Goal: Task Accomplishment & Management: Use online tool/utility

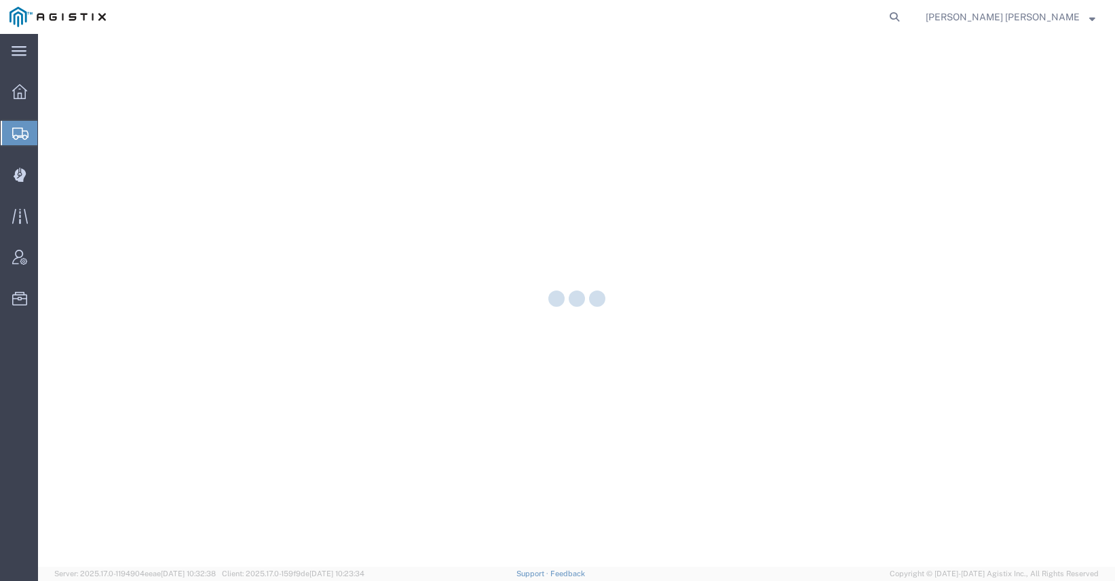
click at [65, 174] on div at bounding box center [576, 300] width 1077 height 533
click at [35, 176] on div at bounding box center [20, 174] width 38 height 27
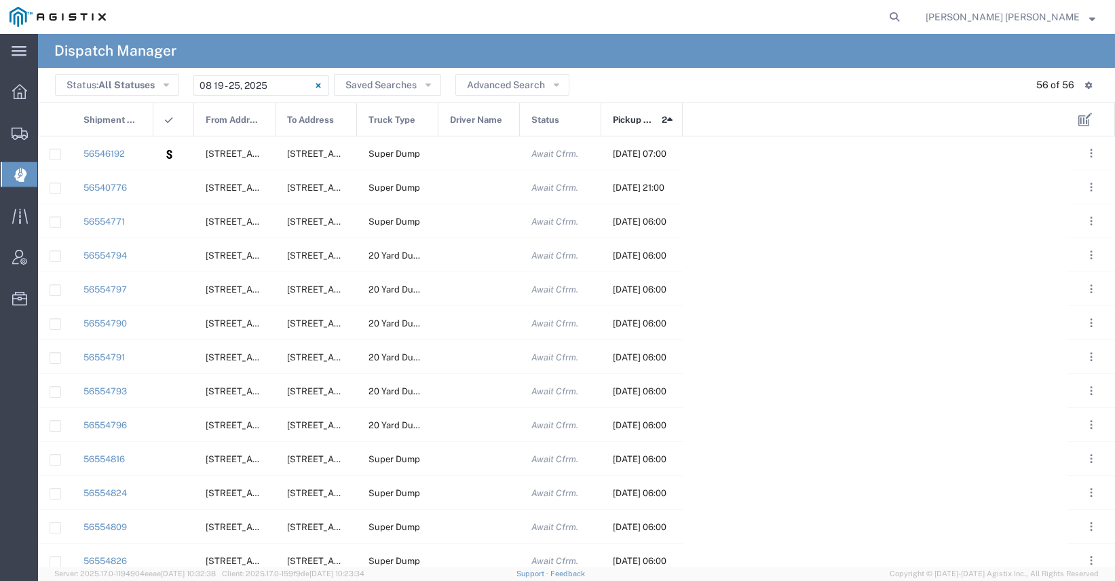
click at [48, 171] on span "Dispatch Manager" at bounding box center [42, 174] width 11 height 27
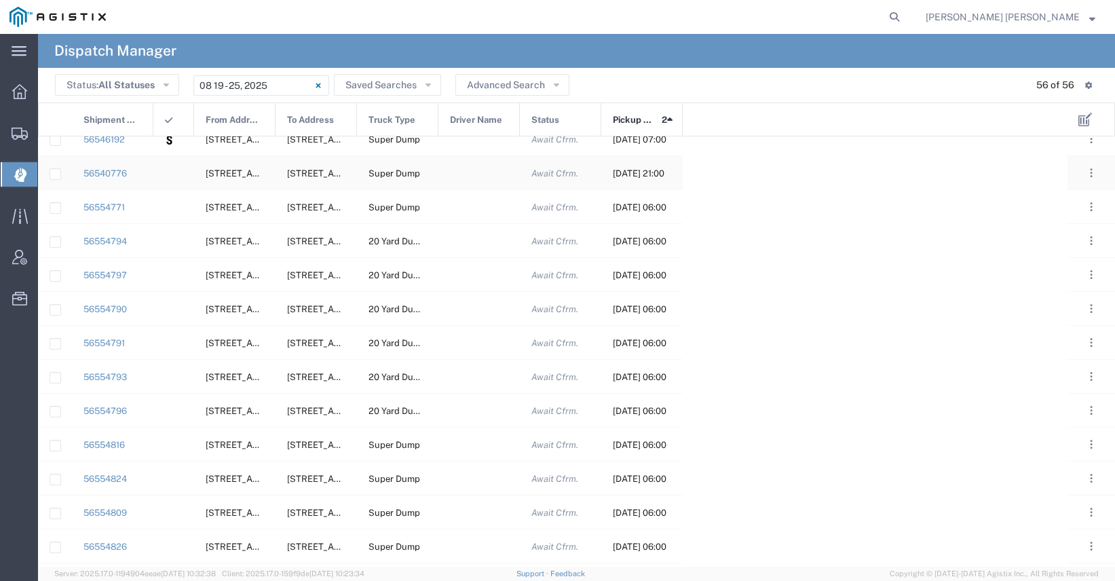
scroll to position [14, 0]
click at [254, 88] on input "[DATE] - [DATE]" at bounding box center [261, 85] width 136 height 20
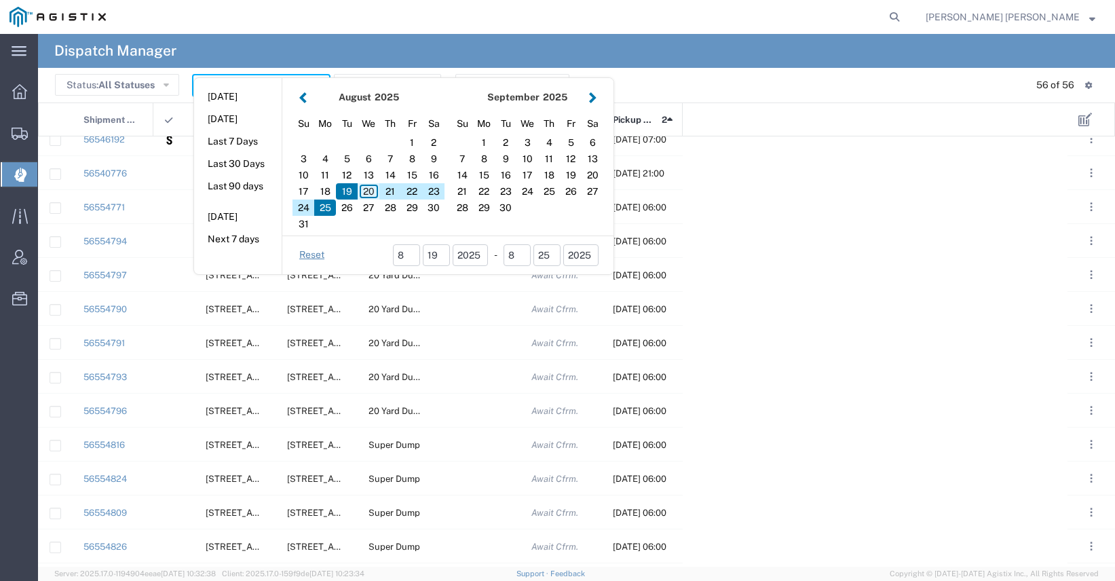
click at [372, 193] on div "20" at bounding box center [369, 191] width 22 height 16
type input "[DATE]"
type input "[DATE] - [DATE]"
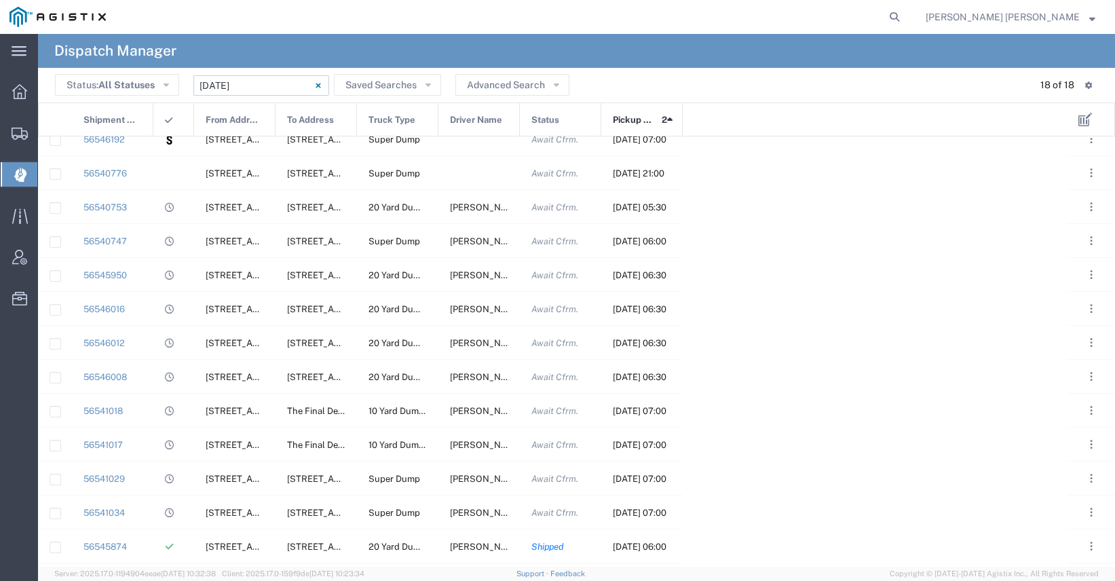
click at [260, 85] on input "[DATE] - [DATE]" at bounding box center [261, 85] width 136 height 20
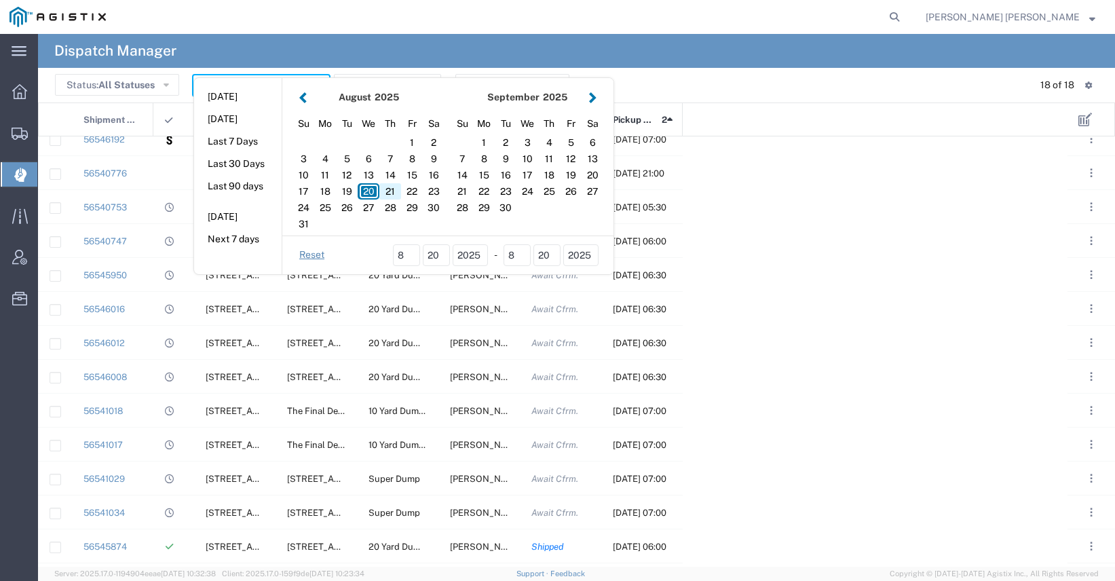
click at [393, 189] on div "21" at bounding box center [390, 191] width 22 height 16
type input "[DATE]"
type input "[DATE] - [DATE]"
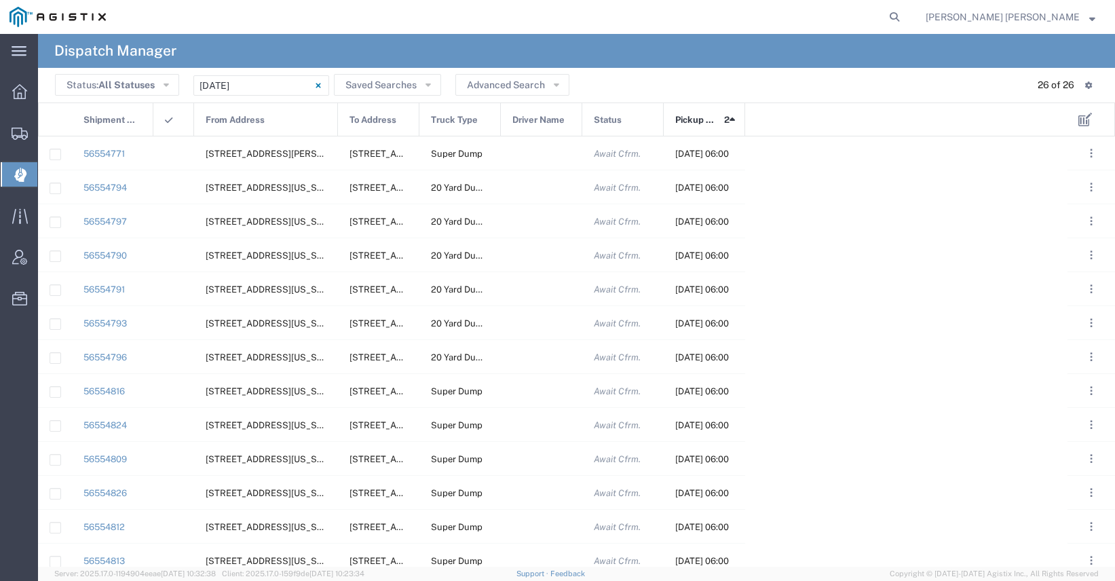
drag, startPoint x: 276, startPoint y: 115, endPoint x: 338, endPoint y: 115, distance: 62.4
click at [338, 115] on div at bounding box center [337, 120] width 5 height 34
click at [553, 153] on div at bounding box center [541, 152] width 81 height 33
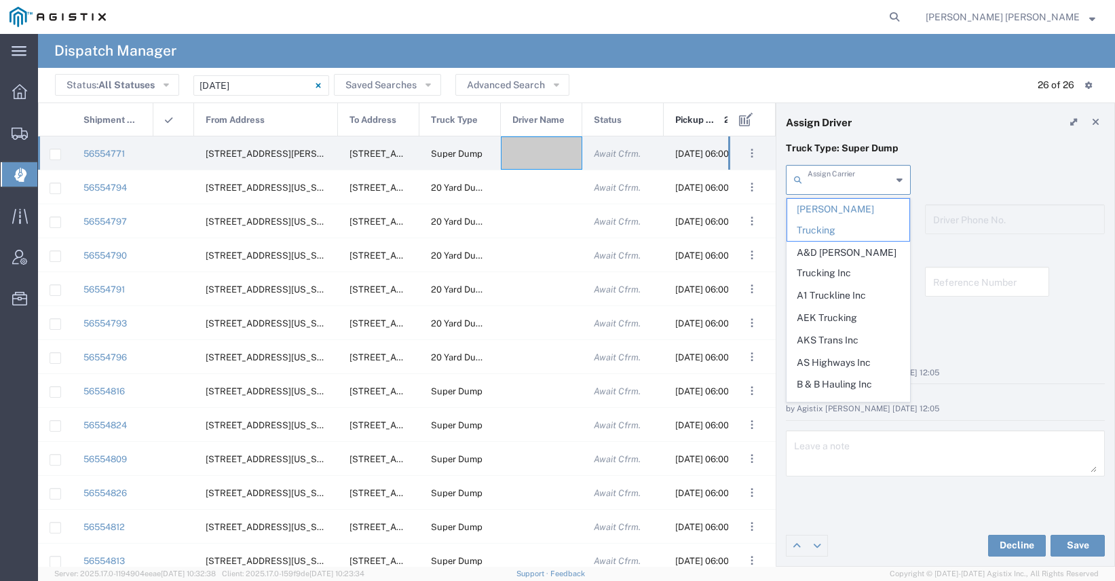
click at [833, 184] on input "text" at bounding box center [850, 179] width 84 height 24
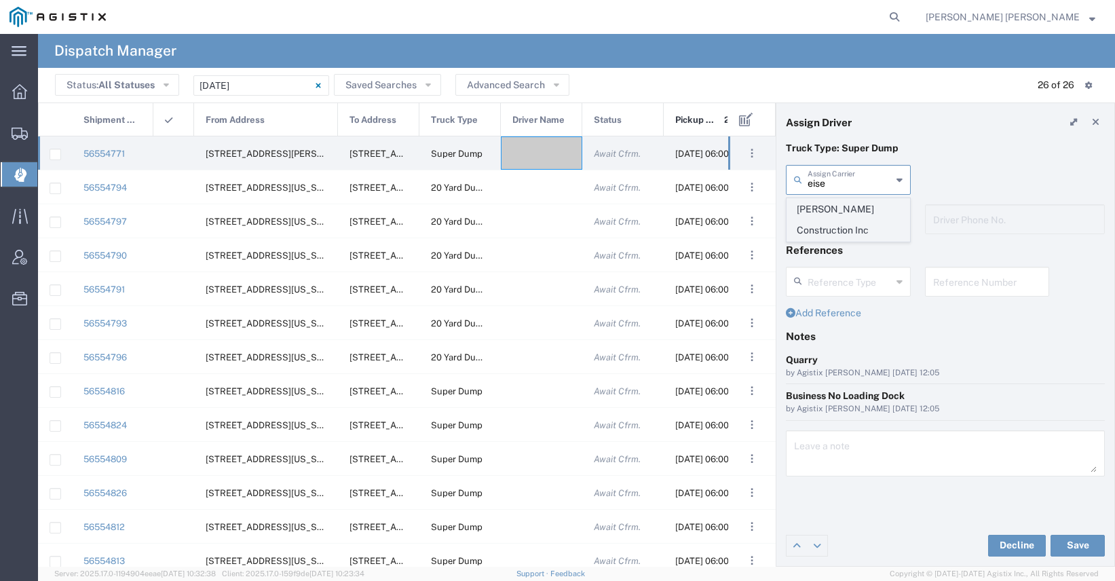
click at [820, 208] on span "[PERSON_NAME] Construction Inc" at bounding box center [848, 220] width 122 height 42
type input "[PERSON_NAME] Construction Inc"
click at [820, 223] on input "text" at bounding box center [850, 218] width 84 height 24
type input "r"
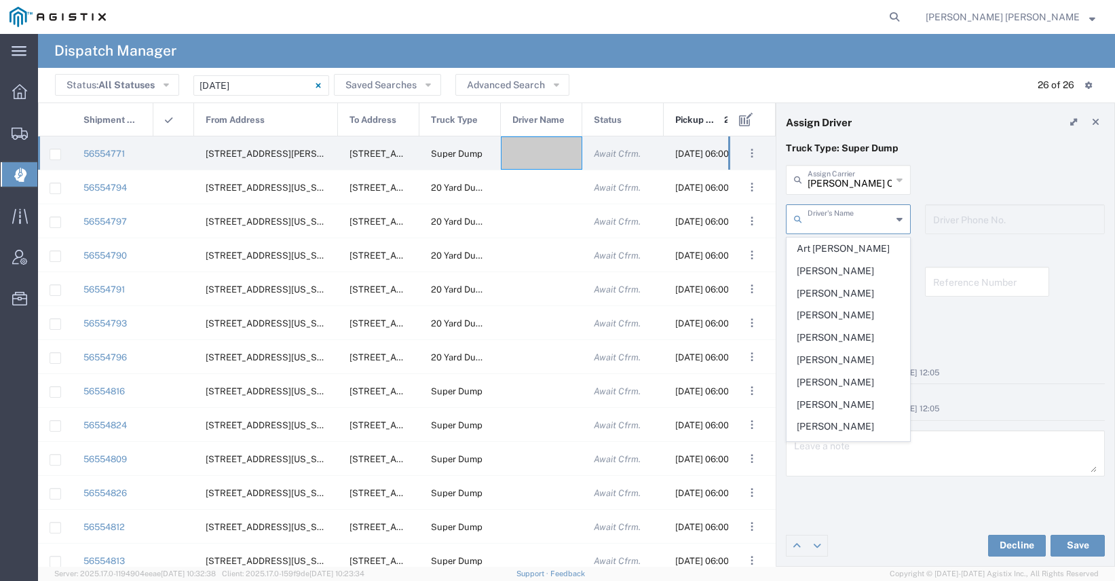
type input "[PERSON_NAME] Construction Inc"
click at [837, 180] on input "[PERSON_NAME] Construction Inc" at bounding box center [850, 179] width 84 height 24
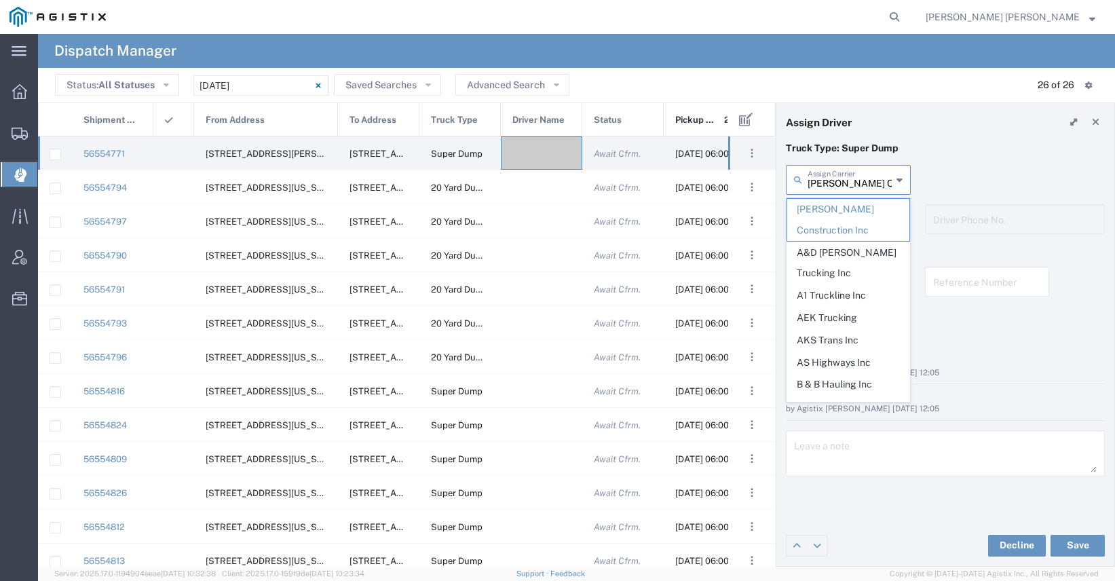
click at [871, 187] on input "[PERSON_NAME] Construction Inc" at bounding box center [850, 179] width 84 height 24
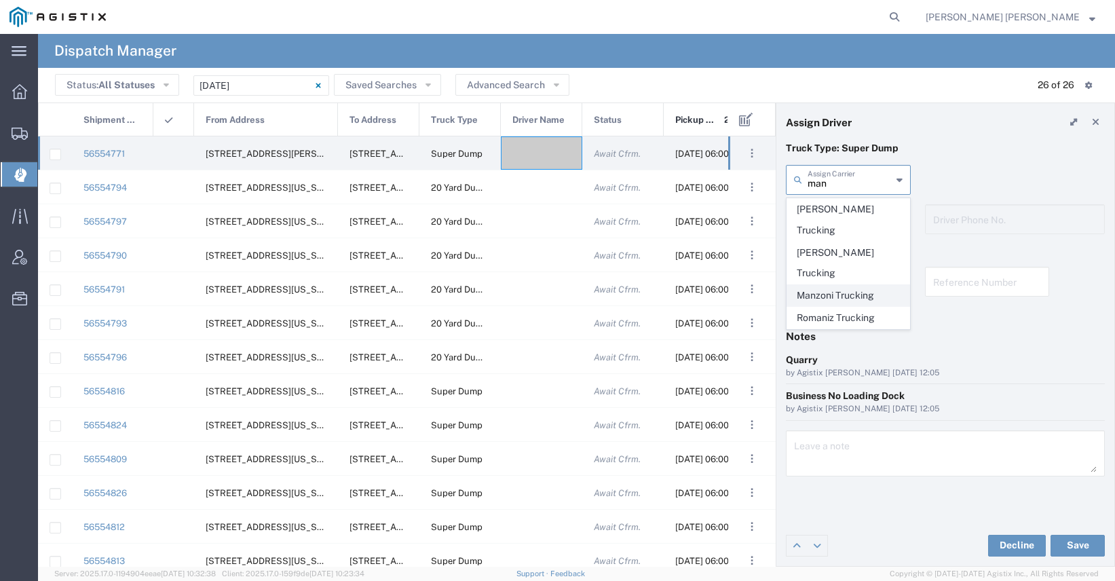
click at [851, 285] on span "Manzoni Trucking" at bounding box center [848, 295] width 122 height 21
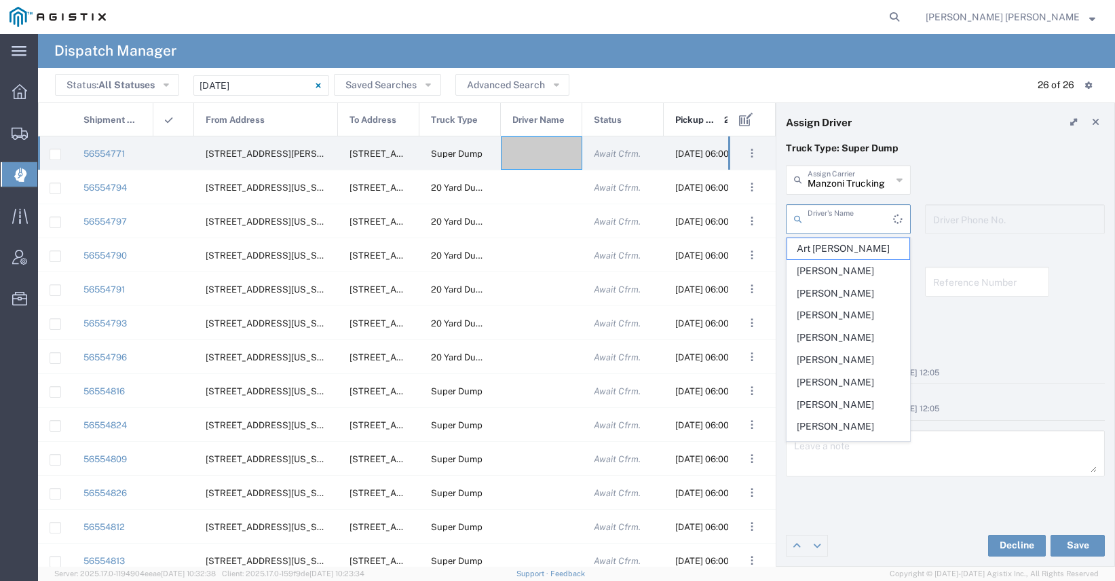
click at [848, 218] on input "text" at bounding box center [851, 218] width 86 height 24
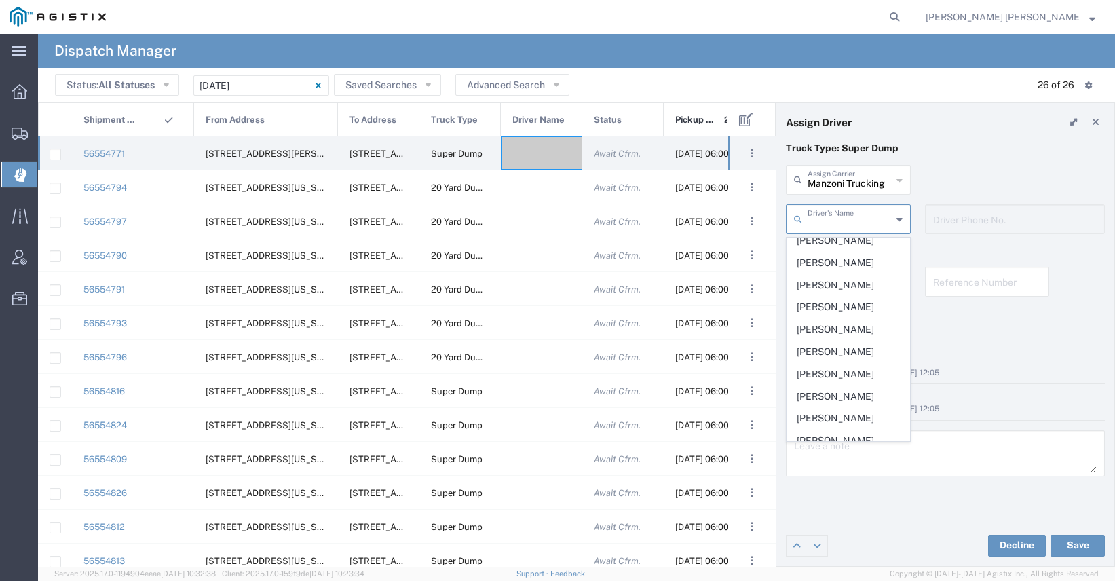
scroll to position [242, 0]
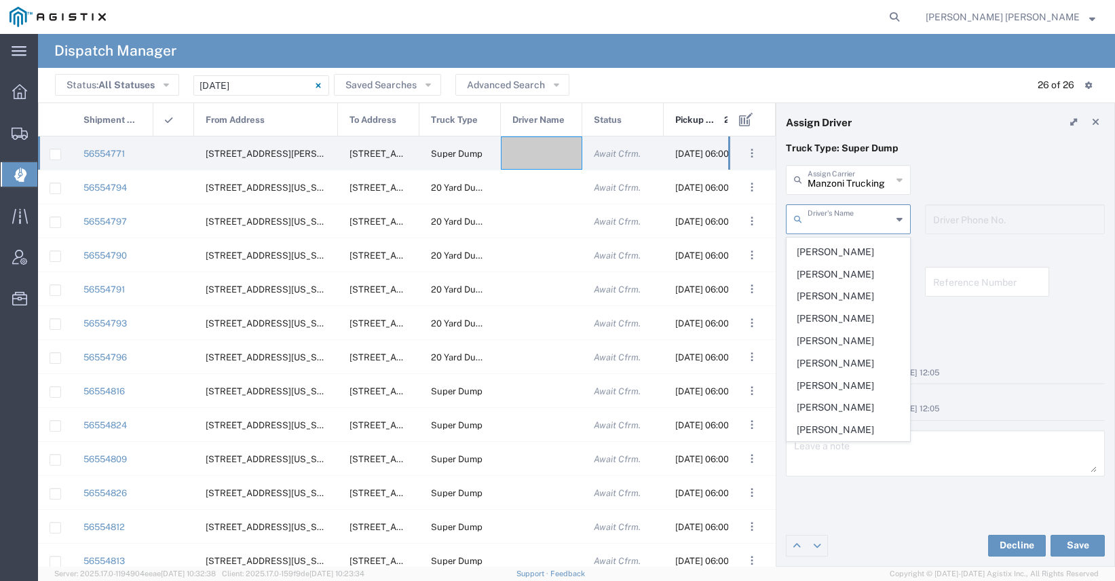
type input "Manzoni Trucking"
click at [843, 177] on input "Manzoni Trucking" at bounding box center [850, 179] width 84 height 24
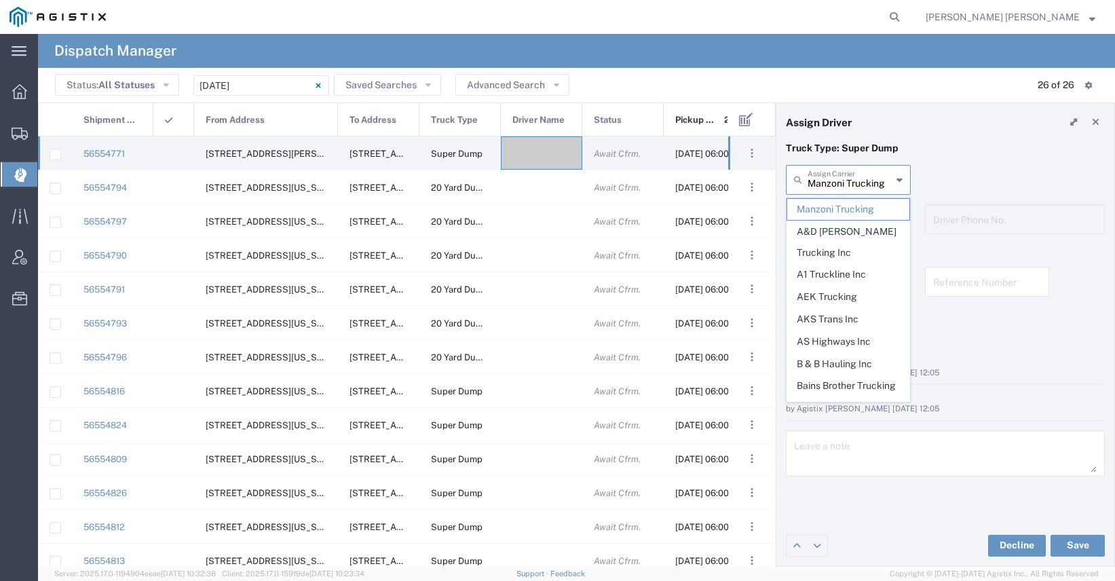
click at [843, 177] on input "Manzoni Trucking" at bounding box center [850, 179] width 84 height 24
type input "r"
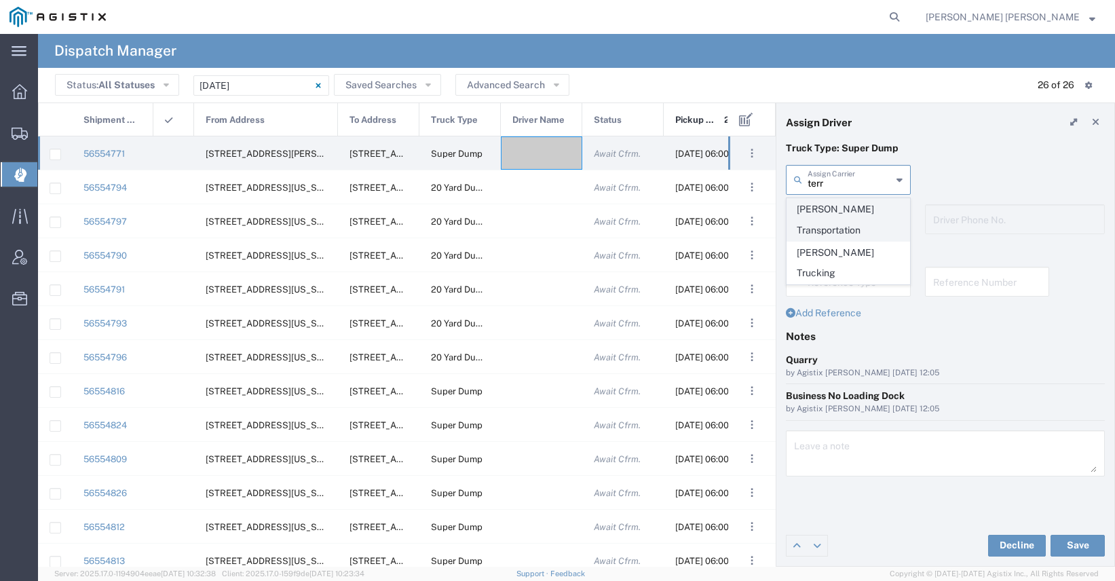
click at [822, 210] on span "[PERSON_NAME] Transportation" at bounding box center [848, 220] width 122 height 42
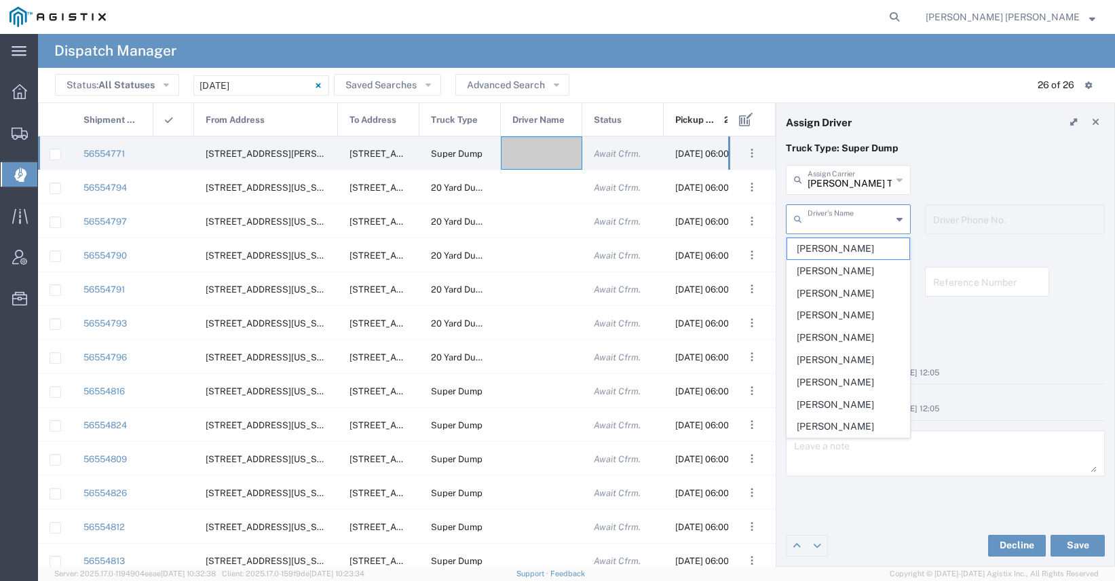
click at [815, 223] on input "text" at bounding box center [850, 218] width 84 height 24
click at [824, 183] on input "[PERSON_NAME] Transportation" at bounding box center [850, 179] width 84 height 24
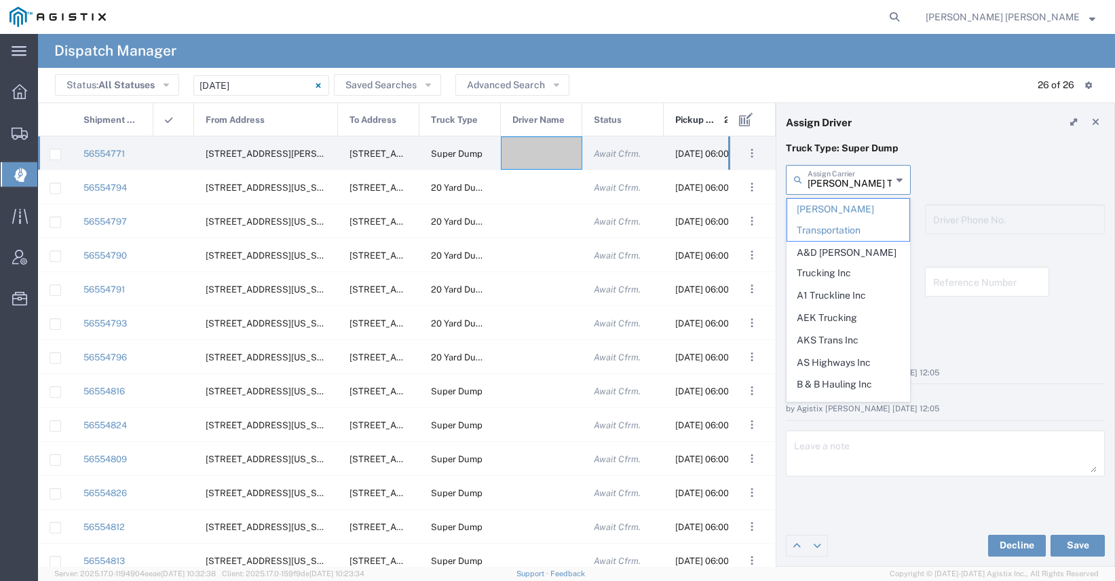
click at [824, 183] on input "[PERSON_NAME] Transportation" at bounding box center [850, 179] width 84 height 24
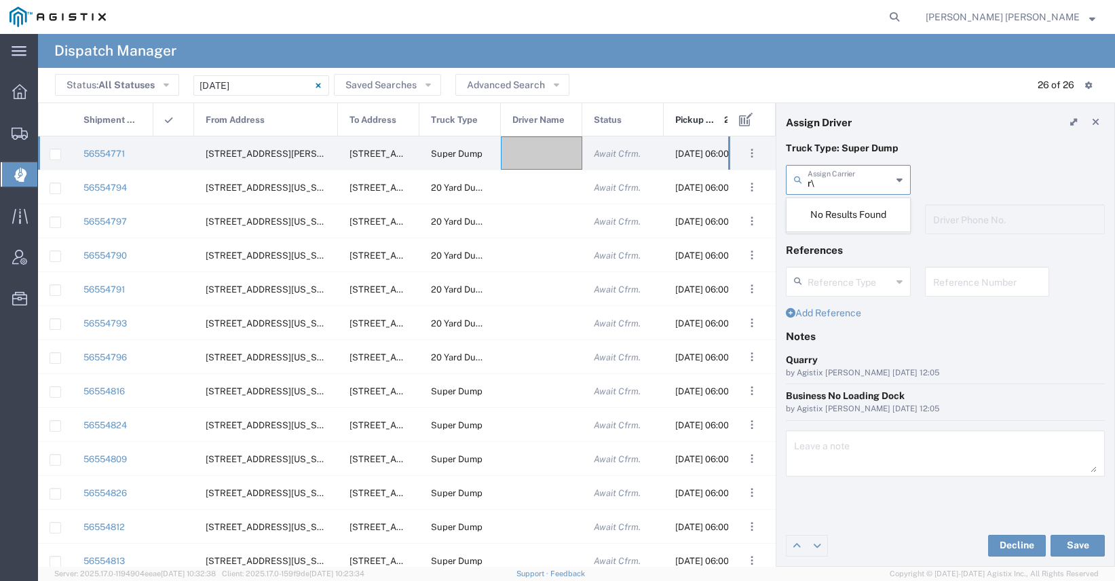
type input "r"
click at [812, 242] on span "[PERSON_NAME] Trucking" at bounding box center [848, 263] width 122 height 42
click at [816, 223] on input "text" at bounding box center [850, 218] width 84 height 24
click at [852, 197] on div "[PERSON_NAME] Trucking Assign Carrier Terrell Transportation [PERSON_NAME] Truc…" at bounding box center [848, 184] width 139 height 39
click at [852, 187] on input "[PERSON_NAME] Trucking" at bounding box center [850, 179] width 84 height 24
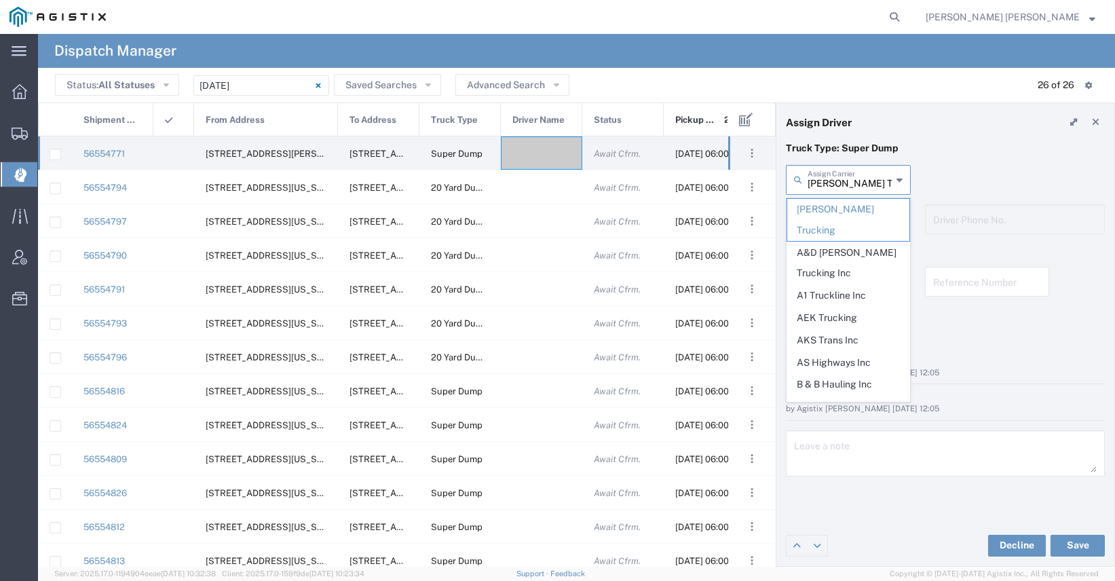
click at [852, 187] on input "[PERSON_NAME] Trucking" at bounding box center [850, 179] width 84 height 24
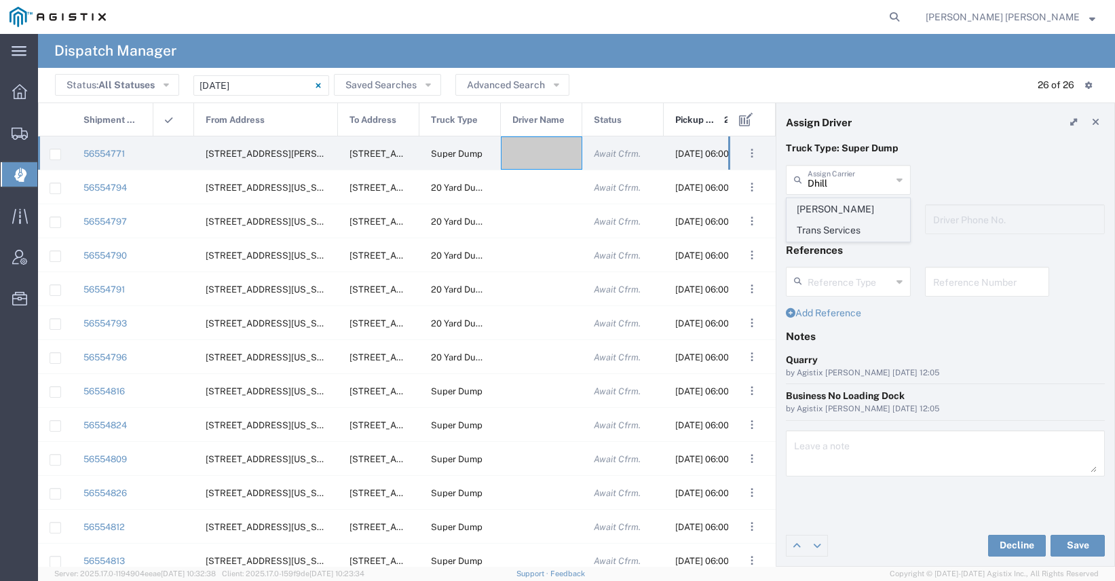
click at [860, 208] on span "[PERSON_NAME] Trans Services" at bounding box center [848, 220] width 122 height 42
type input "[PERSON_NAME] Trans Services"
click at [847, 225] on input "text" at bounding box center [851, 218] width 86 height 24
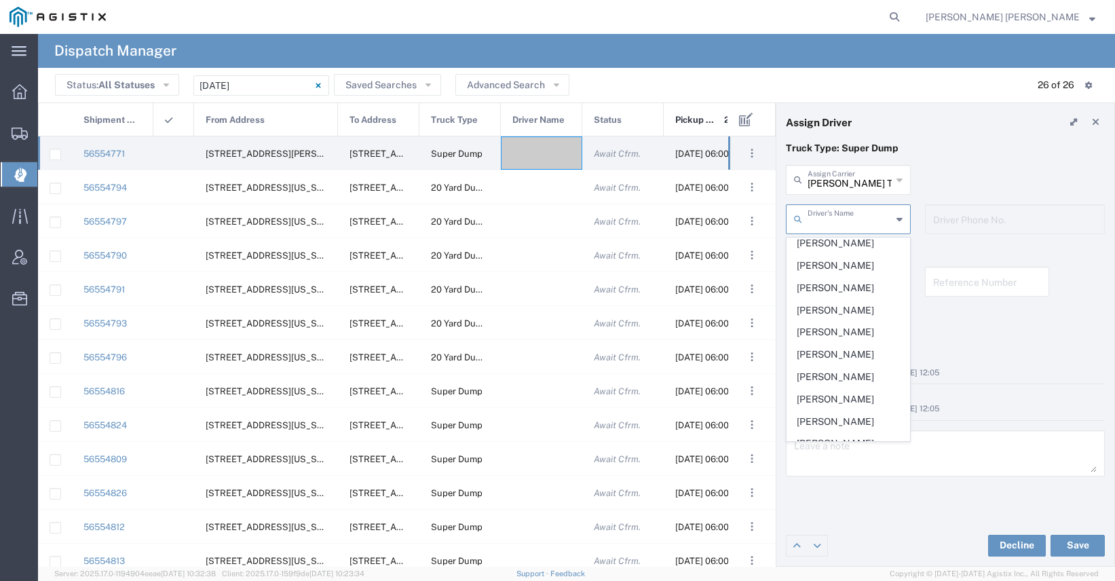
scroll to position [208, 0]
click at [828, 363] on span "[PERSON_NAME]" at bounding box center [848, 373] width 122 height 21
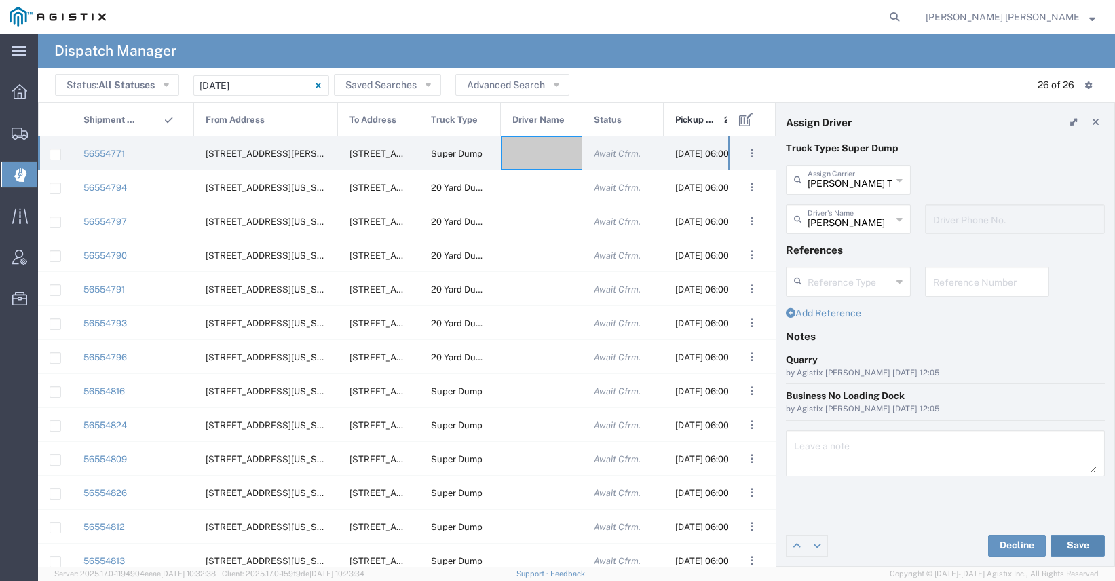
click at [1075, 542] on button "Save" at bounding box center [1077, 546] width 54 height 22
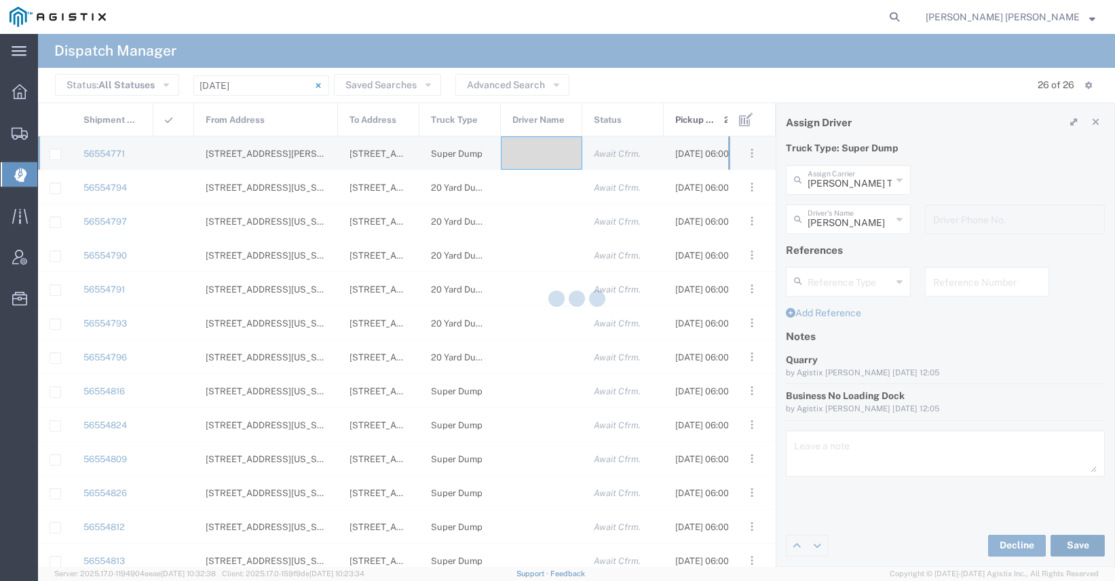
type input "[PERSON_NAME]"
type input "[PERSON_NAME] Trans Services"
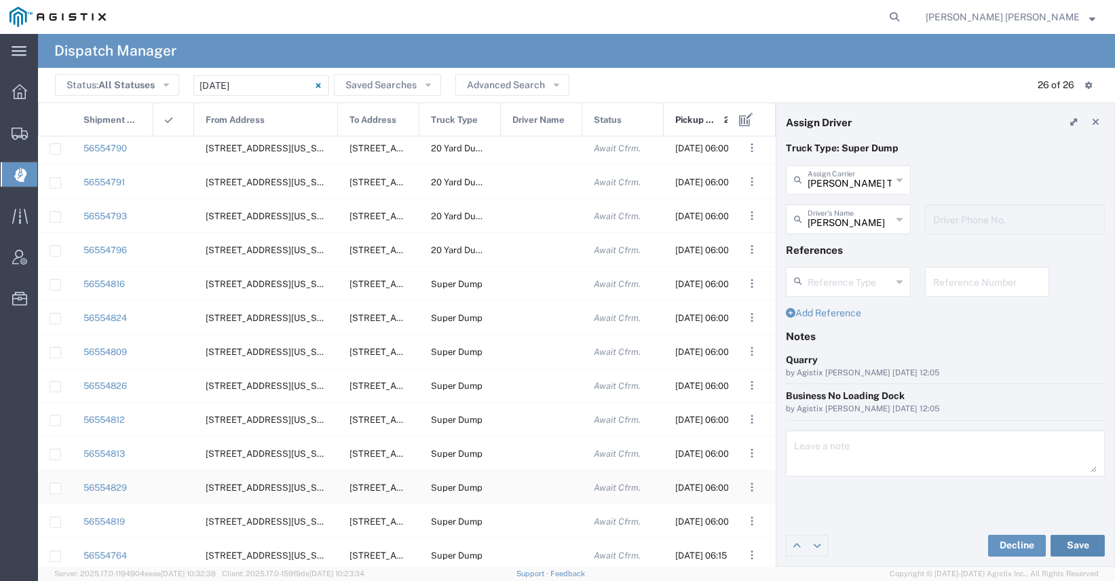
scroll to position [70, 0]
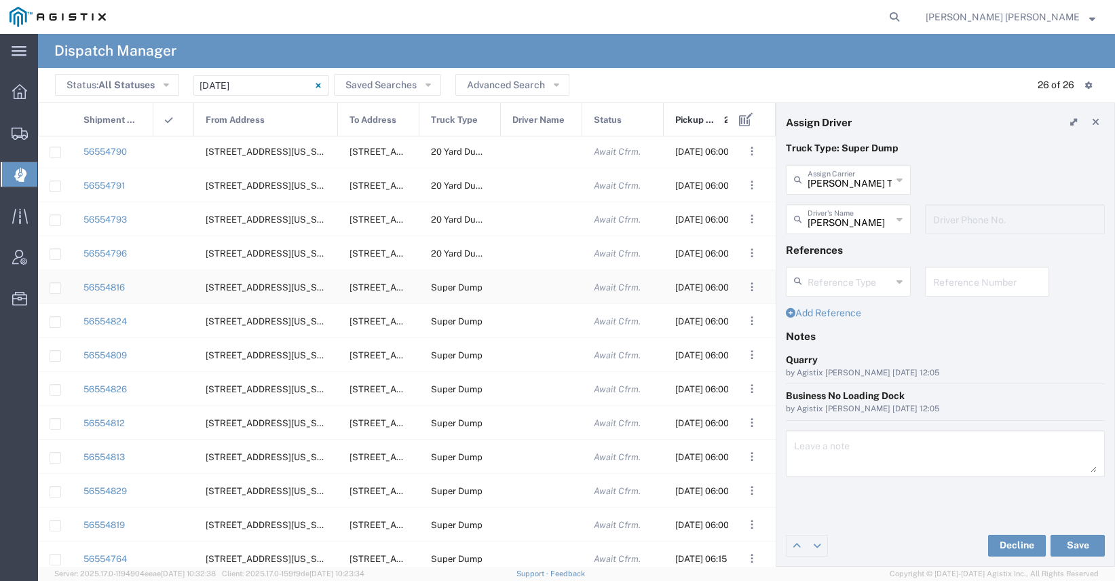
click at [531, 294] on div at bounding box center [541, 286] width 81 height 33
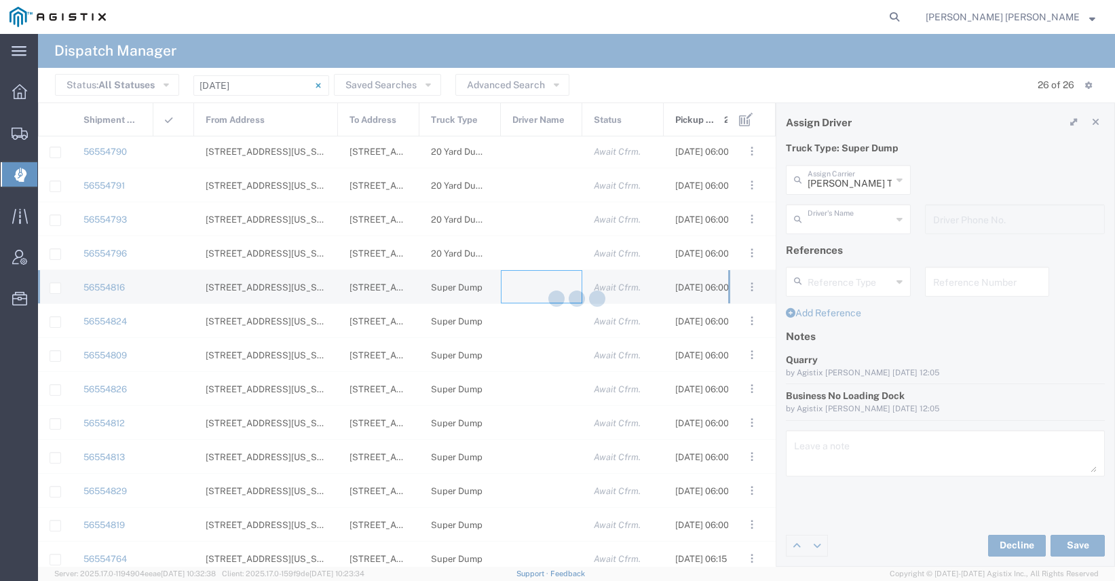
type input "[PERSON_NAME] Trucking"
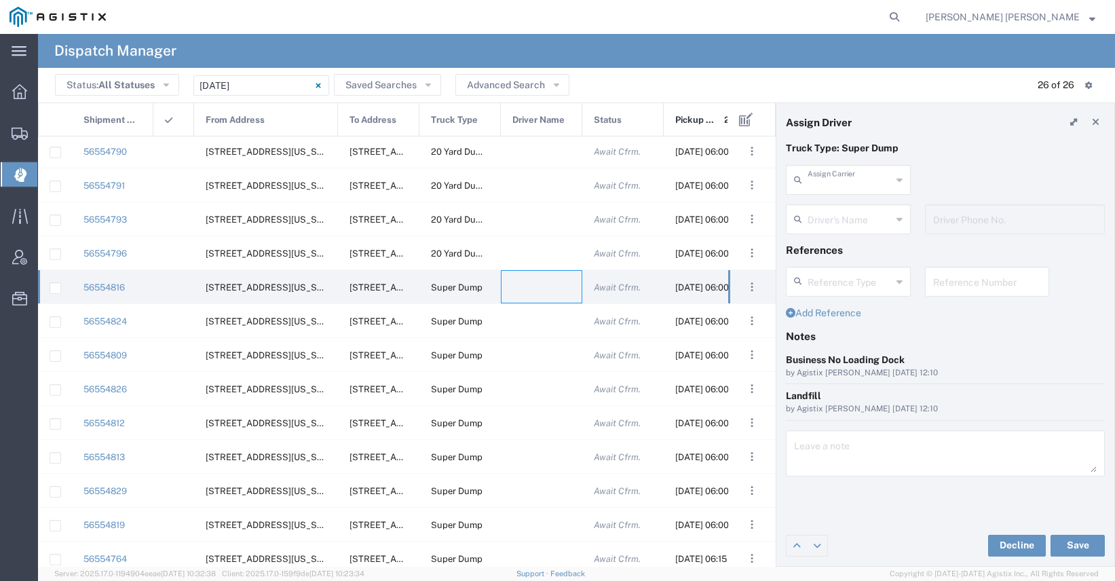
click at [842, 186] on input "text" at bounding box center [850, 179] width 84 height 24
click at [827, 213] on span "[PERSON_NAME] Trans Services" at bounding box center [848, 220] width 122 height 42
click at [826, 228] on input "text" at bounding box center [850, 218] width 84 height 24
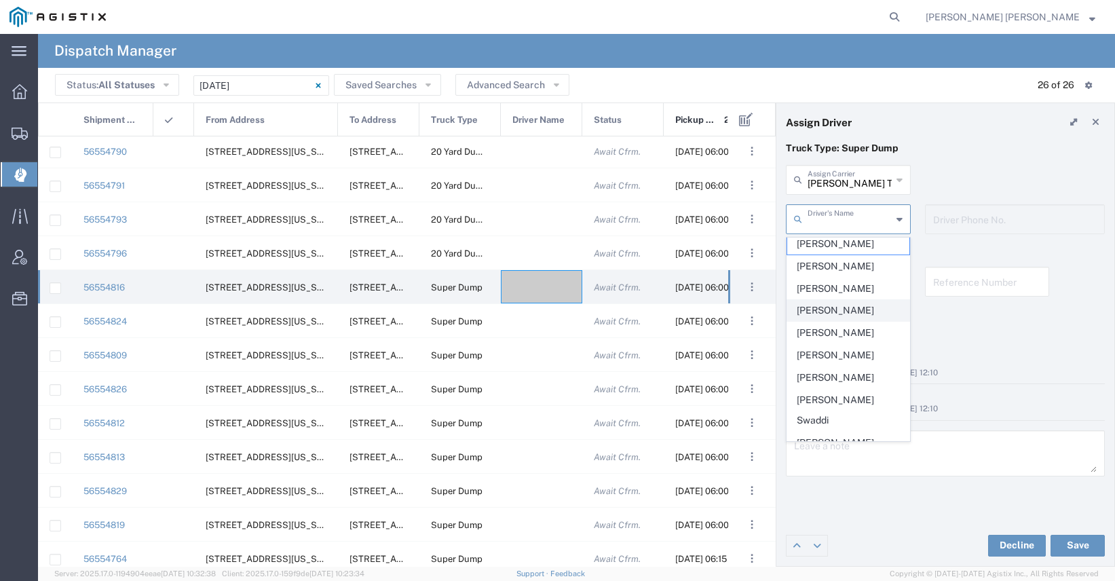
scroll to position [5, 0]
type input "[PERSON_NAME] Trans Services"
click at [837, 185] on input "[PERSON_NAME] Trans Services" at bounding box center [850, 179] width 84 height 24
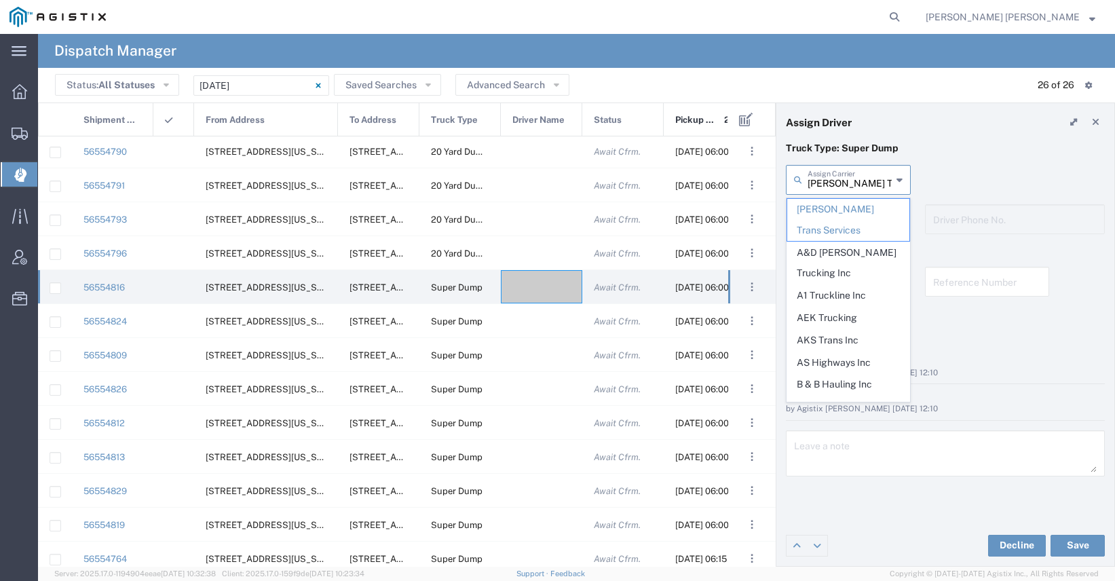
click at [837, 185] on input "[PERSON_NAME] Trans Services" at bounding box center [850, 179] width 84 height 24
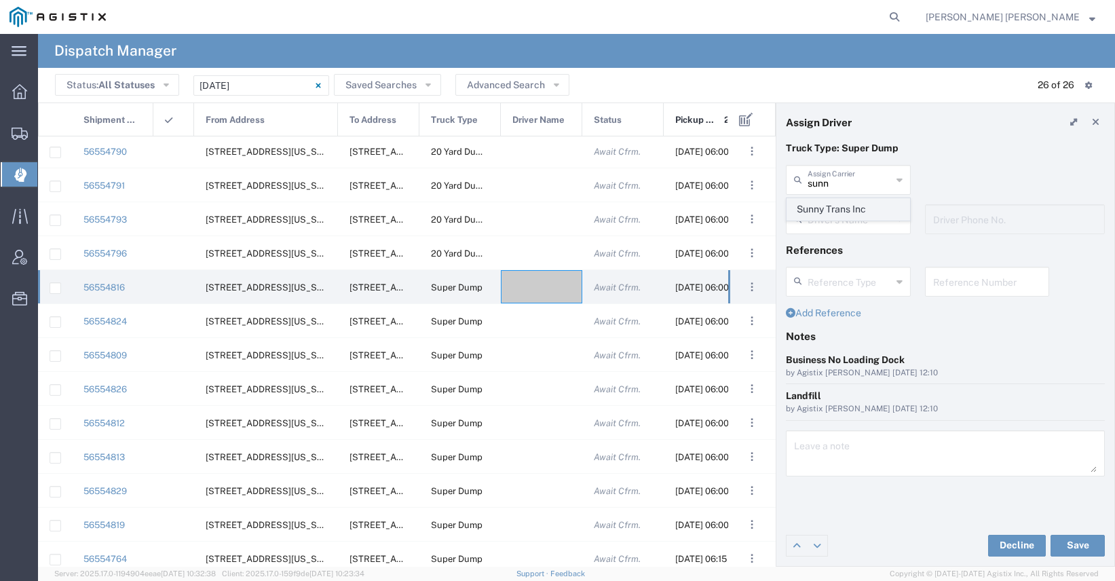
click at [843, 205] on span "Sunny Trans Inc" at bounding box center [848, 209] width 122 height 21
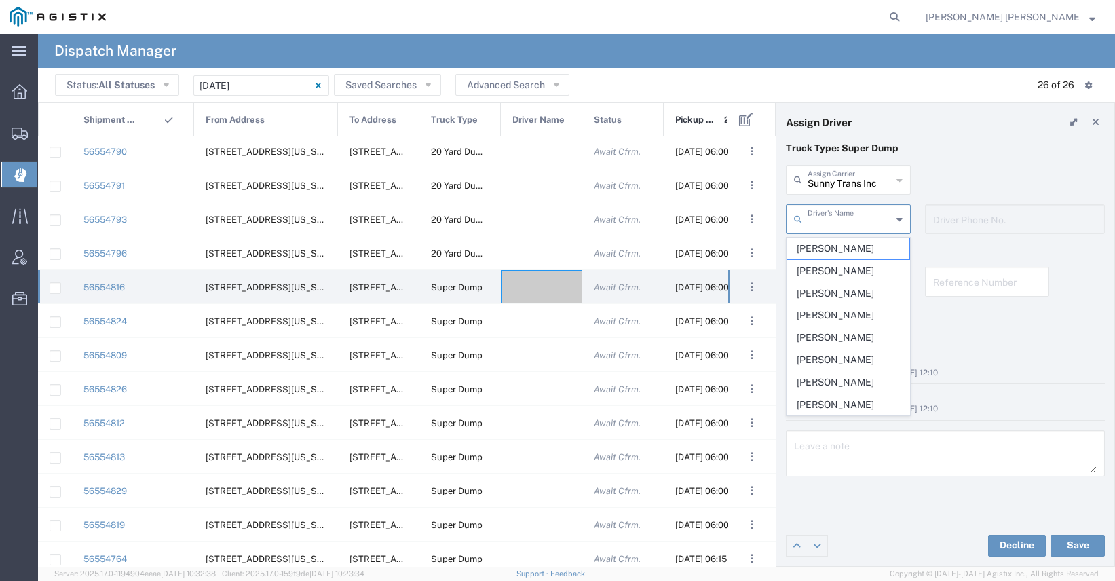
click at [843, 224] on input "text" at bounding box center [850, 218] width 84 height 24
type input "Sunny Trans Inc"
click at [855, 187] on input "Sunny Trans Inc" at bounding box center [850, 179] width 84 height 24
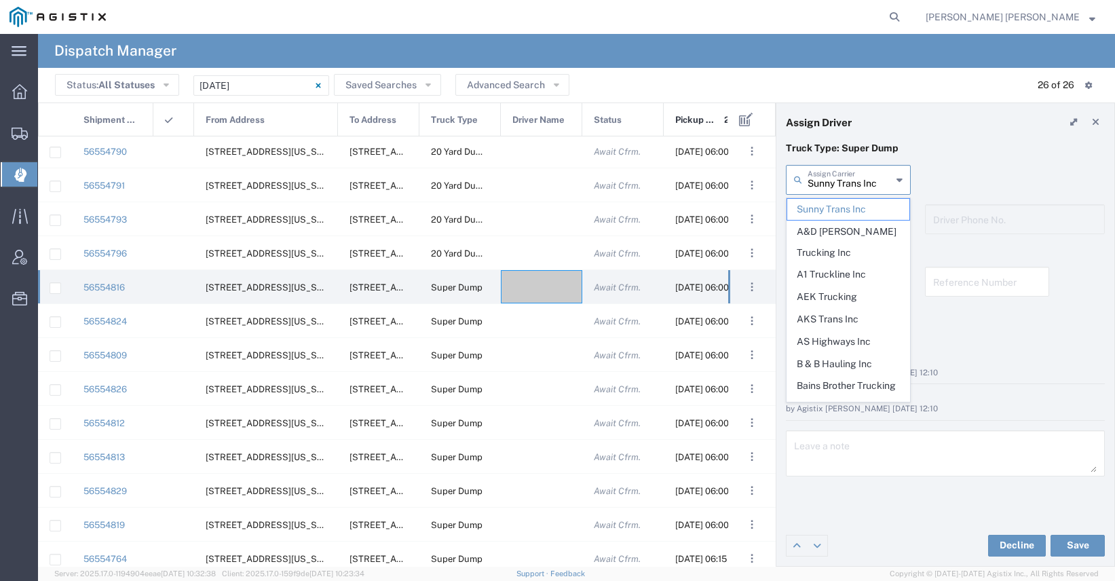
click at [855, 187] on input "Sunny Trans Inc" at bounding box center [850, 179] width 84 height 24
click at [846, 331] on span "AS Highways Inc" at bounding box center [848, 341] width 122 height 21
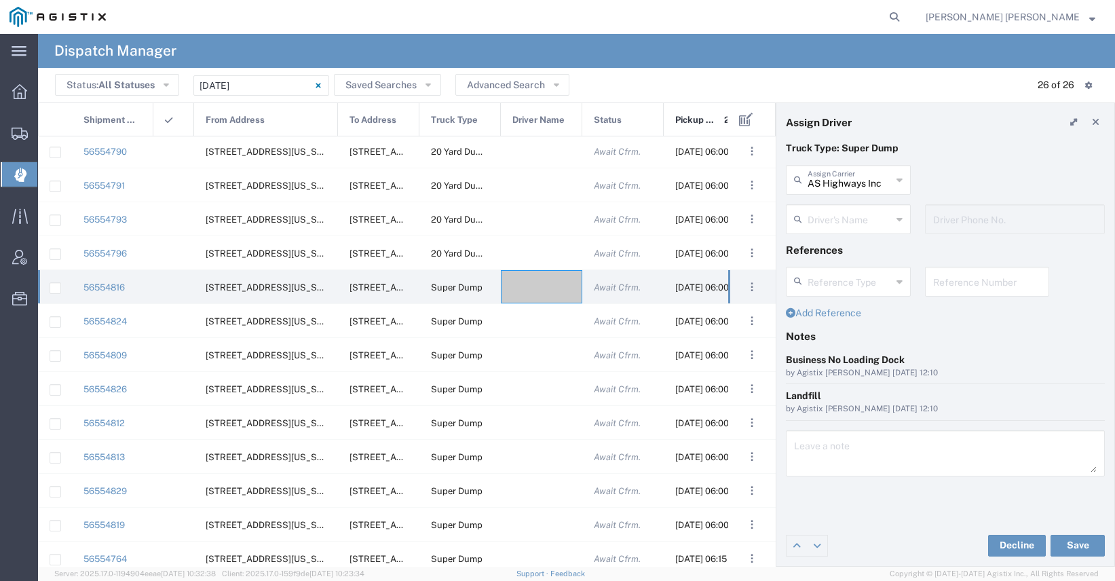
click at [835, 230] on div "Driver's Name" at bounding box center [848, 219] width 125 height 30
click at [831, 186] on input "AS Highways Inc" at bounding box center [850, 179] width 84 height 24
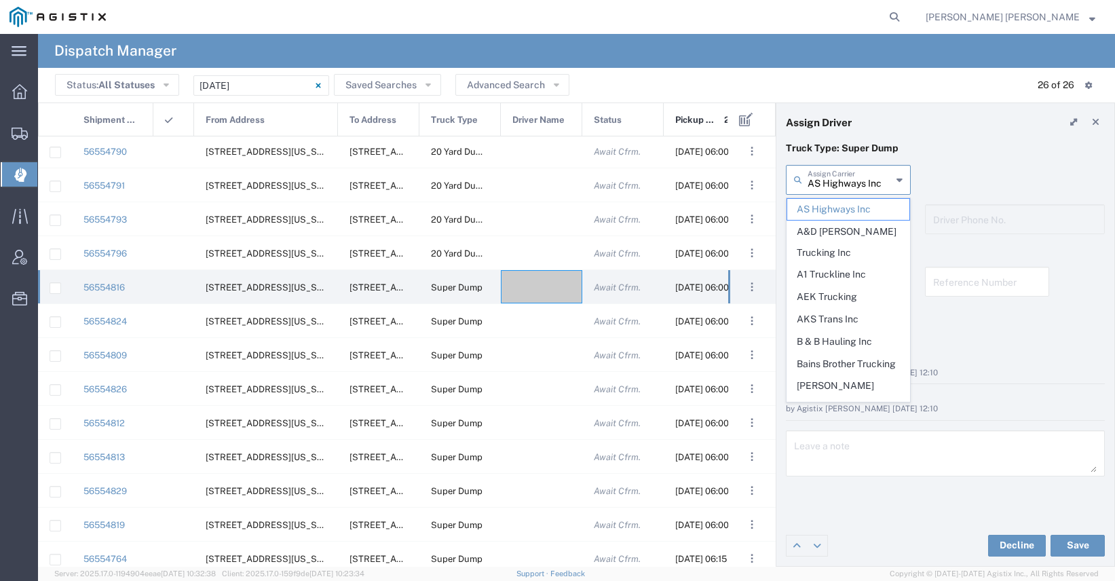
click at [831, 173] on input "AS Highways Inc" at bounding box center [850, 179] width 84 height 24
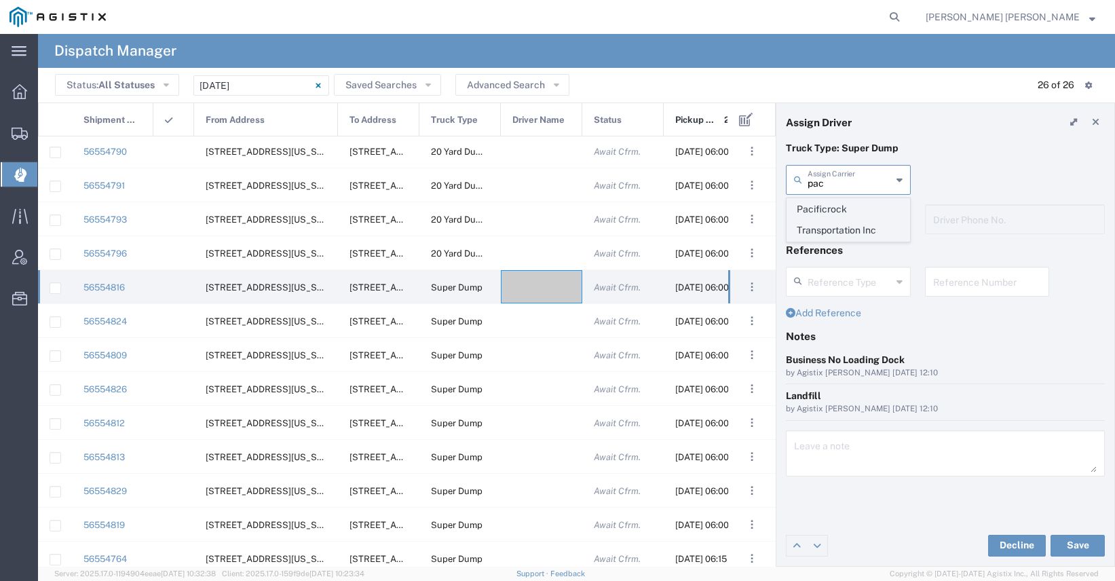
click at [831, 209] on span "Pacificrock Transportation Inc" at bounding box center [848, 220] width 122 height 42
click at [831, 221] on input "text" at bounding box center [850, 218] width 84 height 24
click at [832, 182] on input "Pacificrock Transportation Inc" at bounding box center [850, 179] width 84 height 24
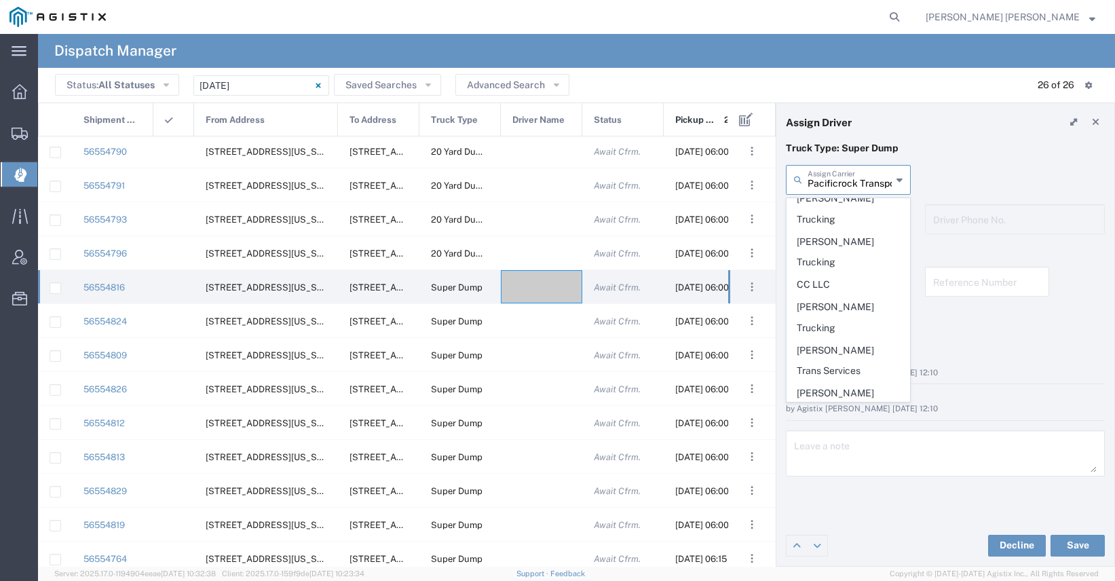
scroll to position [237, 0]
click at [833, 377] on span "[PERSON_NAME] Construction Inc" at bounding box center [848, 398] width 122 height 42
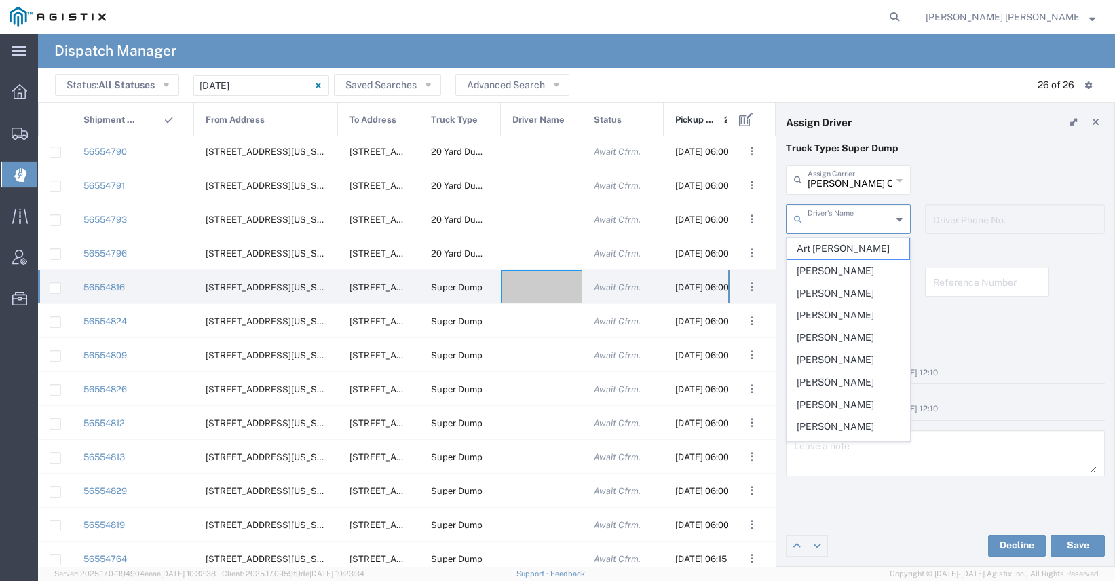
click at [831, 224] on input "text" at bounding box center [850, 218] width 84 height 24
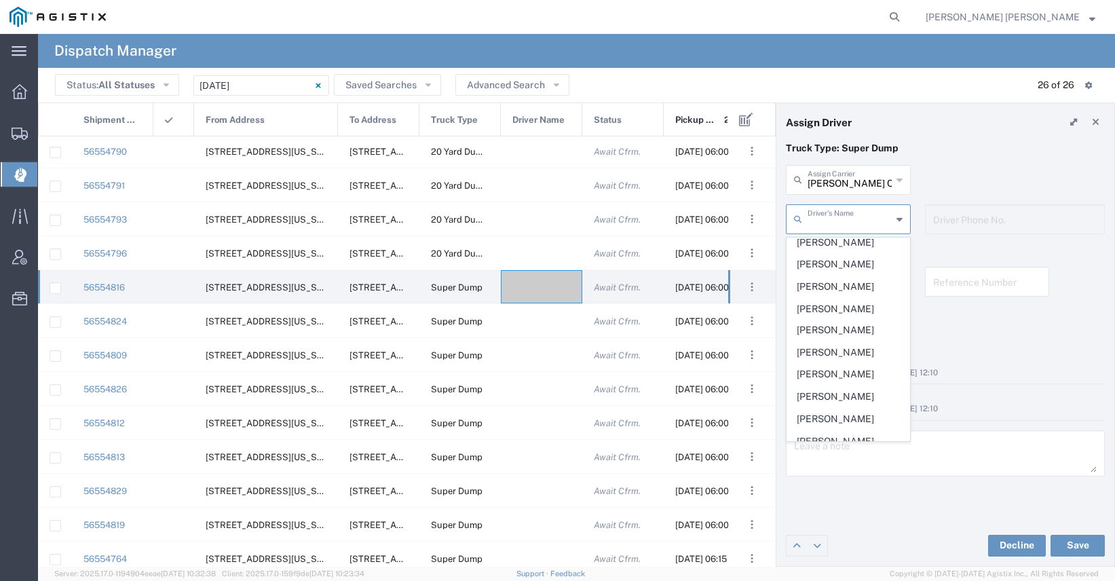
scroll to position [386, 0]
click at [838, 179] on input "[PERSON_NAME] Construction Inc" at bounding box center [850, 179] width 84 height 24
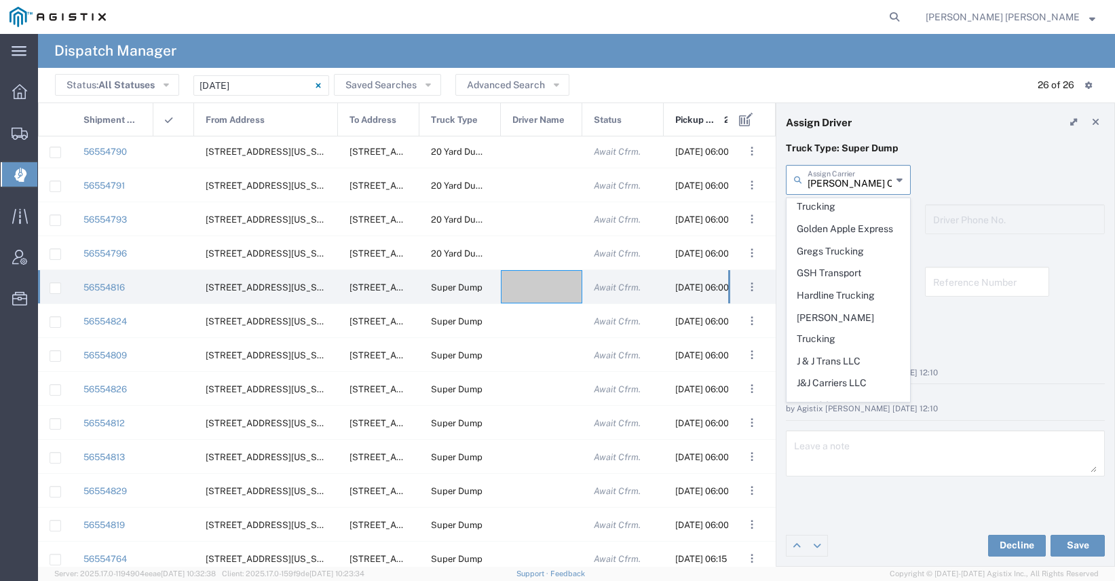
scroll to position [439, 0]
click at [857, 525] on span "[PERSON_NAME] Trucking LLC" at bounding box center [848, 546] width 122 height 42
type input "[PERSON_NAME] Trucking LLC"
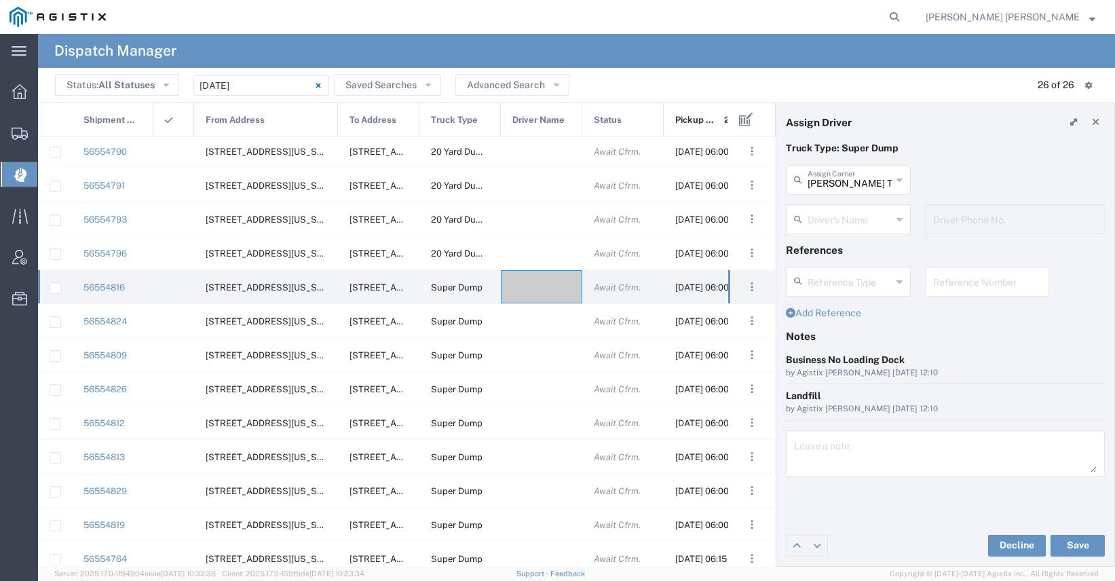
click at [847, 224] on input "text" at bounding box center [850, 218] width 84 height 24
click at [849, 248] on span "[PERSON_NAME]" at bounding box center [848, 248] width 122 height 21
click at [1066, 549] on button "Save" at bounding box center [1077, 546] width 54 height 22
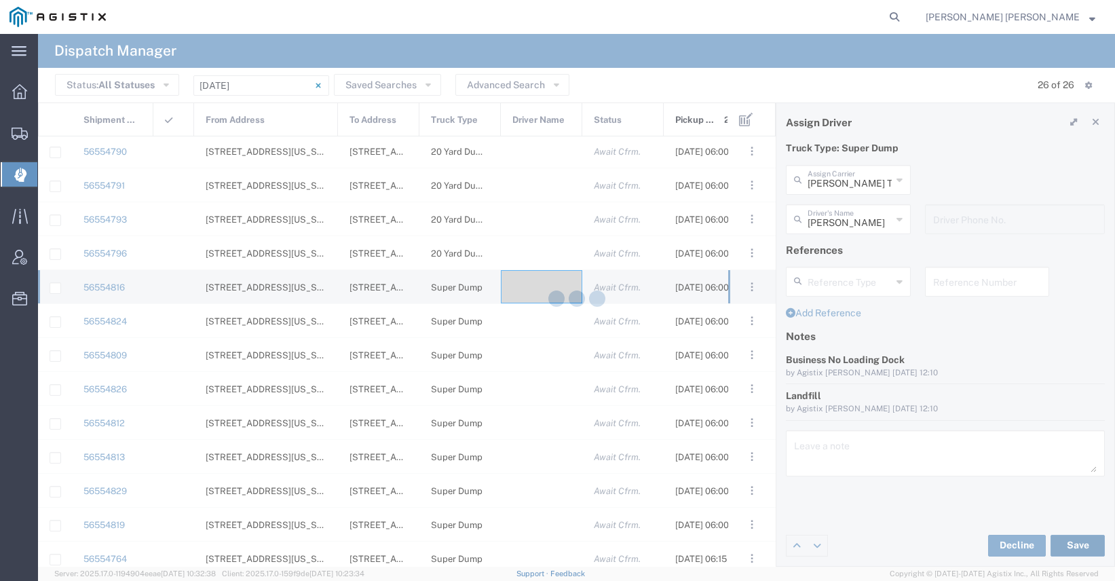
type input "[PERSON_NAME]"
type input "[PERSON_NAME] Trucking LLC"
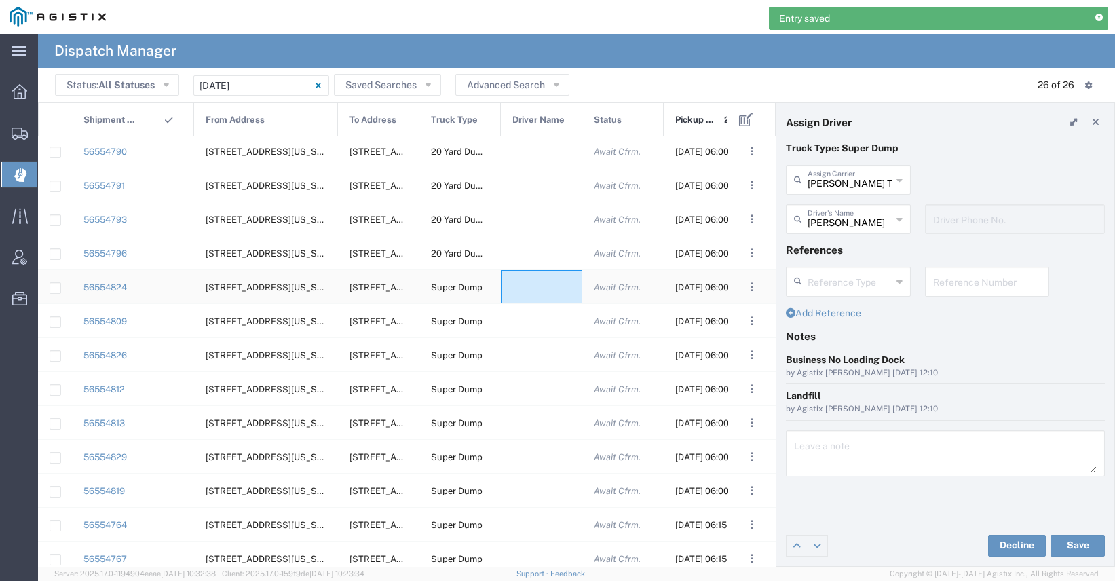
click at [551, 294] on div at bounding box center [541, 286] width 81 height 33
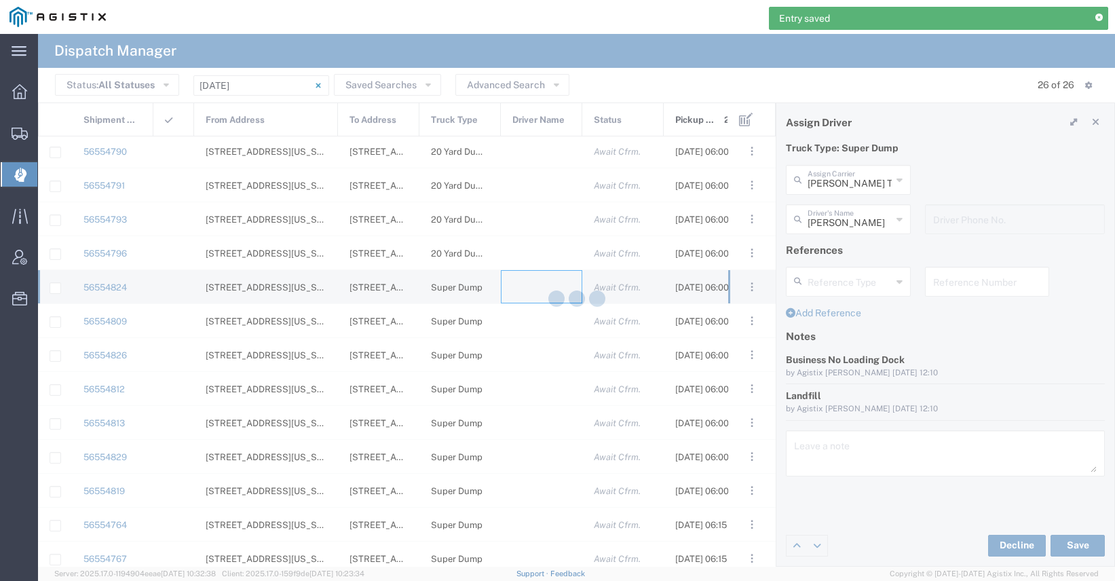
type input "[PERSON_NAME] Trucking"
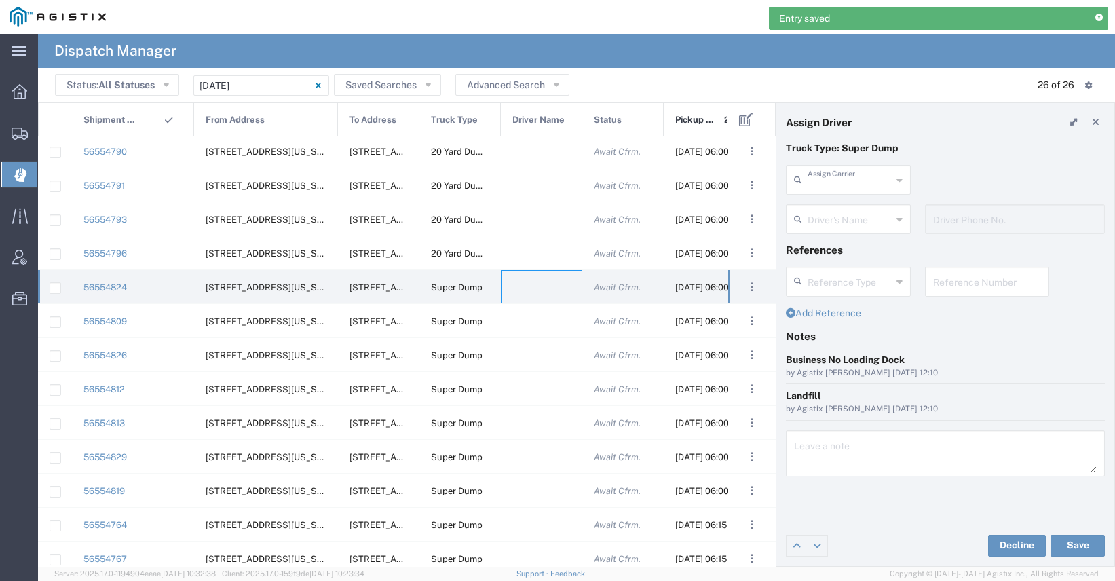
click at [830, 190] on input "text" at bounding box center [850, 179] width 84 height 24
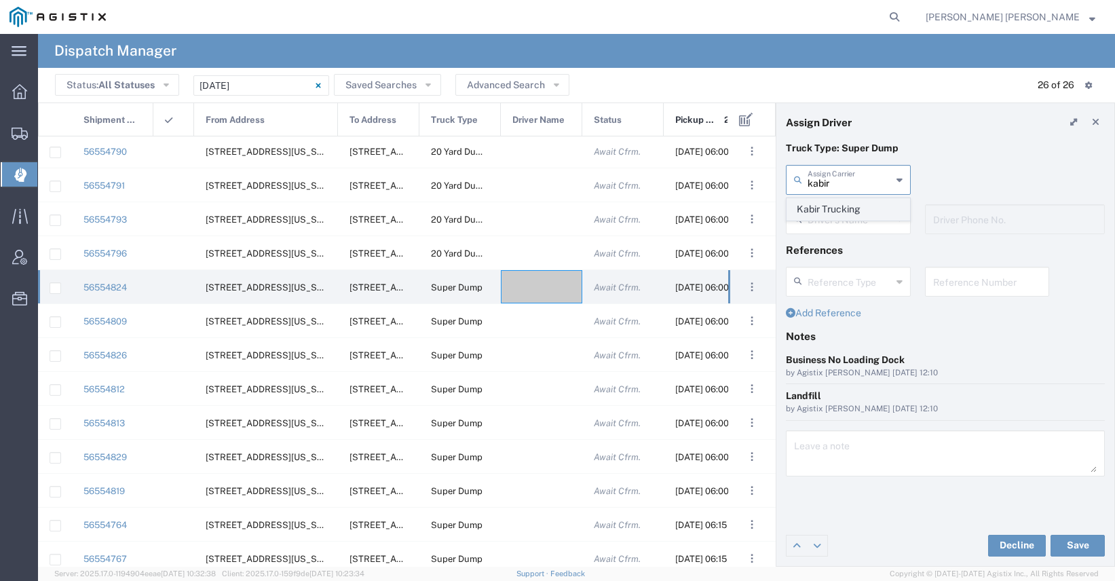
click at [824, 206] on span "Kabir Trucking" at bounding box center [848, 209] width 122 height 21
click at [829, 223] on input "text" at bounding box center [850, 218] width 84 height 24
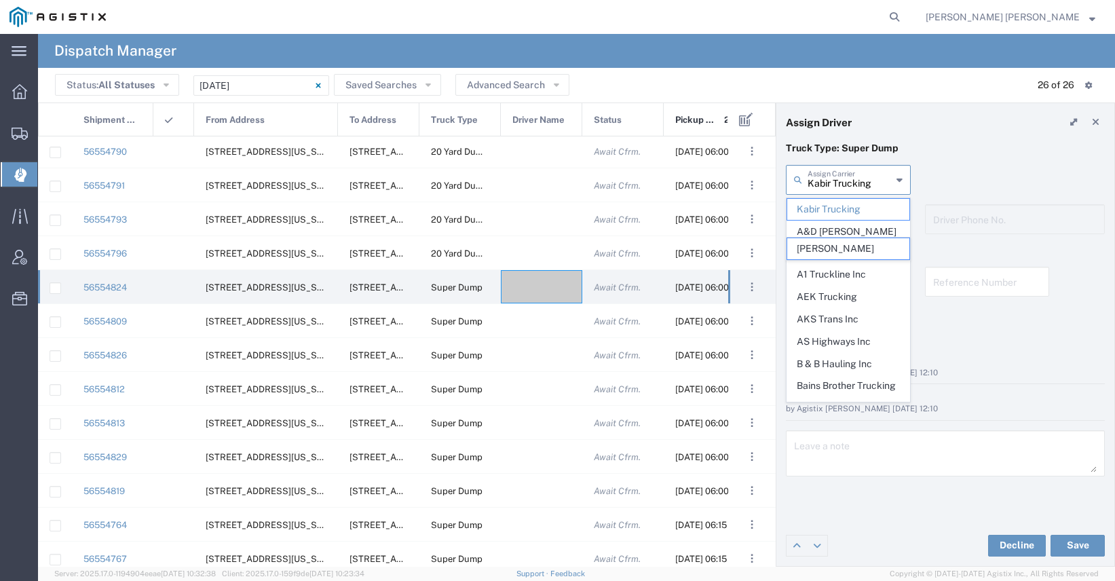
click at [829, 181] on input "Kabir Trucking" at bounding box center [850, 179] width 84 height 24
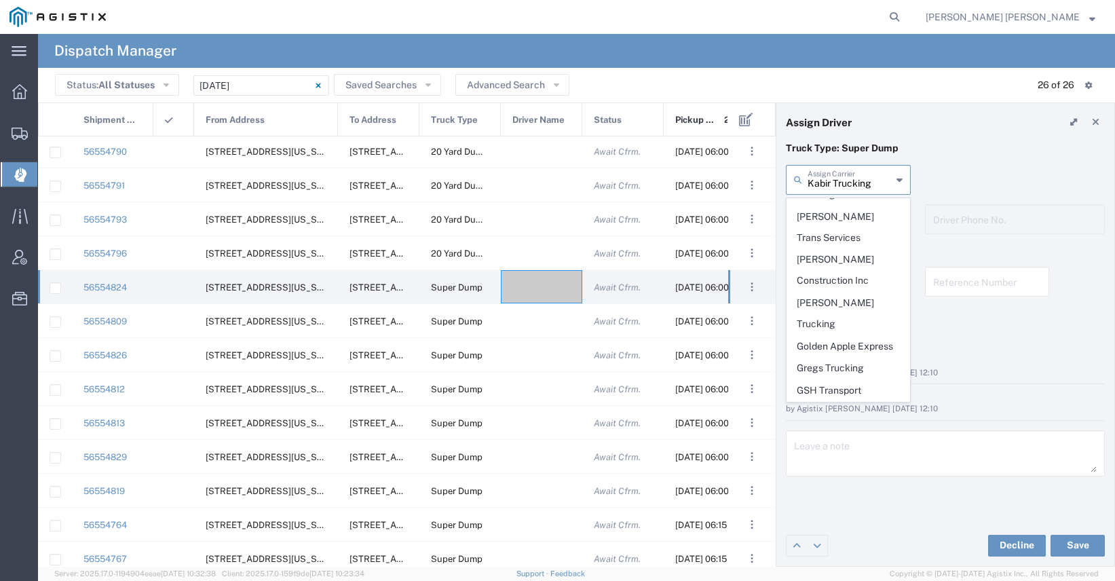
scroll to position [348, 0]
click at [838, 375] on span "GSH Transport" at bounding box center [848, 385] width 122 height 21
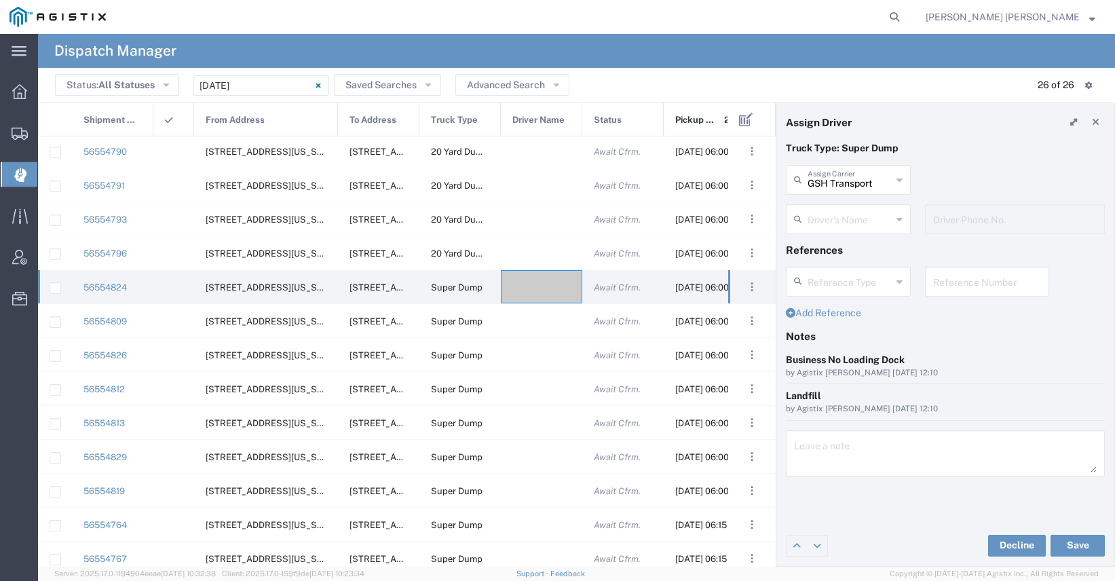
click at [833, 225] on input "text" at bounding box center [850, 218] width 84 height 24
type input "GSH Transport"
click at [833, 185] on input "GSH Transport" at bounding box center [850, 179] width 84 height 24
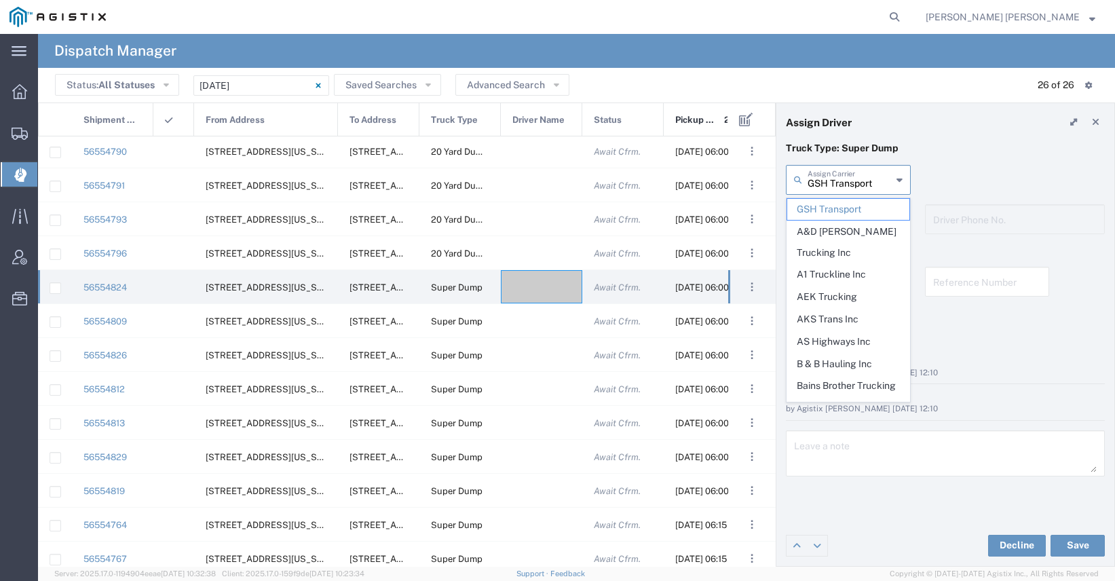
click at [833, 185] on input "GSH Transport" at bounding box center [850, 179] width 84 height 24
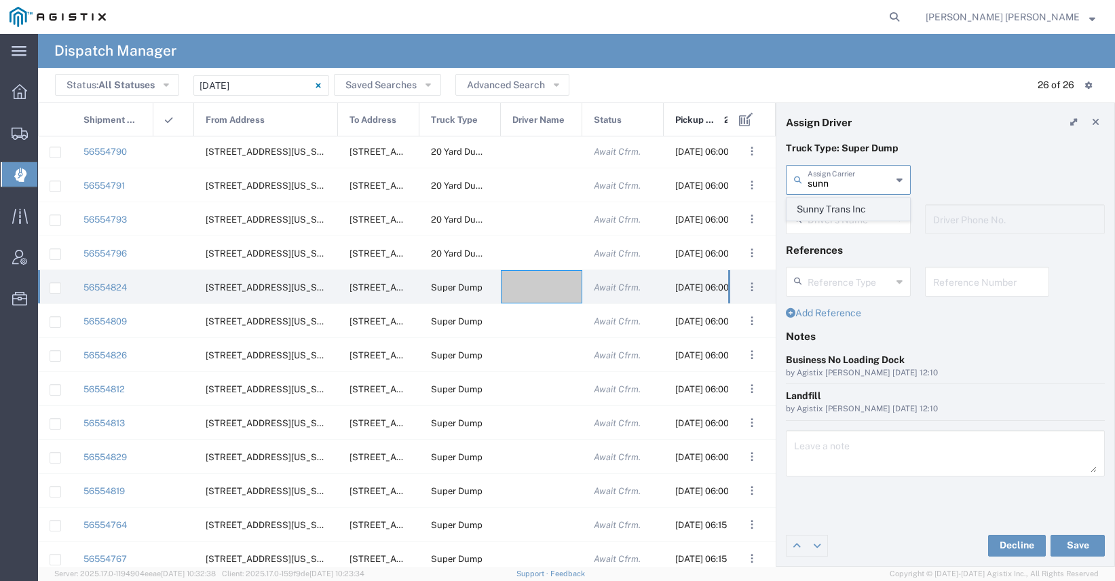
click at [839, 206] on span "Sunny Trans Inc" at bounding box center [848, 209] width 122 height 21
type input "Sunny Trans Inc"
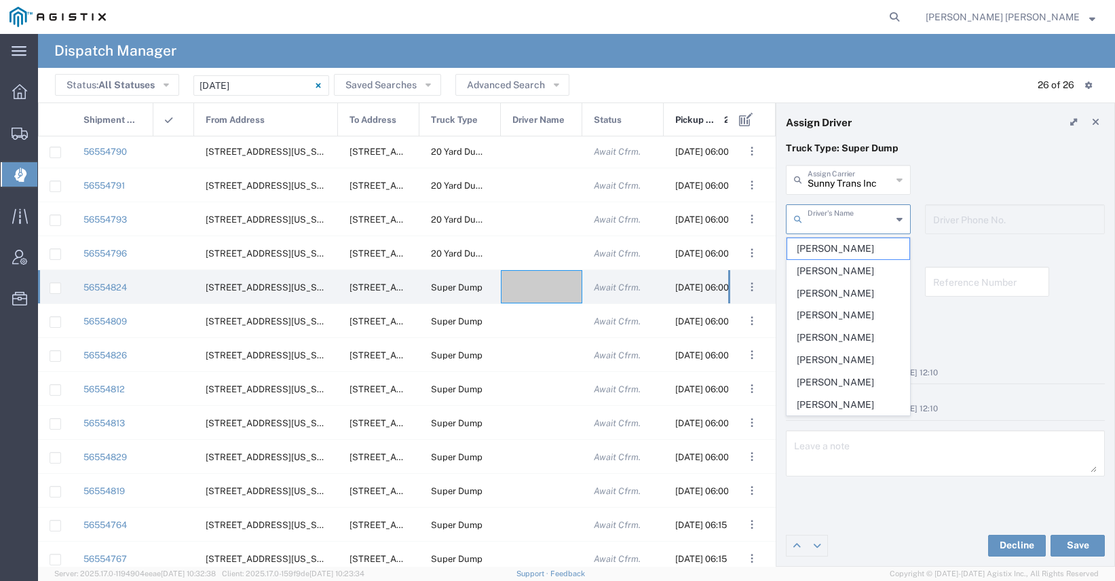
click at [835, 224] on input "text" at bounding box center [850, 218] width 84 height 24
click at [833, 316] on span "[PERSON_NAME]" at bounding box center [848, 315] width 122 height 21
type input "[PERSON_NAME]"
type input "[PHONE_NUMBER]"
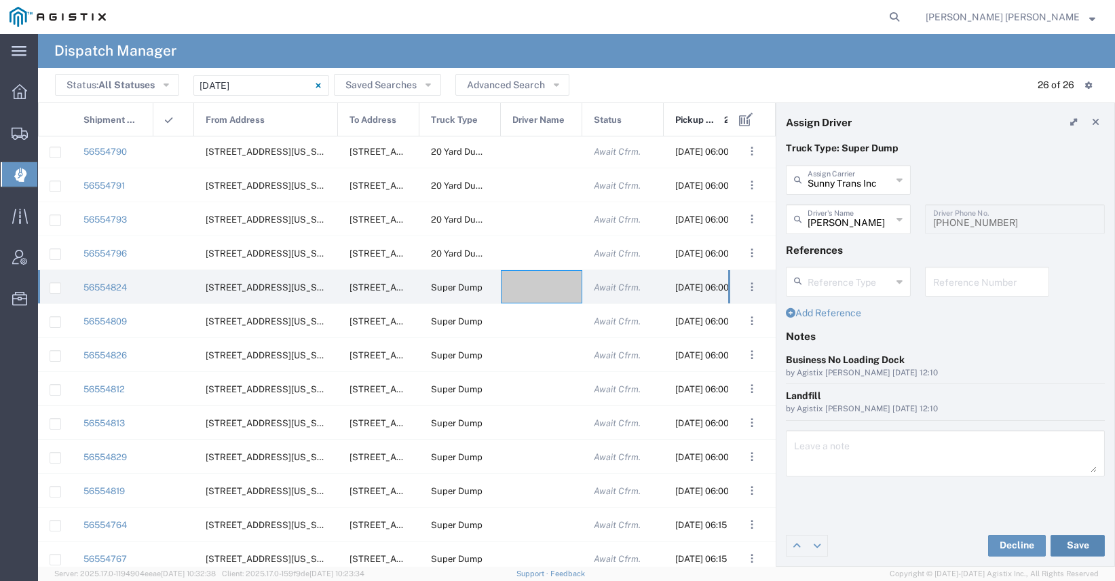
click at [1072, 544] on button "Save" at bounding box center [1077, 546] width 54 height 22
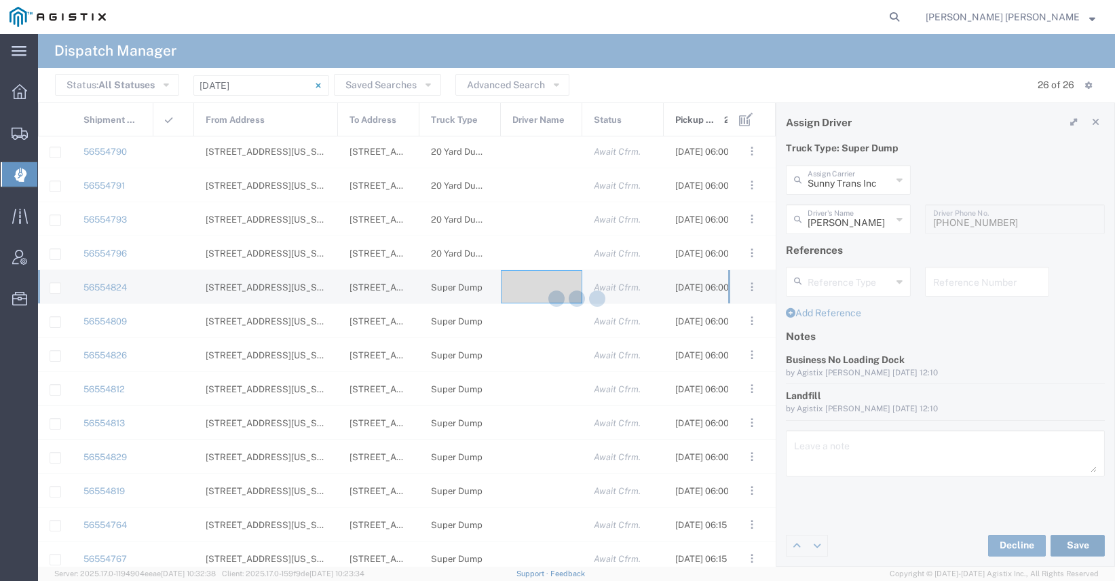
type input "[PERSON_NAME]"
type input "Sunny Trans Inc"
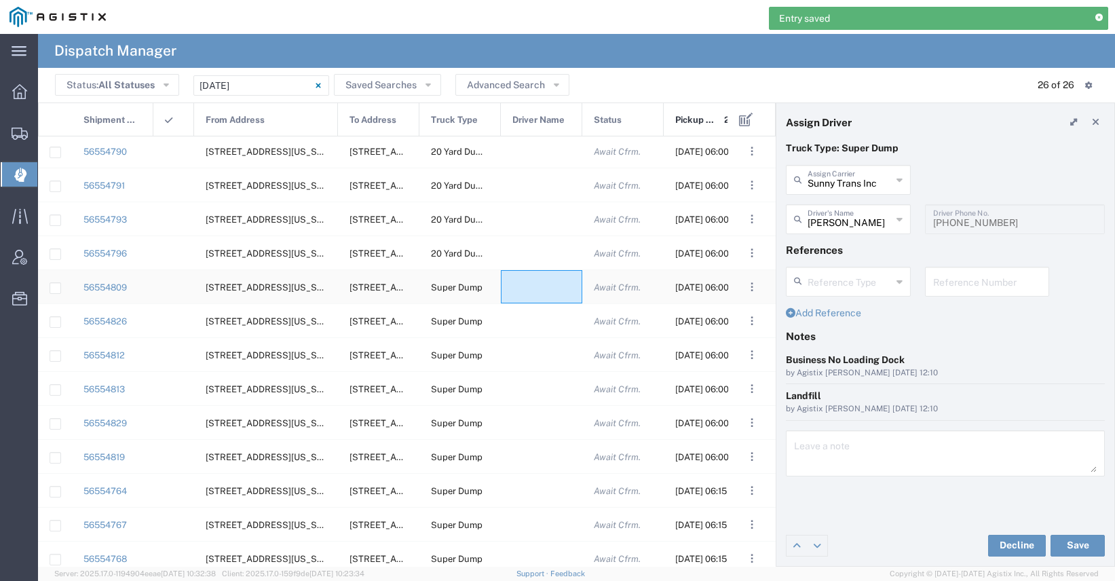
click at [550, 282] on div at bounding box center [541, 286] width 81 height 33
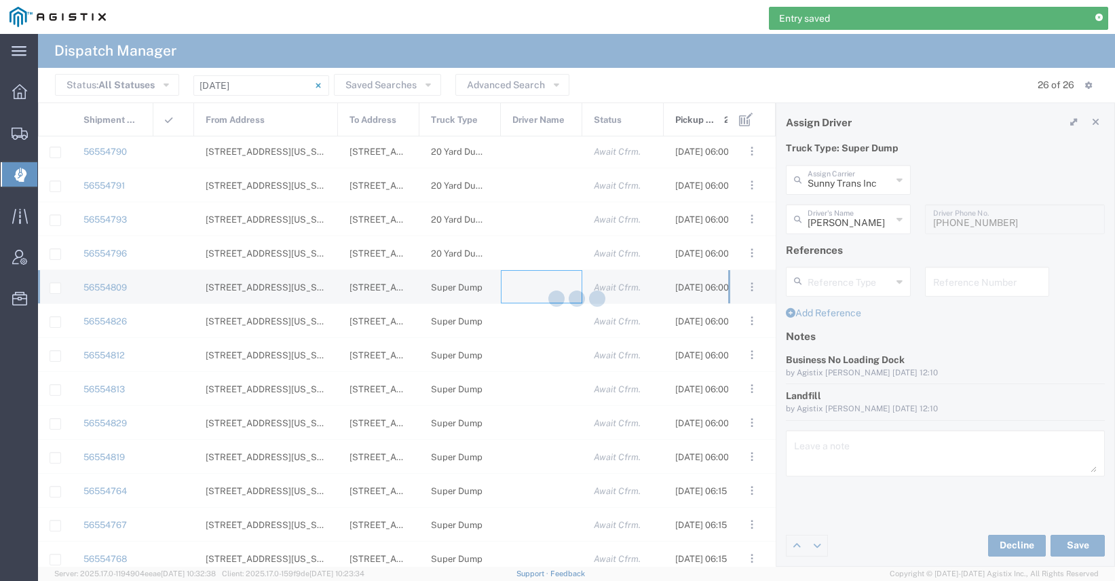
type input "[PERSON_NAME] Trucking"
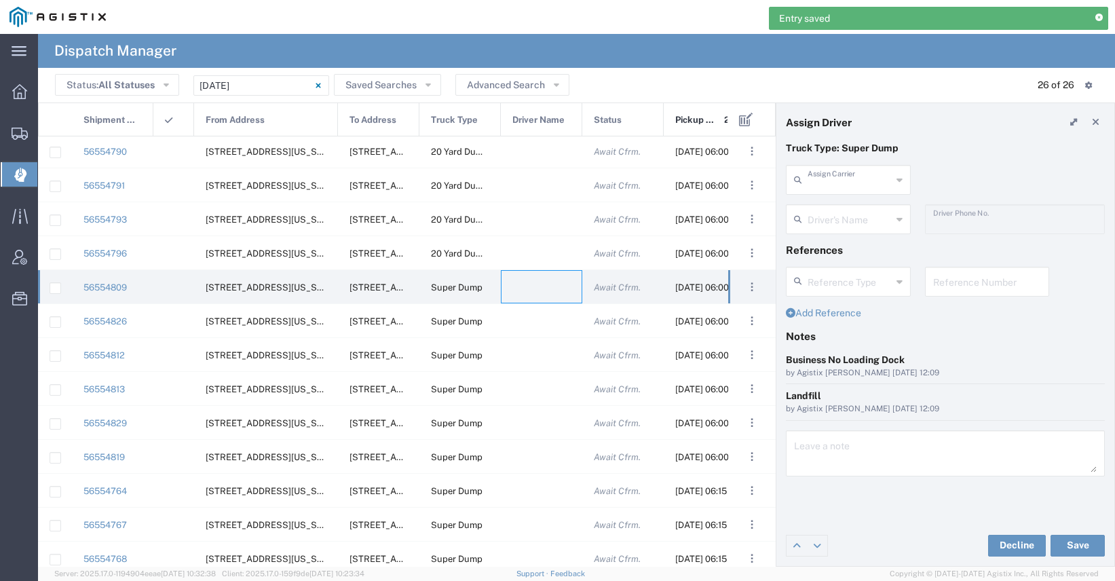
click at [831, 187] on input "text" at bounding box center [850, 179] width 84 height 24
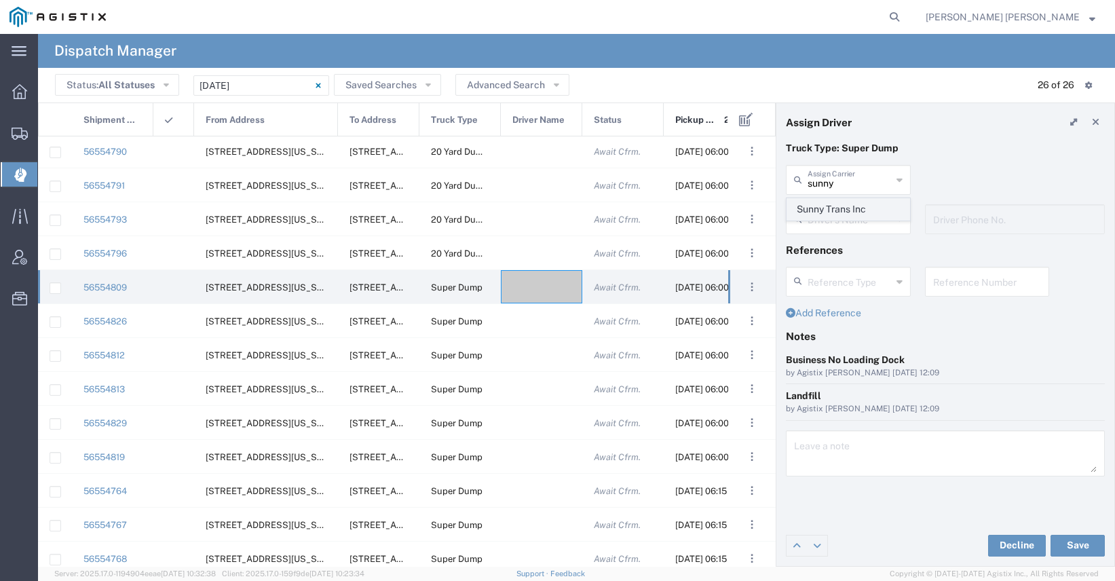
click at [827, 211] on span "Sunny Trans Inc" at bounding box center [848, 209] width 122 height 21
type input "Sunny Trans Inc"
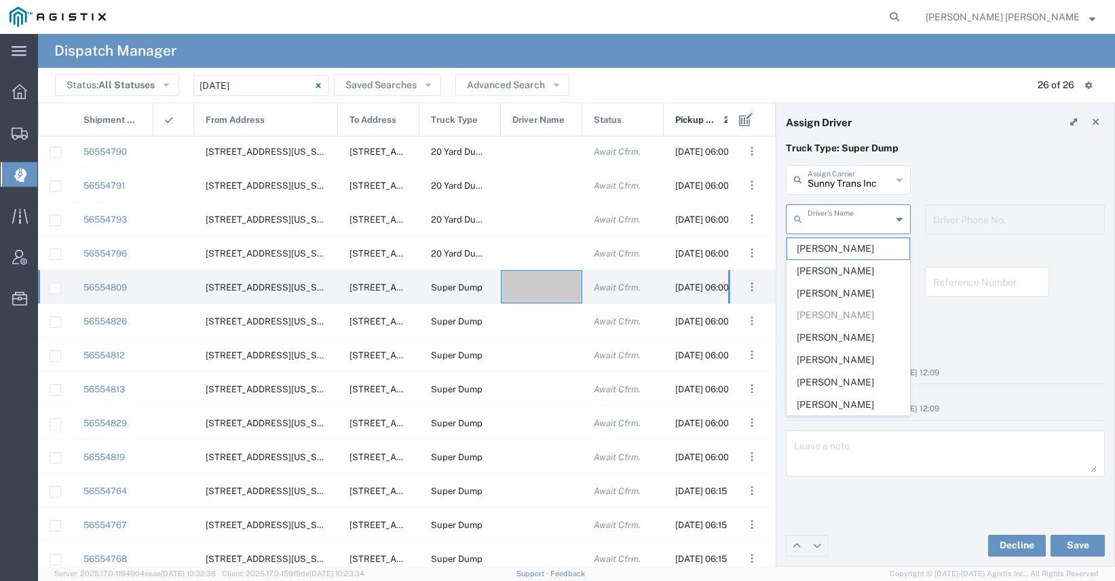
click at [826, 221] on input "text" at bounding box center [850, 218] width 84 height 24
click at [827, 249] on span "[PERSON_NAME]" at bounding box center [848, 248] width 122 height 21
type input "[PERSON_NAME]"
type input "[PHONE_NUMBER]"
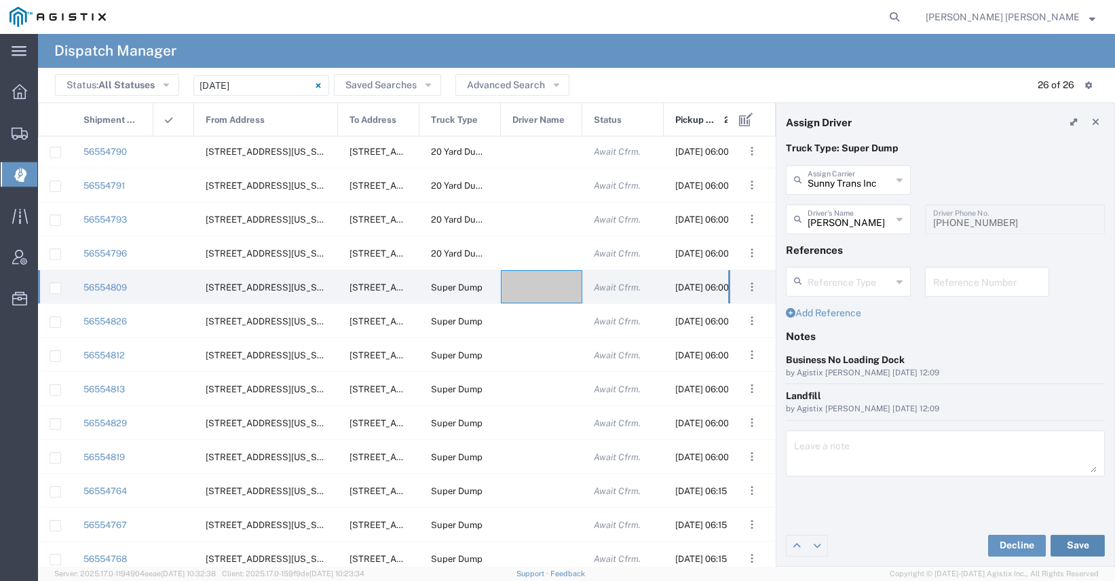
click at [1076, 542] on button "Save" at bounding box center [1077, 546] width 54 height 22
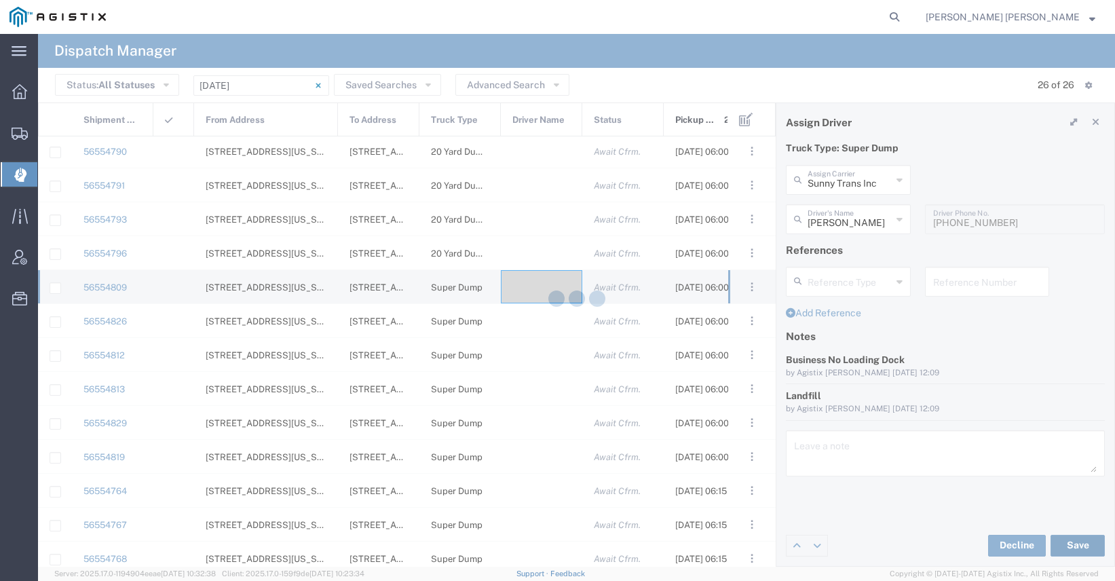
type input "[PERSON_NAME]"
type input "Sunny Trans Inc"
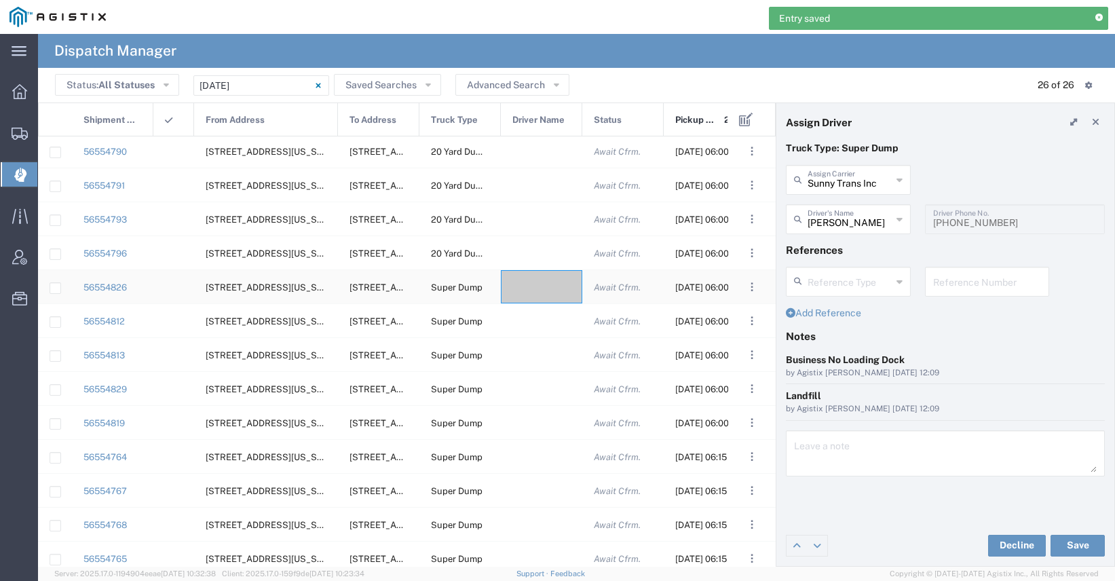
click at [531, 288] on div at bounding box center [541, 286] width 81 height 33
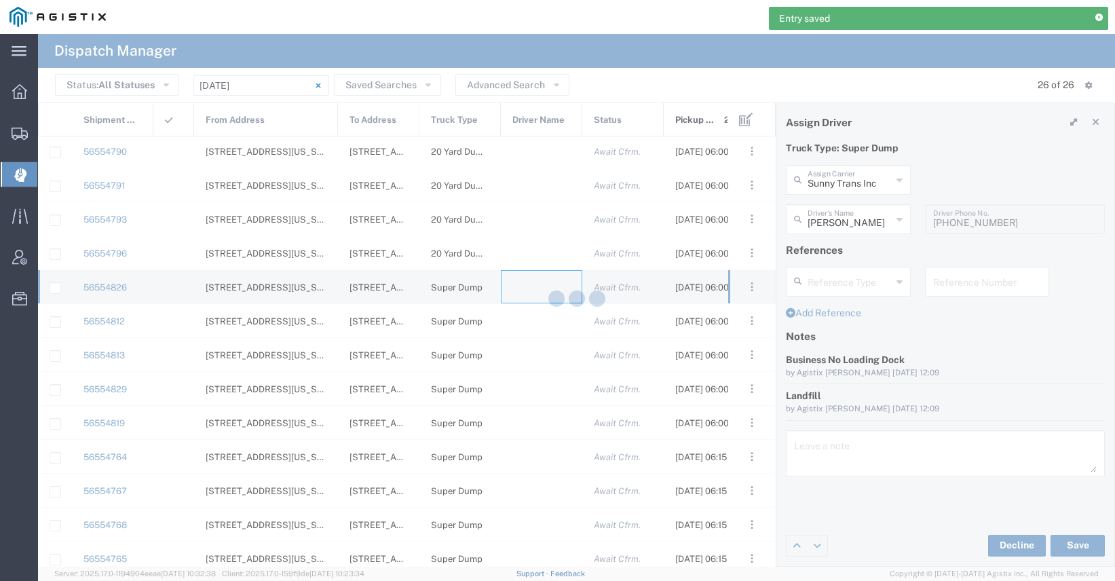
type input "[PERSON_NAME] Trucking"
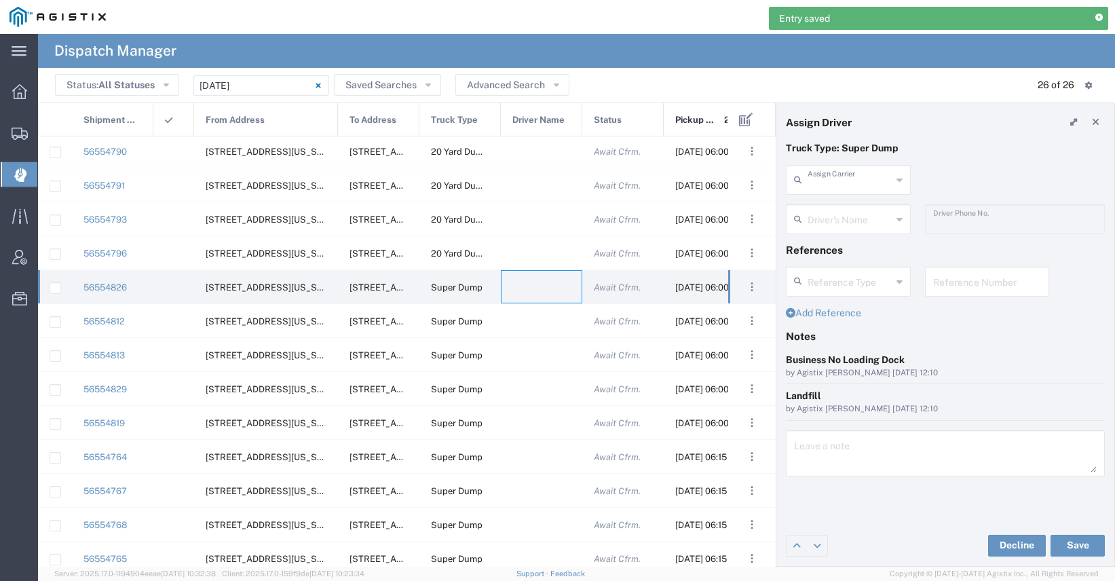
click at [848, 184] on input "text" at bounding box center [850, 179] width 84 height 24
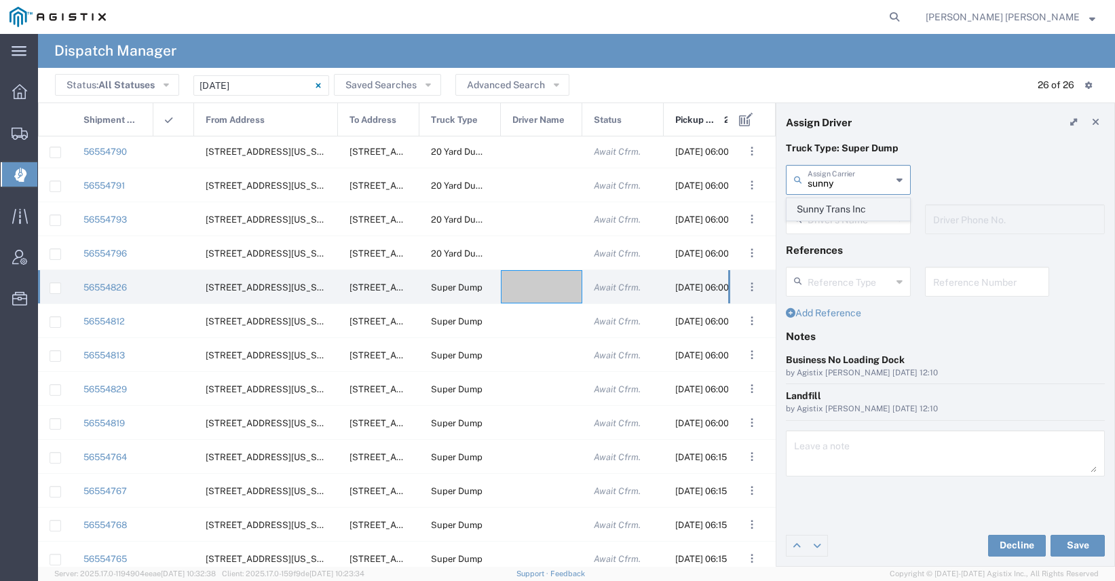
click at [839, 210] on span "Sunny Trans Inc" at bounding box center [848, 209] width 122 height 21
type input "Sunny Trans Inc"
click at [840, 218] on input "text" at bounding box center [850, 218] width 84 height 24
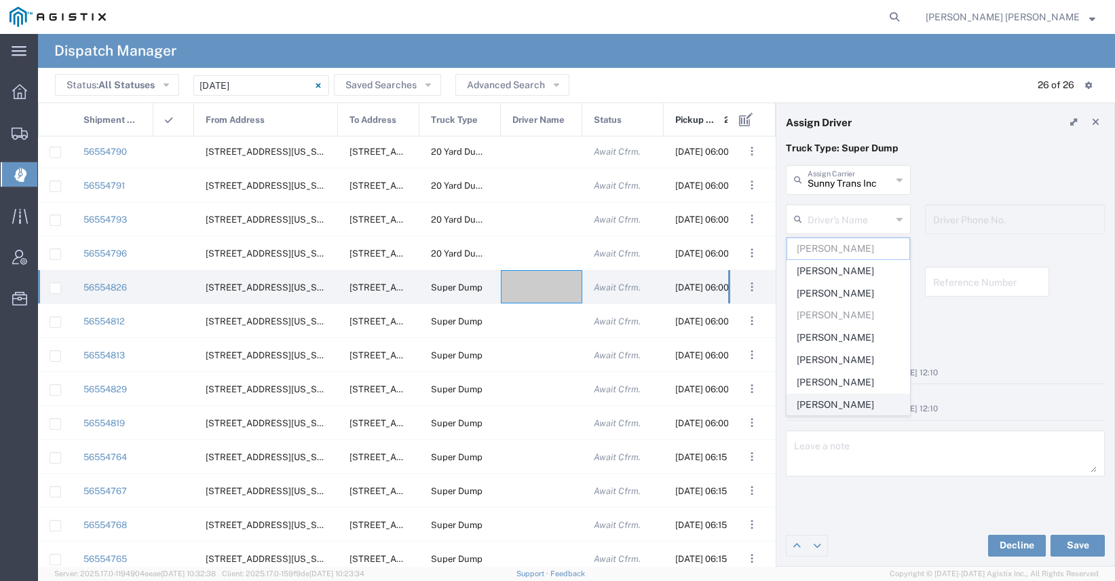
click at [835, 404] on span "[PERSON_NAME]" at bounding box center [848, 404] width 122 height 21
type input "[PERSON_NAME]"
type input "[PHONE_NUMBER]"
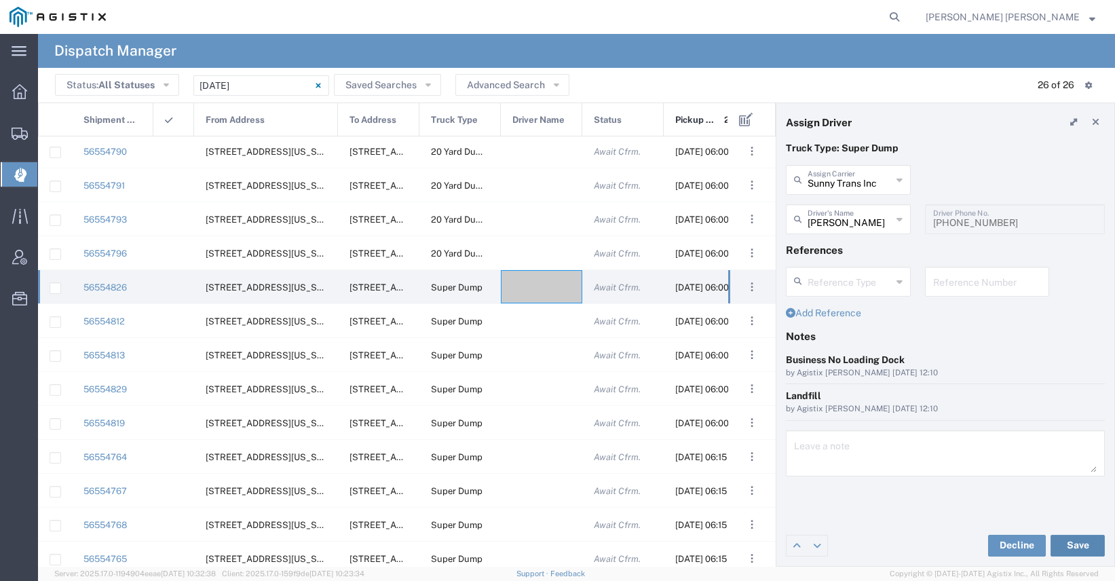
click at [1064, 552] on button "Save" at bounding box center [1077, 546] width 54 height 22
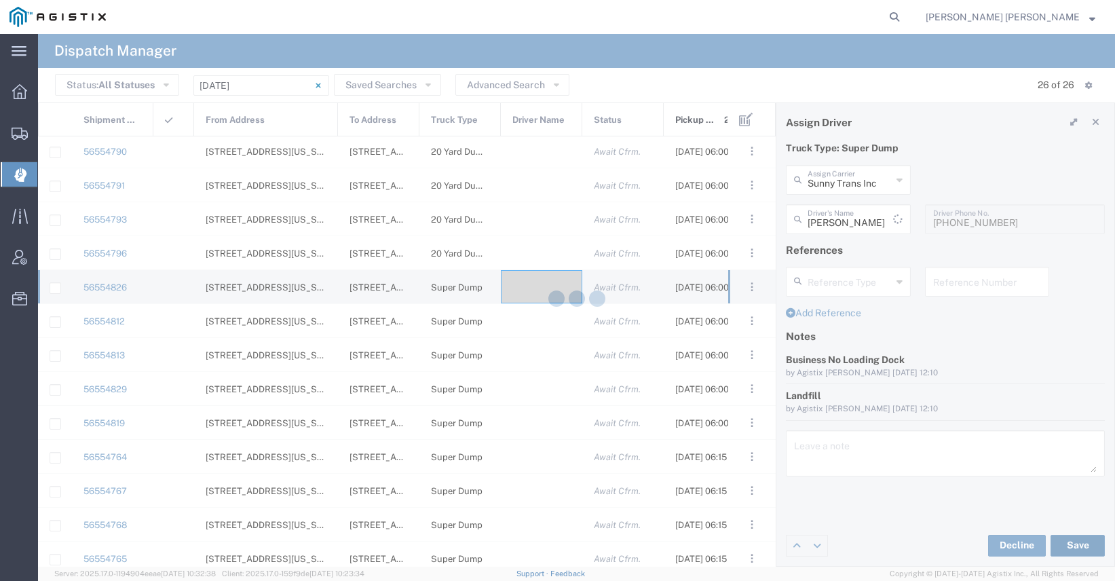
type input "[PERSON_NAME]"
type input "Sunny Trans Inc"
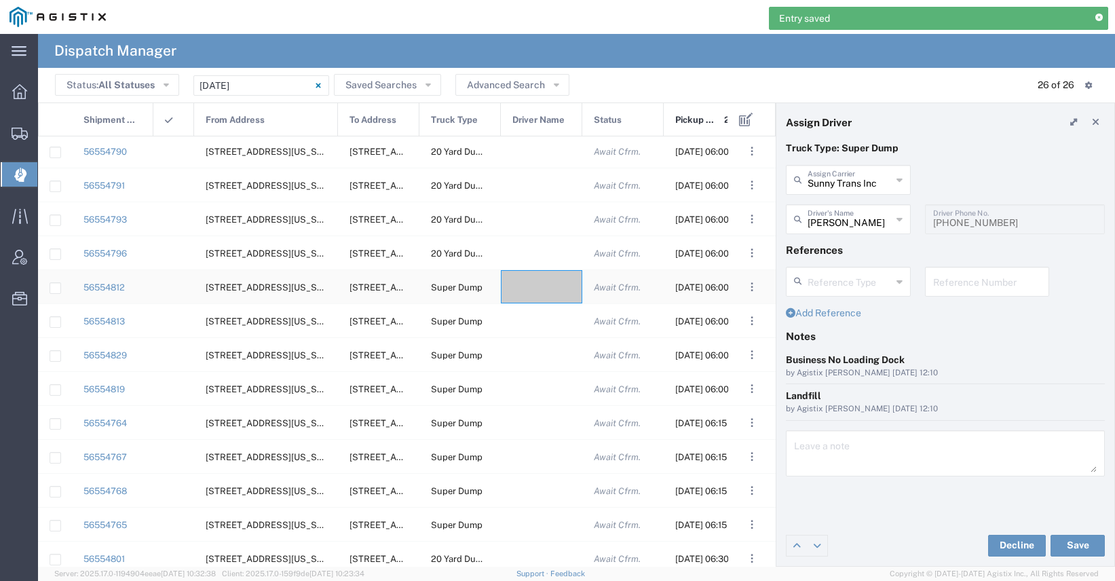
click at [539, 293] on div at bounding box center [541, 286] width 81 height 33
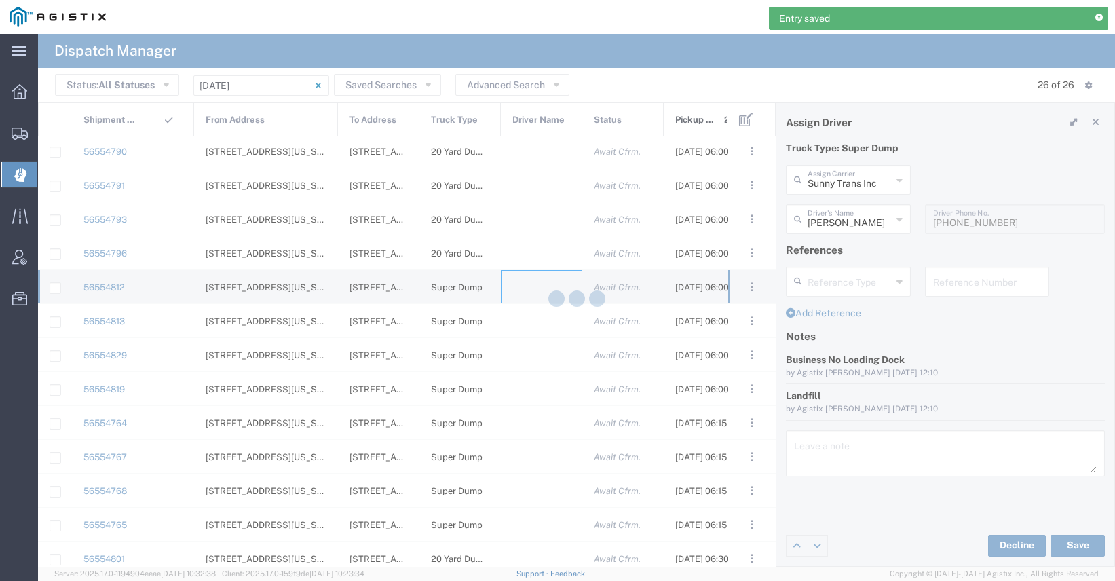
type input "[PERSON_NAME] Trucking"
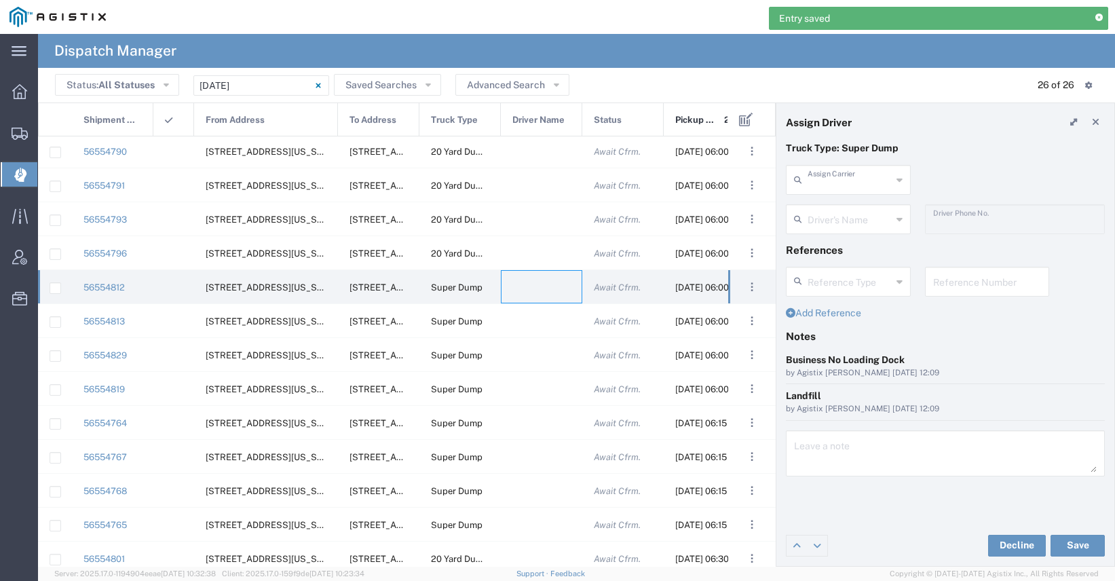
click at [871, 181] on input "text" at bounding box center [850, 179] width 84 height 24
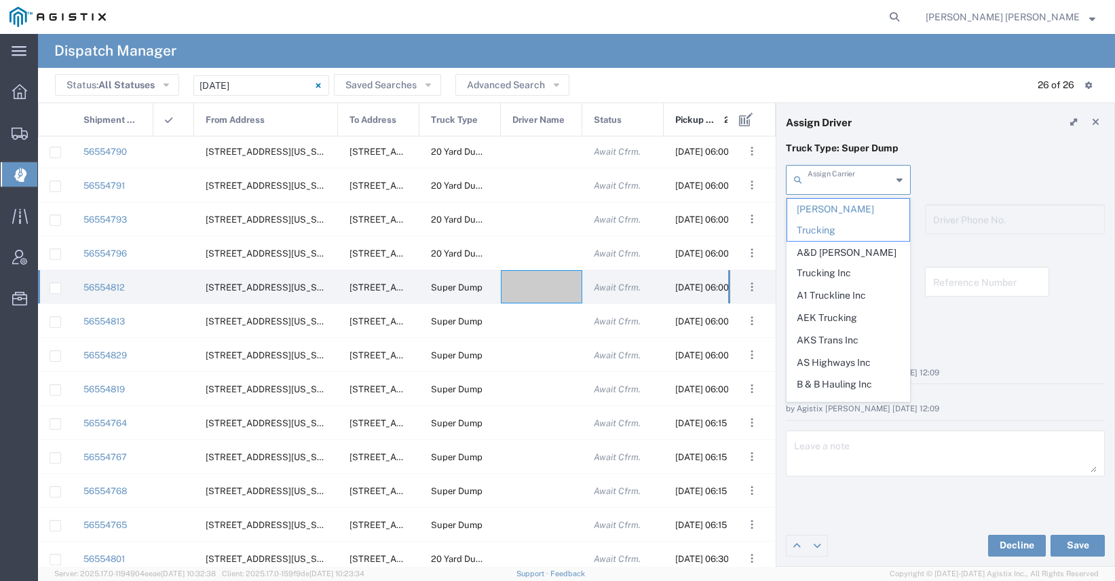
type input "s"
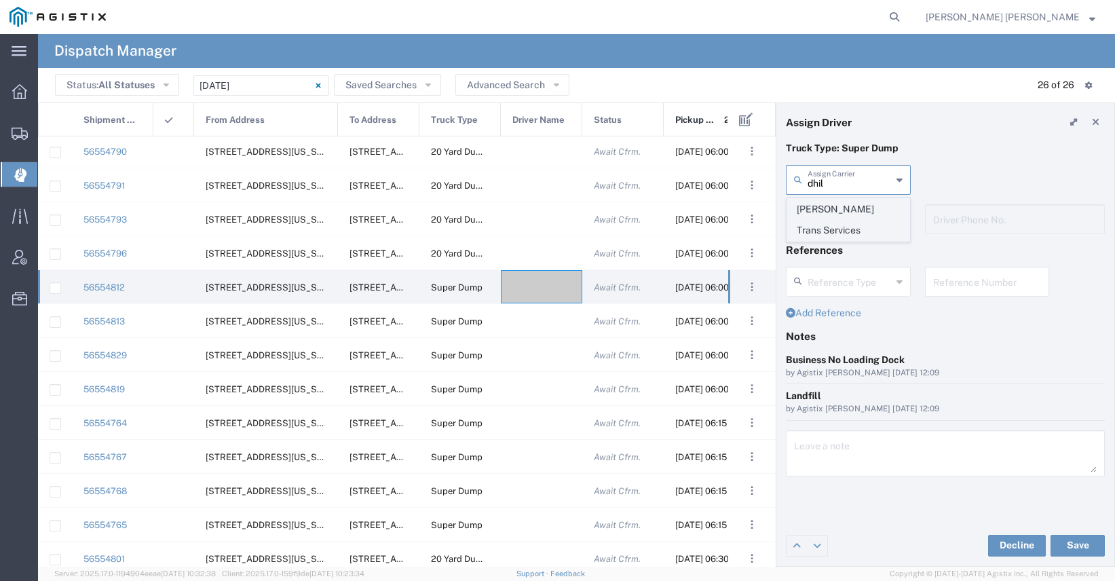
click at [854, 208] on span "[PERSON_NAME] Trans Services" at bounding box center [848, 220] width 122 height 42
click at [855, 216] on input "text" at bounding box center [850, 218] width 84 height 24
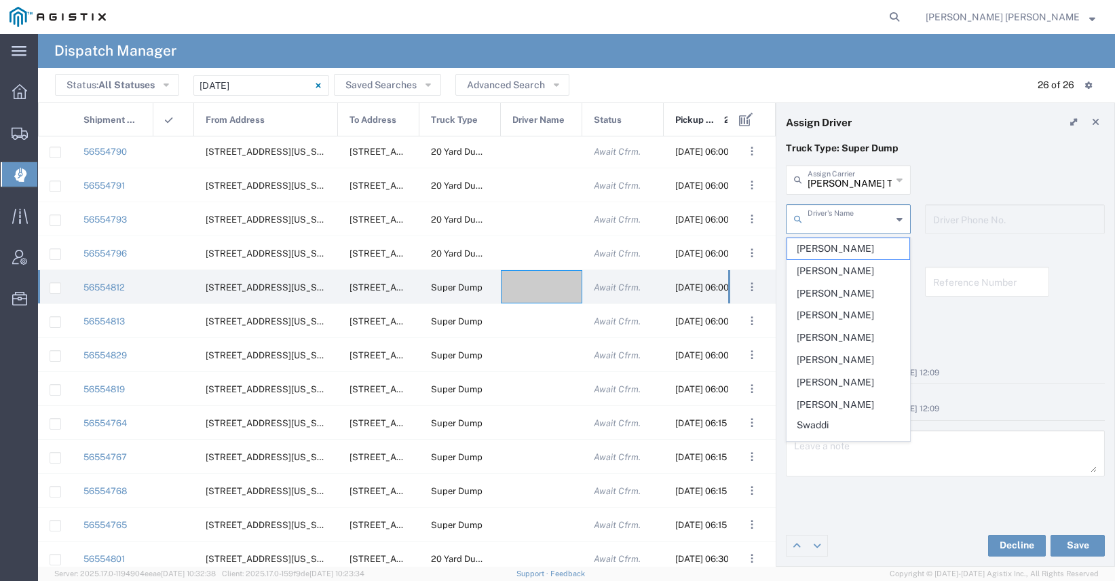
click at [824, 183] on input "[PERSON_NAME] Trans Services" at bounding box center [850, 179] width 84 height 24
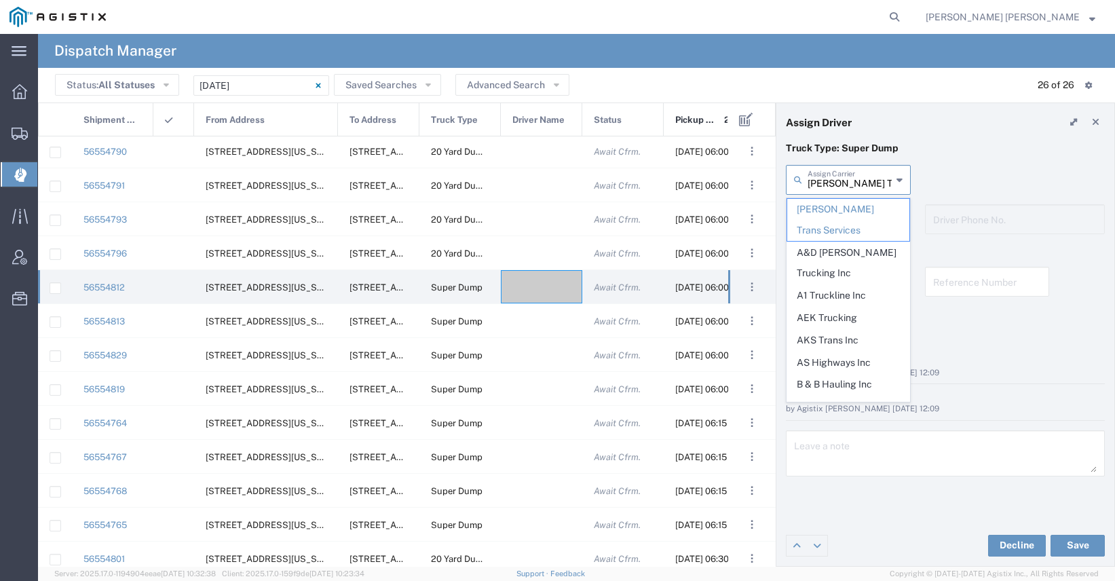
click at [824, 183] on input "[PERSON_NAME] Trans Services" at bounding box center [850, 179] width 84 height 24
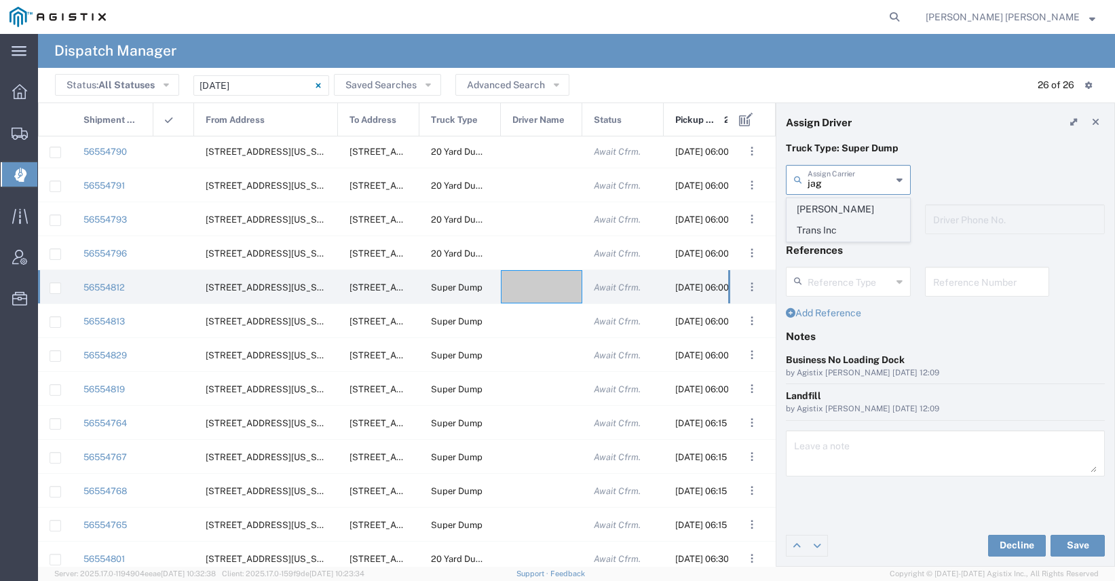
click at [856, 210] on span "[PERSON_NAME] Trans Inc" at bounding box center [848, 220] width 122 height 42
type input "[PERSON_NAME] Trans Inc"
click at [844, 221] on input "text" at bounding box center [850, 218] width 84 height 24
click at [842, 254] on span "[PERSON_NAME]" at bounding box center [848, 248] width 122 height 21
type input "[PERSON_NAME]"
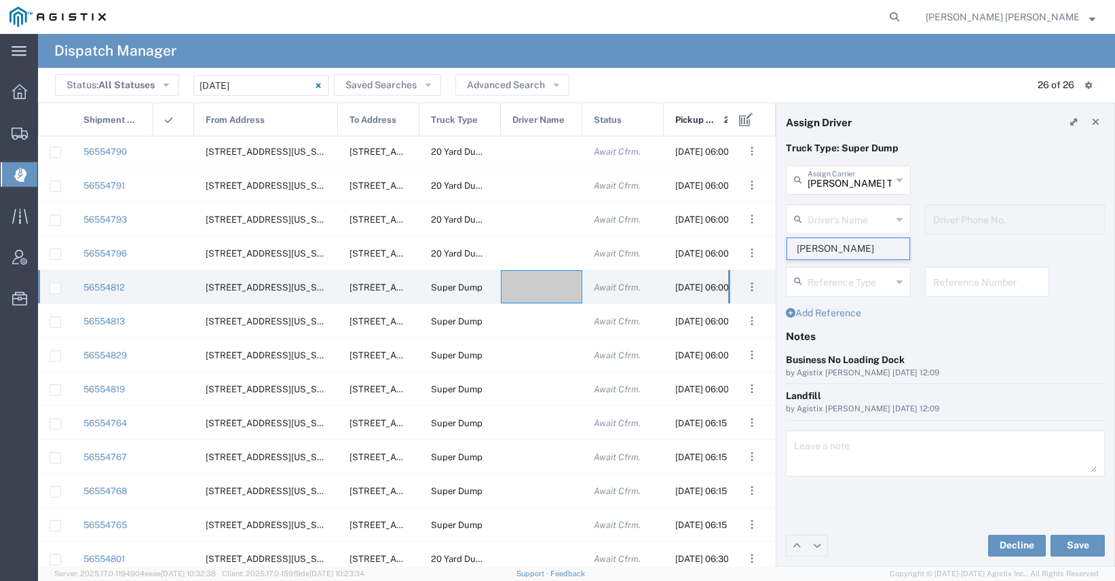
type input "9253544313"
click at [1066, 544] on button "Save" at bounding box center [1077, 546] width 54 height 22
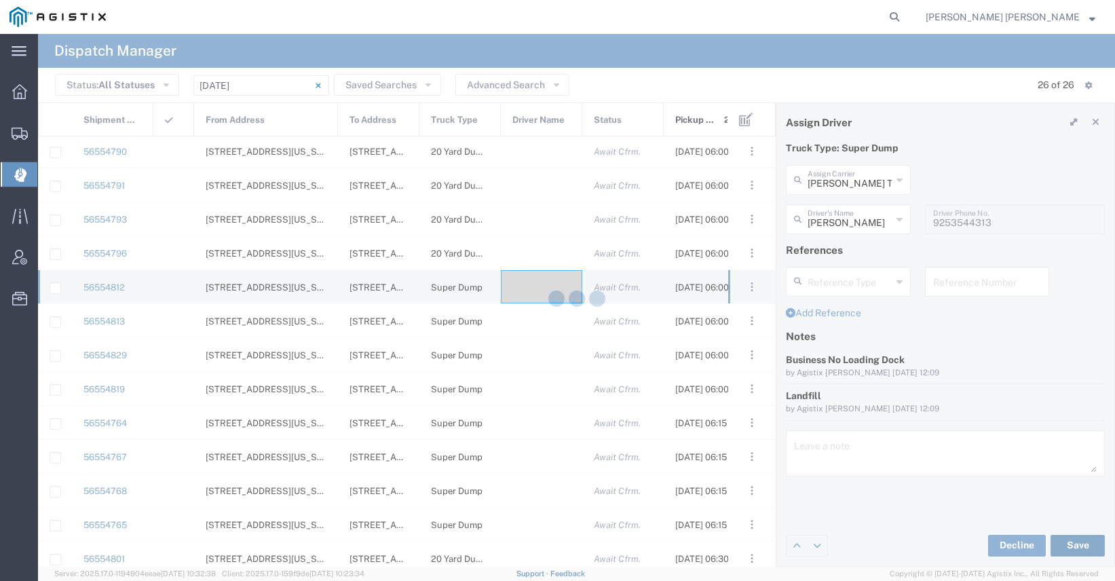
type input "[PERSON_NAME]"
type input "[PERSON_NAME] Trans Inc"
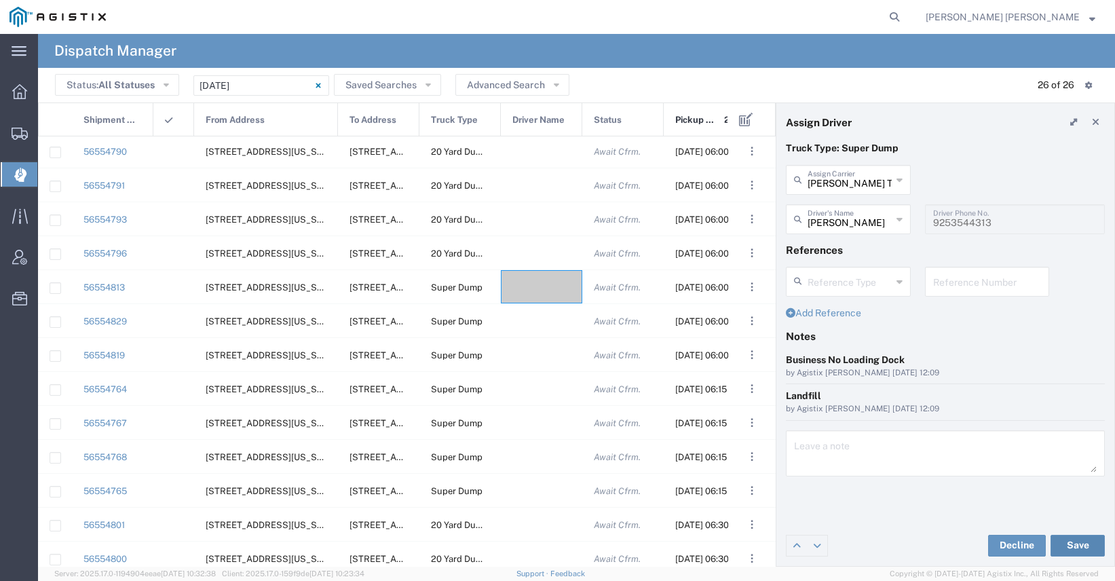
click at [1065, 544] on button "Save" at bounding box center [1077, 546] width 54 height 22
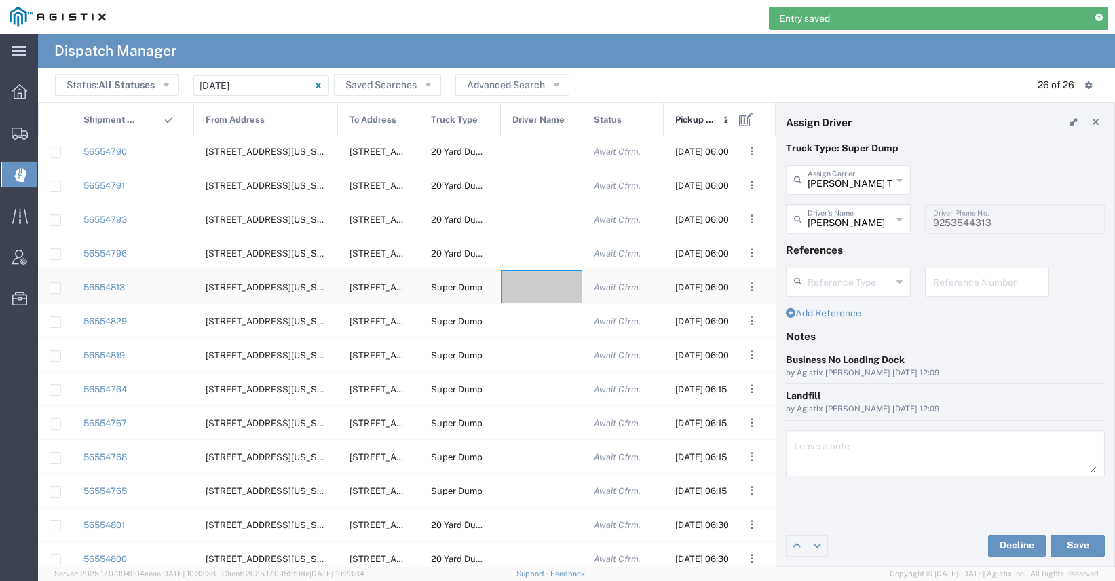
click at [548, 290] on div at bounding box center [541, 286] width 81 height 33
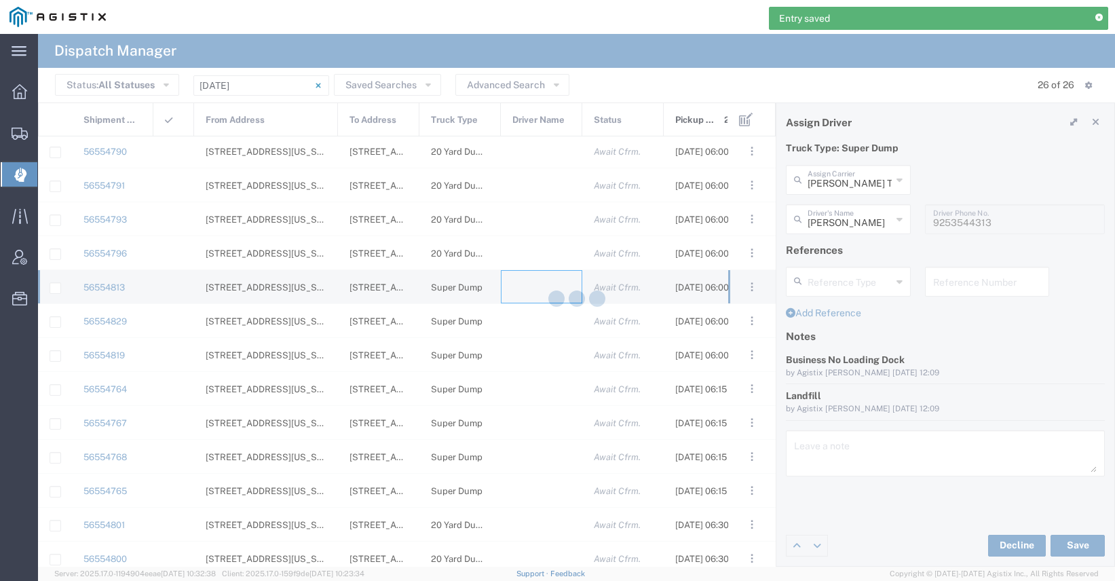
type input "[PERSON_NAME] Trucking"
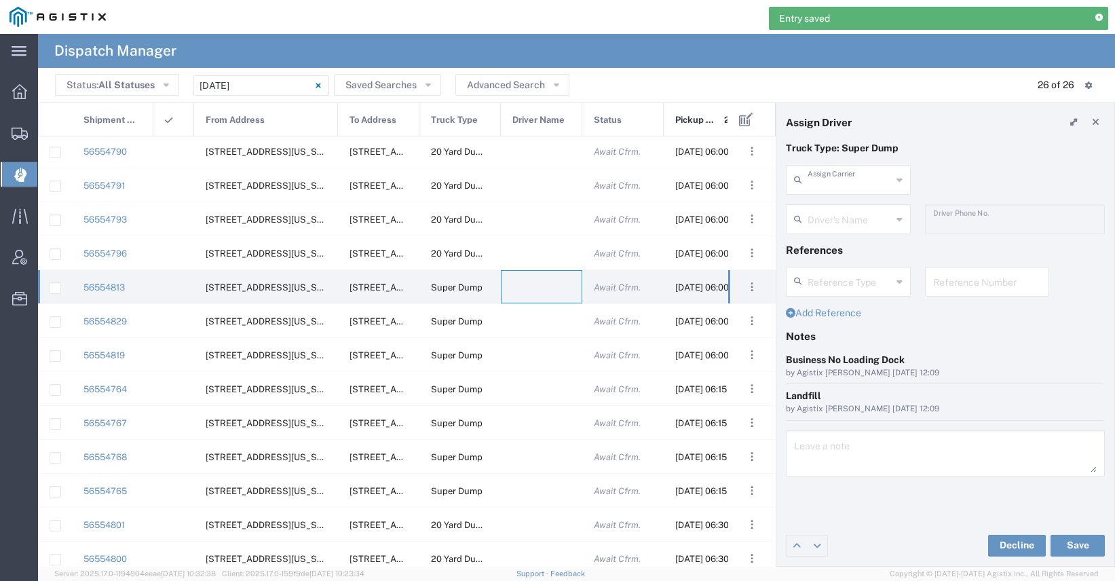
click at [854, 183] on input "text" at bounding box center [850, 179] width 84 height 24
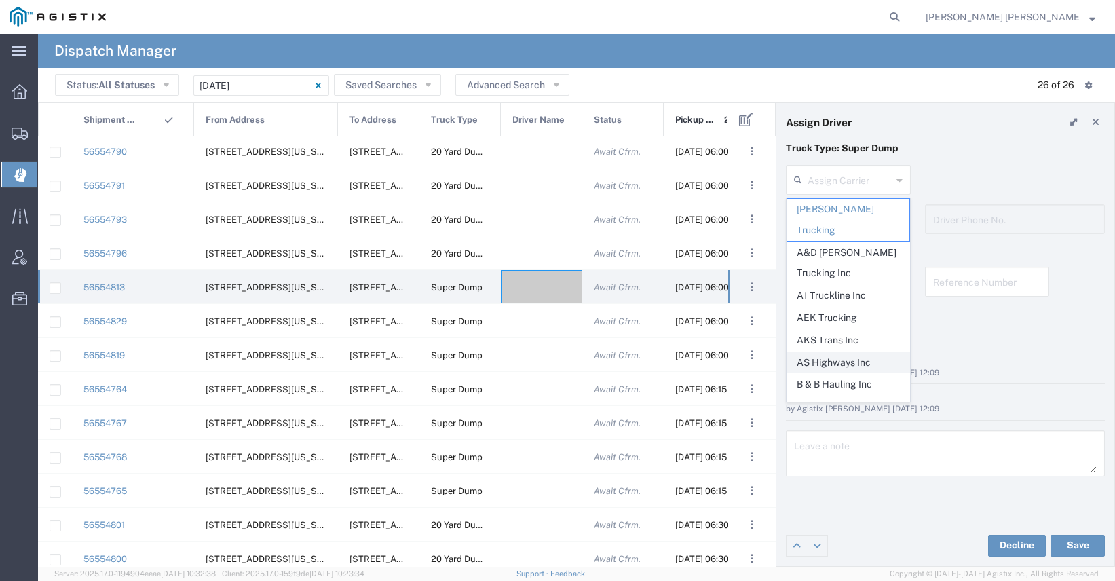
click at [844, 352] on span "AS Highways Inc" at bounding box center [848, 362] width 122 height 21
type input "AS Highways Inc"
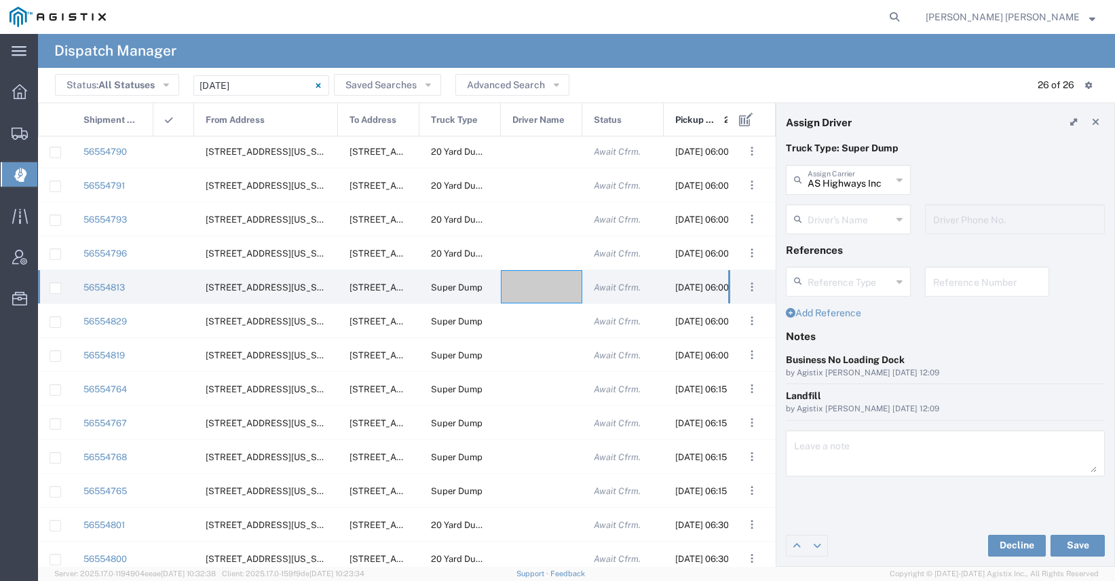
click at [830, 221] on input "text" at bounding box center [850, 218] width 84 height 24
click at [832, 246] on span "[PERSON_NAME]" at bounding box center [848, 248] width 122 height 21
type input "[PERSON_NAME]"
type input "[PHONE_NUMBER]"
click at [1073, 542] on button "Save" at bounding box center [1077, 546] width 54 height 22
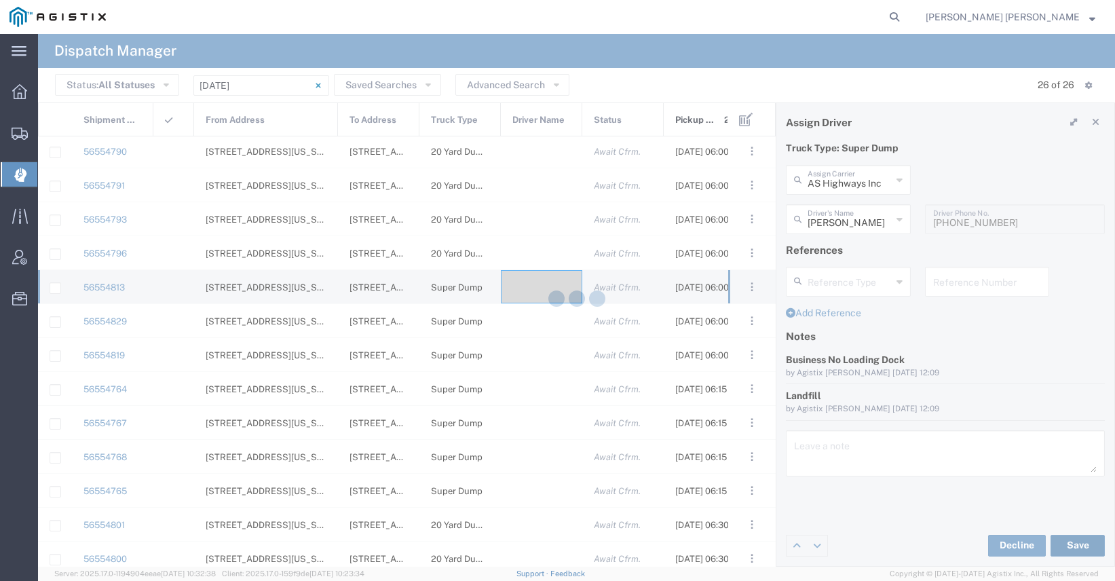
type input "[PERSON_NAME]"
type input "AS Highways Inc"
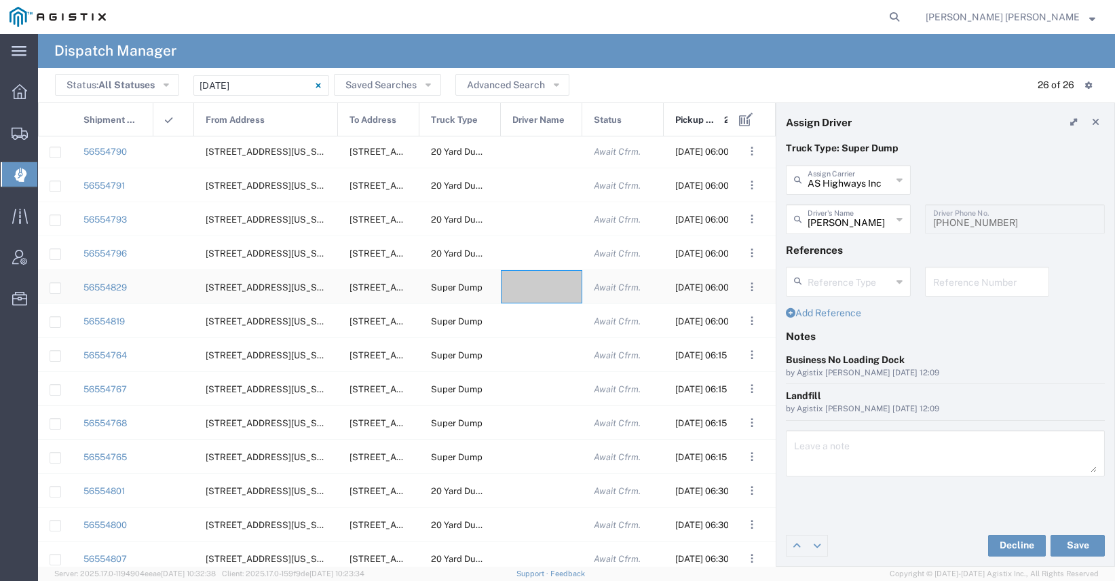
click at [532, 286] on div at bounding box center [541, 286] width 81 height 33
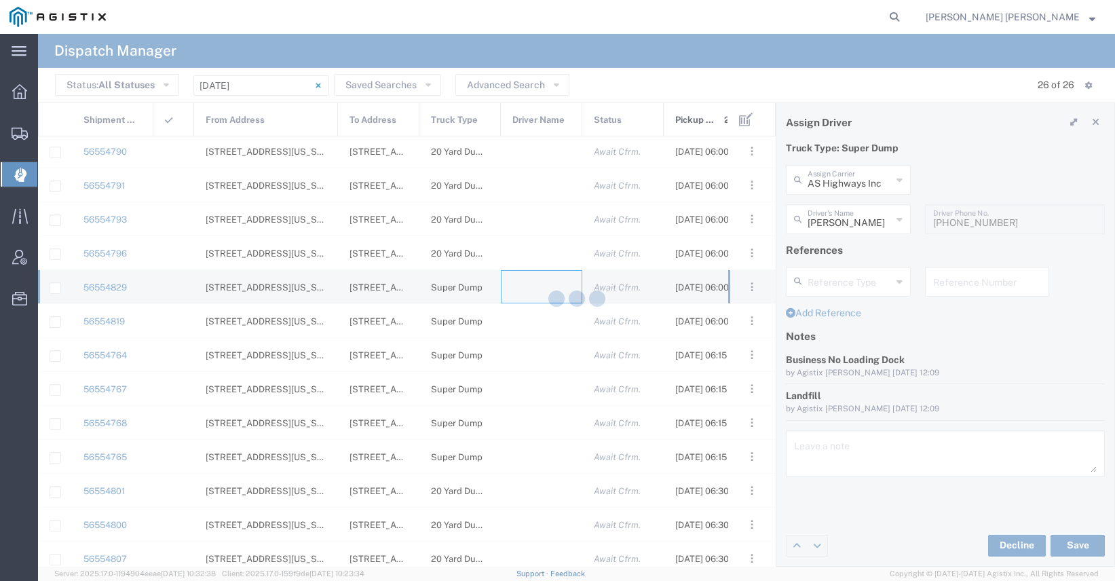
type input "[PERSON_NAME] Trucking"
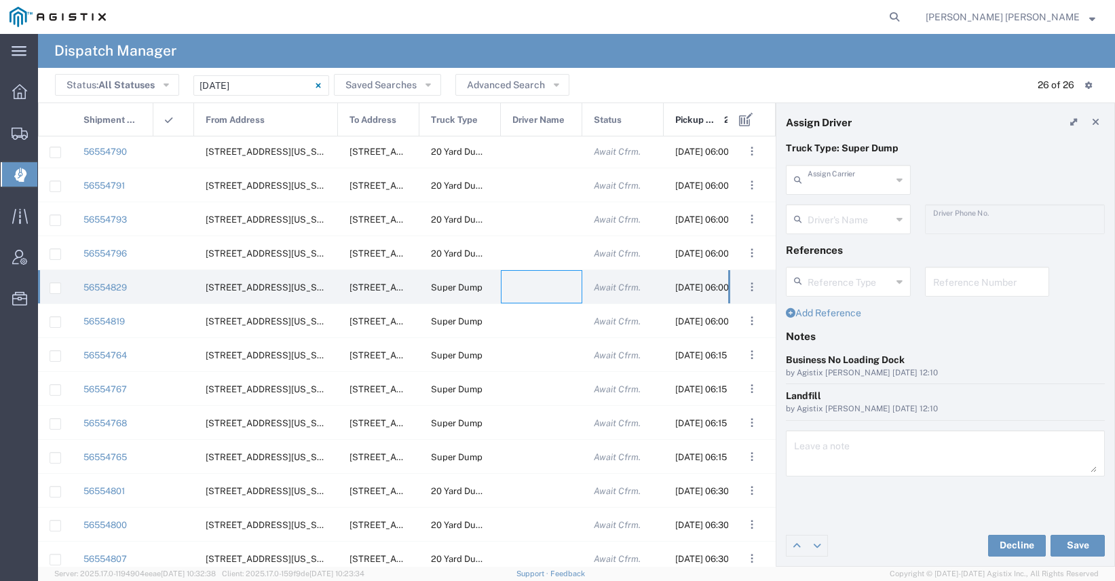
click at [854, 179] on input "text" at bounding box center [850, 179] width 84 height 24
click at [854, 213] on span "Pacificrock Transportation Inc" at bounding box center [848, 220] width 122 height 42
click at [1069, 548] on button "Save" at bounding box center [1077, 546] width 54 height 22
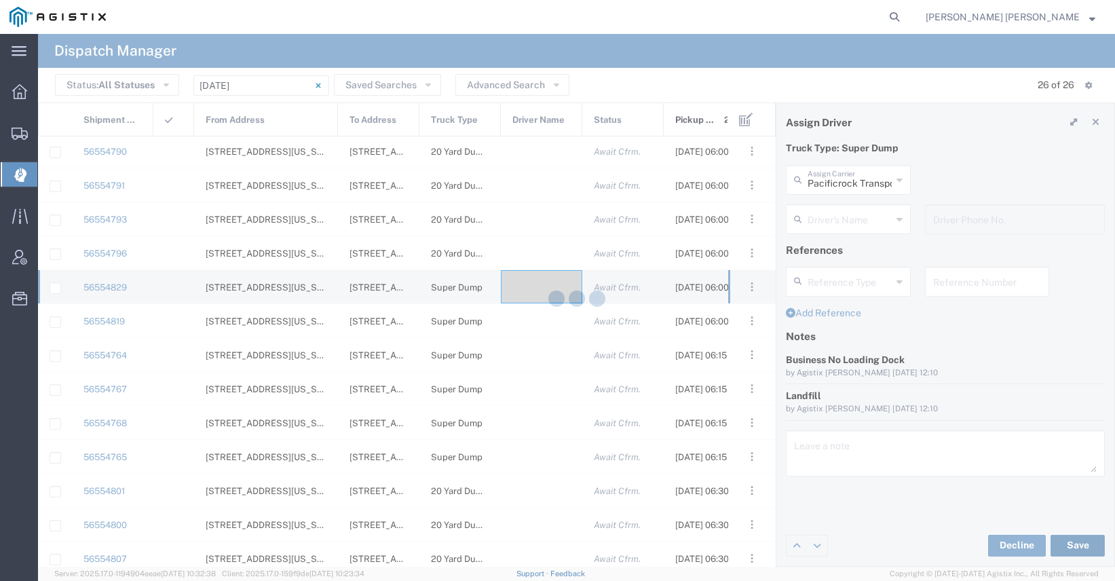
type input "Pacificrock Transportation Inc"
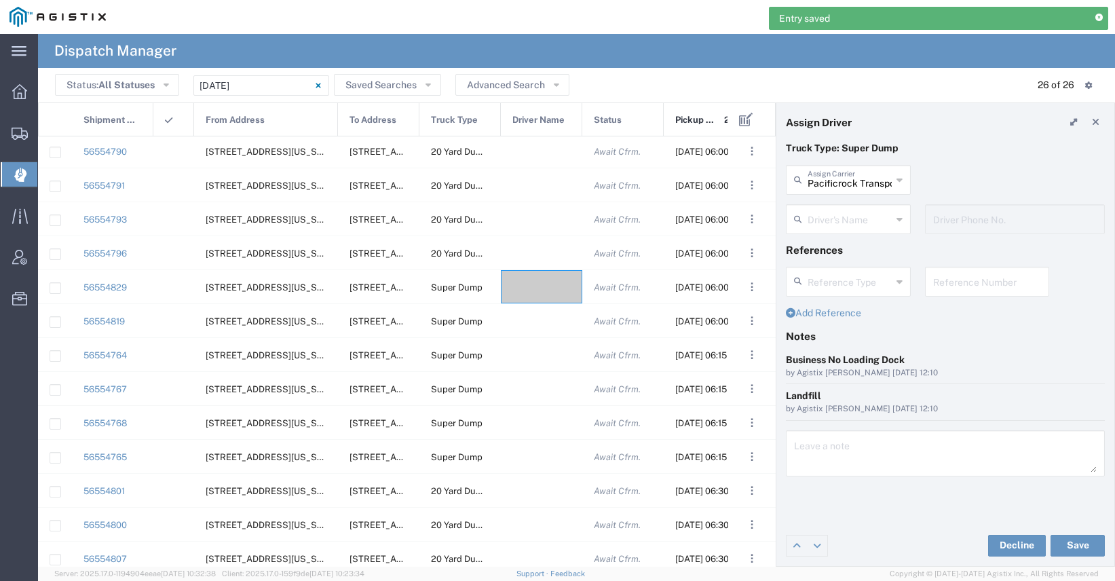
click at [818, 233] on div "Driver's Name" at bounding box center [848, 219] width 125 height 30
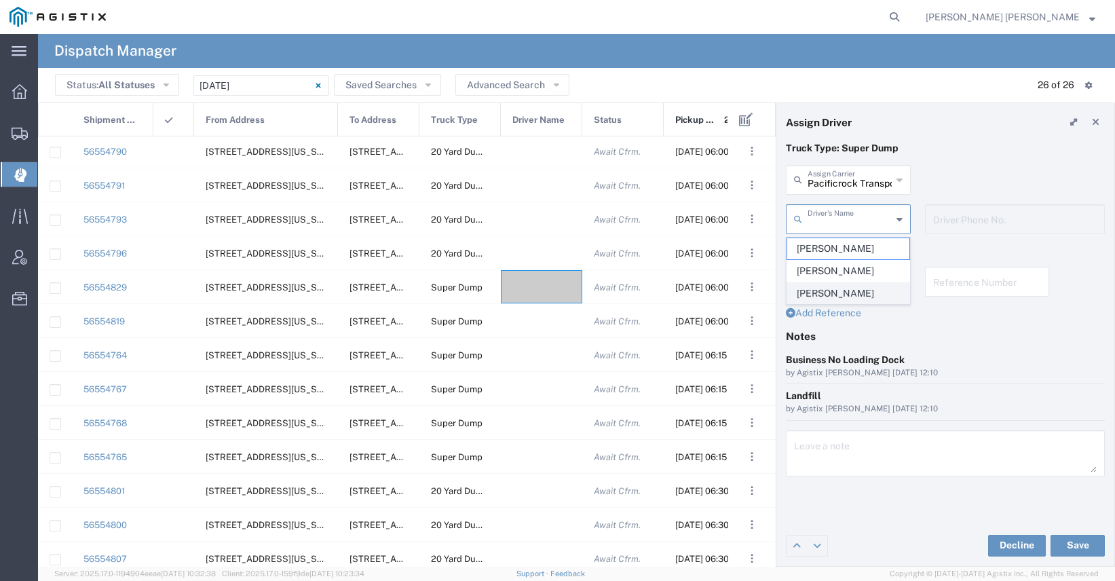
click at [827, 295] on span "[PERSON_NAME]" at bounding box center [848, 293] width 122 height 21
type input "[PERSON_NAME]"
type input "5103647231"
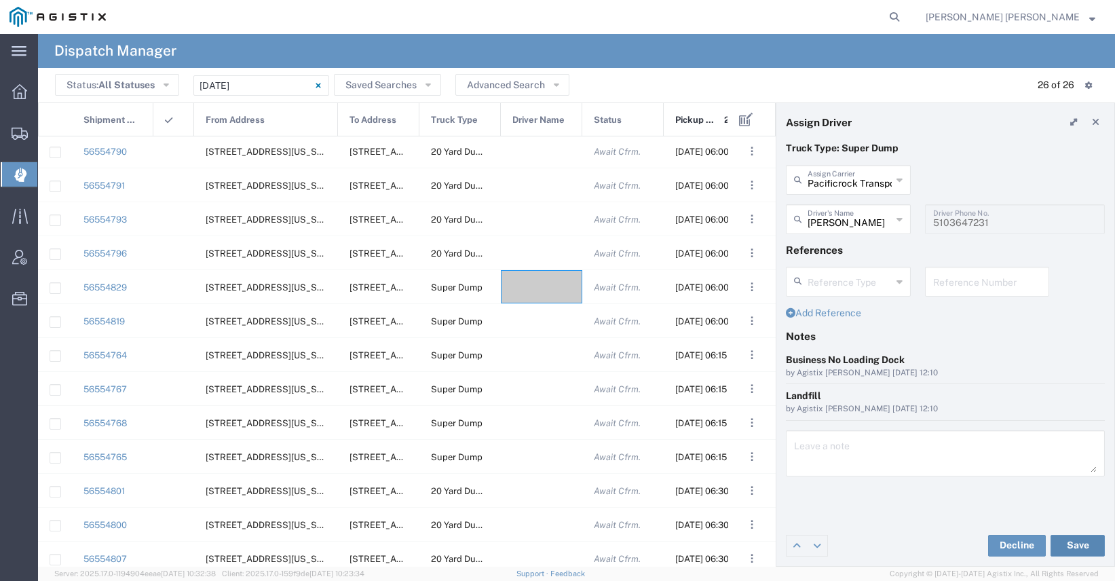
click at [1076, 550] on button "Save" at bounding box center [1077, 546] width 54 height 22
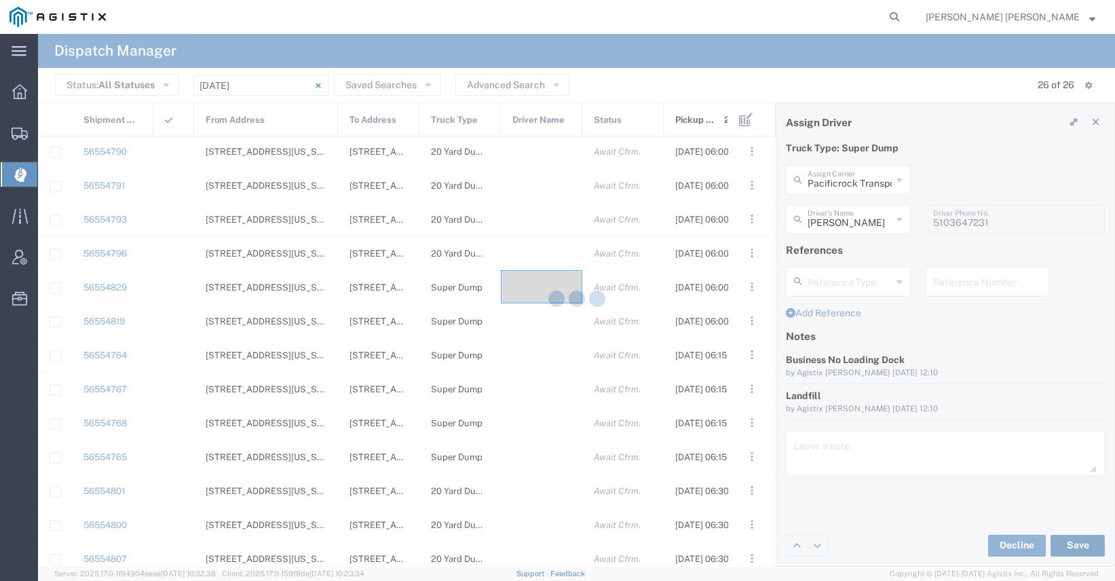
type input "[PERSON_NAME]"
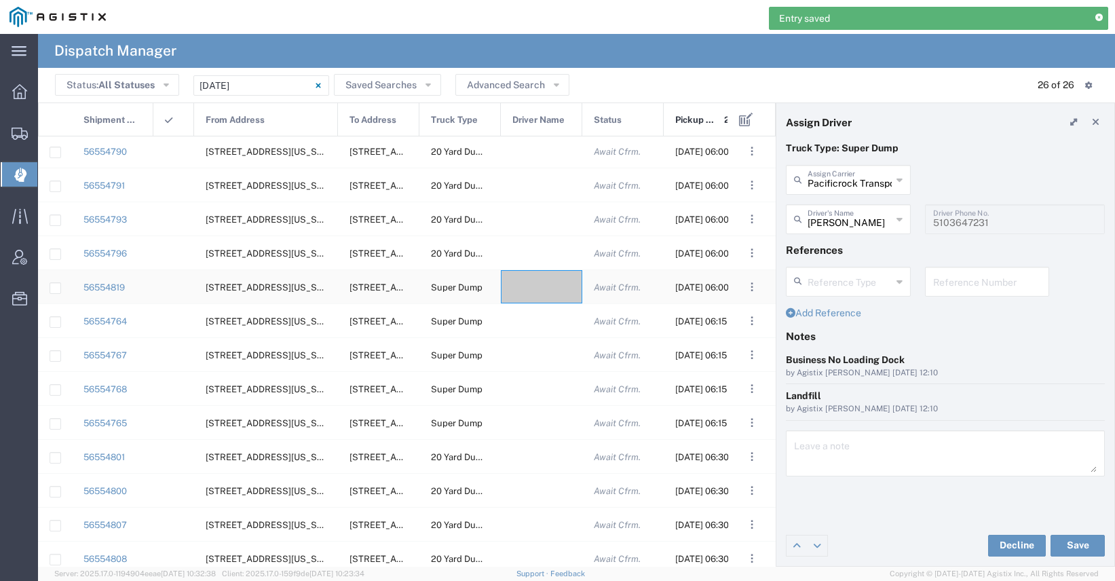
click at [547, 289] on div at bounding box center [541, 286] width 81 height 33
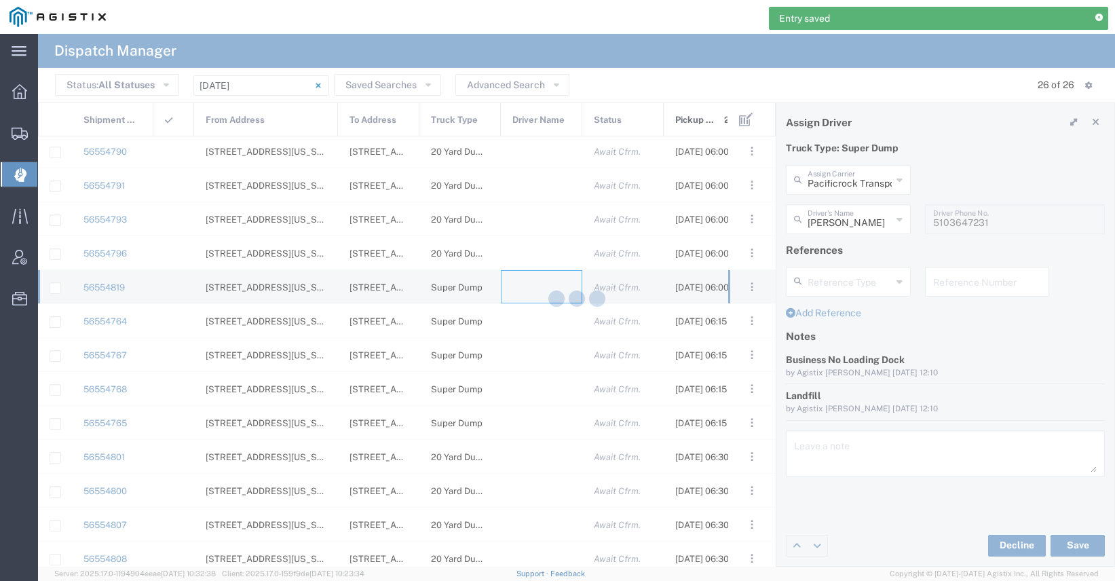
type input "[PERSON_NAME] Trucking"
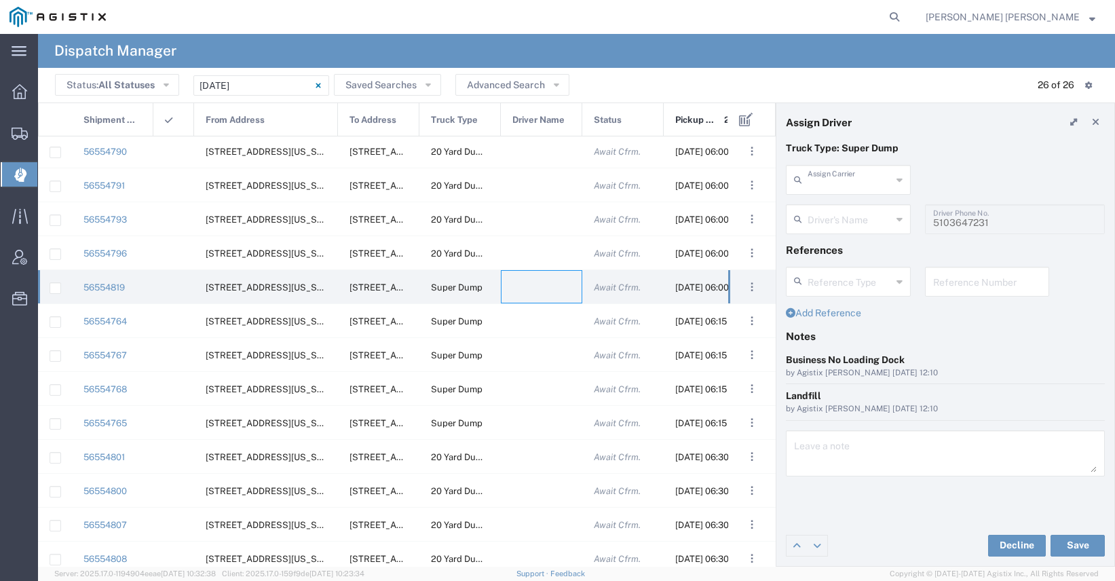
click at [850, 185] on input "text" at bounding box center [850, 179] width 84 height 24
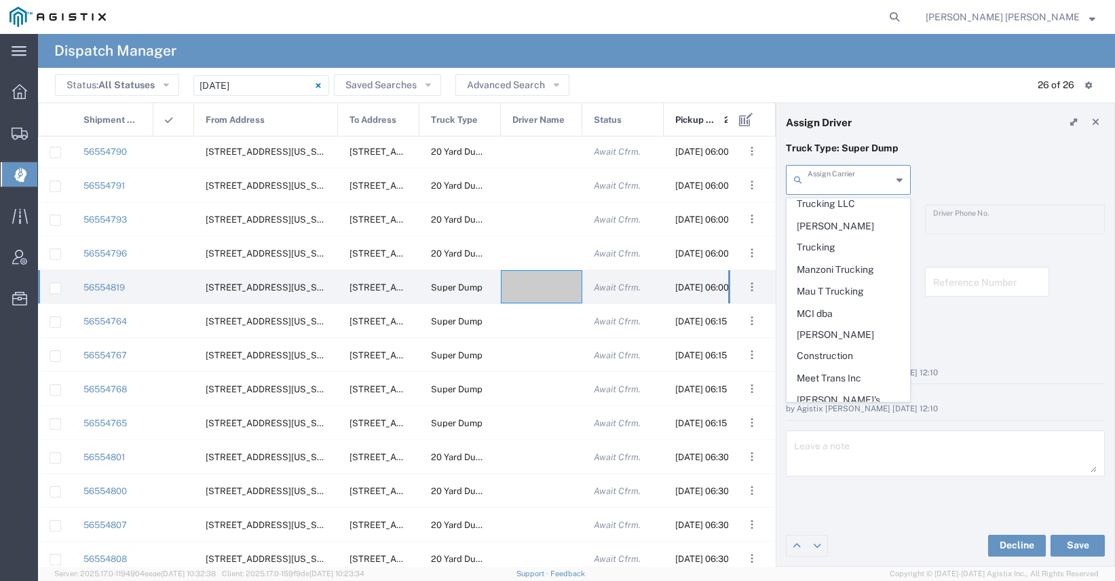
scroll to position [945, 0]
click at [844, 564] on span "Pacificrock Transportation Inc" at bounding box center [848, 585] width 122 height 42
type input "Pacificrock Transportation Inc"
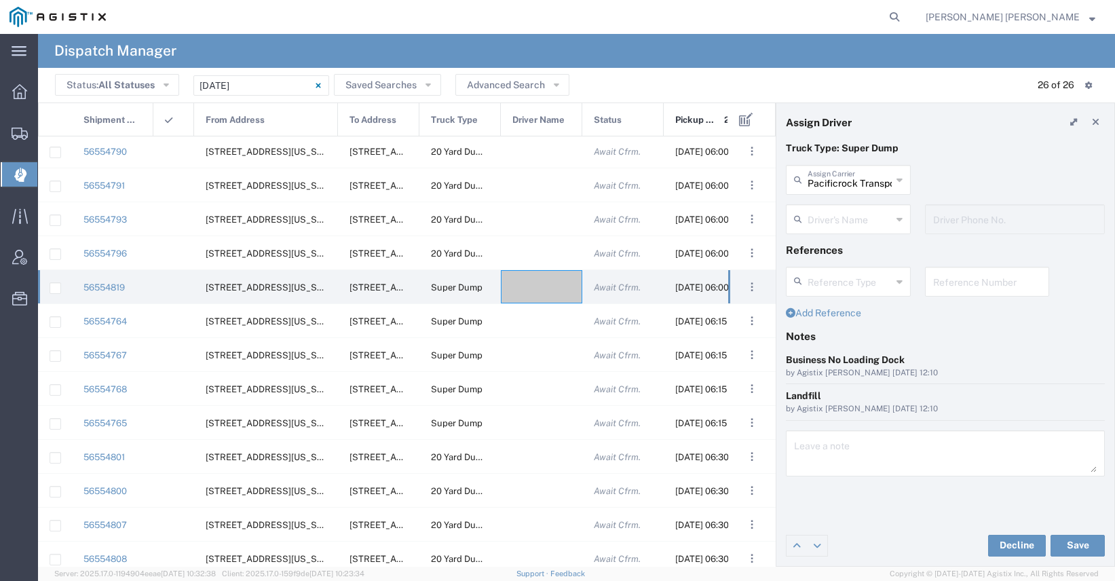
click at [820, 219] on input "text" at bounding box center [850, 218] width 84 height 24
click at [829, 252] on span "[PERSON_NAME]" at bounding box center [848, 248] width 122 height 21
type input "[PERSON_NAME]"
type input "[PHONE_NUMBER]"
click at [1063, 541] on button "Save" at bounding box center [1077, 546] width 54 height 22
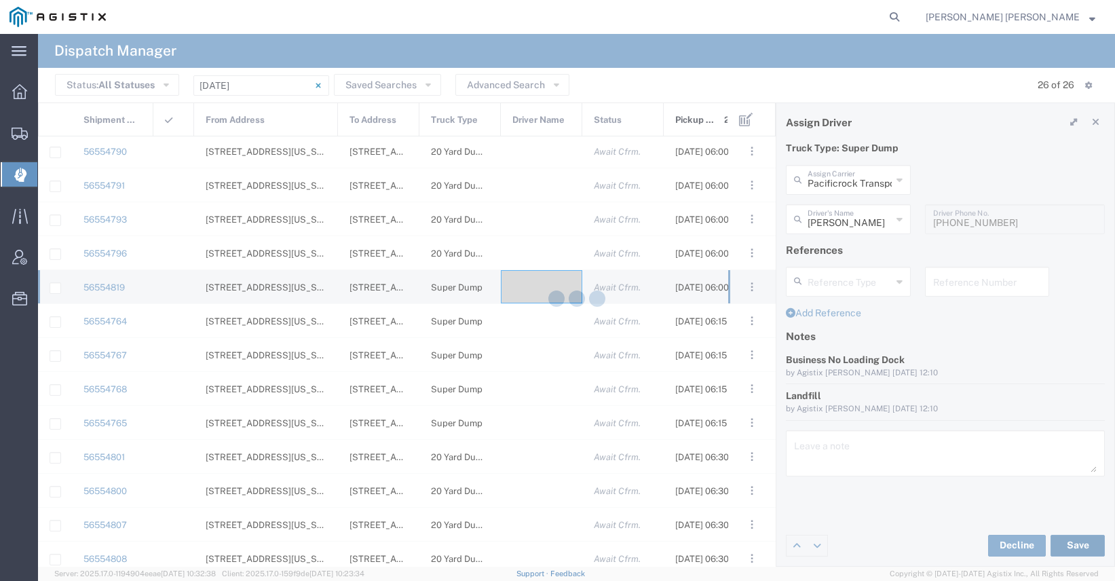
type input "[PERSON_NAME]"
type input "Pacificrock Transportation Inc"
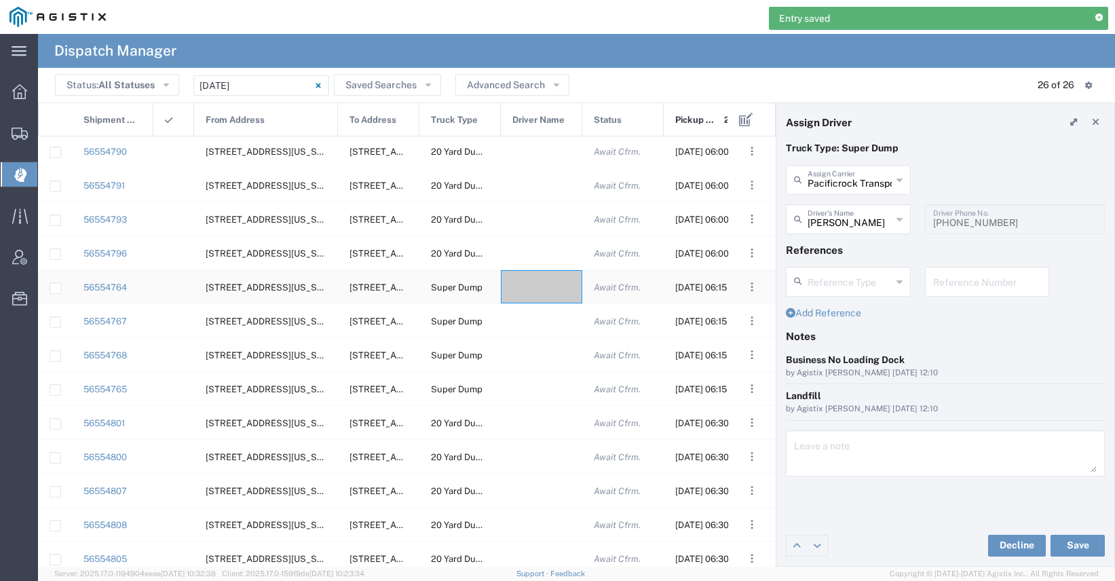
click at [538, 275] on div at bounding box center [541, 286] width 81 height 33
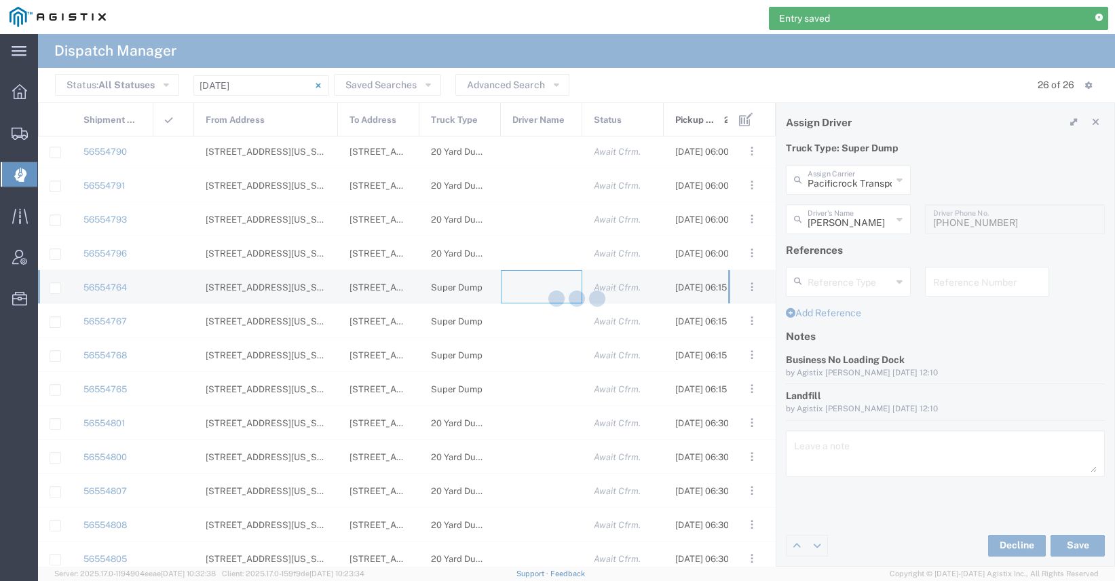
type input "[PERSON_NAME] Trucking"
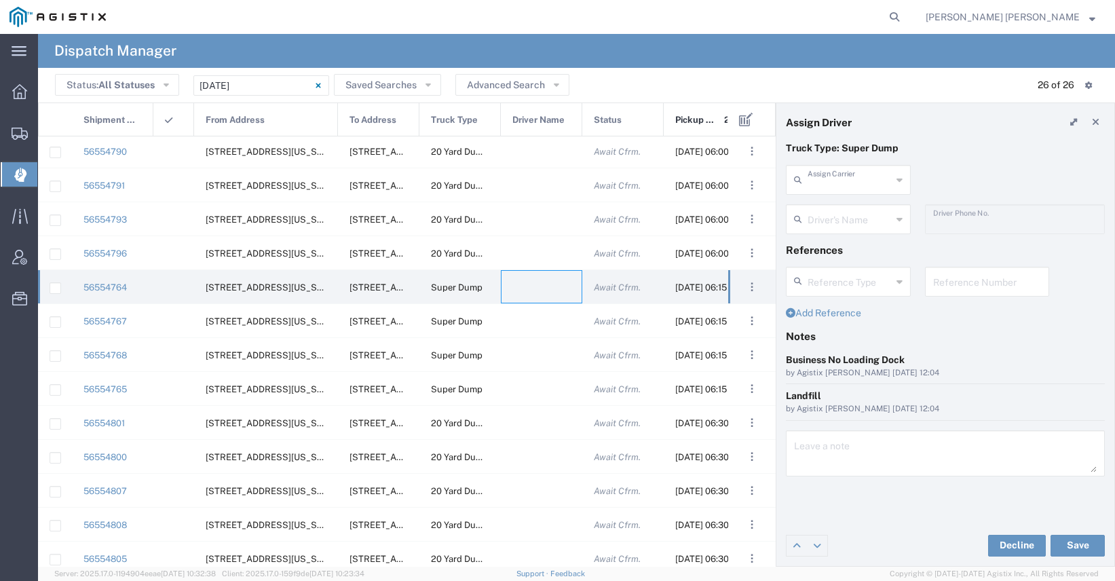
click at [859, 183] on input "text" at bounding box center [850, 179] width 84 height 24
click at [816, 210] on span "[PERSON_NAME] Trans Services" at bounding box center [848, 220] width 122 height 42
type input "[PERSON_NAME] Trans Services"
click at [822, 221] on input "text" at bounding box center [850, 218] width 84 height 24
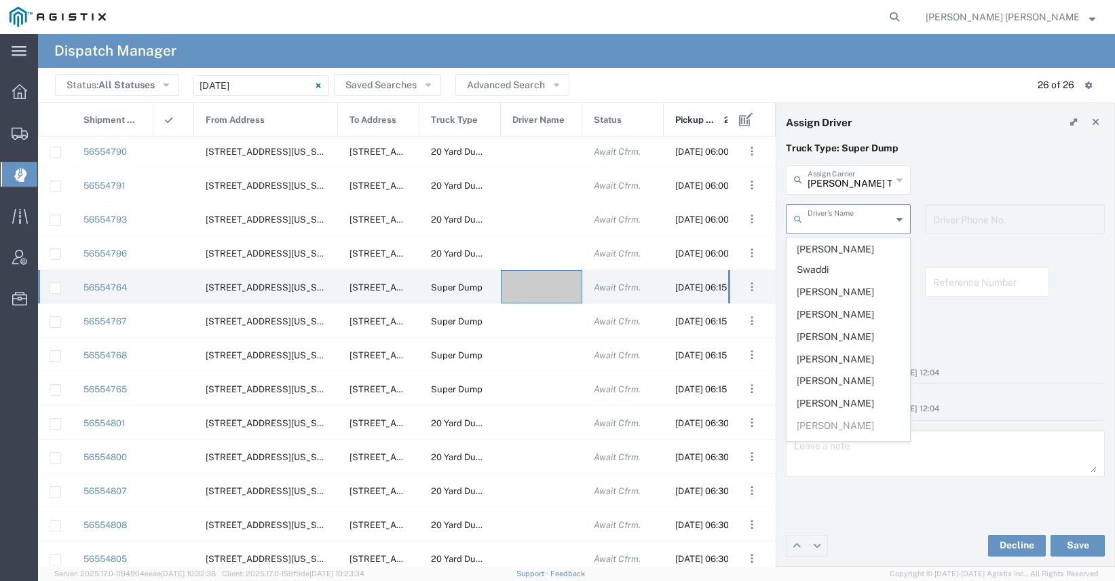
scroll to position [159, 0]
click at [837, 345] on span "[PERSON_NAME]" at bounding box center [848, 355] width 122 height 21
type input "[PERSON_NAME]"
type input "[PHONE_NUMBER]"
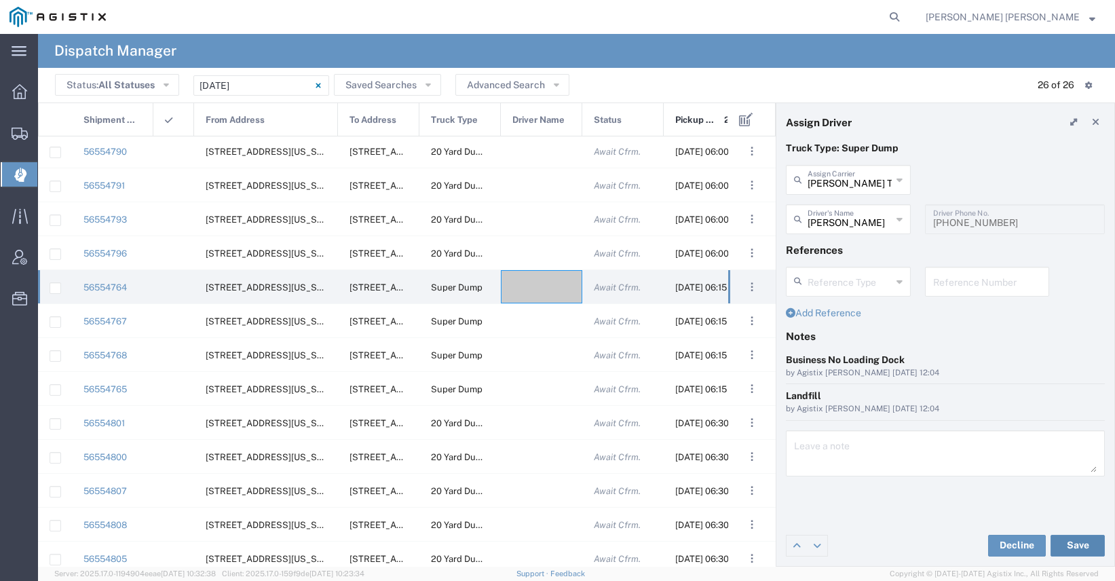
click at [1078, 543] on button "Save" at bounding box center [1077, 546] width 54 height 22
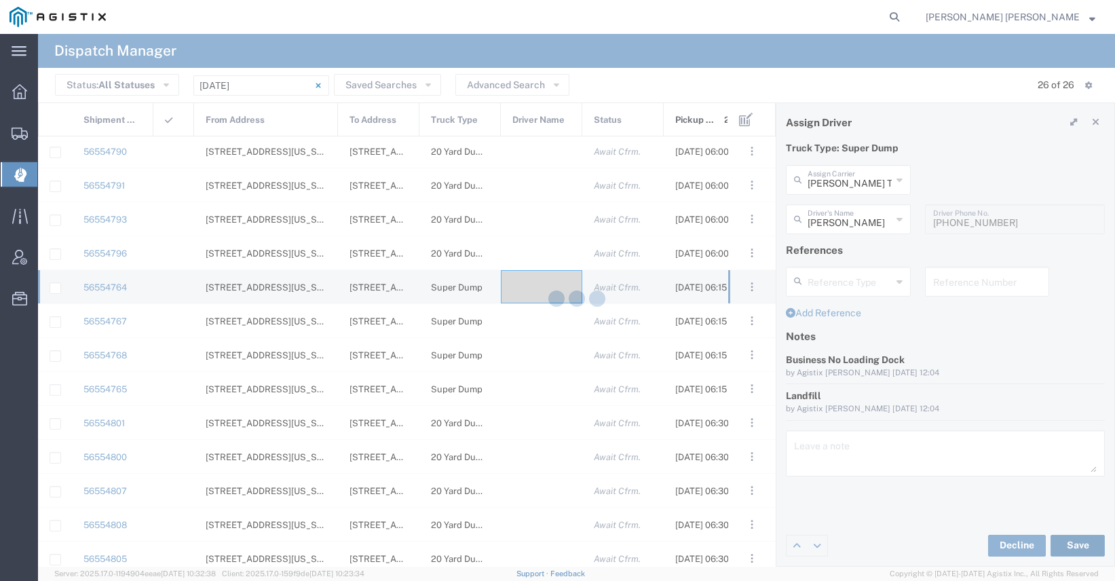
type input "[PERSON_NAME]"
type input "[PERSON_NAME] Trans Services"
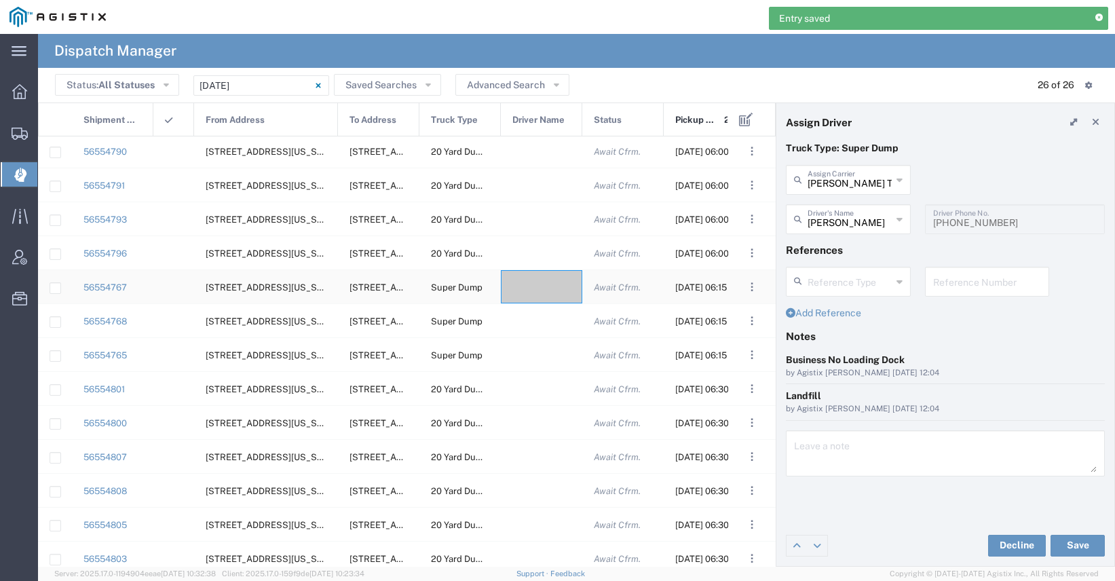
click at [528, 293] on div at bounding box center [541, 286] width 81 height 33
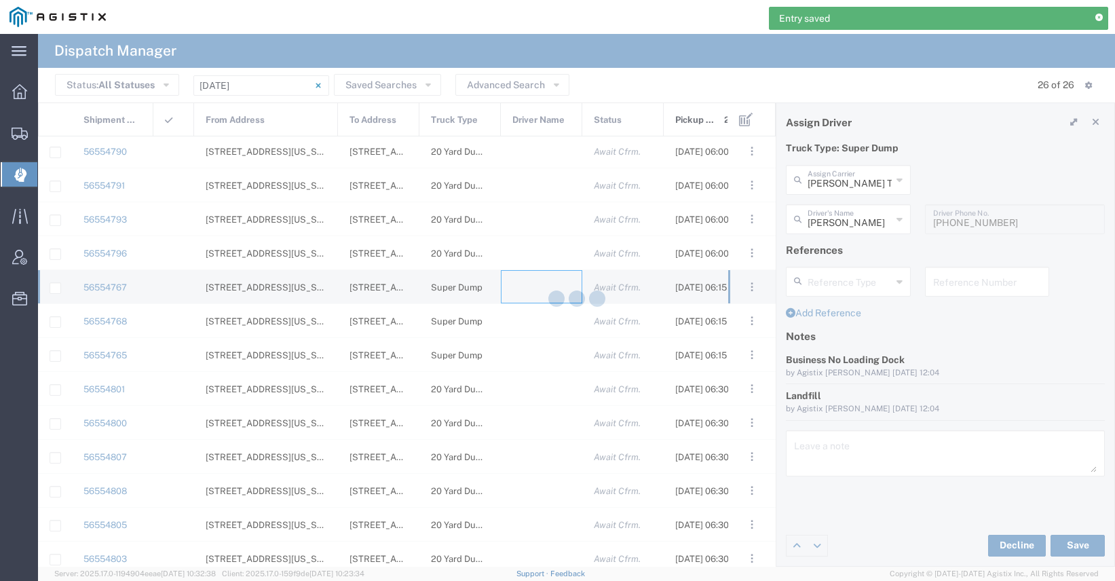
type input "[PERSON_NAME] Trucking"
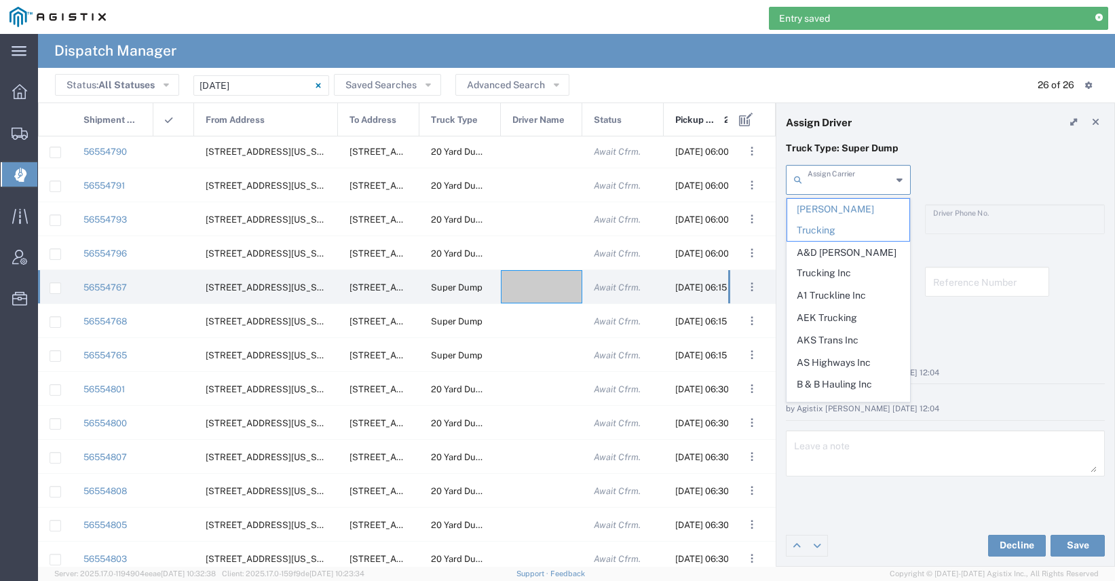
click at [832, 186] on input "text" at bounding box center [850, 179] width 84 height 24
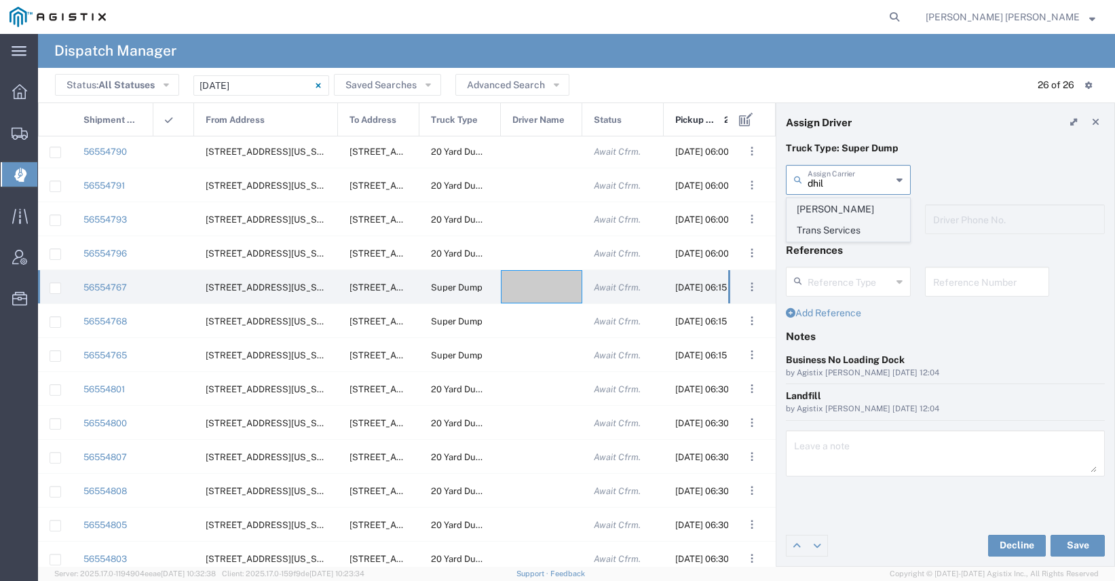
click at [835, 208] on span "[PERSON_NAME] Trans Services" at bounding box center [848, 220] width 122 height 42
type input "[PERSON_NAME] Trans Services"
click at [839, 223] on input "text" at bounding box center [850, 218] width 84 height 24
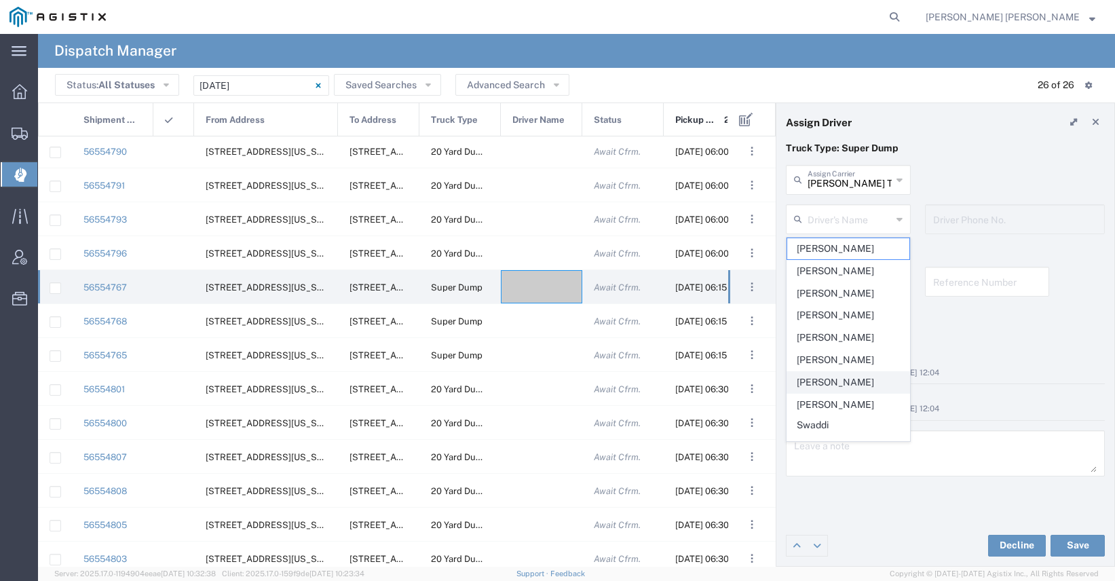
click at [854, 377] on span "[PERSON_NAME]" at bounding box center [848, 382] width 122 height 21
type input "[PERSON_NAME]"
type input "9255650374"
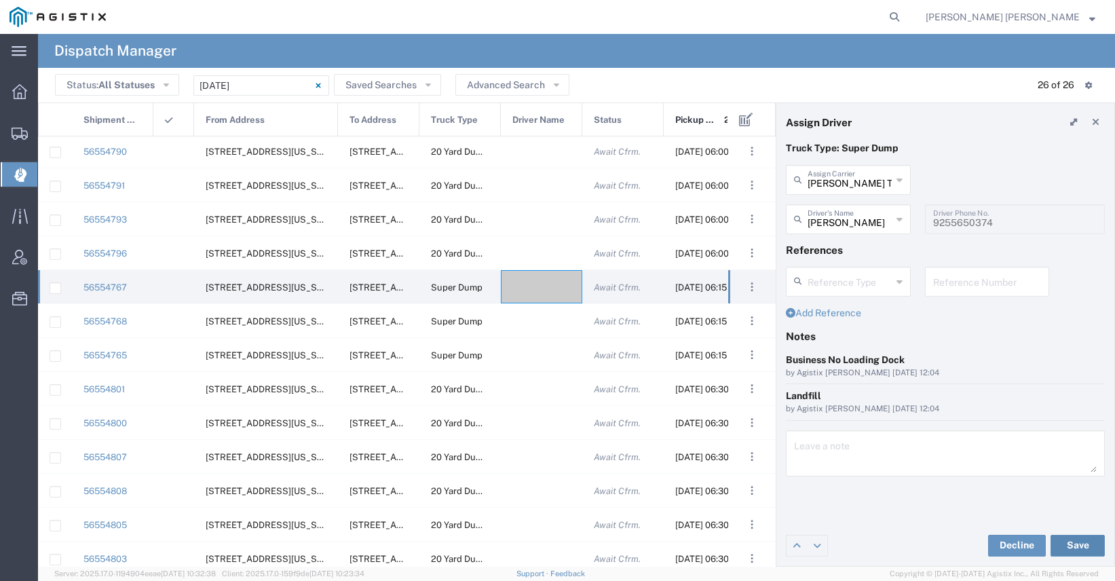
click at [1072, 544] on button "Save" at bounding box center [1077, 546] width 54 height 22
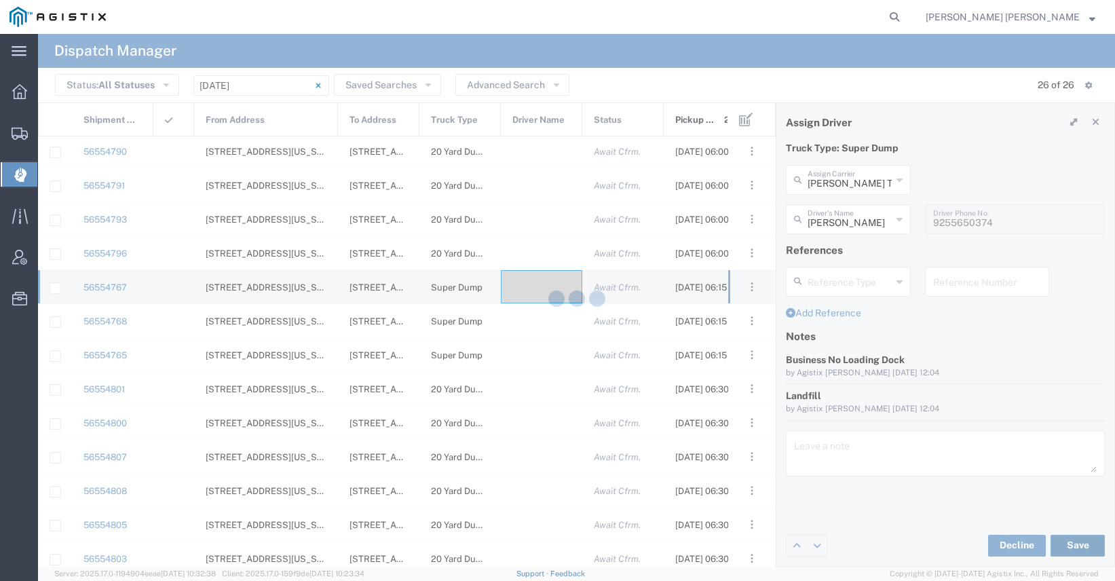
type input "[PERSON_NAME]"
type input "[PERSON_NAME] Trans Services"
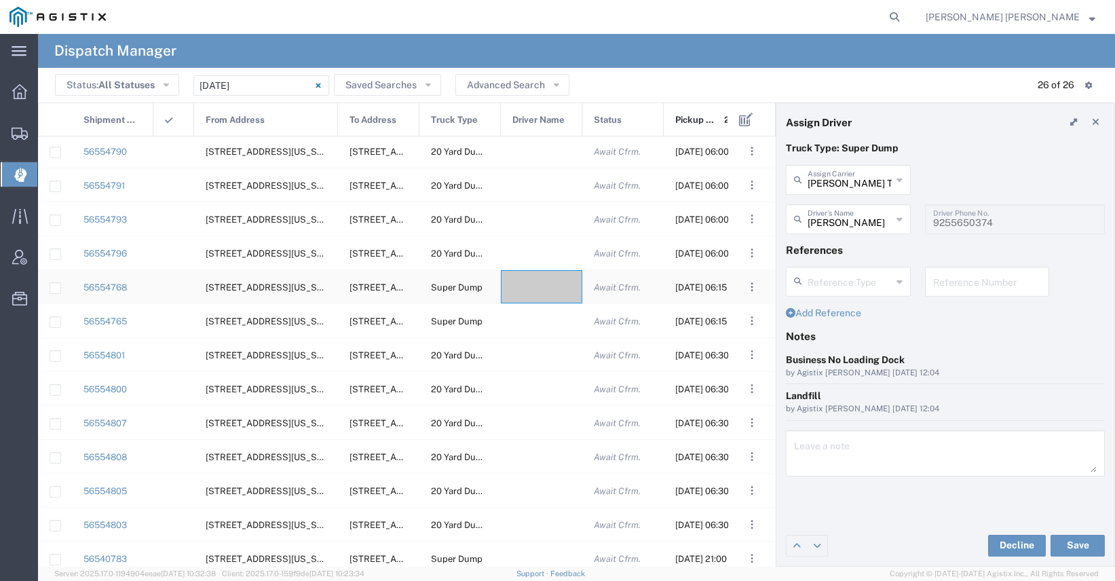
click at [536, 295] on div at bounding box center [541, 286] width 81 height 33
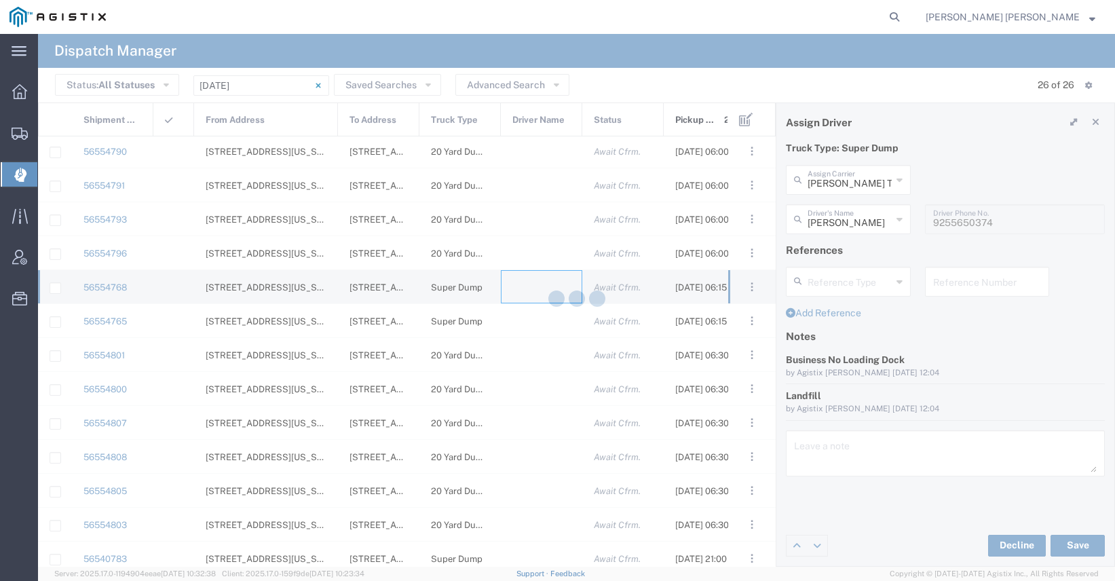
type input "[PERSON_NAME] Trucking"
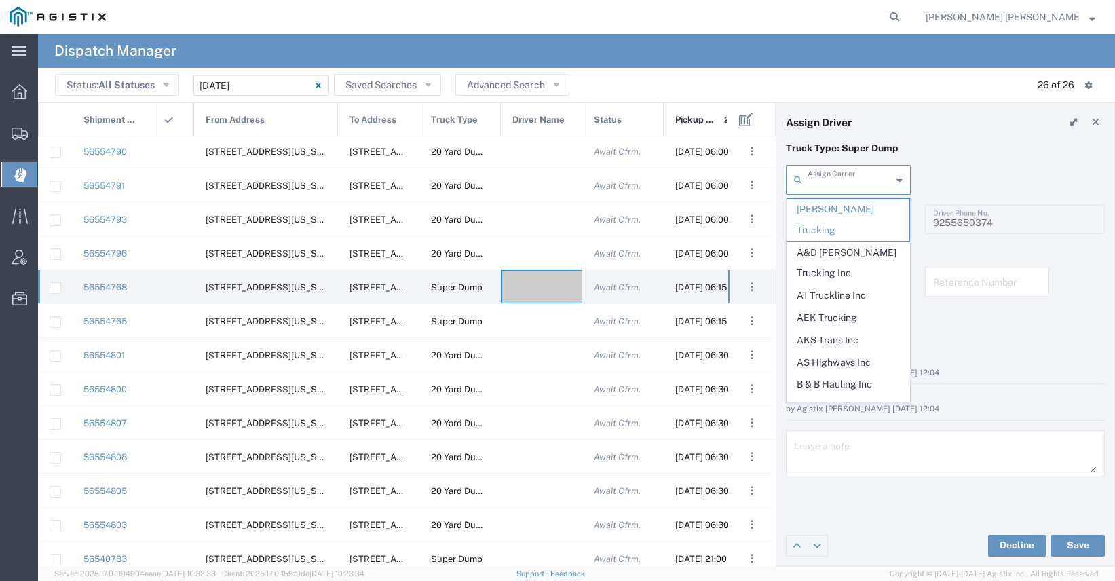
click at [854, 188] on input "text" at bounding box center [850, 179] width 84 height 24
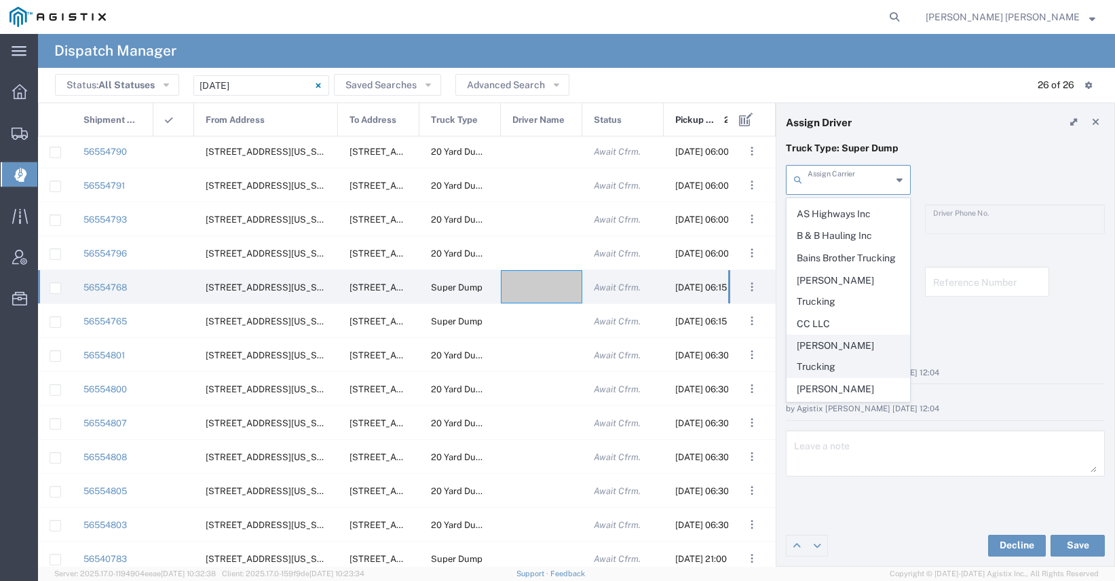
scroll to position [149, 0]
click at [863, 378] on span "[PERSON_NAME] Trans Services" at bounding box center [848, 399] width 122 height 42
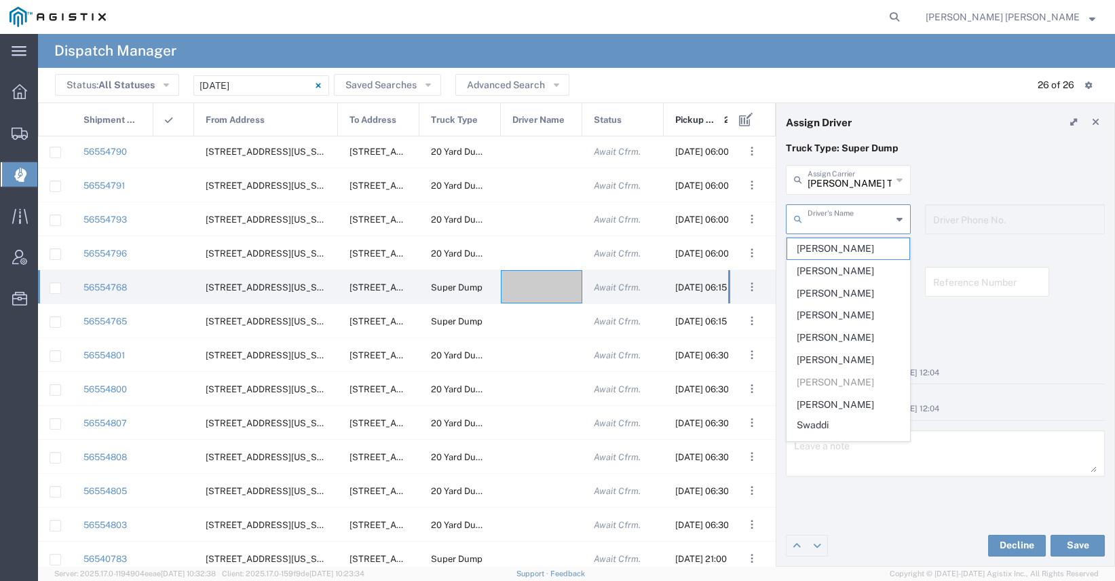
click at [846, 215] on input "text" at bounding box center [850, 218] width 84 height 24
click at [848, 186] on input "[PERSON_NAME] Trans Services" at bounding box center [850, 179] width 84 height 24
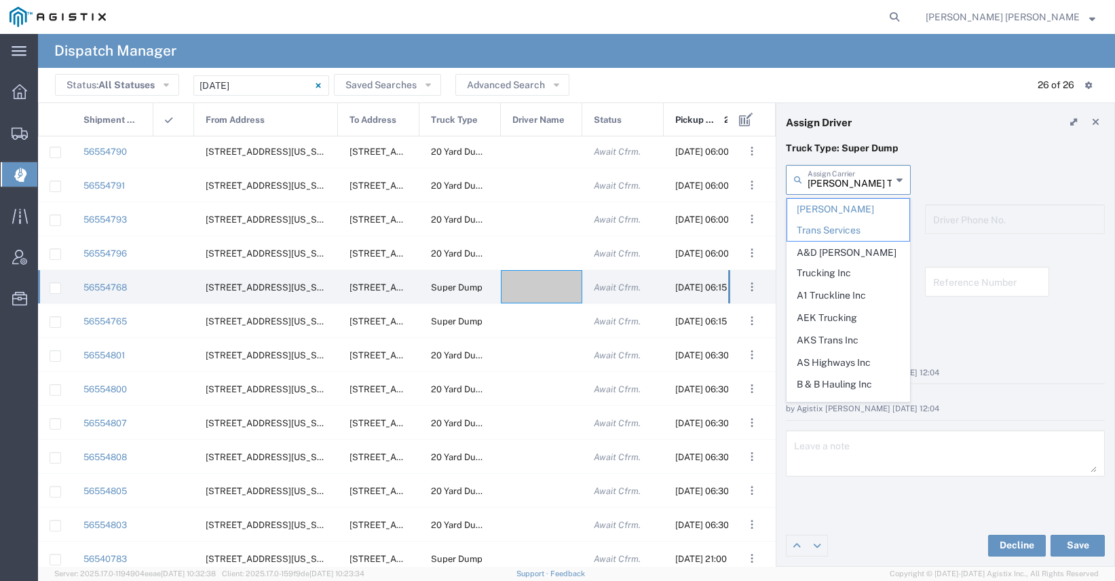
click at [848, 186] on input "[PERSON_NAME] Trans Services" at bounding box center [850, 179] width 84 height 24
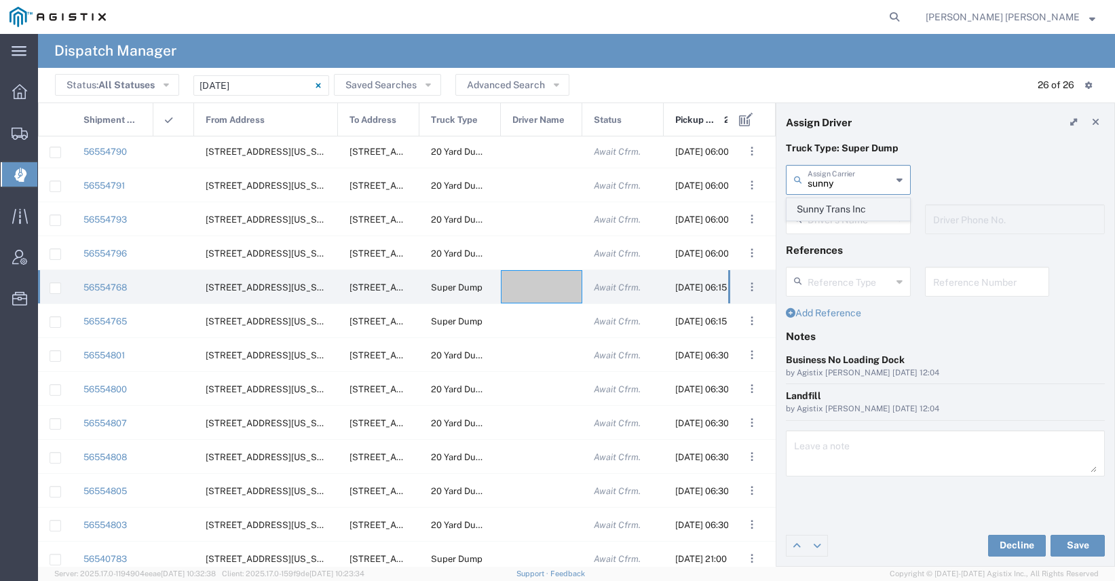
click at [835, 211] on span "Sunny Trans Inc" at bounding box center [848, 209] width 122 height 21
type input "Sunny Trans Inc"
click at [838, 222] on input "text" at bounding box center [850, 218] width 84 height 24
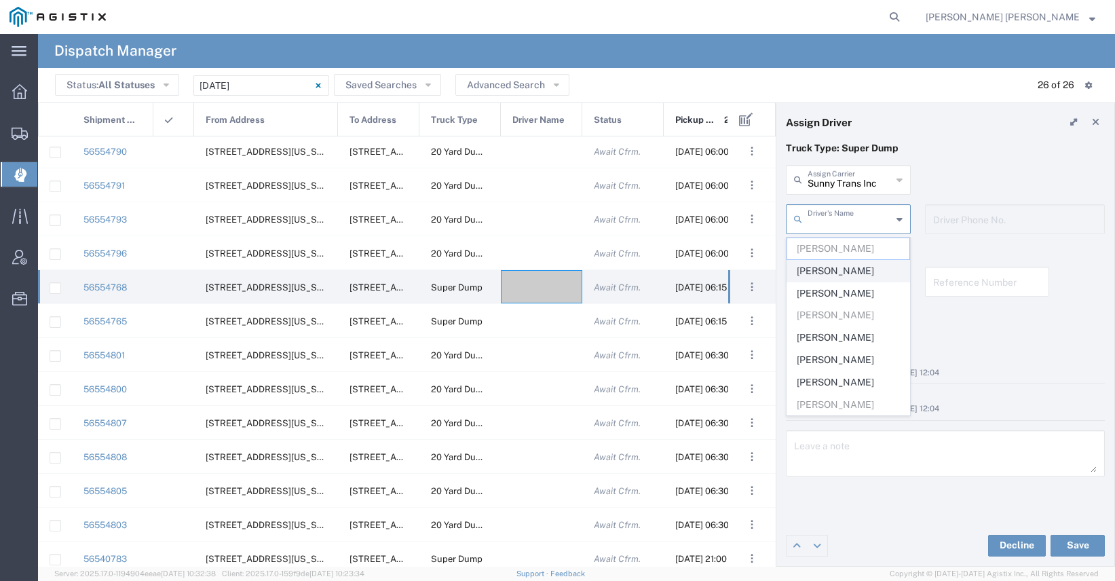
click at [829, 271] on span "[PERSON_NAME]" at bounding box center [848, 271] width 122 height 21
type input "[PERSON_NAME]"
type input "[PHONE_NUMBER]"
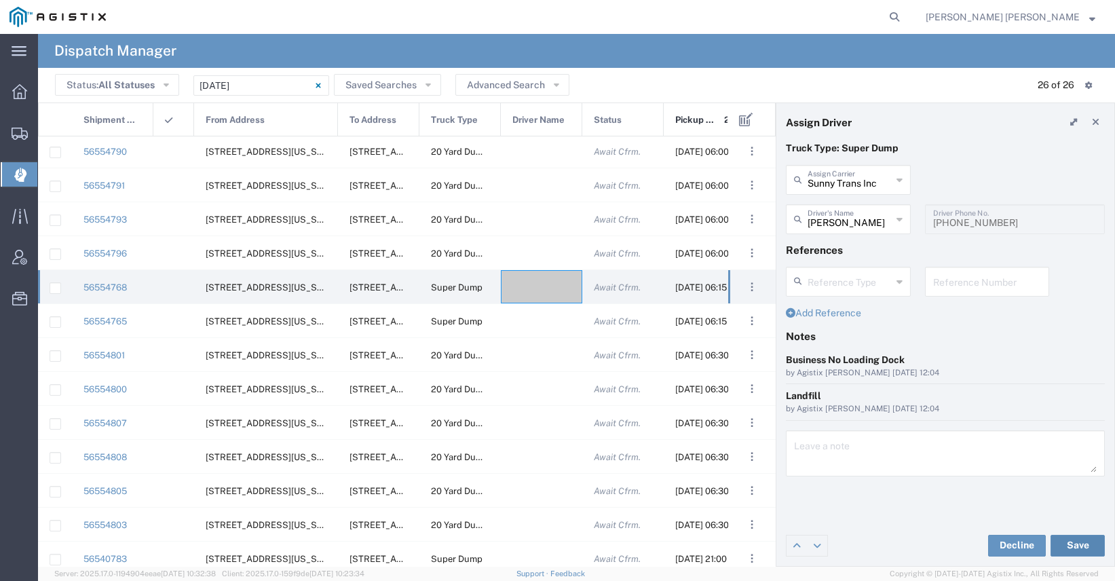
click at [1063, 548] on button "Save" at bounding box center [1077, 546] width 54 height 22
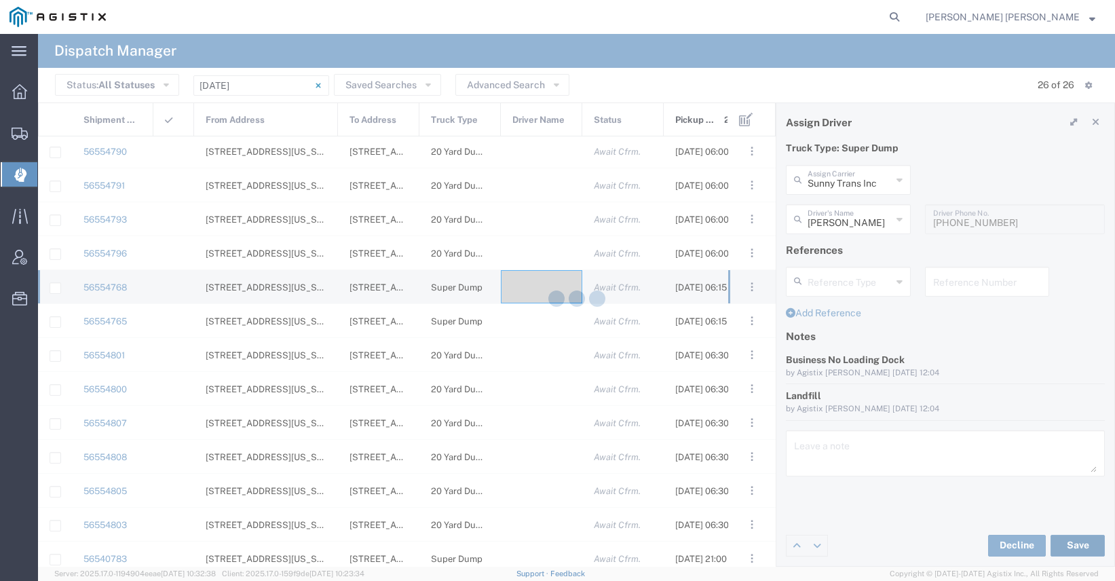
type input "[PERSON_NAME]"
type input "Sunny Trans Inc"
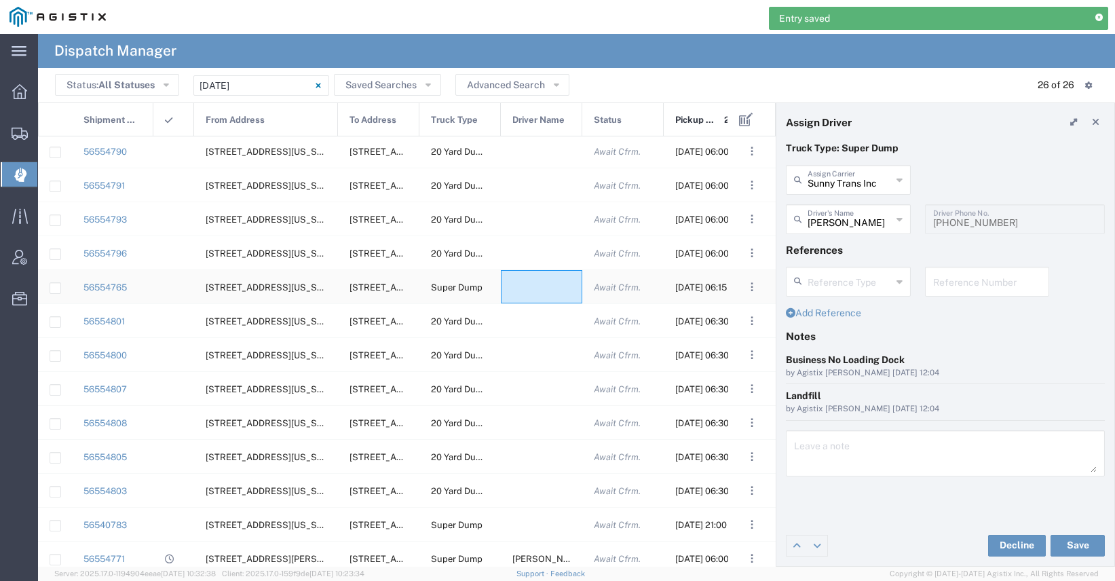
click at [528, 292] on div at bounding box center [541, 286] width 81 height 33
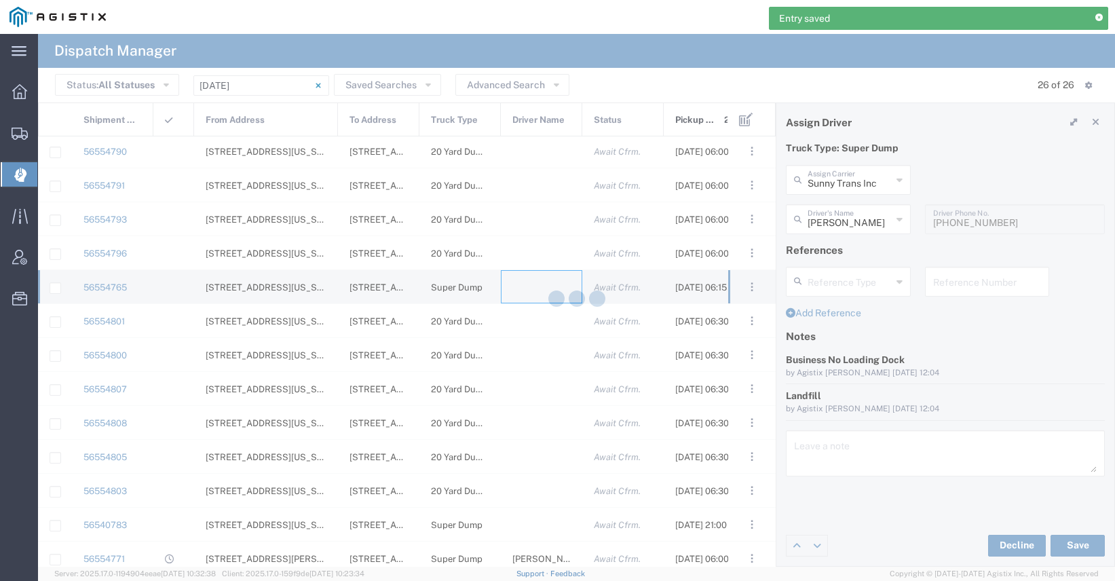
type input "[PERSON_NAME] Trucking"
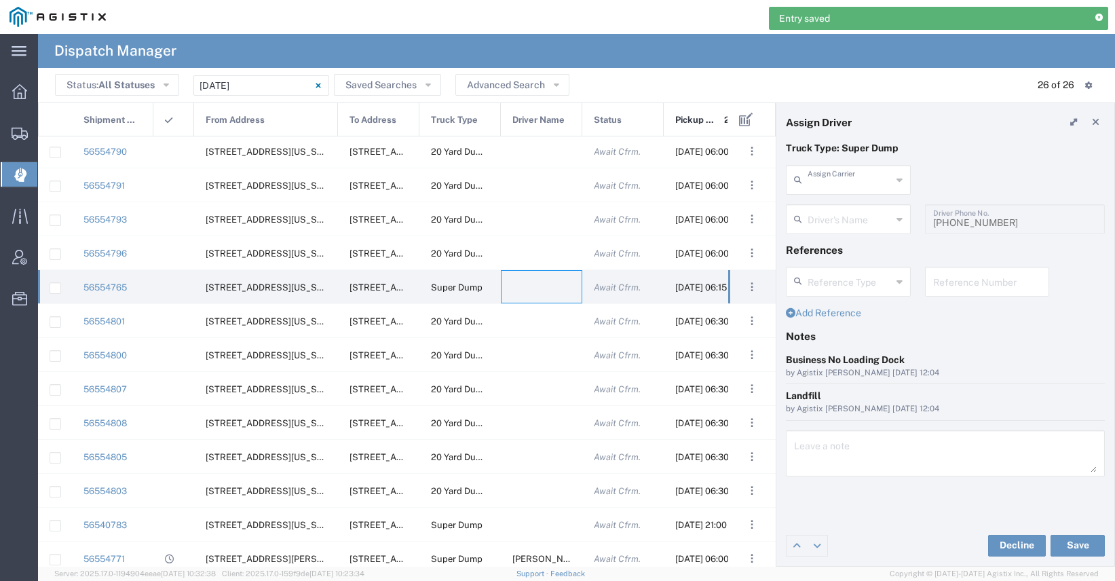
click at [845, 187] on input "text" at bounding box center [850, 179] width 84 height 24
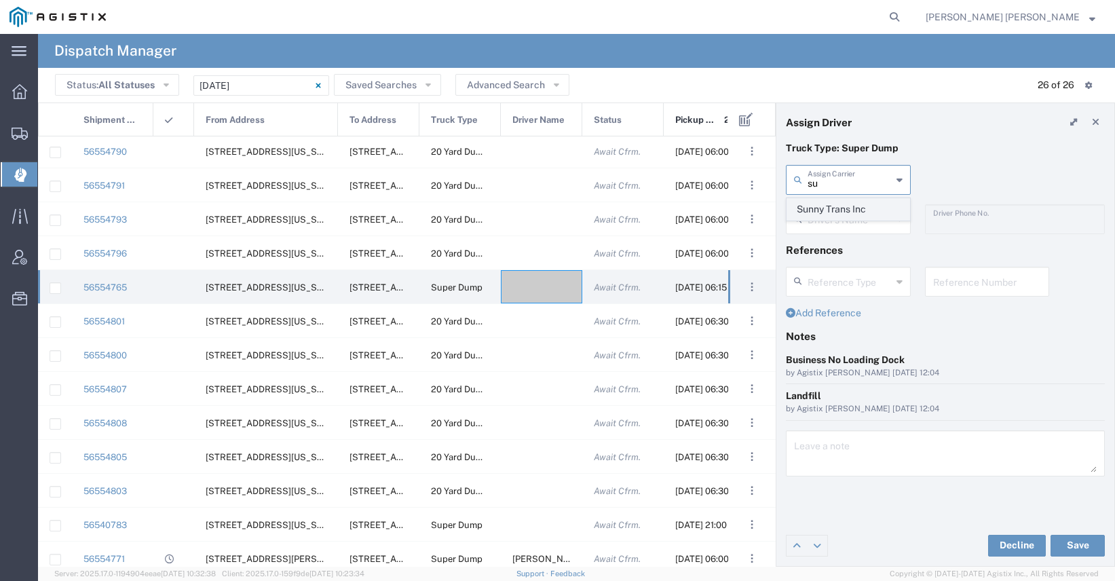
click at [862, 204] on span "Sunny Trans Inc" at bounding box center [848, 209] width 122 height 21
type input "Sunny Trans Inc"
click at [857, 221] on input "text" at bounding box center [850, 218] width 84 height 24
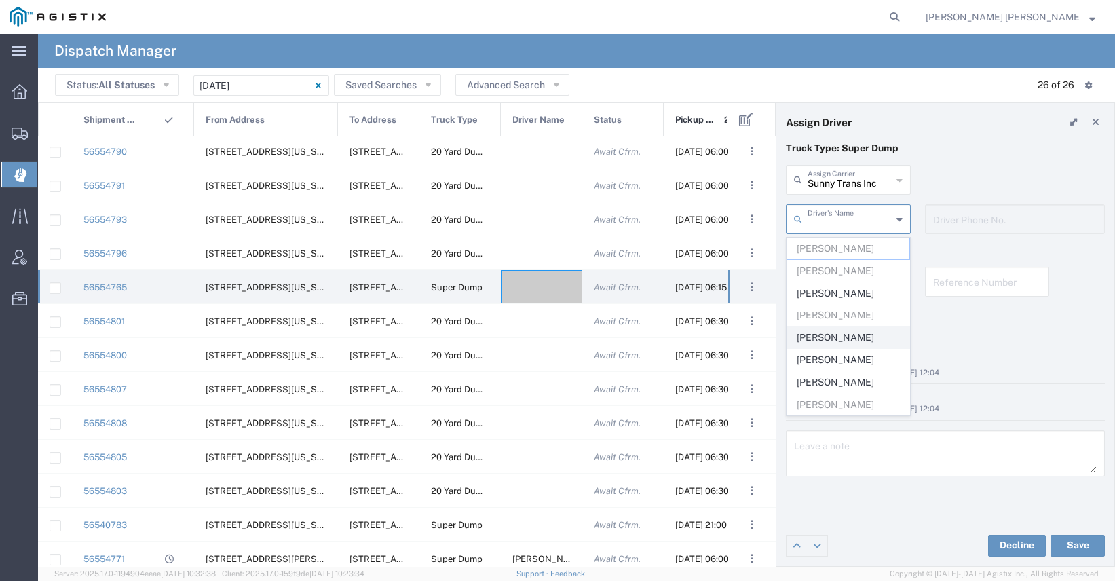
click at [856, 337] on span "[PERSON_NAME]" at bounding box center [848, 337] width 122 height 21
type input "[PERSON_NAME]"
type input "[PHONE_NUMBER]"
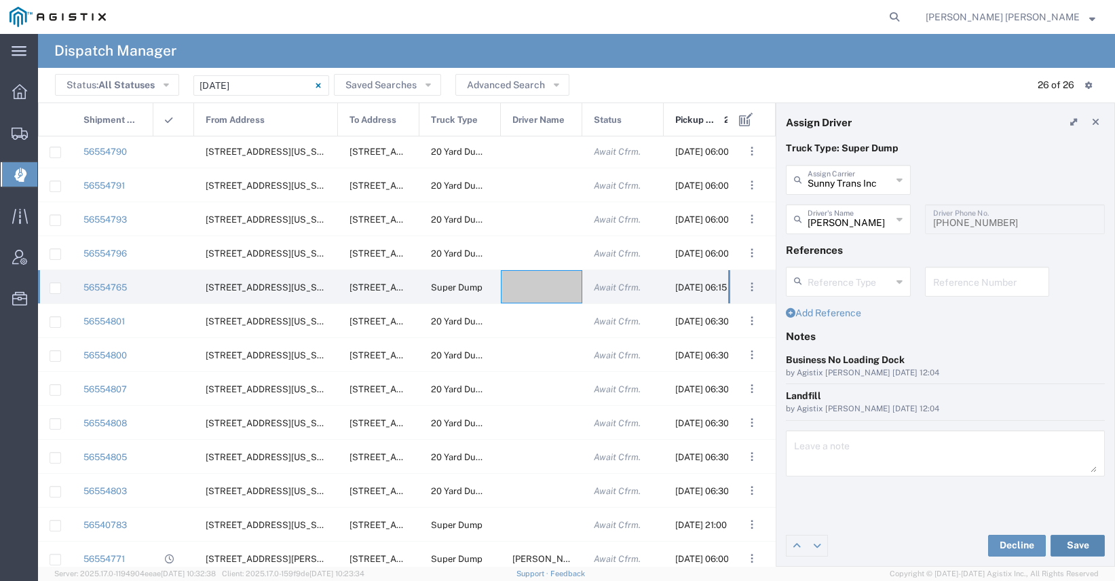
click at [1074, 545] on button "Save" at bounding box center [1077, 546] width 54 height 22
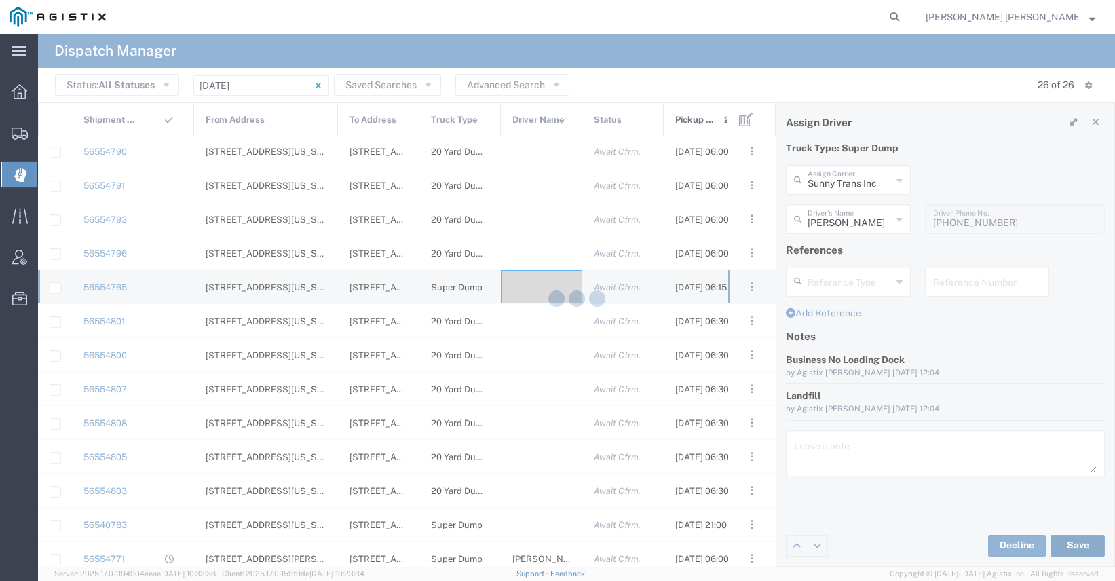
type input "[PERSON_NAME]"
type input "Sunny Trans Inc"
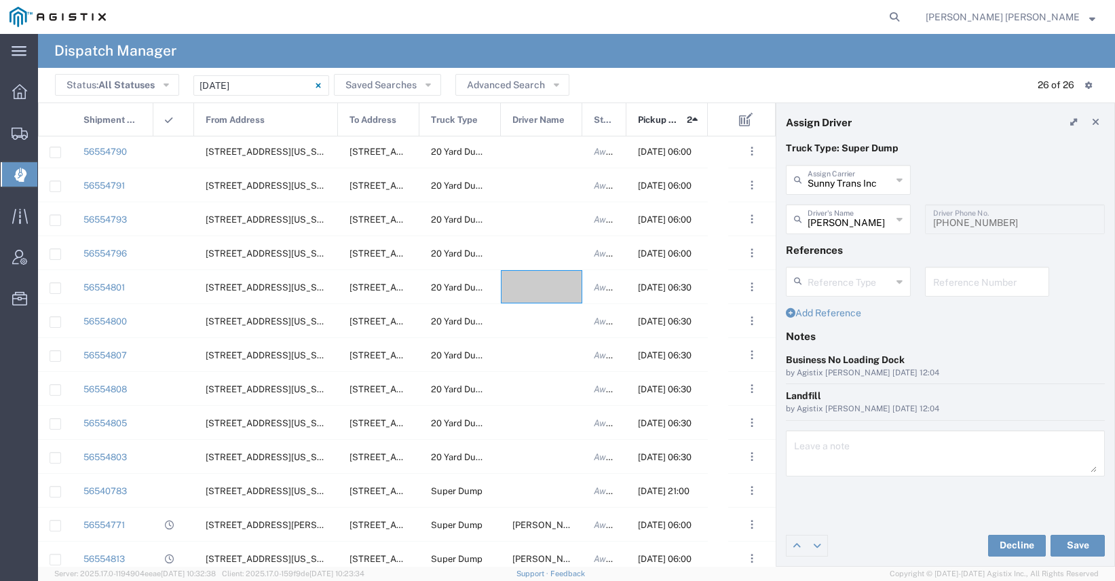
drag, startPoint x: 663, startPoint y: 117, endPoint x: 626, endPoint y: 117, distance: 37.3
click at [626, 117] on div at bounding box center [626, 120] width 5 height 34
drag, startPoint x: 706, startPoint y: 123, endPoint x: 734, endPoint y: 122, distance: 27.8
click at [734, 122] on div "Shipment No. From Address To Address Truck Type Driver Name Status Pickup Date …" at bounding box center [407, 119] width 738 height 34
click at [553, 488] on div at bounding box center [541, 490] width 81 height 33
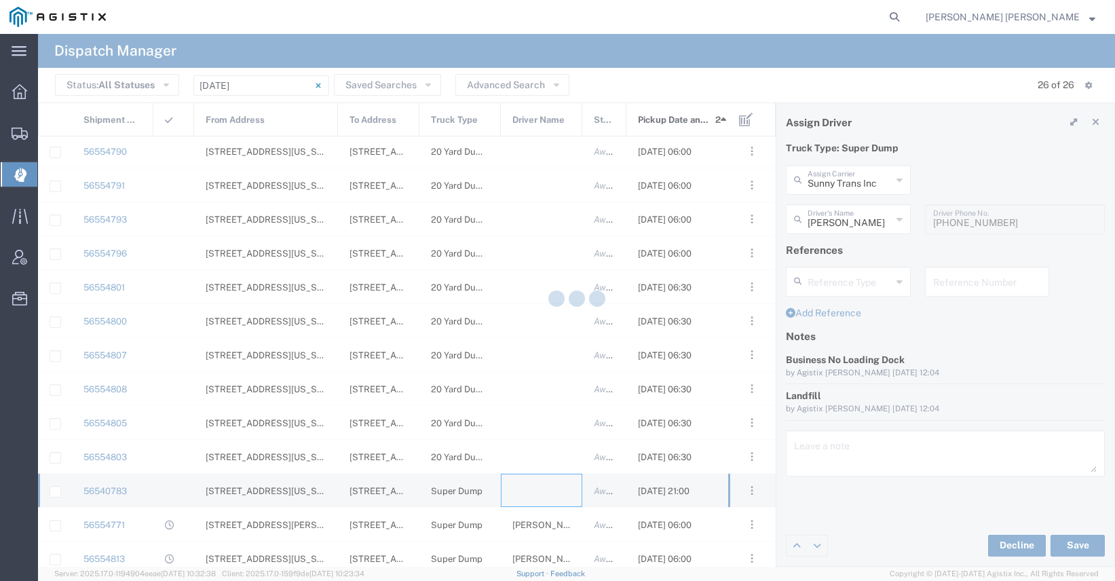
type input "[PERSON_NAME] Trucking"
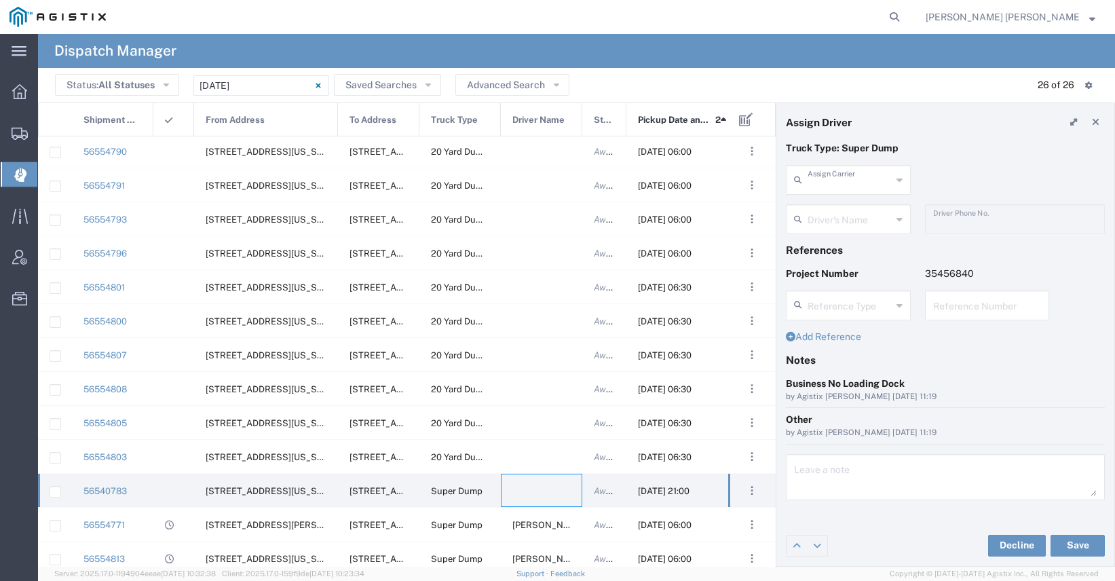
click at [839, 178] on input "text" at bounding box center [850, 179] width 84 height 24
click at [844, 212] on span "[PERSON_NAME] Trans Services" at bounding box center [848, 220] width 122 height 42
type input "[PERSON_NAME] Trans Services"
click at [829, 219] on input "text" at bounding box center [850, 218] width 84 height 24
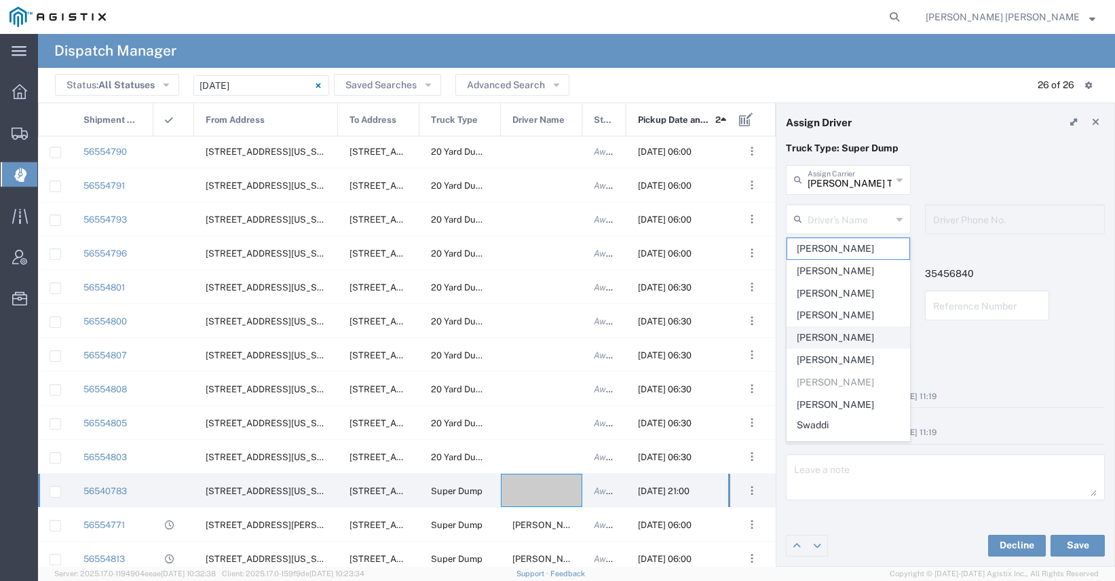
click at [833, 331] on span "[PERSON_NAME]" at bounding box center [848, 337] width 122 height 21
type input "[PERSON_NAME]"
type input "9252556221"
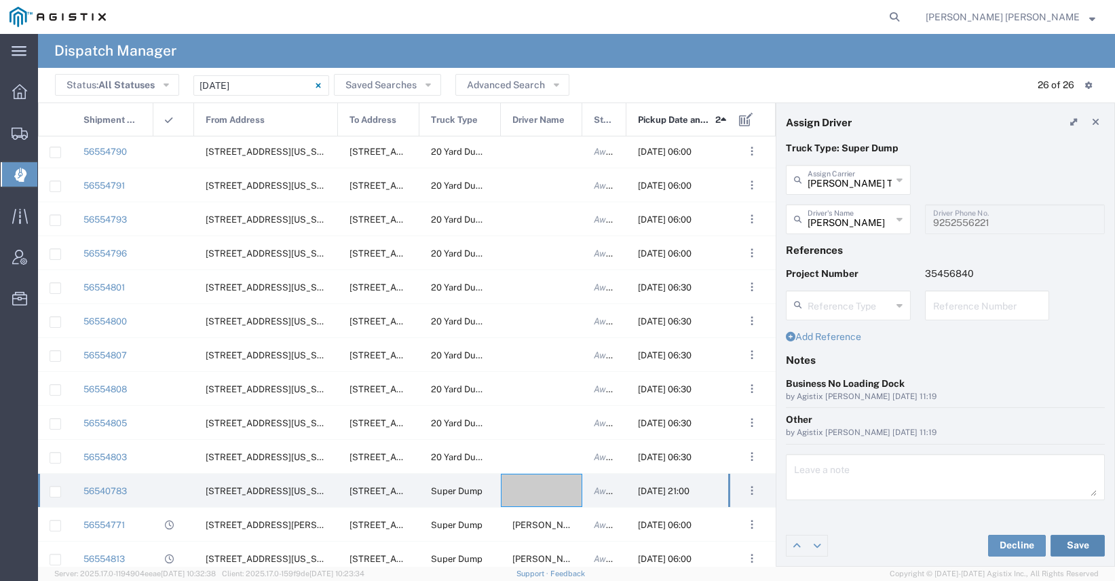
click at [1072, 550] on button "Save" at bounding box center [1077, 546] width 54 height 22
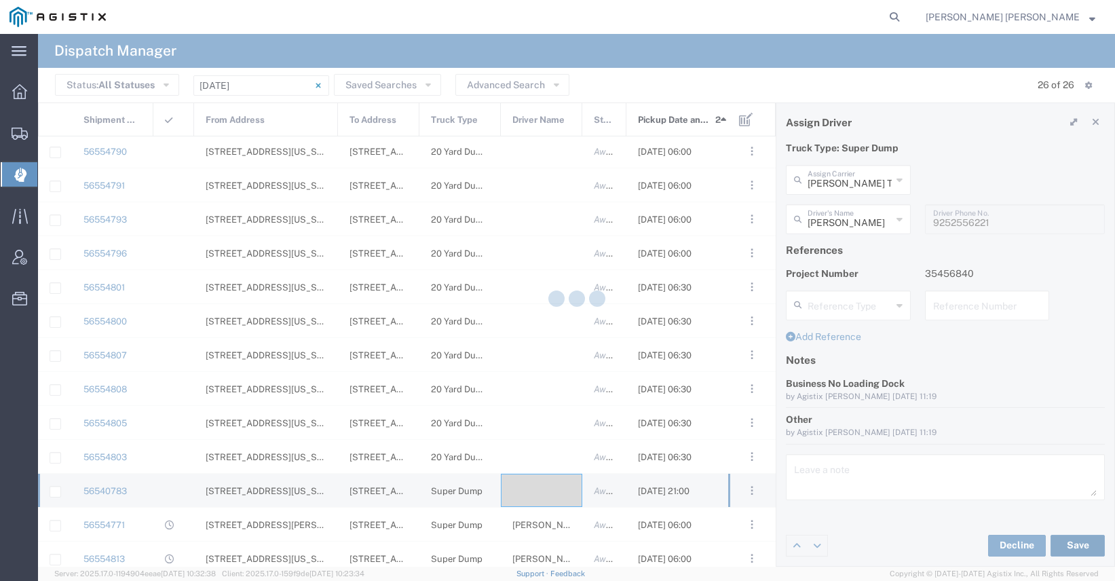
type input "[PERSON_NAME]"
type input "[PERSON_NAME] Trans Services"
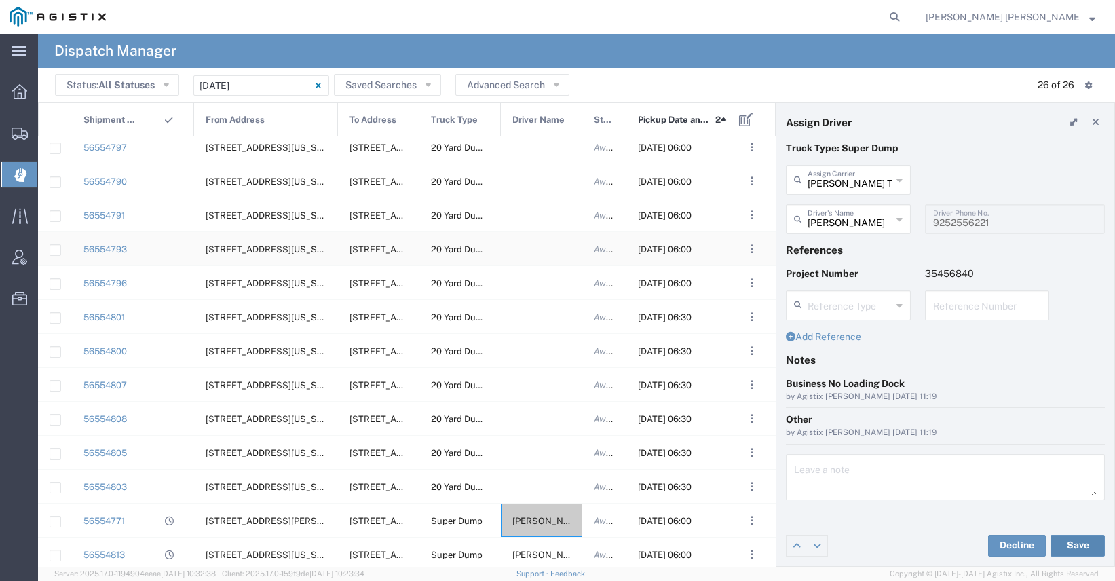
scroll to position [24, 0]
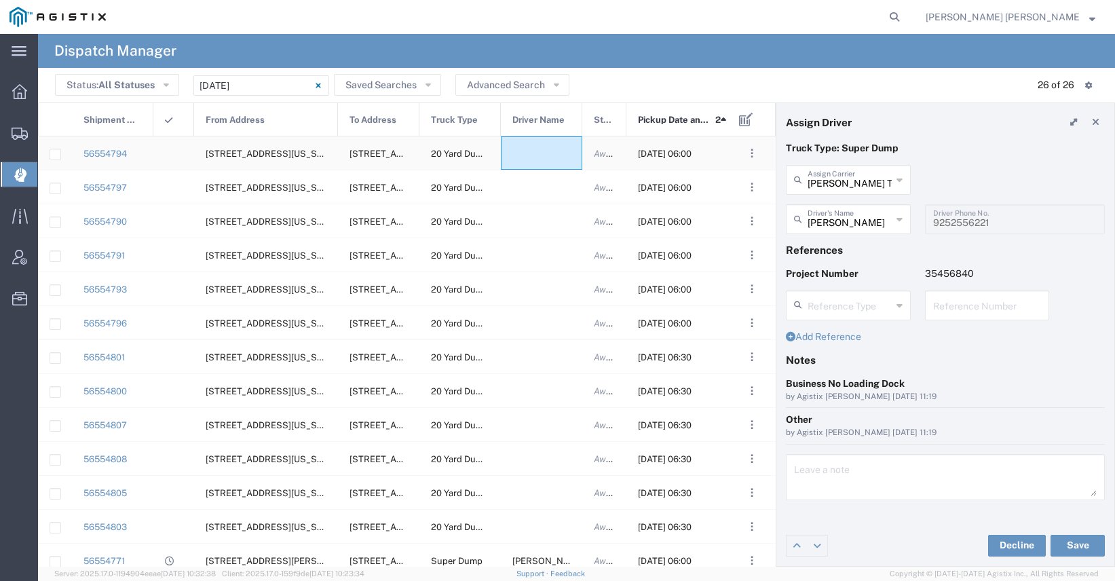
click at [535, 153] on div at bounding box center [541, 152] width 81 height 33
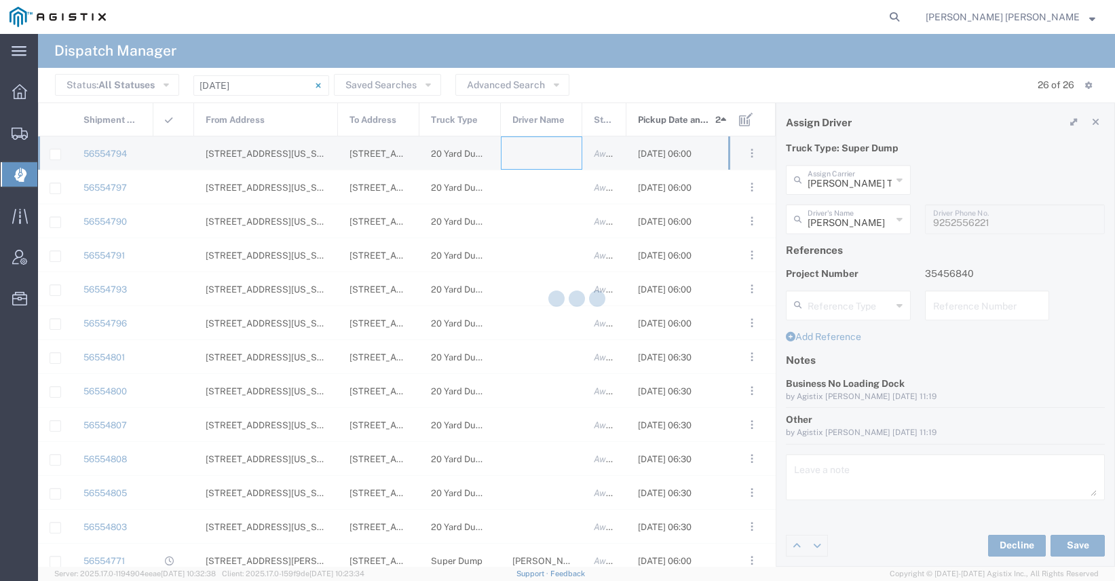
type input "[PERSON_NAME] Trucking"
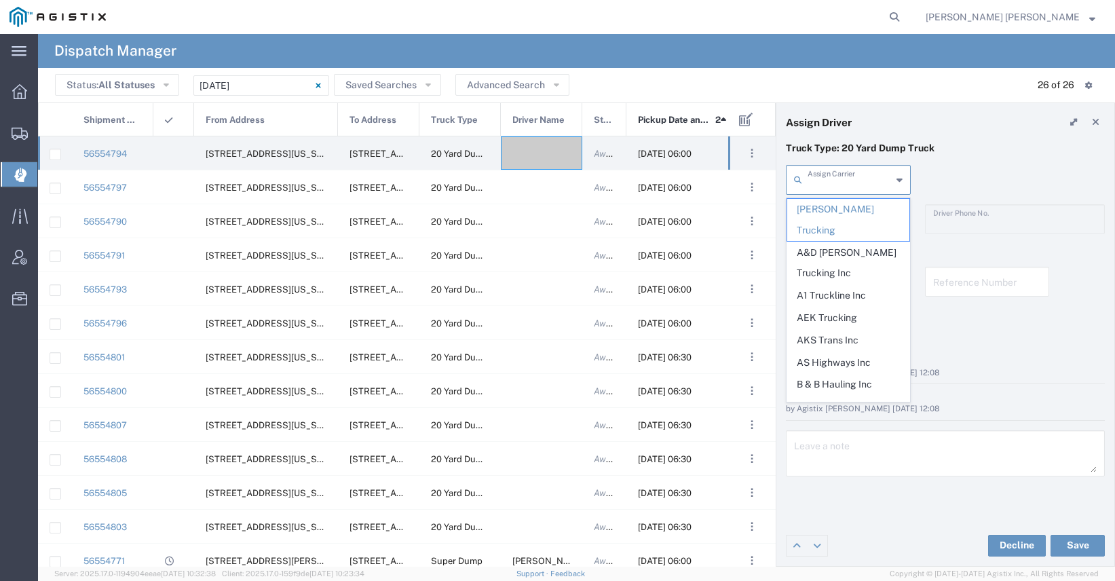
click at [808, 187] on input "text" at bounding box center [850, 179] width 84 height 24
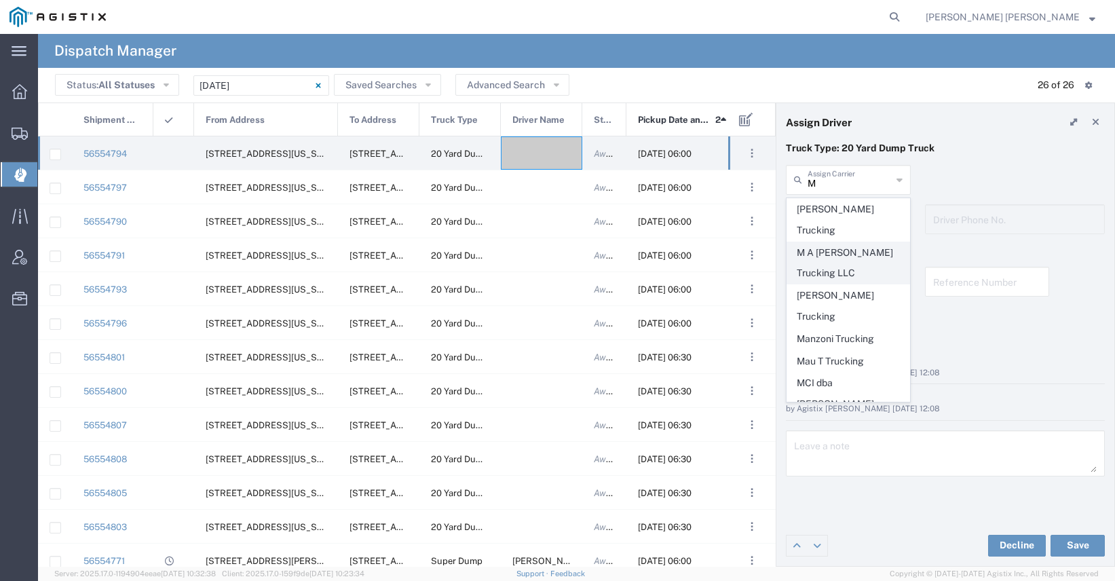
click at [818, 242] on span "M A [PERSON_NAME] Trucking LLC" at bounding box center [848, 263] width 122 height 42
type input "M A [PERSON_NAME] Trucking LLC"
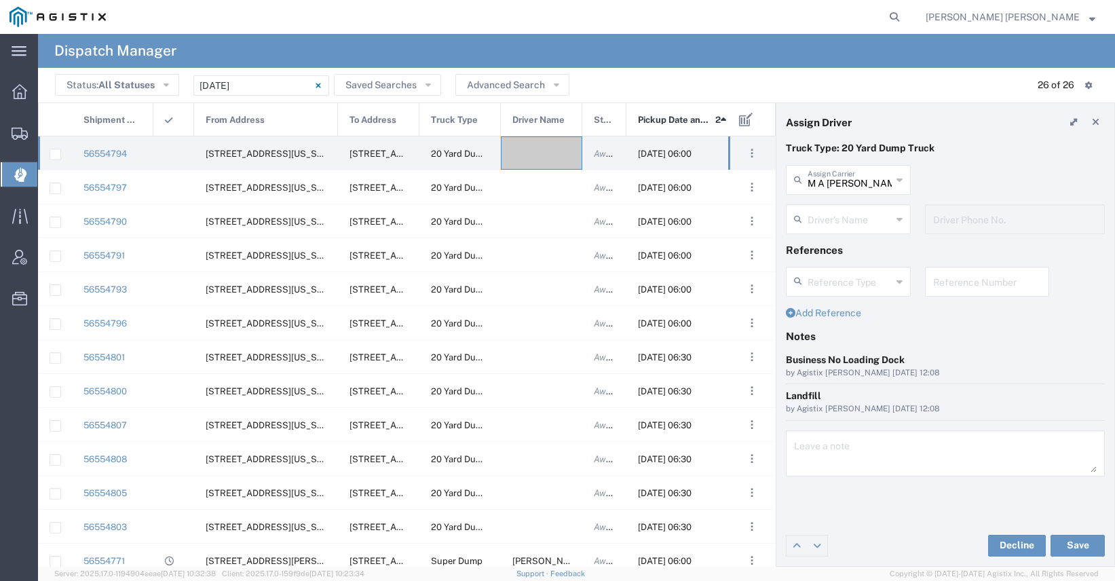
click at [827, 215] on input "text" at bounding box center [850, 218] width 84 height 24
click at [829, 250] on span "[PERSON_NAME]" at bounding box center [848, 248] width 122 height 21
type input "[PERSON_NAME]"
type input "[PHONE_NUMBER]"
click at [1063, 543] on button "Save" at bounding box center [1077, 546] width 54 height 22
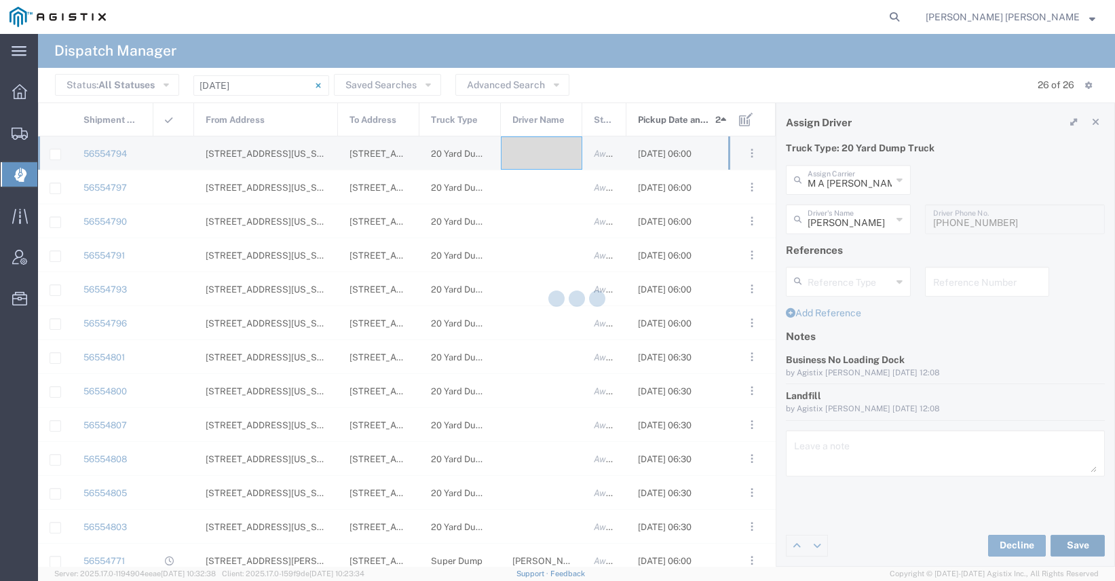
type input "[PERSON_NAME]"
type input "M A [PERSON_NAME] Trucking LLC"
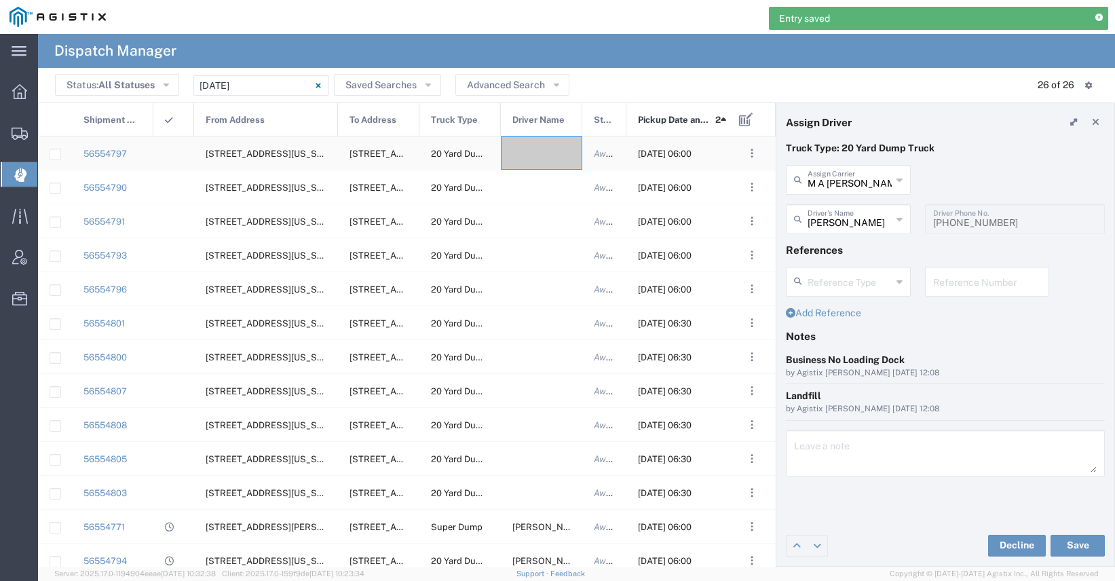
click at [539, 150] on div at bounding box center [541, 152] width 81 height 33
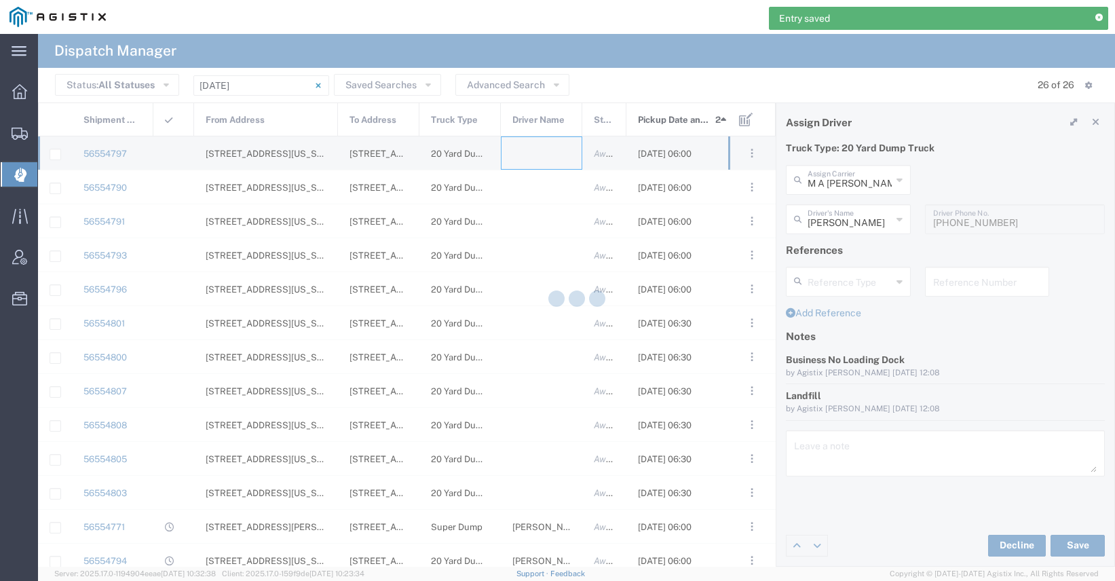
type input "[PERSON_NAME] Trucking"
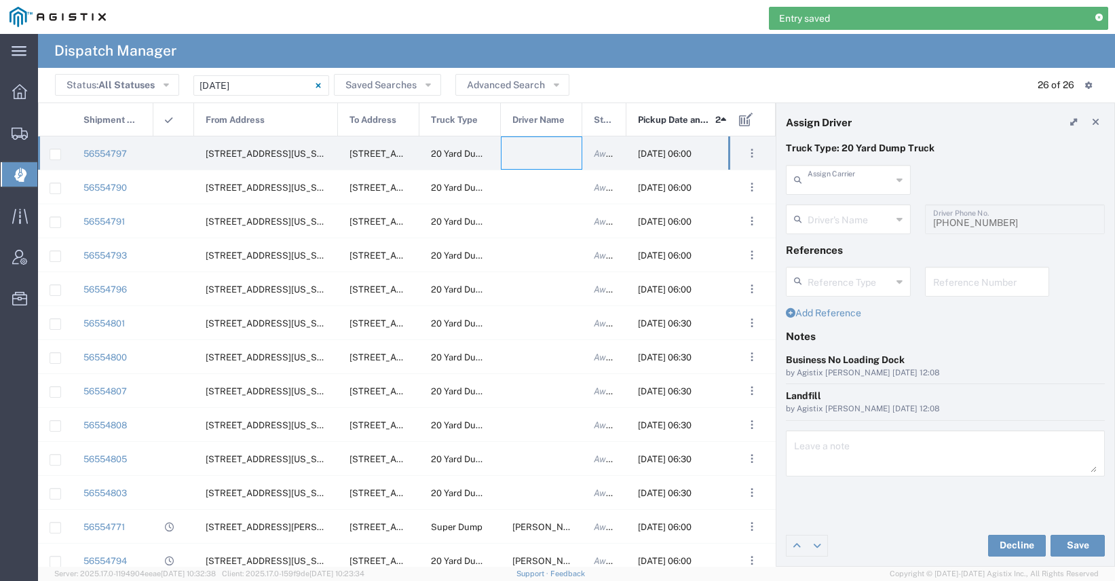
click at [863, 186] on input "text" at bounding box center [850, 179] width 84 height 24
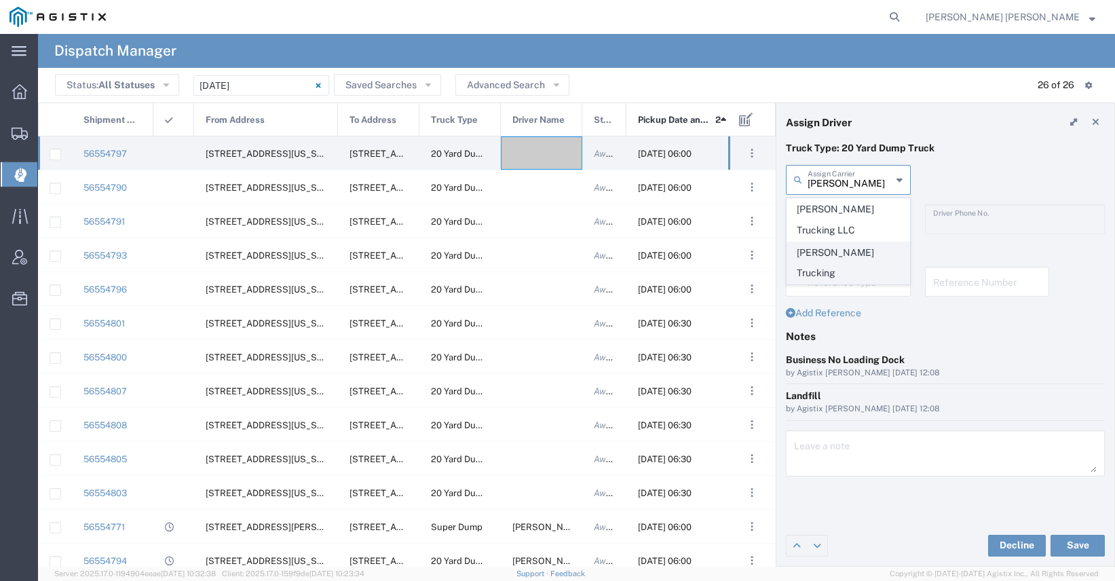
click at [847, 245] on span "[PERSON_NAME] Trucking" at bounding box center [848, 263] width 122 height 42
type input "[PERSON_NAME] Trucking"
click at [854, 217] on input "text" at bounding box center [850, 218] width 84 height 24
click at [854, 244] on span "[PERSON_NAME]" at bounding box center [848, 248] width 122 height 21
type input "[PERSON_NAME]"
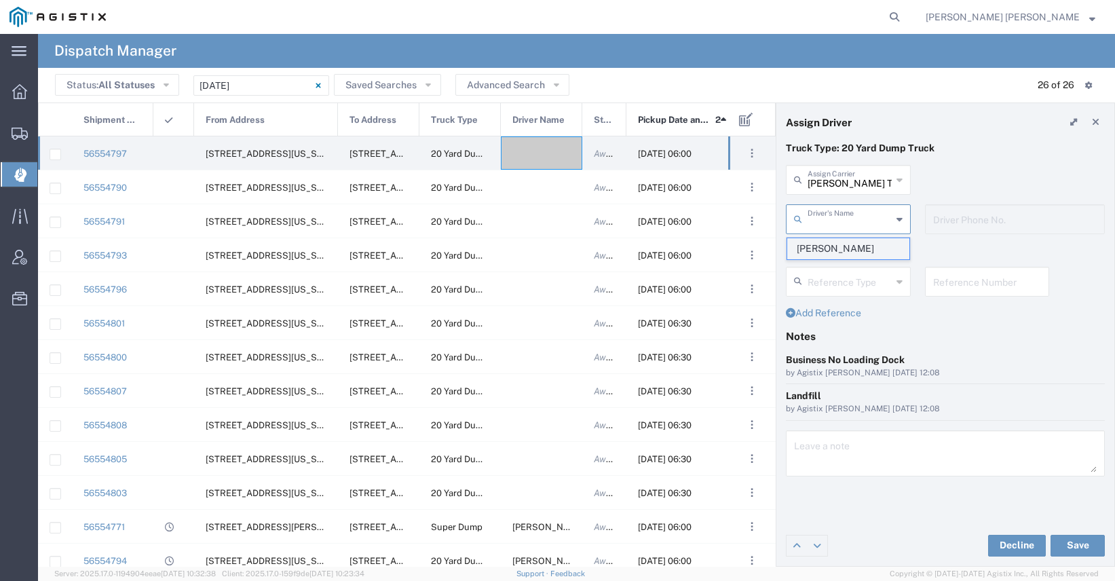
type input "9253838798"
click at [1066, 549] on button "Save" at bounding box center [1077, 546] width 54 height 22
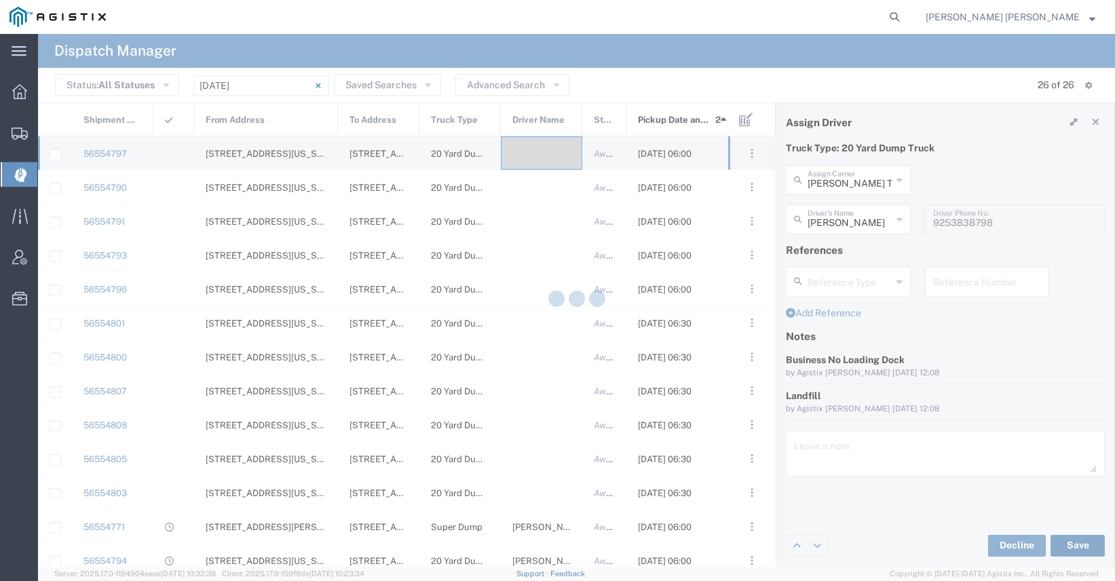
type input "[PERSON_NAME]"
type input "[PERSON_NAME] Trucking"
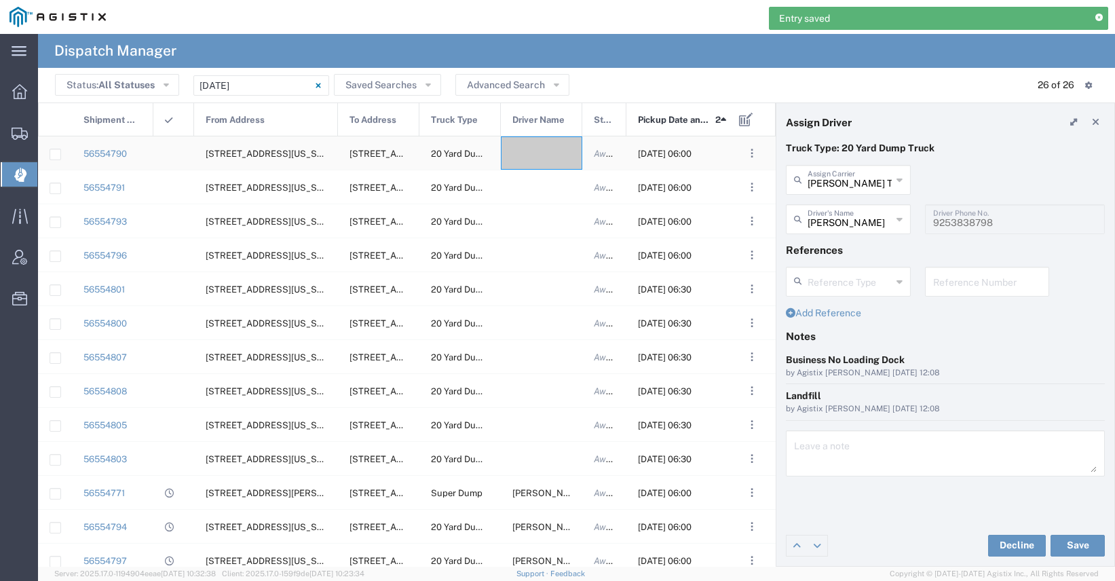
click at [547, 163] on div at bounding box center [541, 152] width 81 height 33
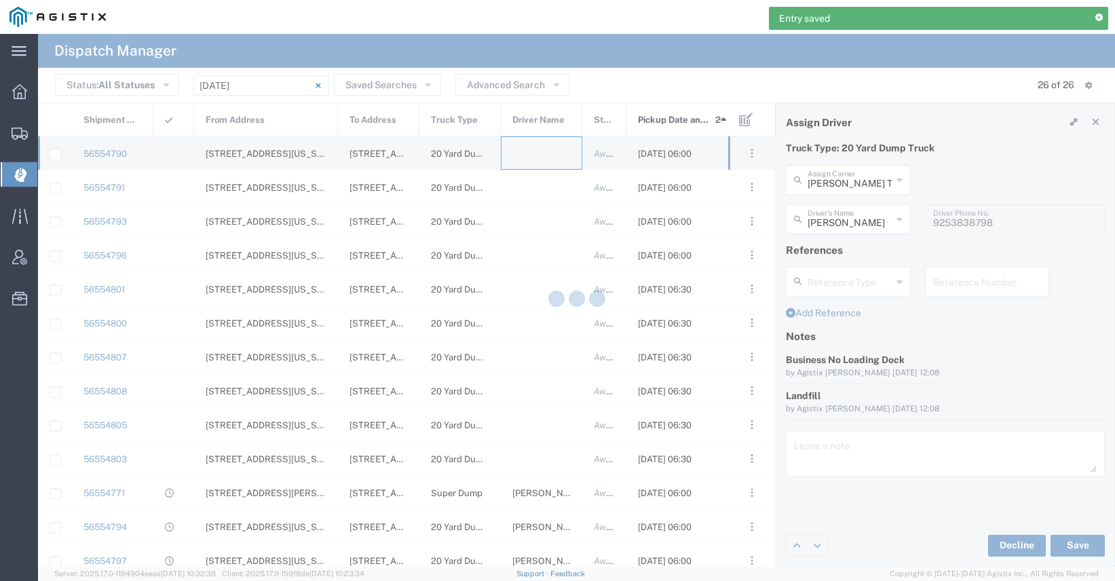
type input "[PERSON_NAME] Trucking"
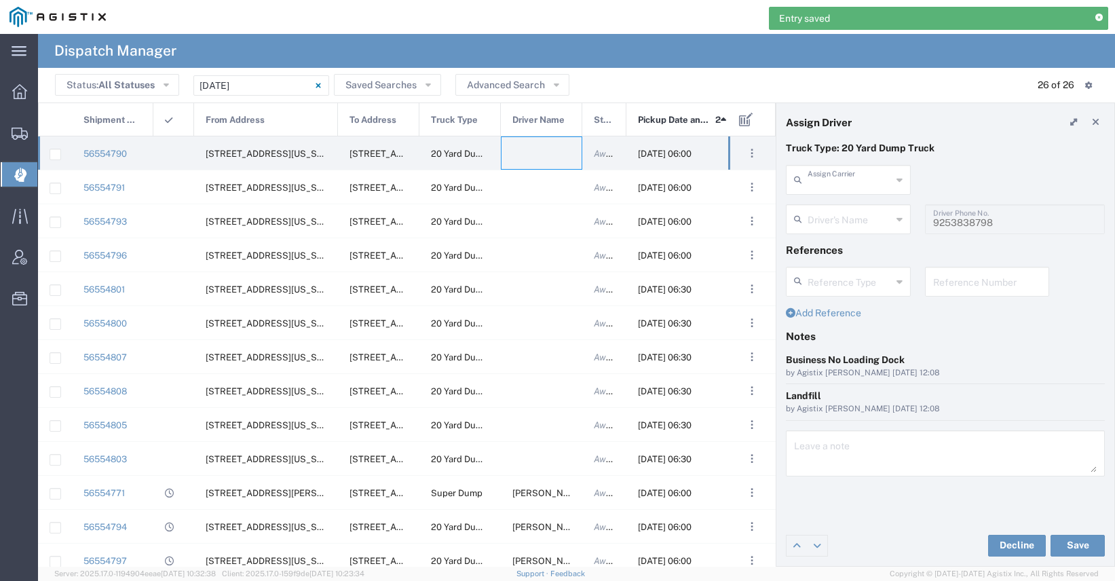
click at [827, 184] on input "text" at bounding box center [850, 179] width 84 height 24
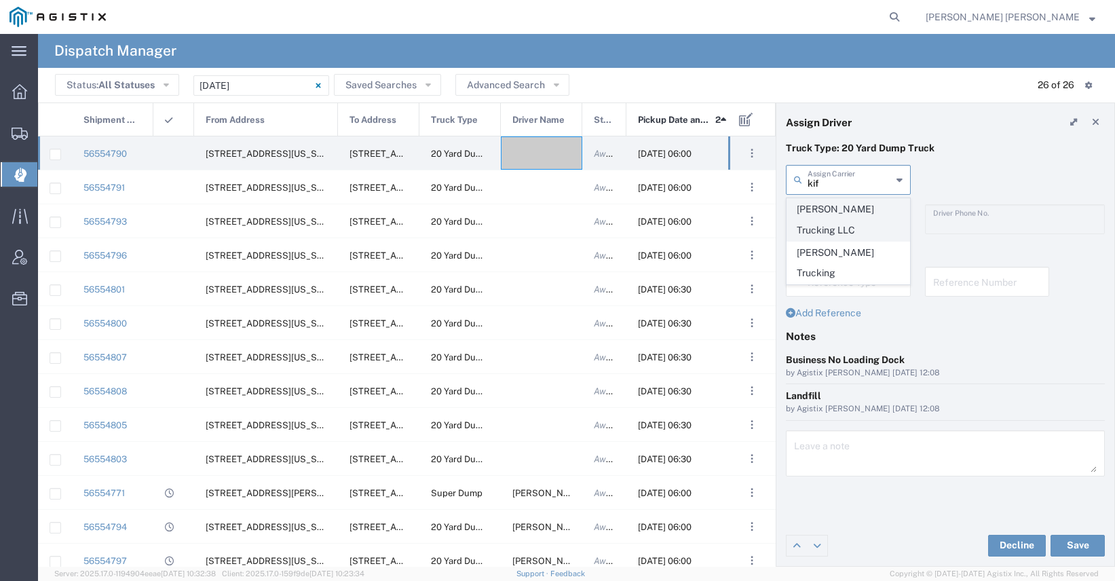
click at [827, 211] on span "[PERSON_NAME] Trucking LLC" at bounding box center [848, 220] width 122 height 42
type input "[PERSON_NAME] Trucking LLC"
click at [843, 223] on input "text" at bounding box center [850, 218] width 84 height 24
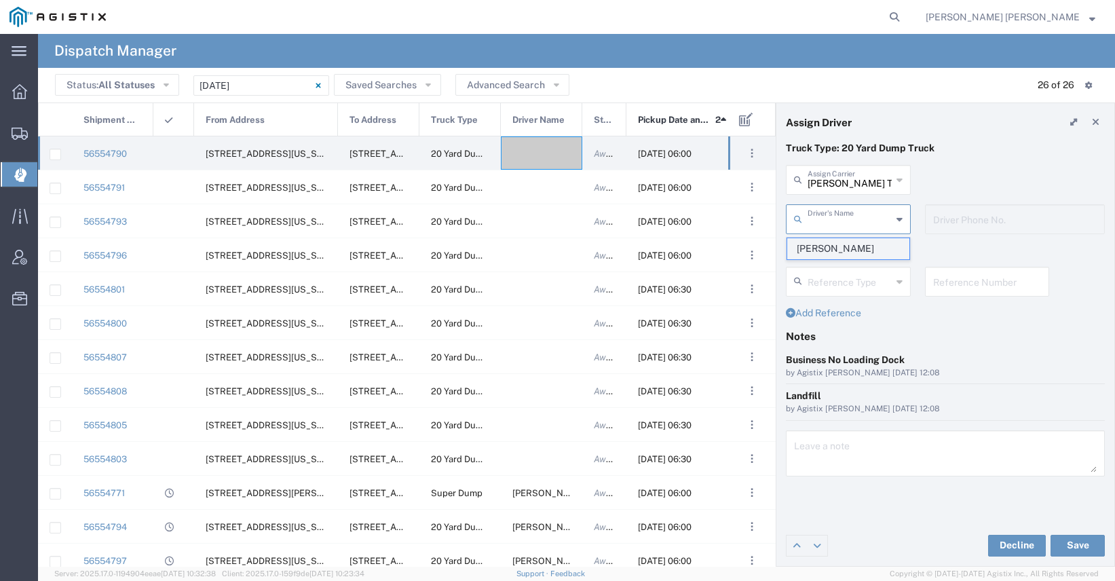
click at [846, 242] on span "[PERSON_NAME]" at bounding box center [848, 248] width 122 height 21
type input "[PERSON_NAME]"
type input "9253838564"
click at [1069, 541] on button "Save" at bounding box center [1077, 546] width 54 height 22
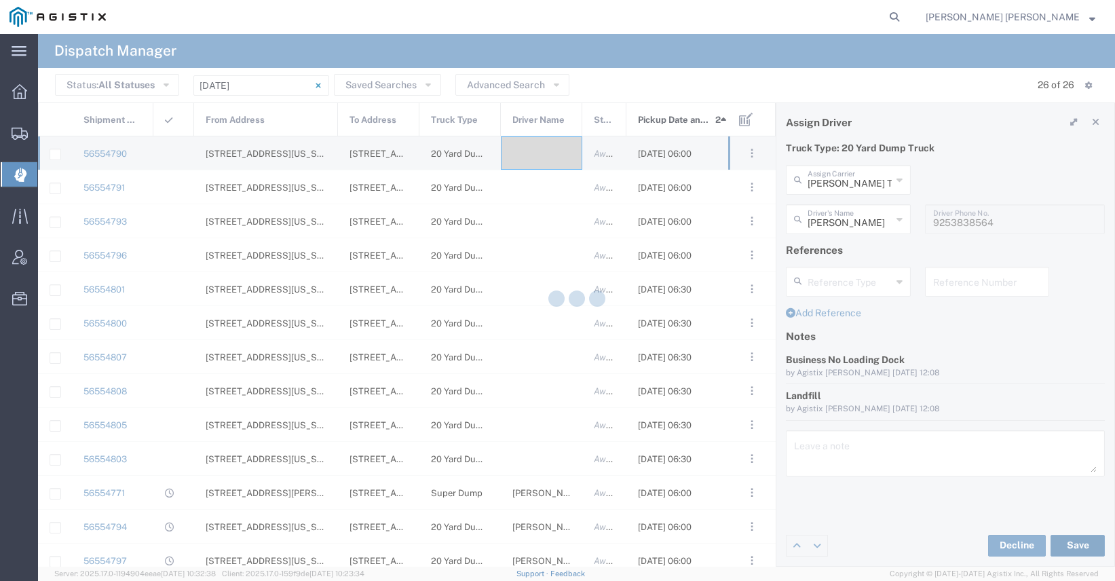
type input "[PERSON_NAME]"
type input "[PERSON_NAME] Trucking LLC"
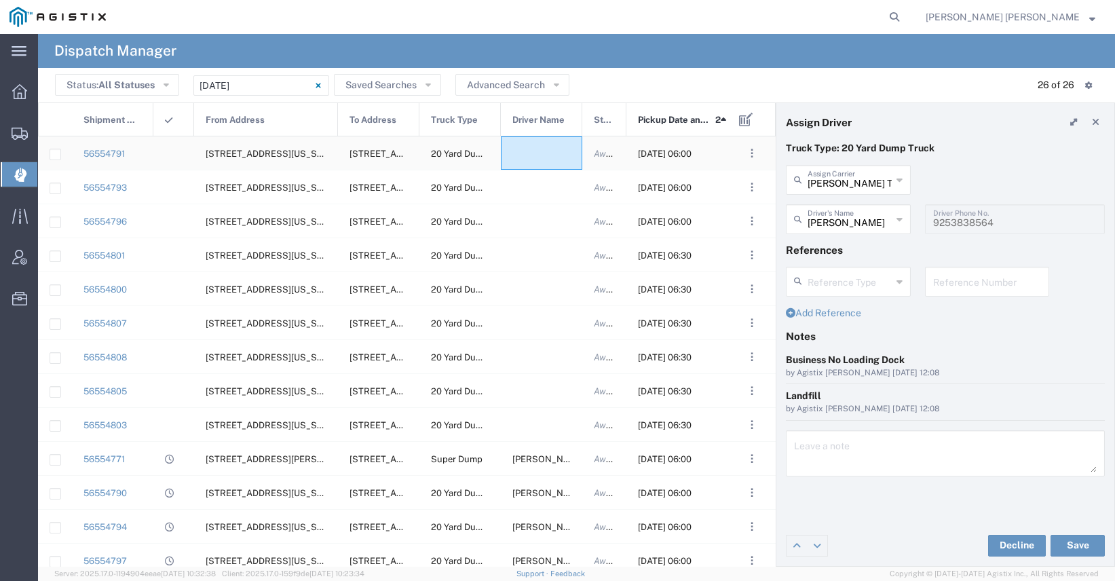
click at [535, 155] on div at bounding box center [541, 152] width 81 height 33
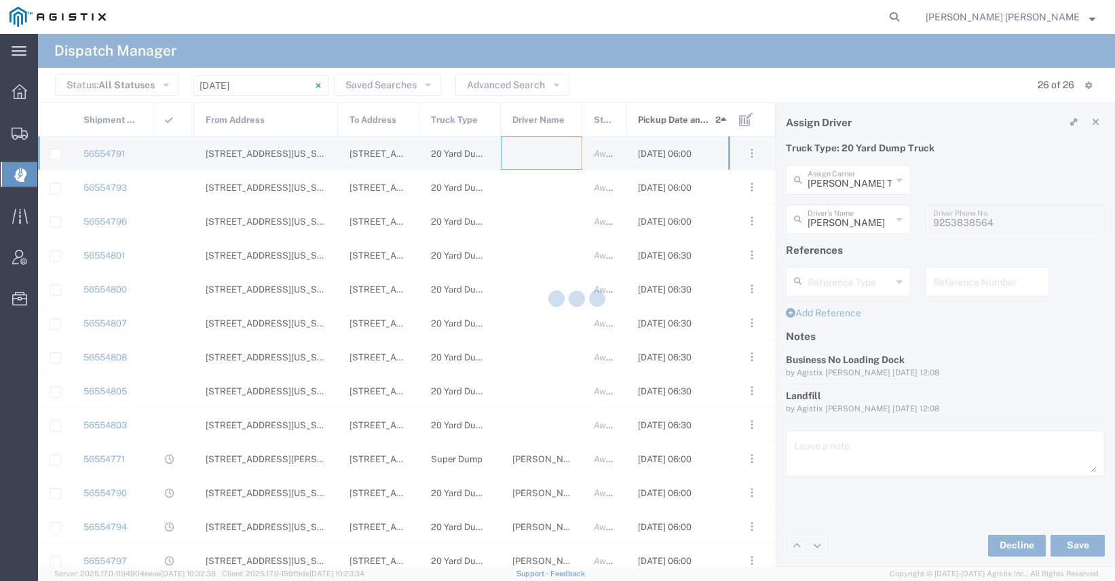
type input "[PERSON_NAME] Trucking"
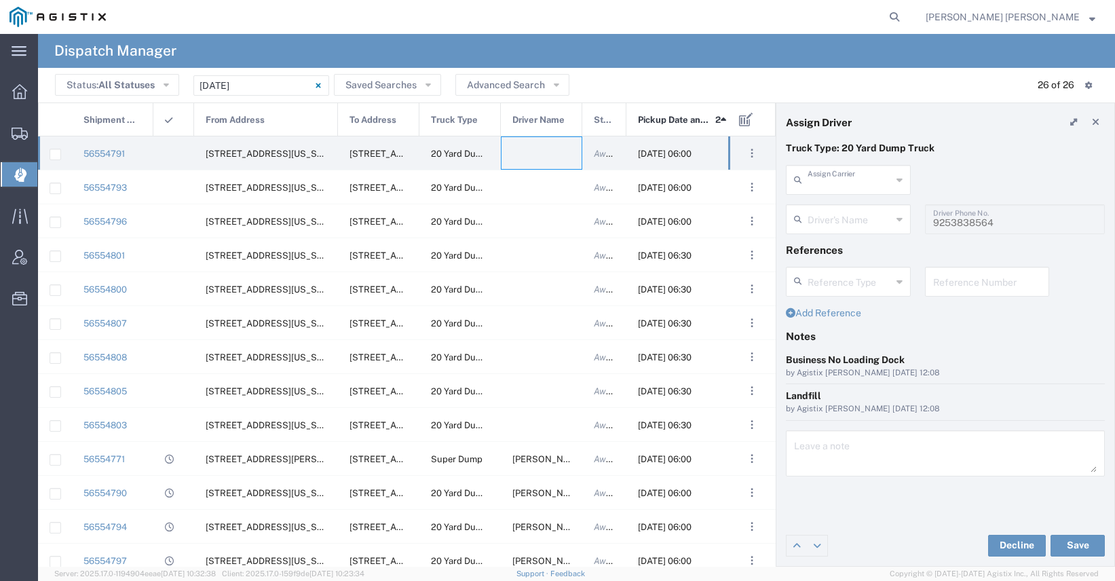
click at [846, 183] on input "text" at bounding box center [850, 179] width 84 height 24
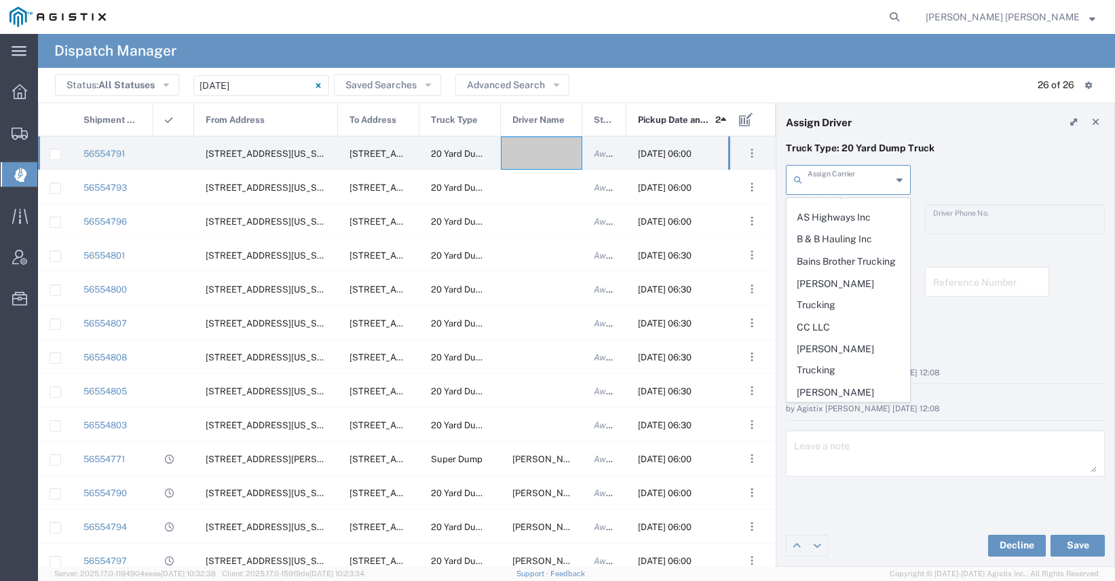
scroll to position [159, 0]
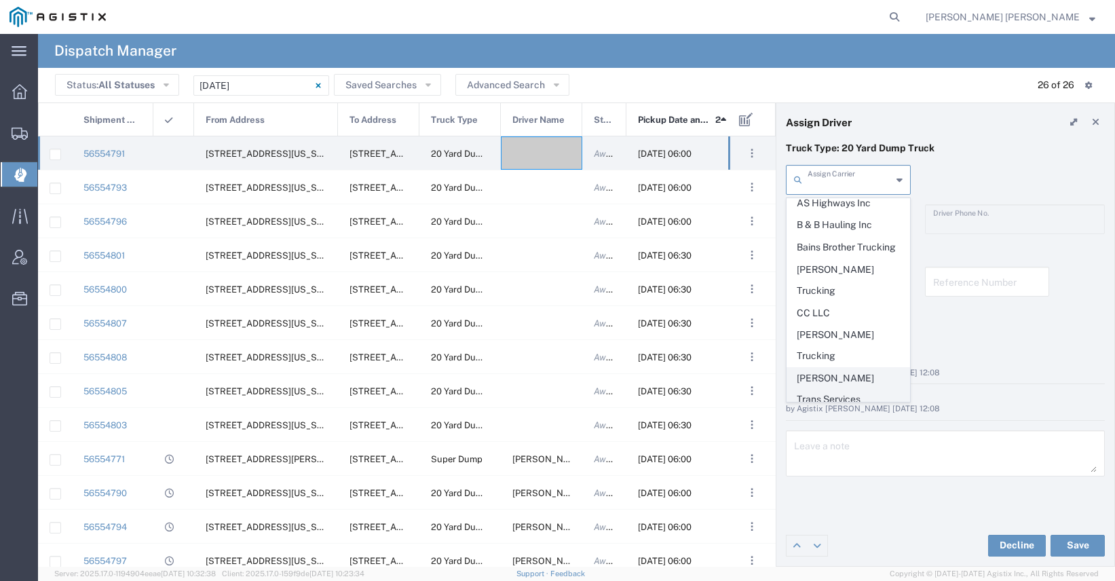
click at [840, 368] on span "[PERSON_NAME] Trans Services" at bounding box center [848, 389] width 122 height 42
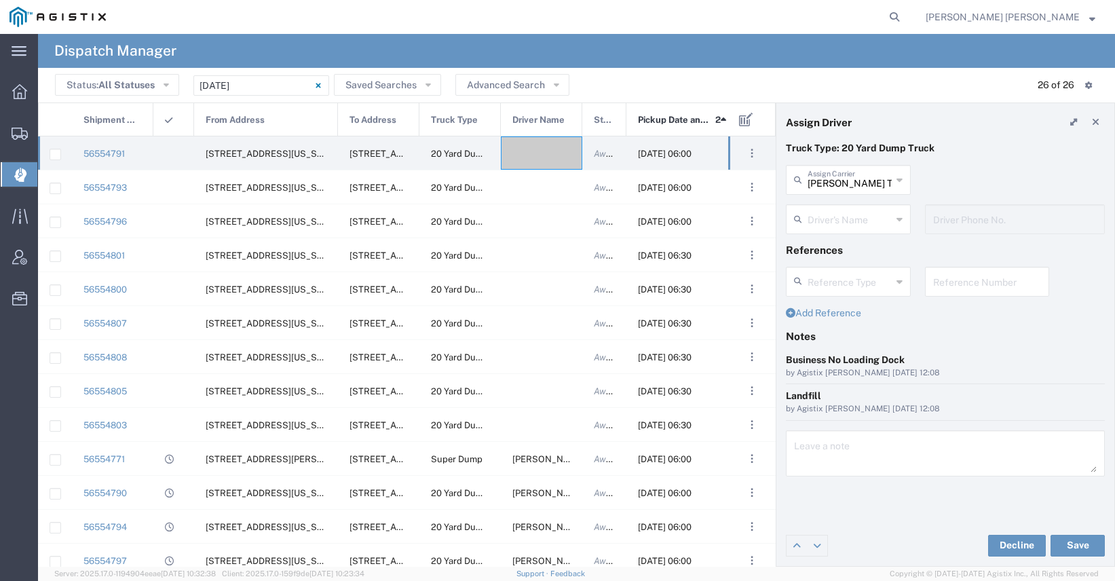
click at [836, 230] on div "Driver's Name" at bounding box center [848, 219] width 125 height 30
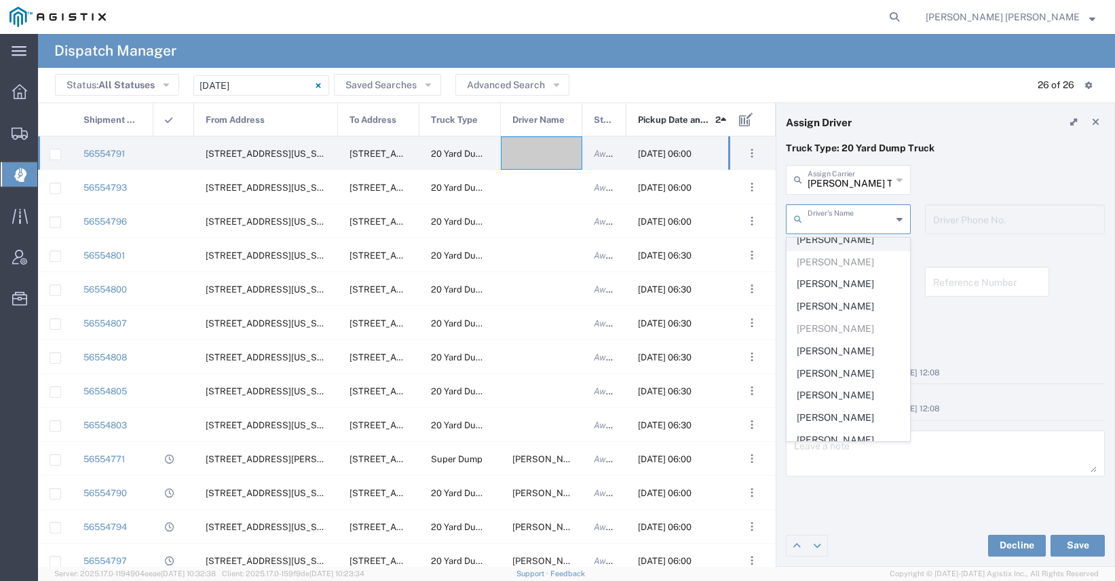
scroll to position [263, 0]
click at [824, 189] on input "[PERSON_NAME] Trans Services" at bounding box center [850, 179] width 84 height 24
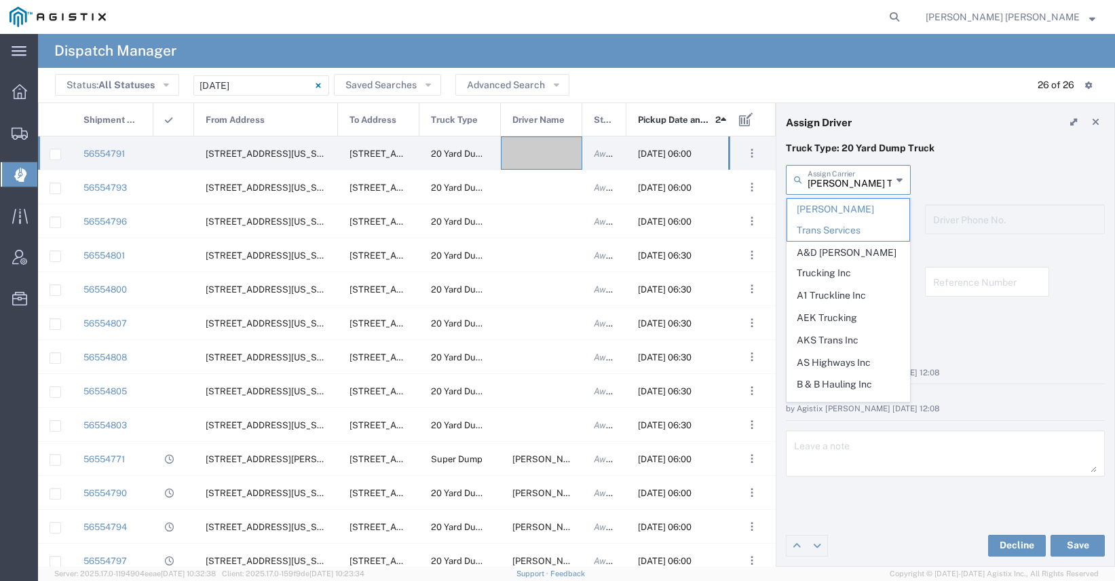
click at [824, 189] on input "[PERSON_NAME] Trans Services" at bounding box center [850, 179] width 84 height 24
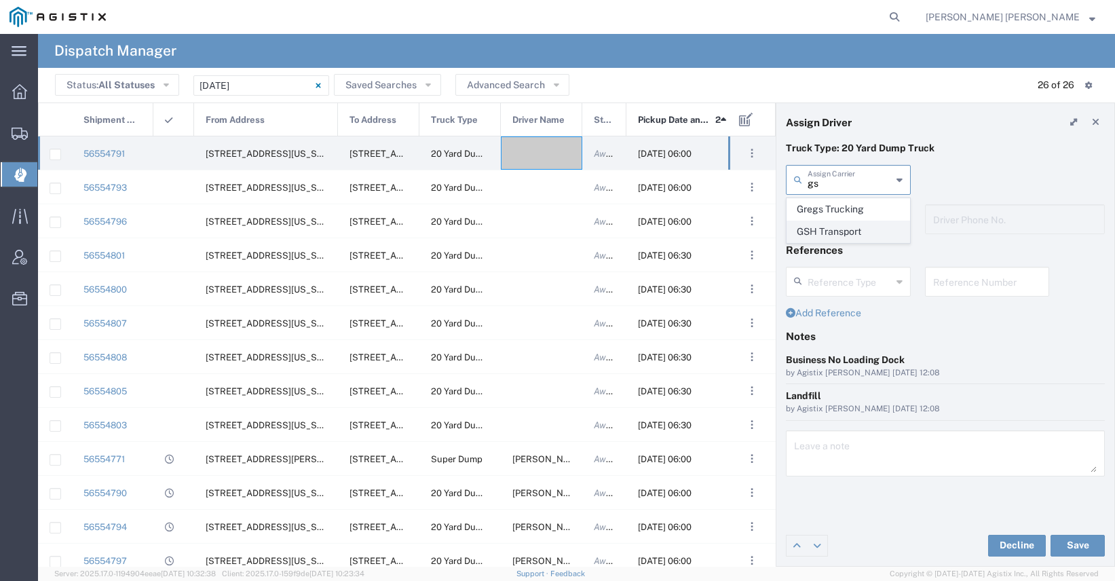
click at [825, 231] on span "GSH Transport" at bounding box center [848, 231] width 122 height 21
type input "GSH Transport"
click at [834, 220] on input "text" at bounding box center [850, 218] width 84 height 24
click at [833, 250] on span "[PERSON_NAME]" at bounding box center [848, 248] width 122 height 21
type input "[PERSON_NAME]"
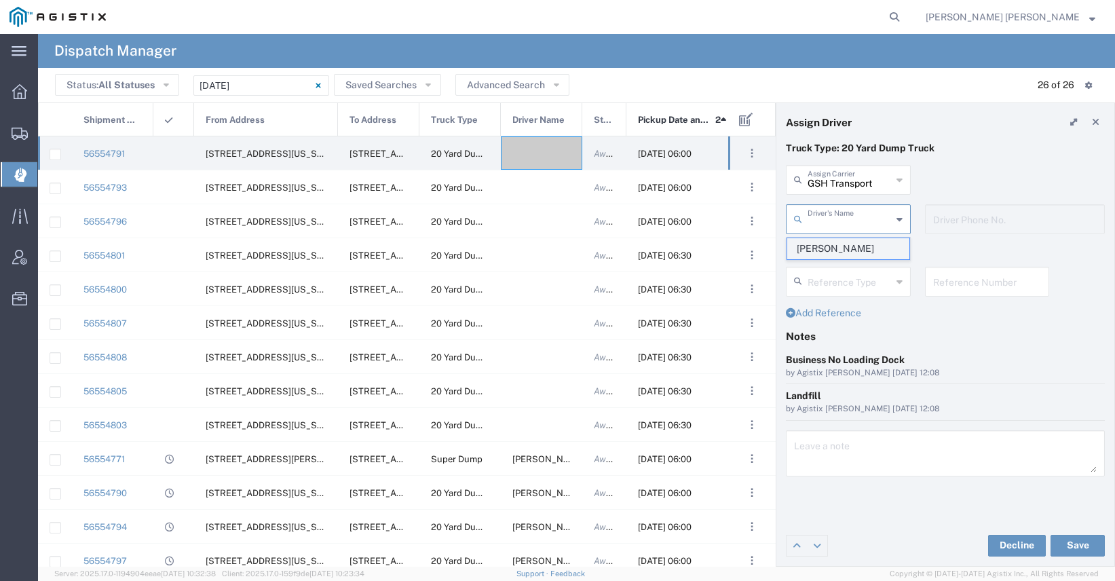
type input "4086873968"
click at [1078, 546] on button "Save" at bounding box center [1077, 546] width 54 height 22
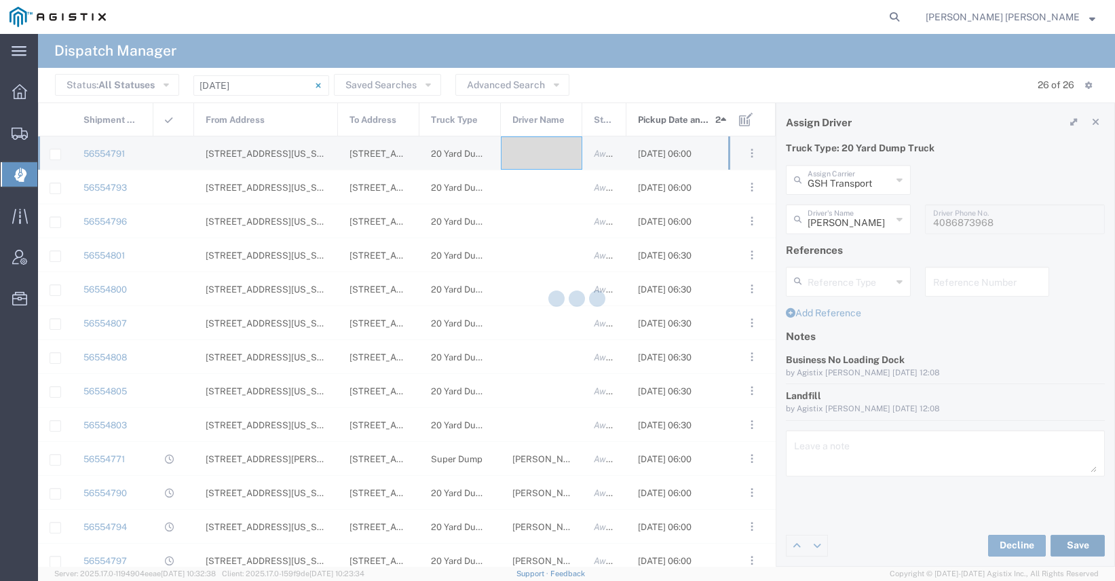
type input "[PERSON_NAME]"
type input "GSH Transport"
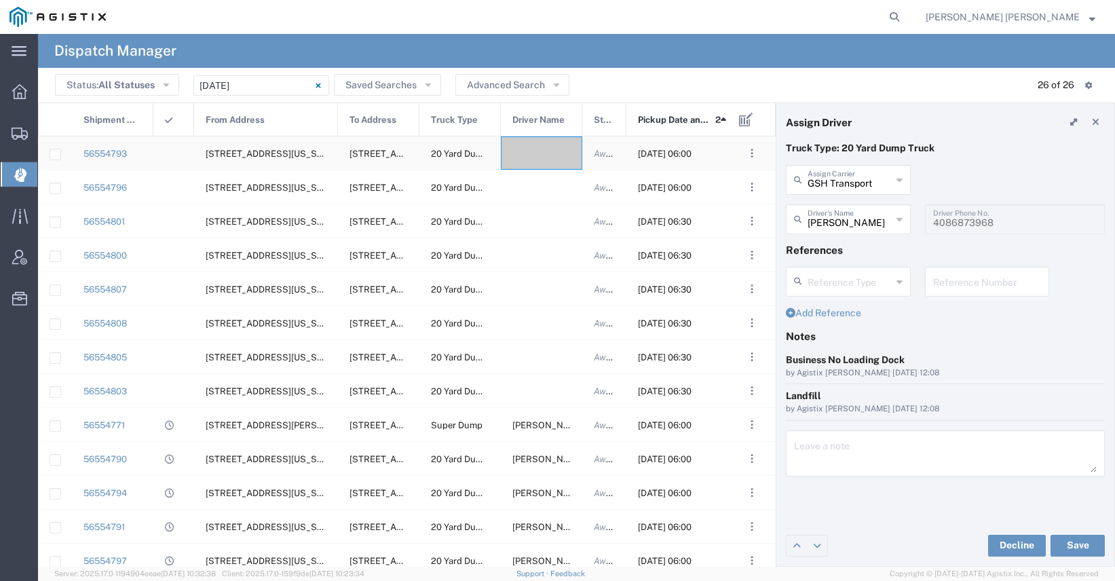
click at [552, 155] on div at bounding box center [541, 152] width 81 height 33
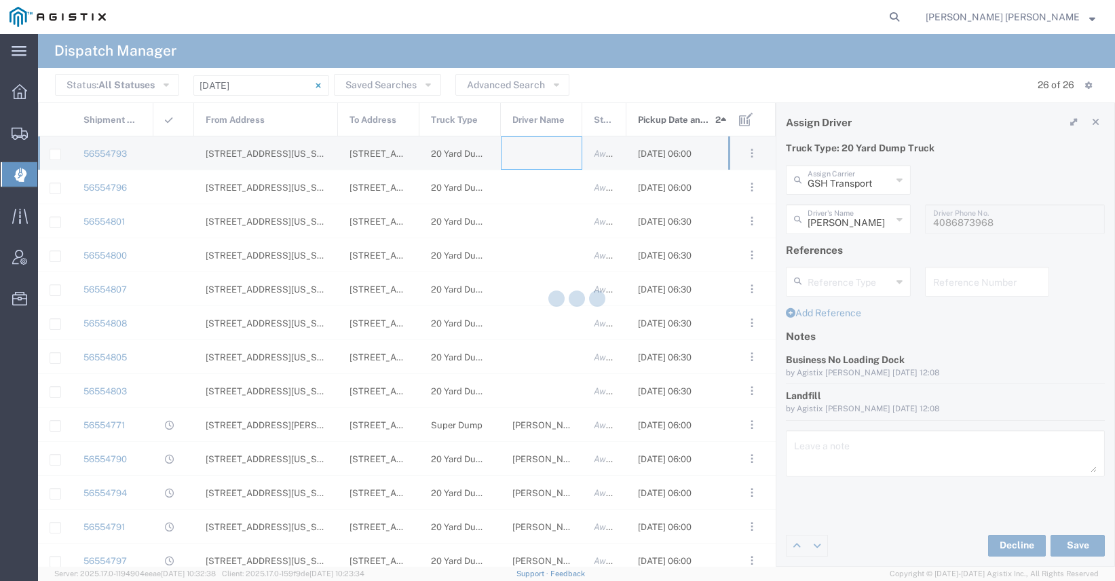
type input "[PERSON_NAME] Trucking"
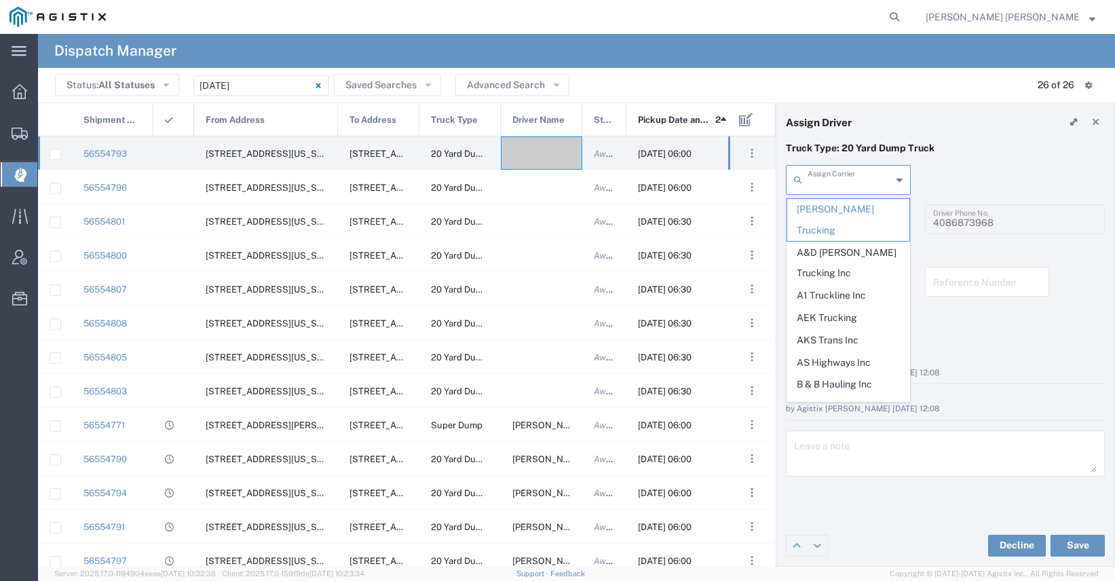
click at [833, 178] on input "text" at bounding box center [850, 179] width 84 height 24
click at [833, 285] on span "A1 Truckline Inc" at bounding box center [848, 295] width 122 height 21
type input "A1 Truckline Inc"
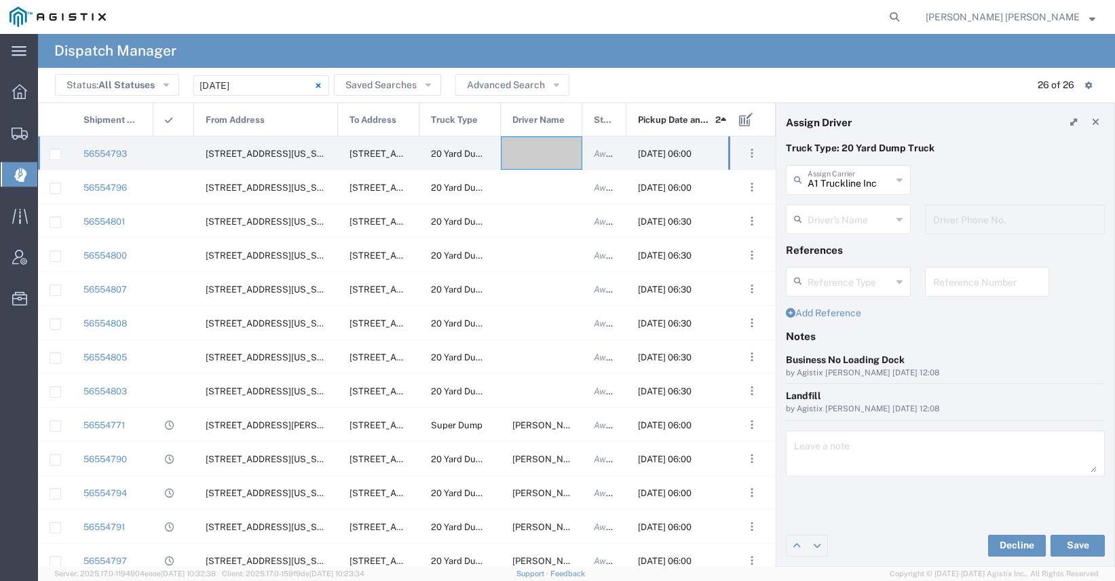
click at [836, 220] on input "text" at bounding box center [850, 218] width 84 height 24
click at [838, 252] on span "[PERSON_NAME]" at bounding box center [848, 248] width 122 height 21
type input "[PERSON_NAME]"
type input "7076997422"
click at [1064, 545] on button "Save" at bounding box center [1077, 546] width 54 height 22
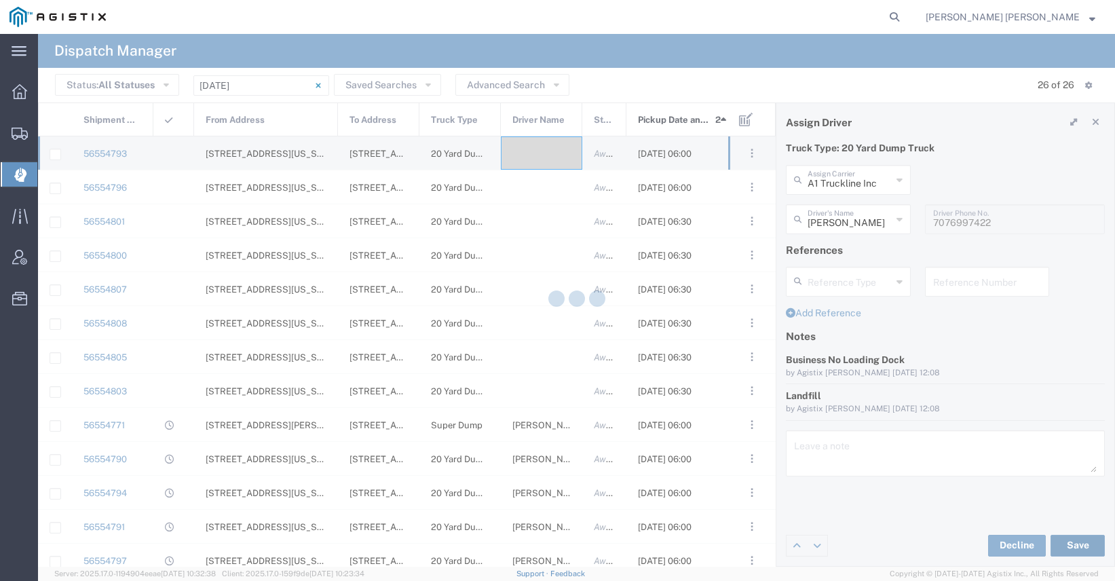
type input "[PERSON_NAME]"
type input "A1 Truckline Inc"
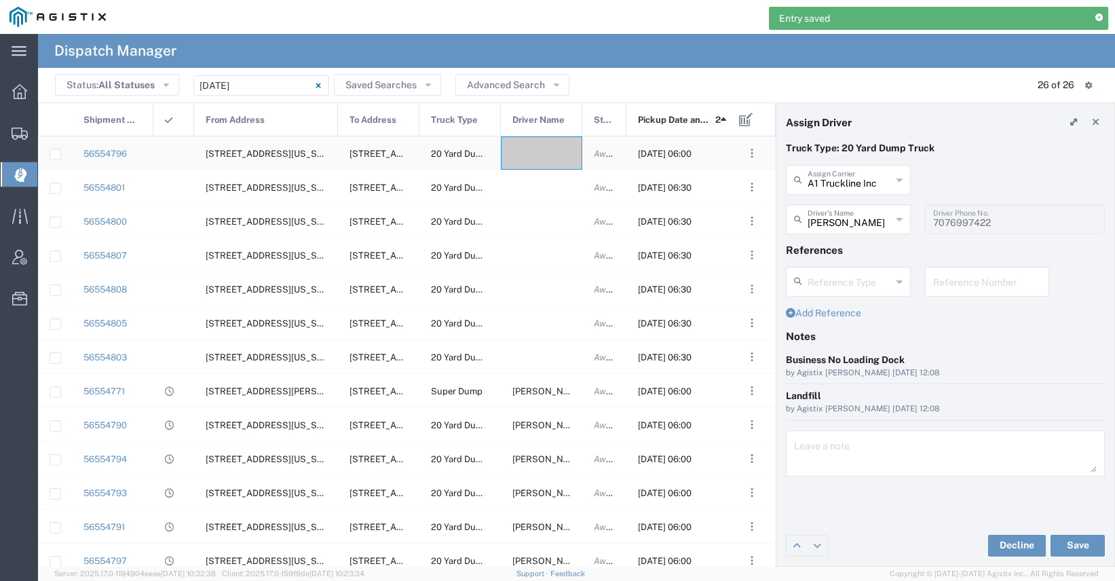
click at [533, 155] on div at bounding box center [541, 152] width 81 height 33
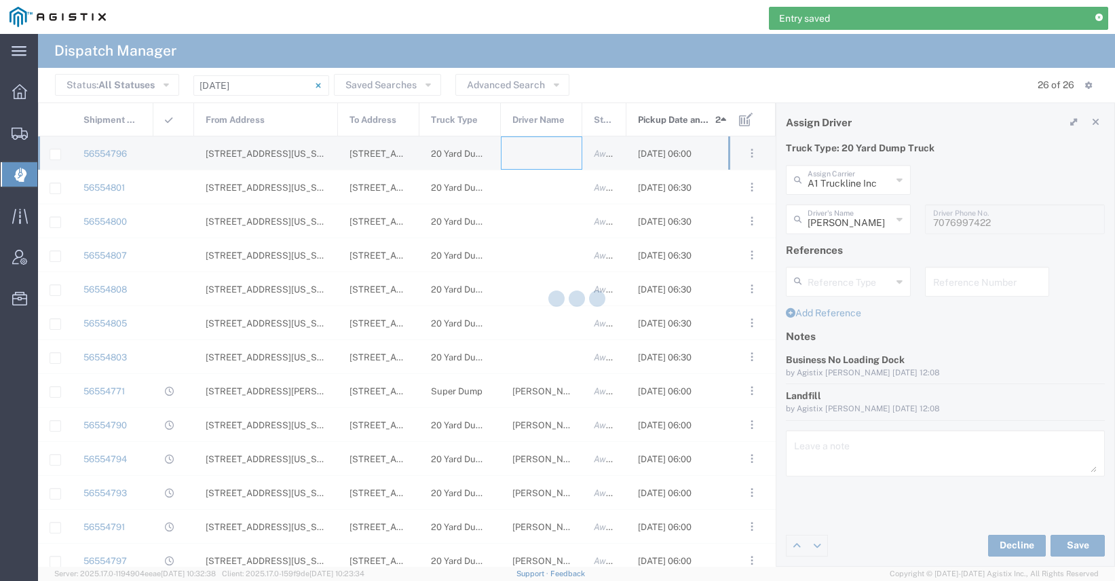
type input "[PERSON_NAME] Trucking"
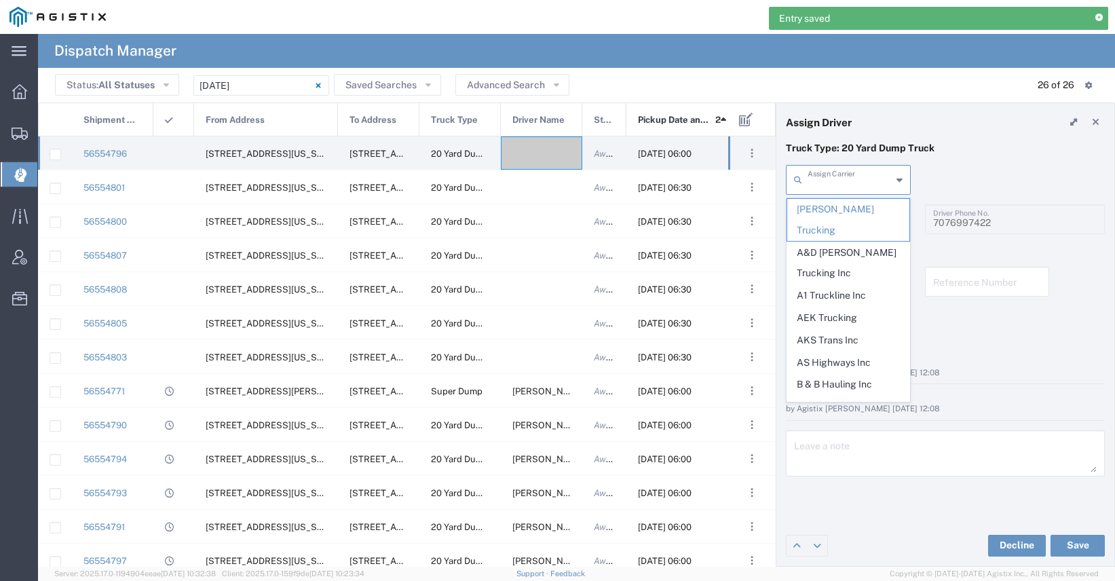
click at [839, 185] on input "text" at bounding box center [850, 179] width 84 height 24
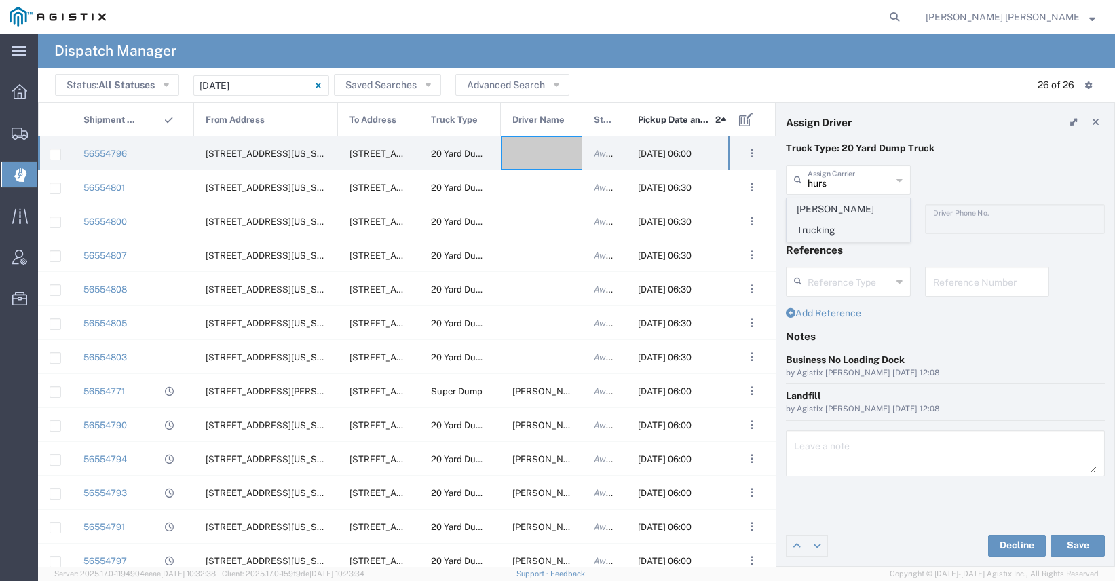
click at [819, 204] on span "[PERSON_NAME] Trucking" at bounding box center [848, 220] width 122 height 42
type input "[PERSON_NAME] Trucking"
click at [823, 223] on input "text" at bounding box center [850, 218] width 84 height 24
click at [828, 246] on span "[PERSON_NAME]" at bounding box center [848, 248] width 122 height 21
type input "[PERSON_NAME]"
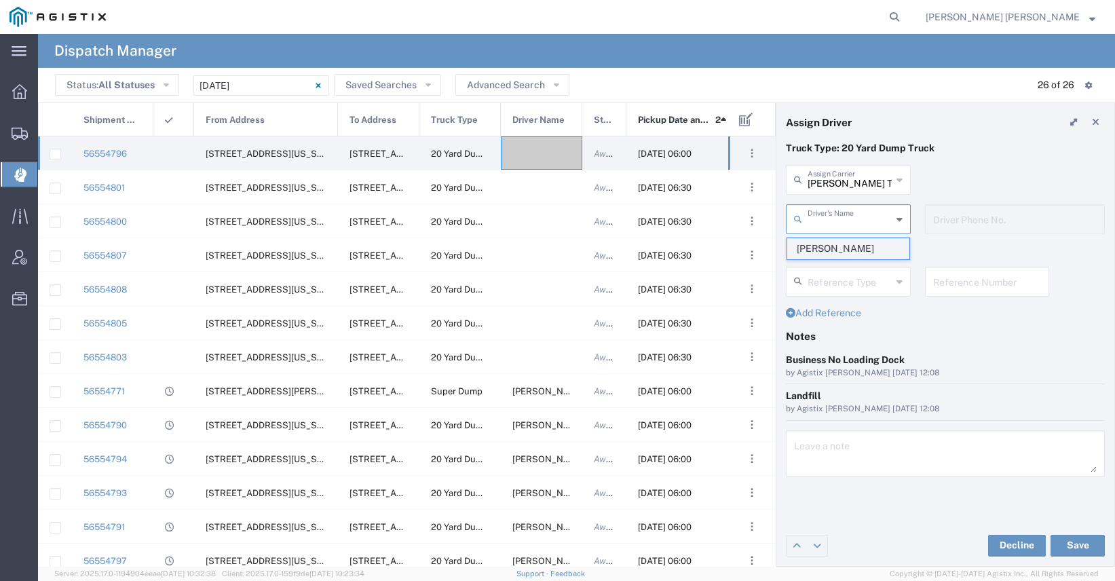
type input "5107505775"
click at [1088, 550] on button "Save" at bounding box center [1077, 546] width 54 height 22
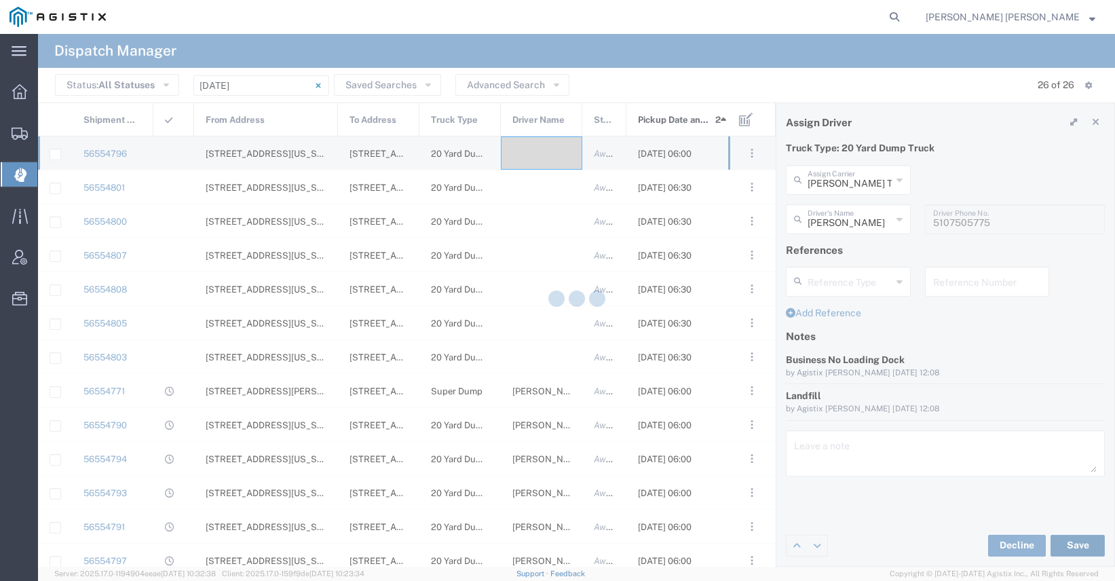
type input "[PERSON_NAME]"
type input "[PERSON_NAME] Trucking"
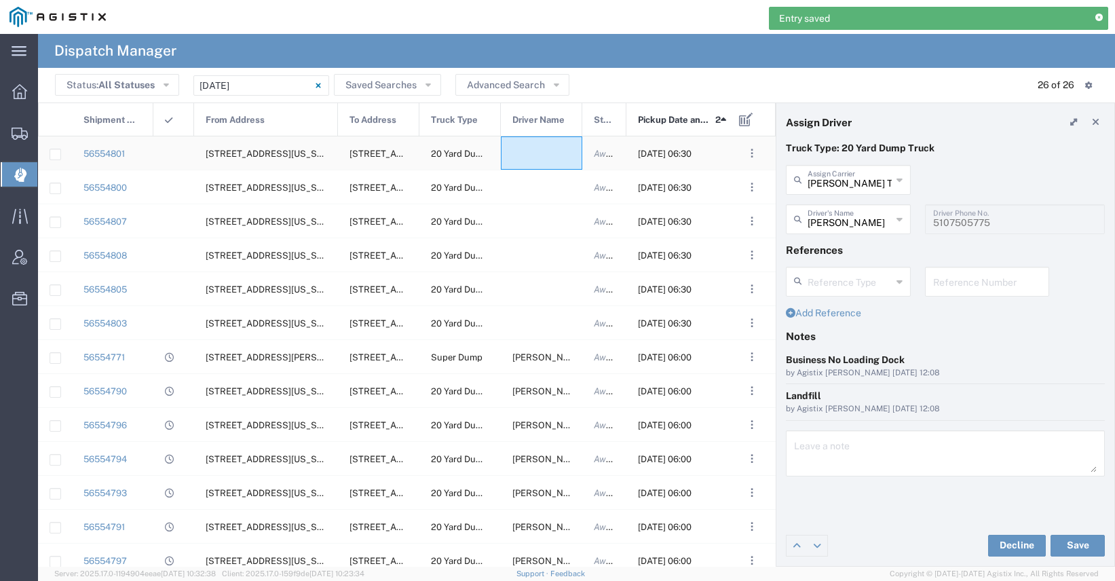
click at [550, 155] on div at bounding box center [541, 152] width 81 height 33
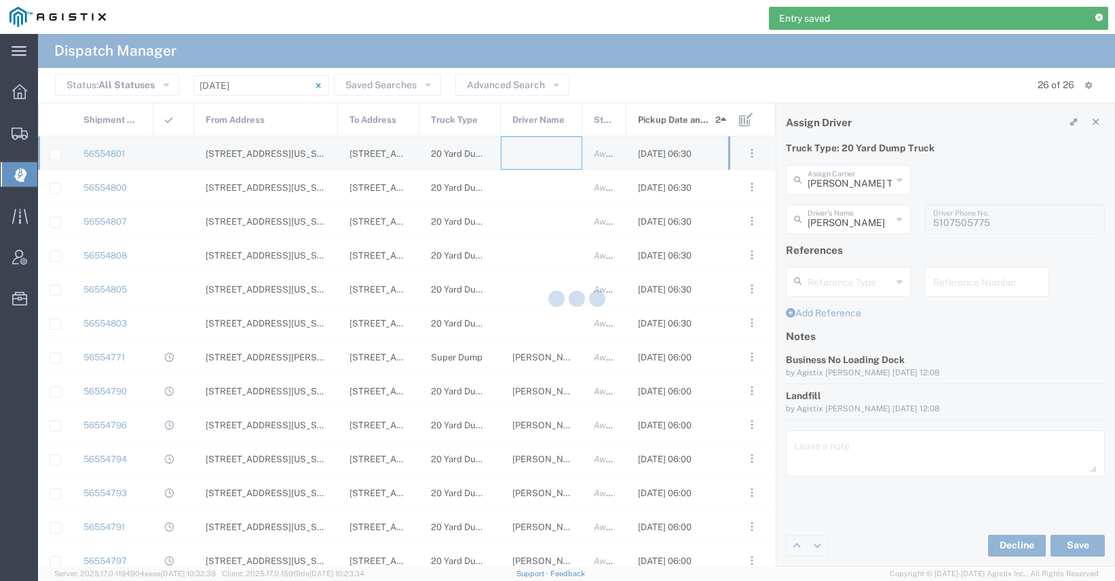
type input "[PERSON_NAME] Trucking"
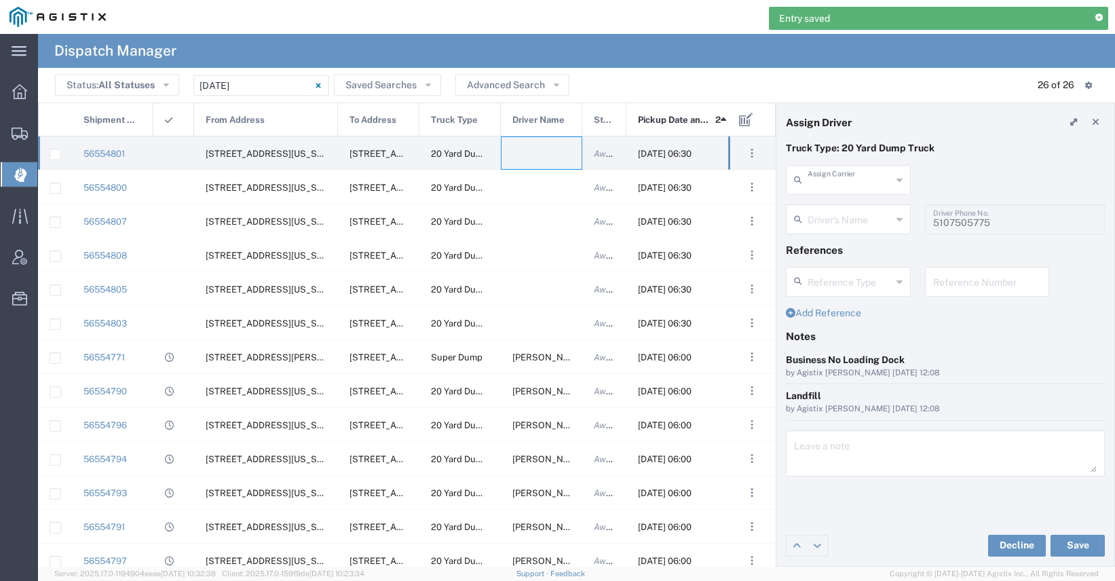
click at [863, 175] on input "text" at bounding box center [850, 179] width 84 height 24
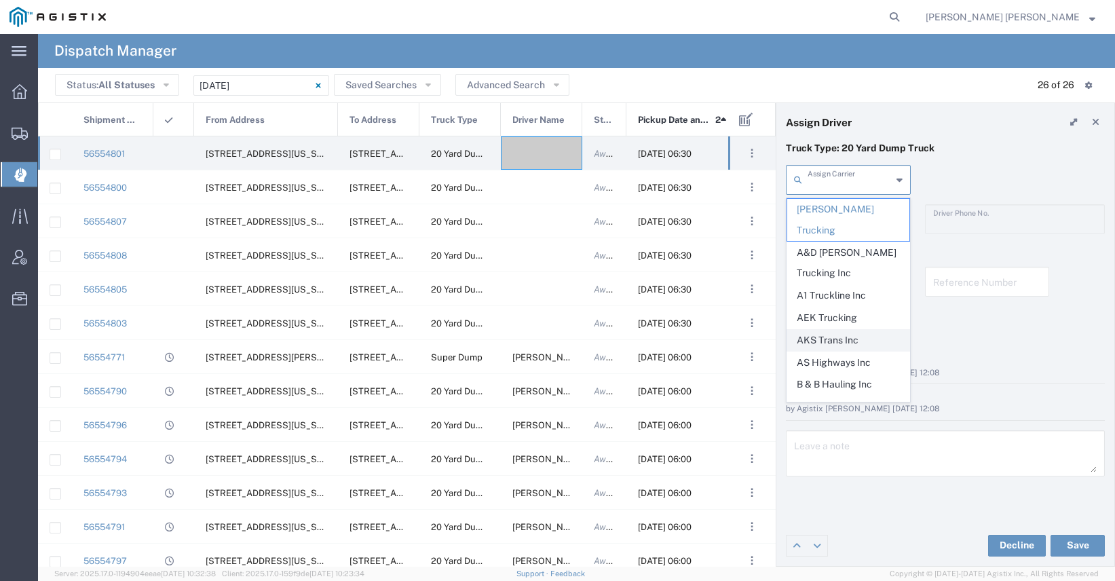
click at [837, 330] on span "AKS Trans Inc" at bounding box center [848, 340] width 122 height 21
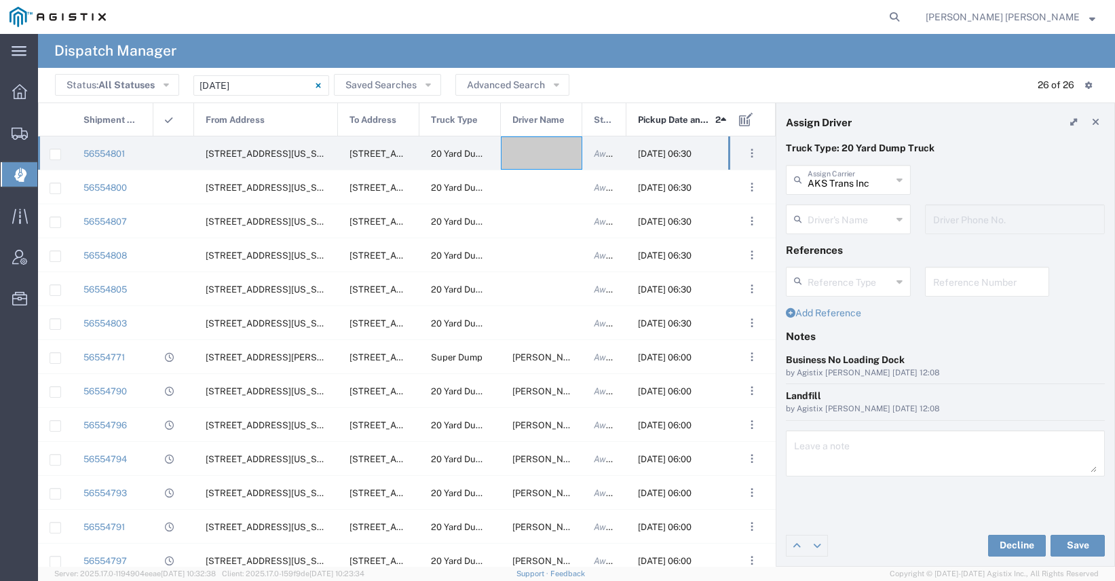
click at [833, 240] on div "Driver's Name [PERSON_NAME]" at bounding box center [848, 223] width 139 height 39
click at [833, 227] on input "text" at bounding box center [850, 218] width 84 height 24
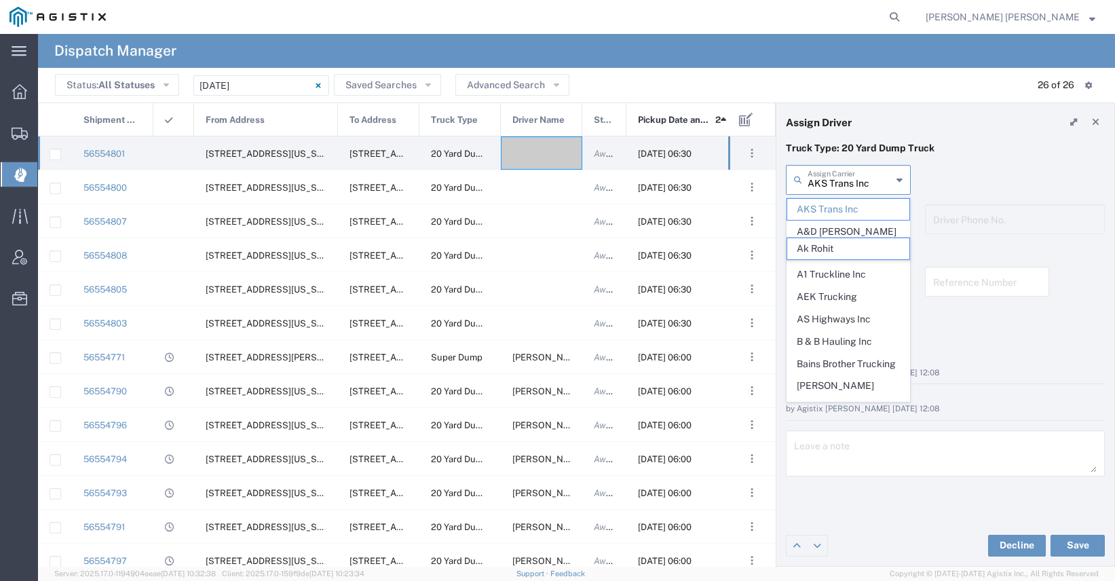
click at [838, 185] on input "AKS Trans Inc" at bounding box center [850, 179] width 84 height 24
click at [844, 286] on span "AEK Trucking" at bounding box center [848, 296] width 122 height 21
type input "AEK Trucking"
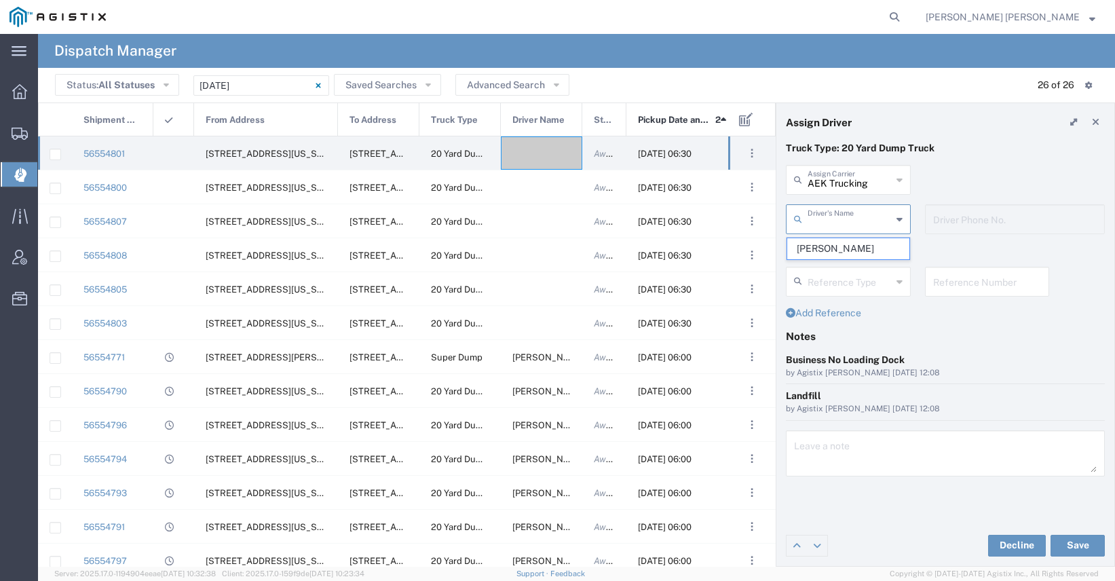
click at [843, 229] on input "text" at bounding box center [850, 218] width 84 height 24
click at [846, 248] on span "[PERSON_NAME]" at bounding box center [848, 248] width 122 height 21
type input "[PERSON_NAME]"
type input "7075800290"
click at [1080, 548] on button "Save" at bounding box center [1077, 546] width 54 height 22
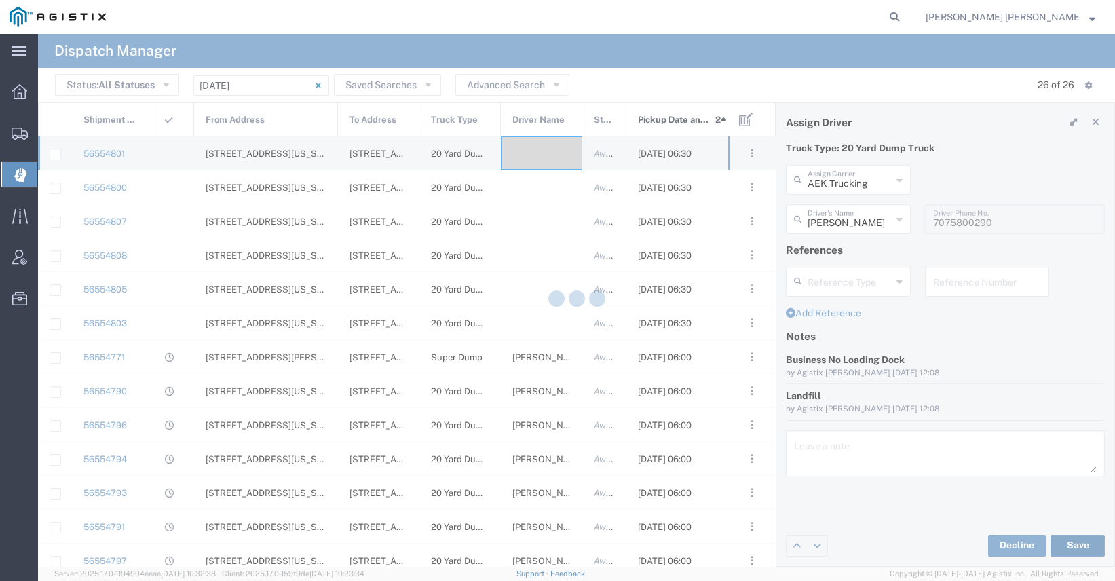
type input "[PERSON_NAME]"
type input "AEK Trucking"
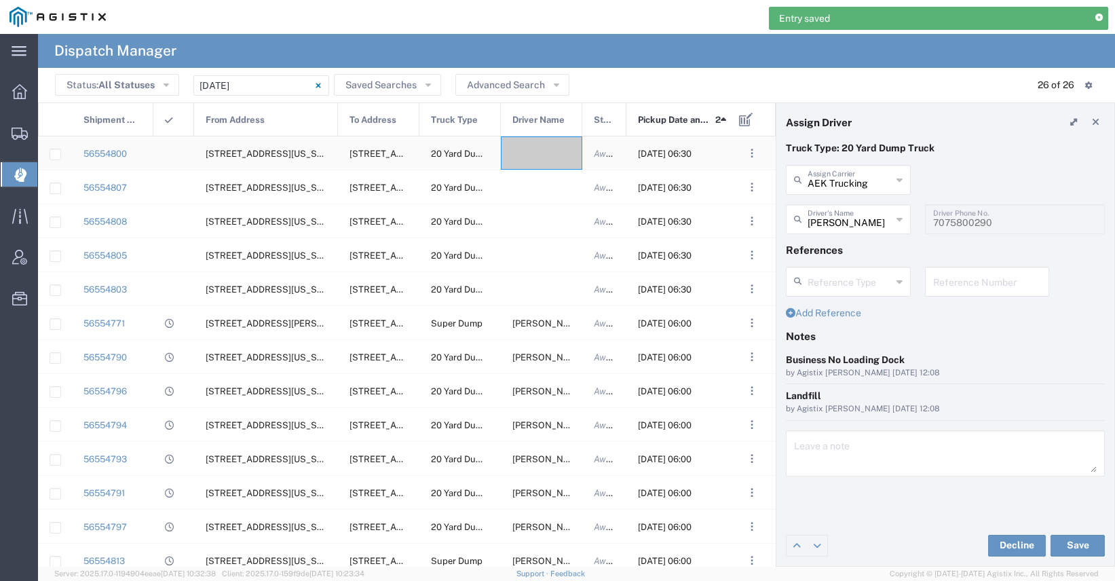
click at [527, 156] on div at bounding box center [541, 152] width 81 height 33
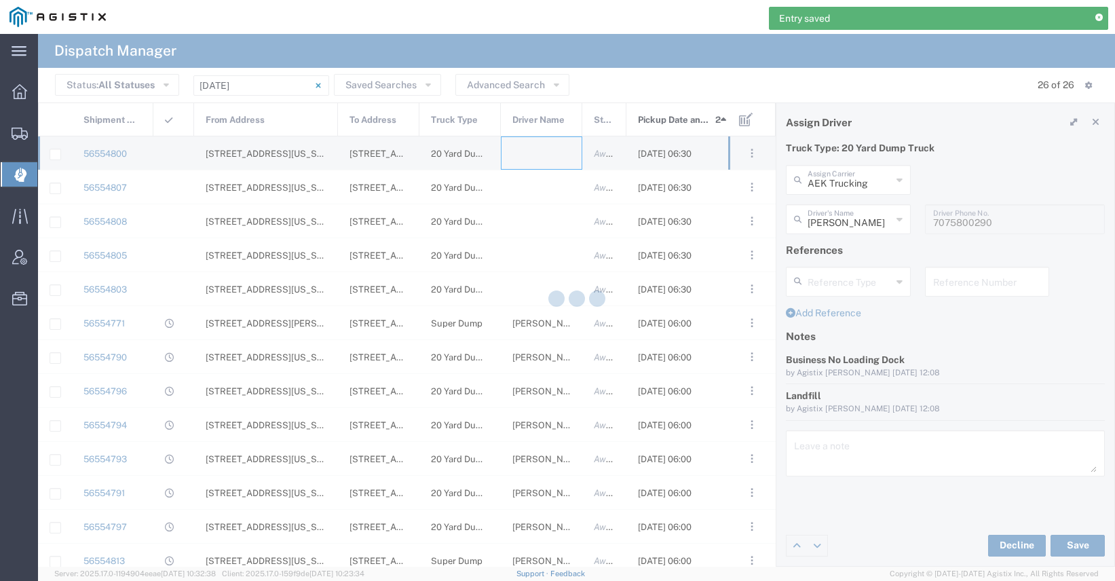
type input "[PERSON_NAME] Trucking"
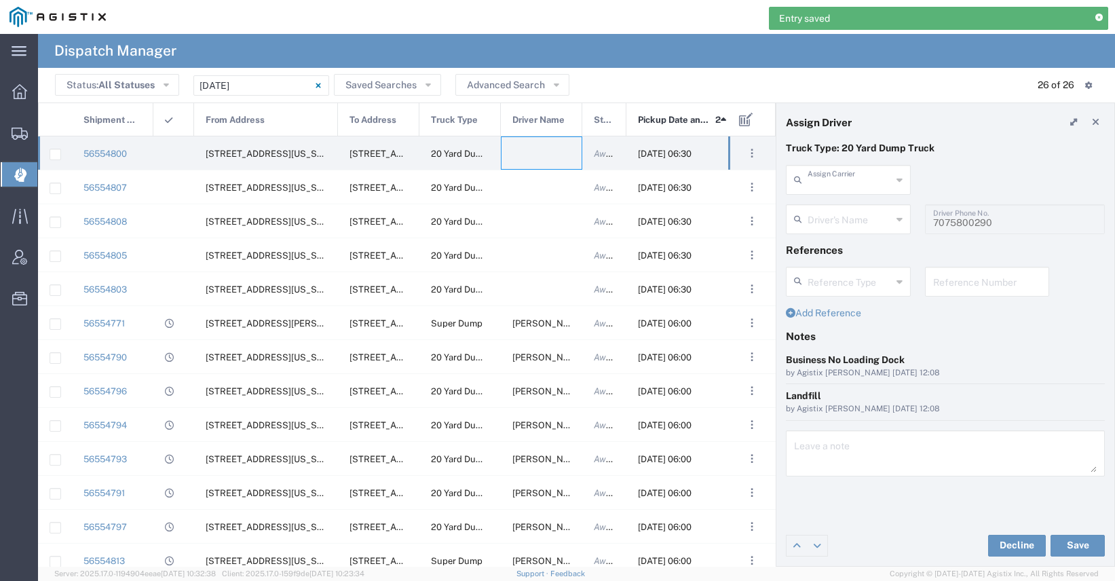
click at [814, 183] on input "text" at bounding box center [850, 179] width 84 height 24
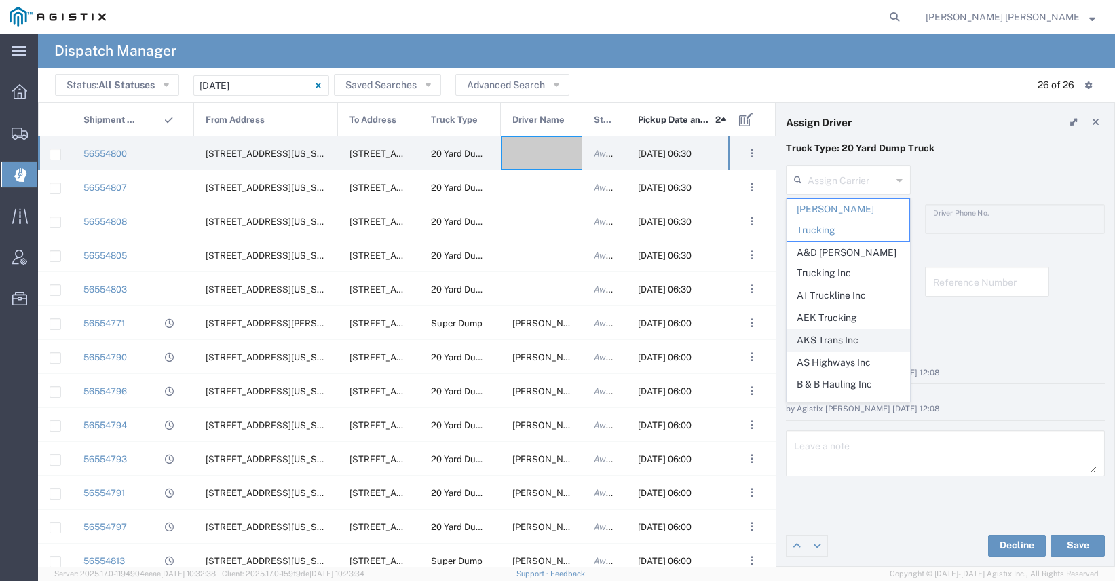
click at [839, 330] on span "AKS Trans Inc" at bounding box center [848, 340] width 122 height 21
type input "AKS Trans Inc"
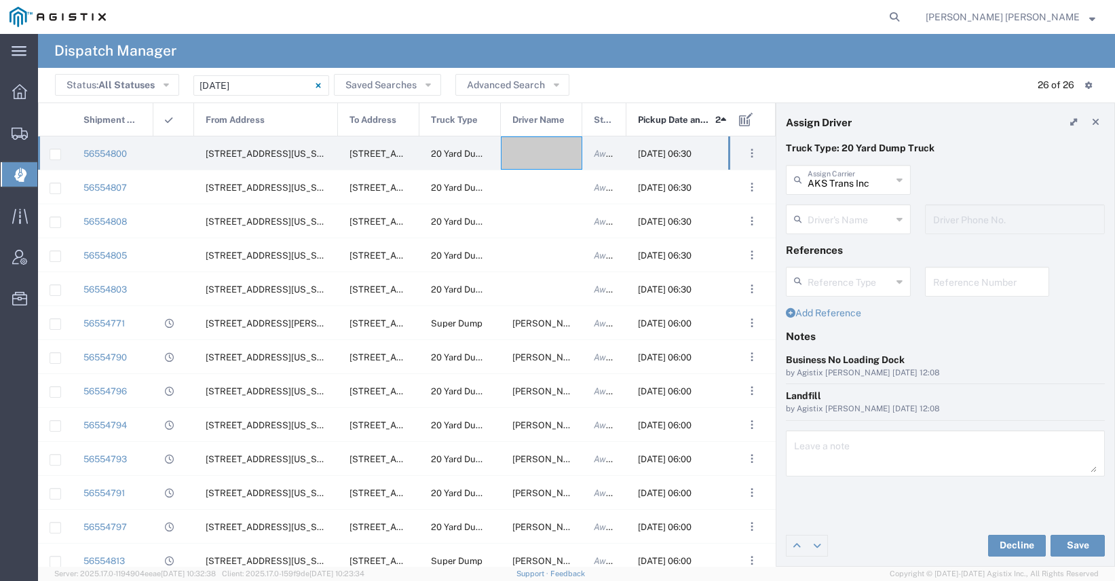
click at [836, 223] on input "text" at bounding box center [850, 218] width 84 height 24
click at [836, 240] on span "Ak Rohit" at bounding box center [848, 248] width 122 height 21
type input "Ak Rohit"
type input "7077313133"
click at [1069, 552] on button "Save" at bounding box center [1077, 546] width 54 height 22
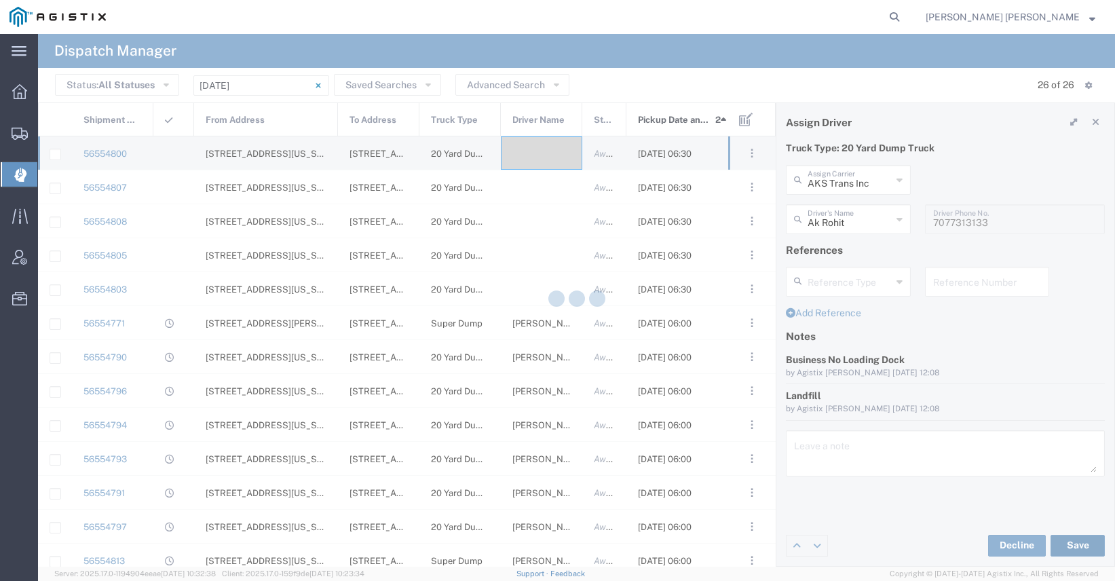
type input "Ak Rohit"
type input "AKS Trans Inc"
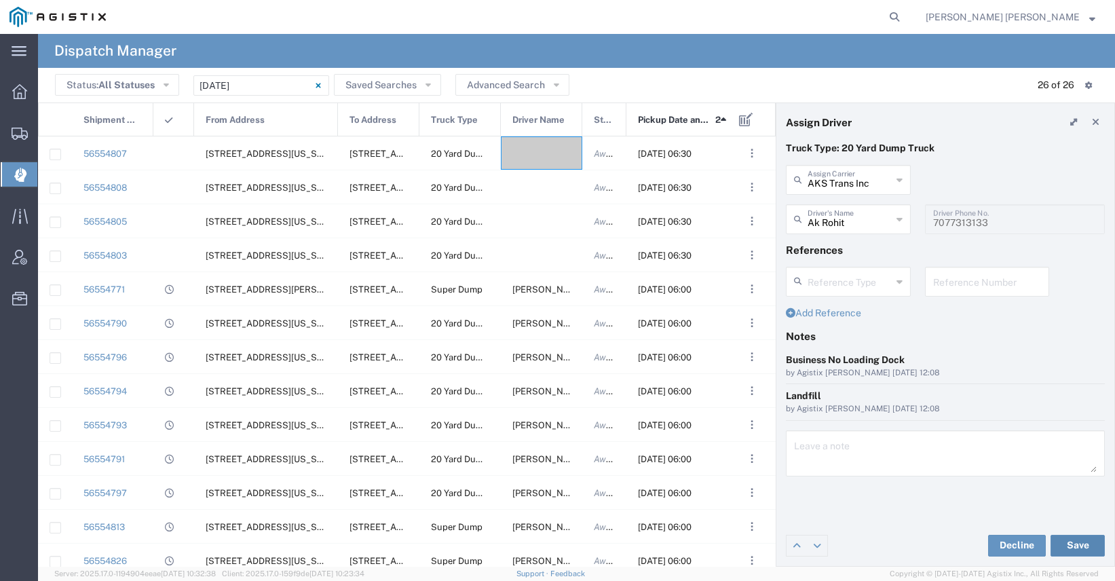
click at [1070, 550] on button "Save" at bounding box center [1077, 546] width 54 height 22
click at [548, 159] on div at bounding box center [541, 152] width 81 height 33
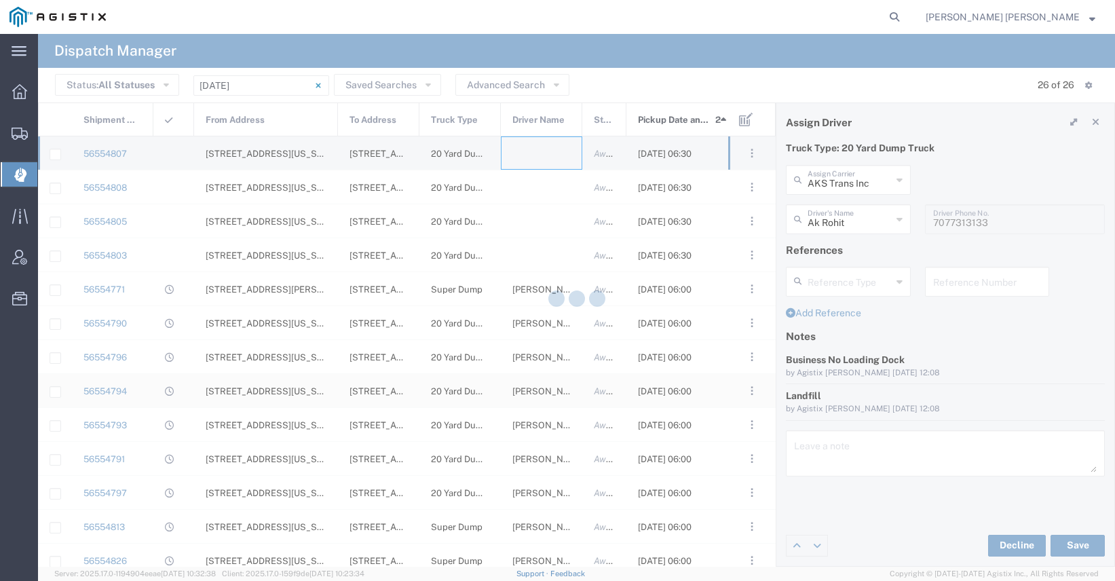
type input "[PERSON_NAME] Trucking"
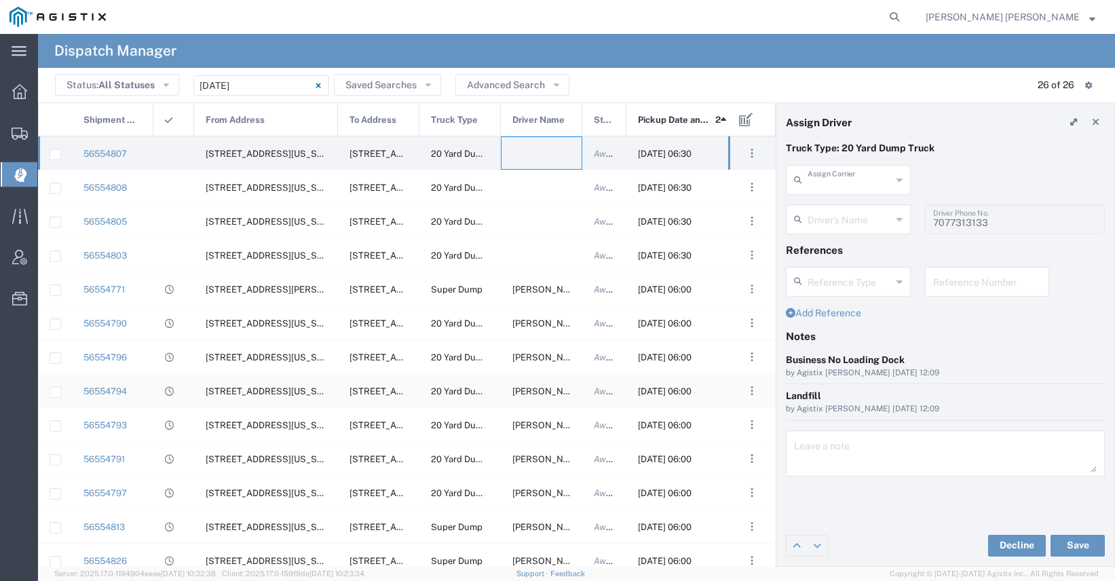
click at [865, 188] on input "text" at bounding box center [850, 179] width 84 height 24
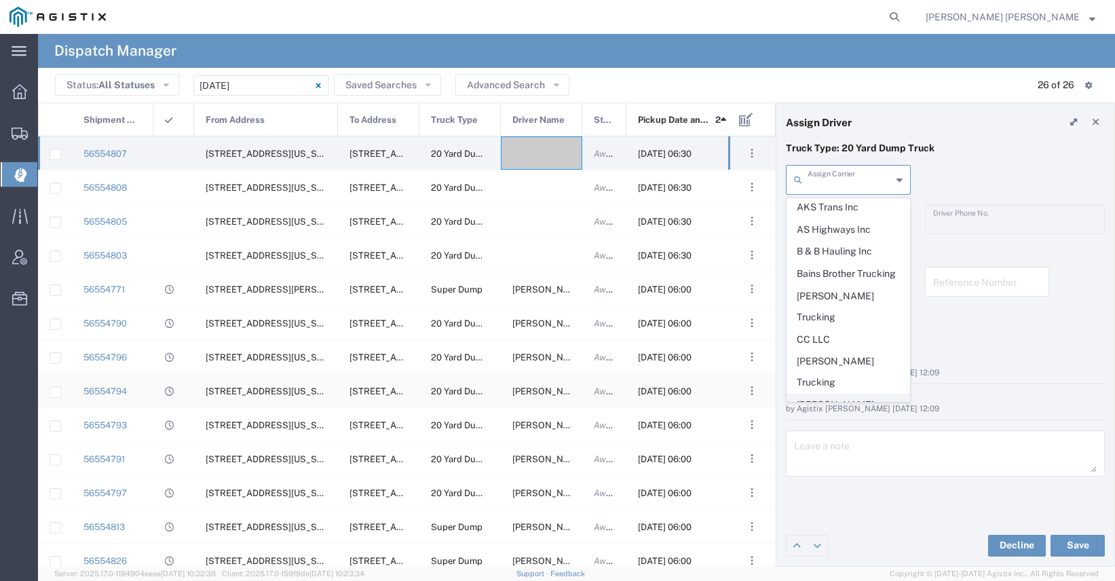
scroll to position [135, 0]
click at [852, 392] on span "[PERSON_NAME] Trans Services" at bounding box center [848, 413] width 122 height 42
type input "[PERSON_NAME] Trans Services"
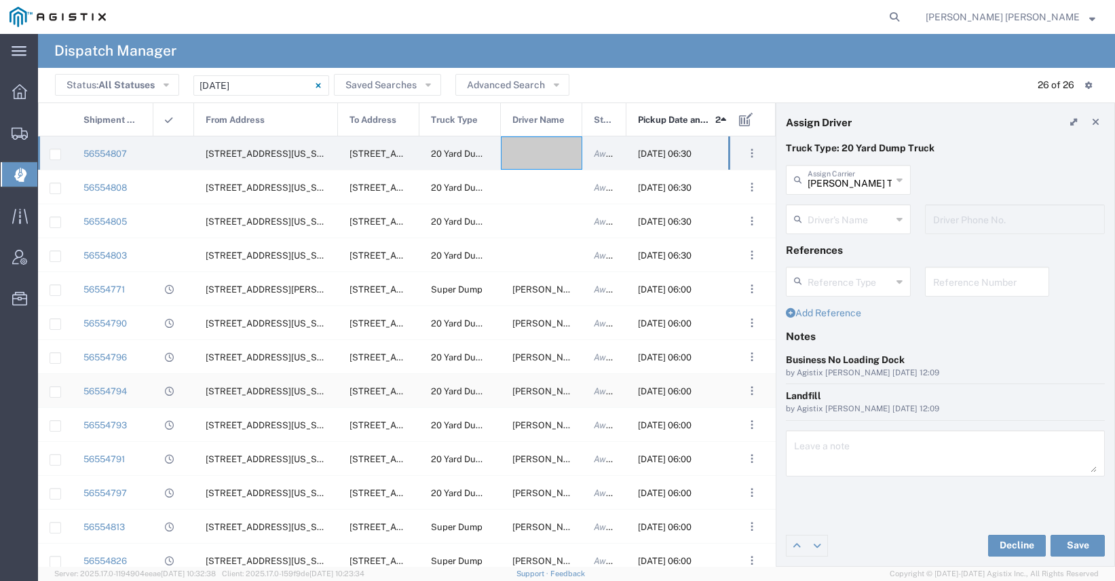
click at [823, 226] on input "text" at bounding box center [850, 218] width 84 height 24
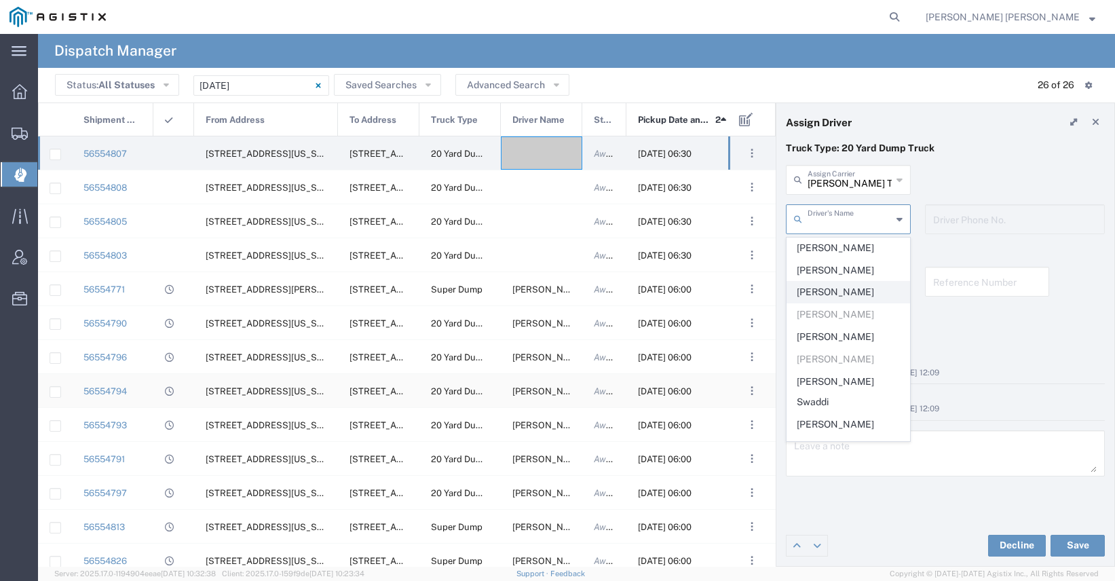
scroll to position [0, 0]
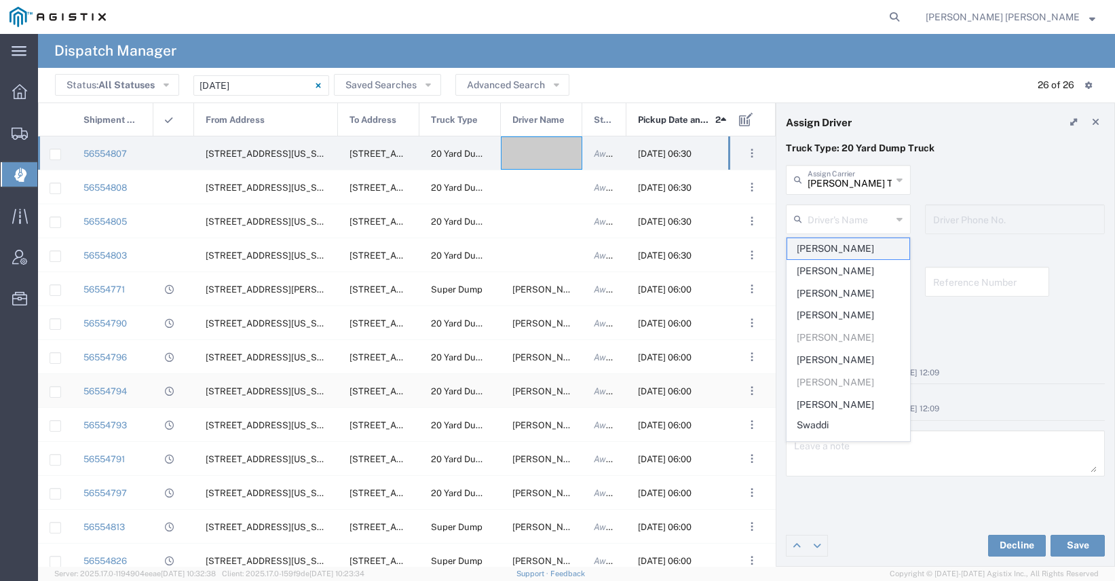
click at [833, 248] on span "[PERSON_NAME]" at bounding box center [848, 248] width 122 height 21
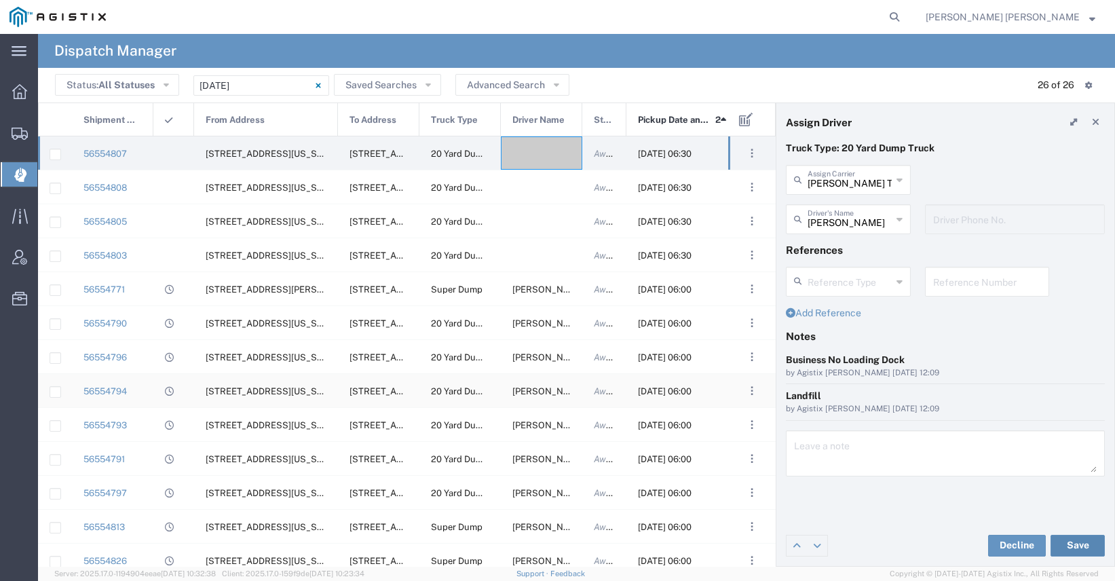
click at [1071, 547] on button "Save" at bounding box center [1077, 546] width 54 height 22
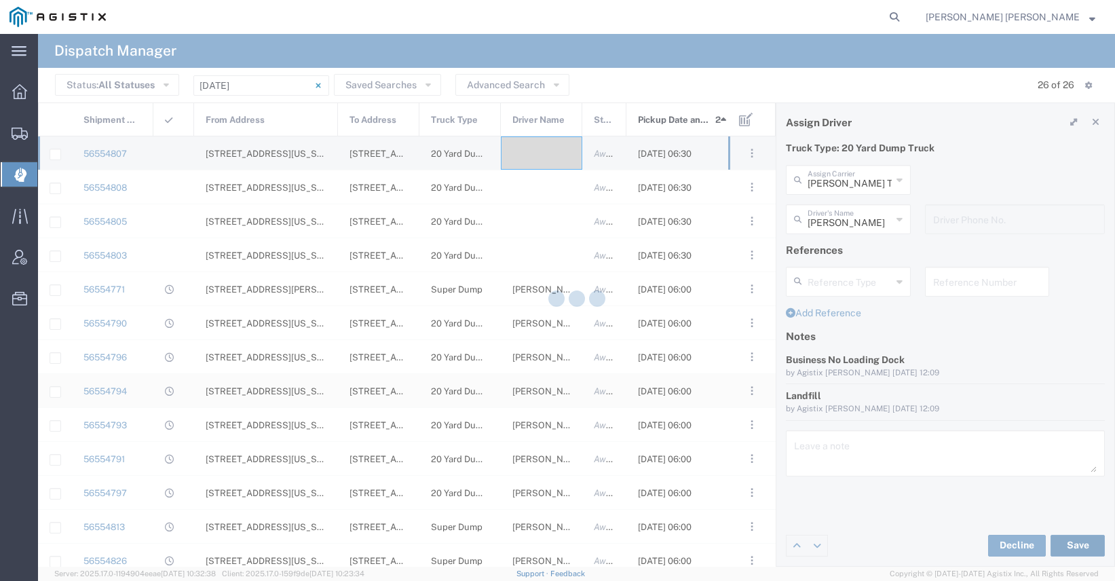
type input "[PERSON_NAME]"
type input "[PERSON_NAME] Trans Services"
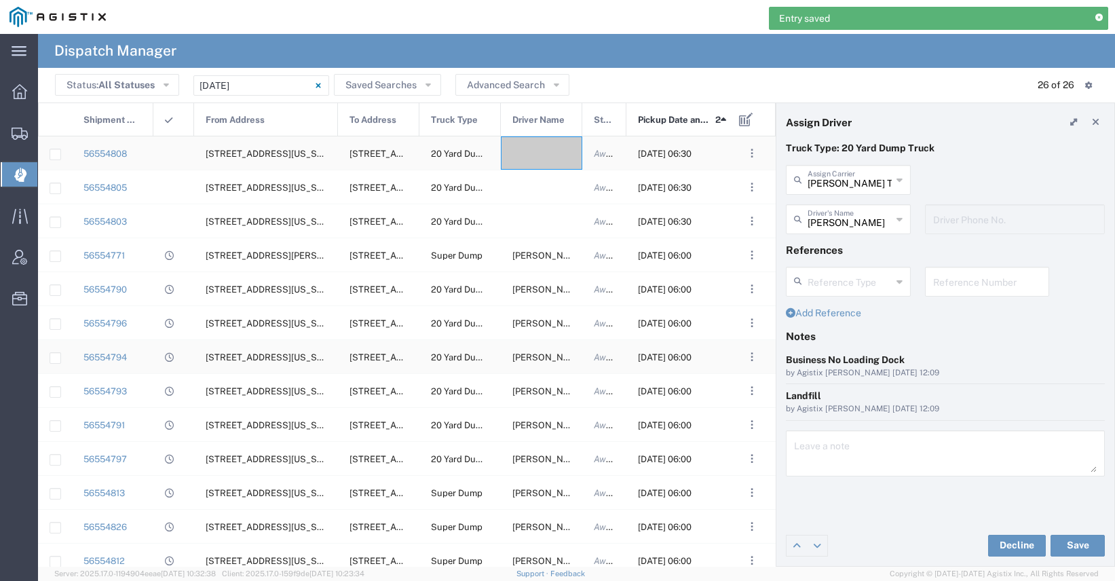
click at [535, 158] on div at bounding box center [541, 152] width 81 height 33
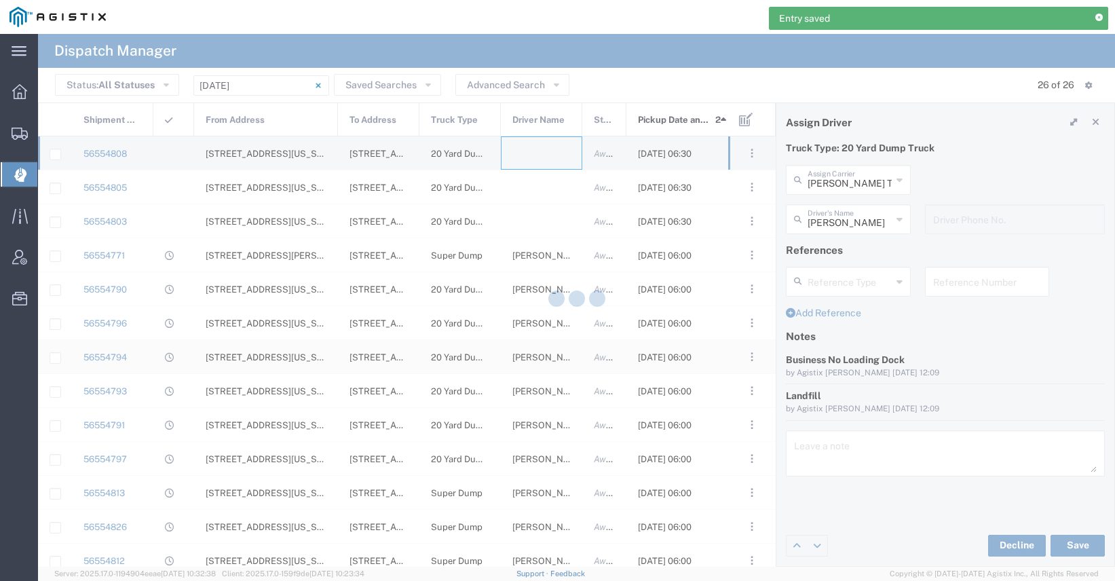
type input "[PERSON_NAME] Trucking"
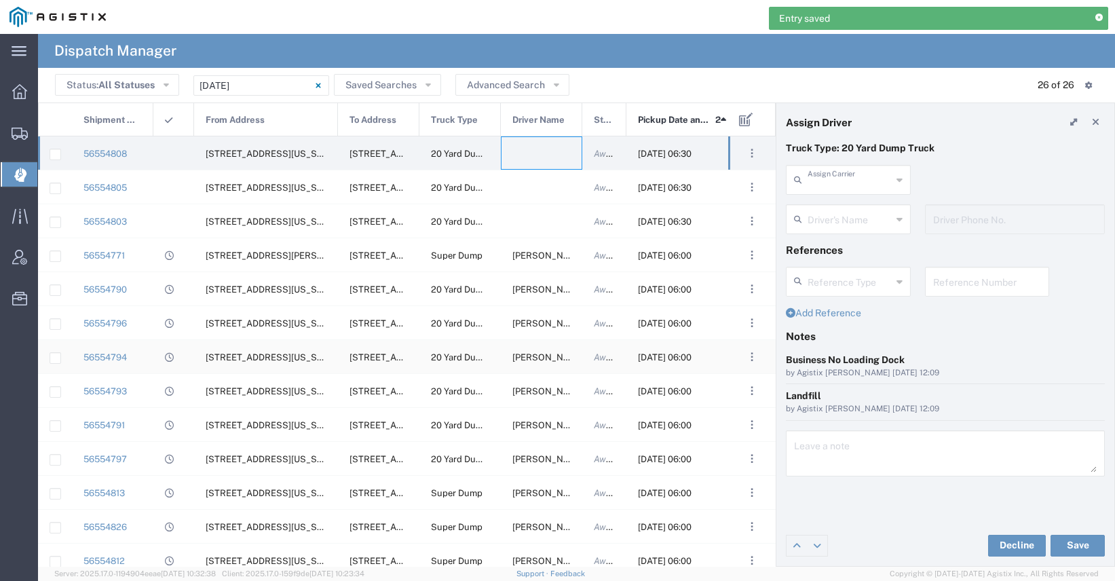
click at [852, 178] on input "text" at bounding box center [850, 179] width 84 height 24
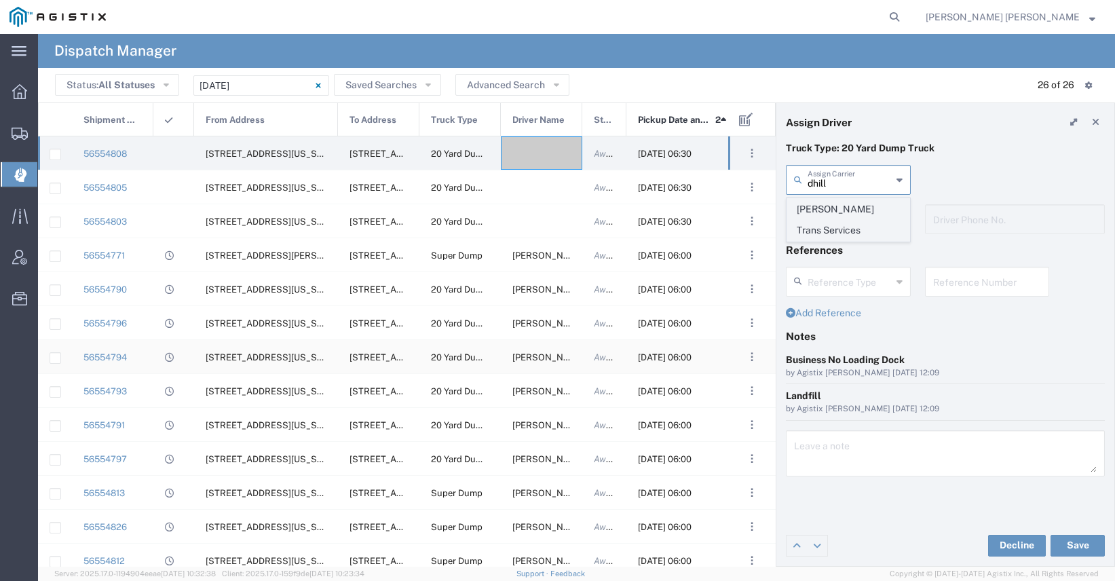
click at [804, 206] on span "[PERSON_NAME] Trans Services" at bounding box center [848, 220] width 122 height 42
click at [828, 217] on input "text" at bounding box center [850, 218] width 84 height 24
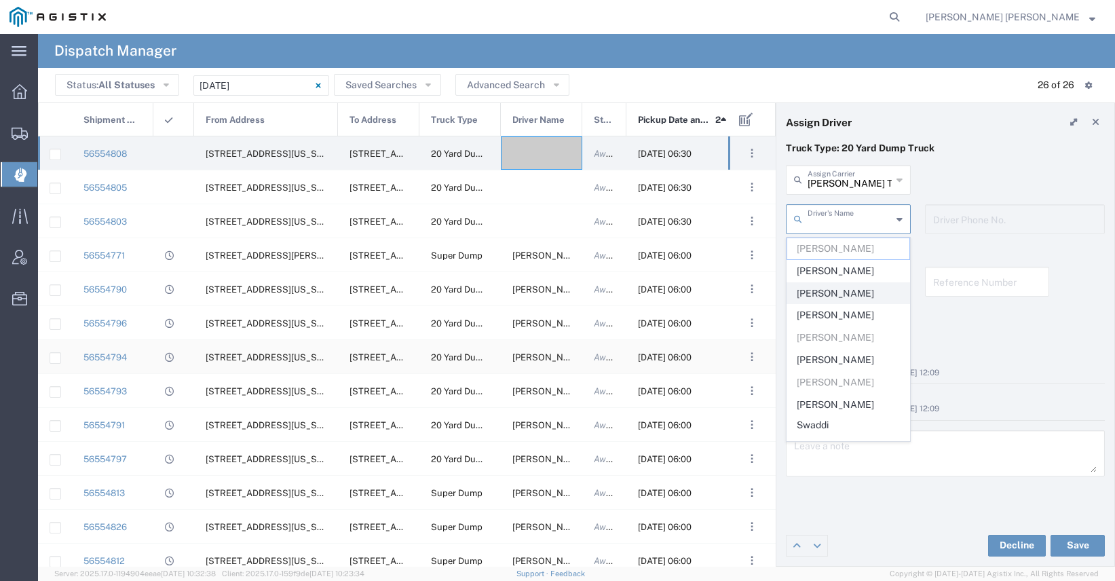
click at [843, 292] on span "[PERSON_NAME]" at bounding box center [848, 293] width 122 height 21
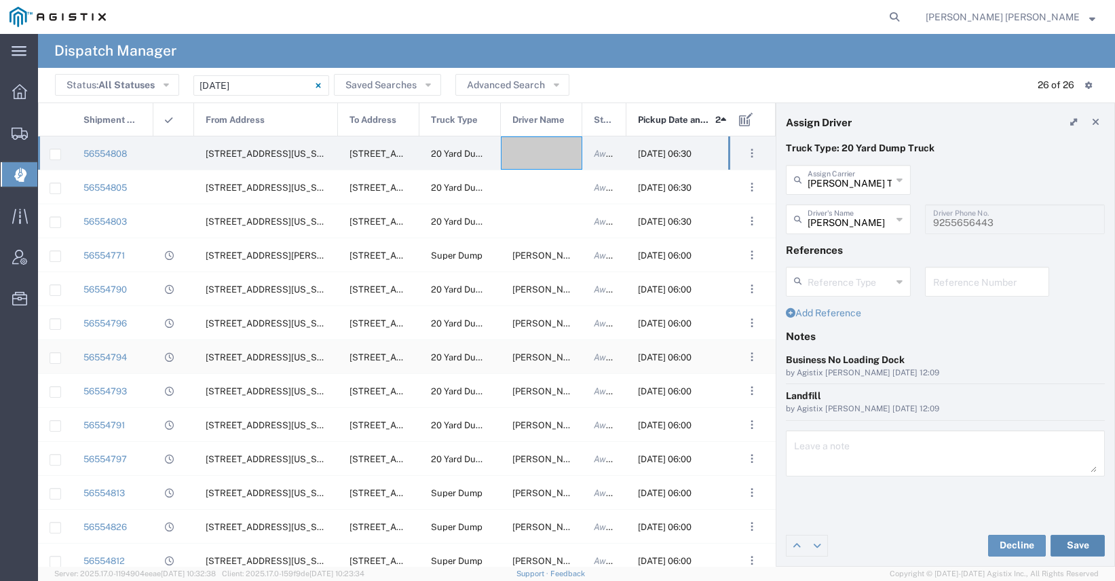
click at [1066, 540] on button "Save" at bounding box center [1077, 546] width 54 height 22
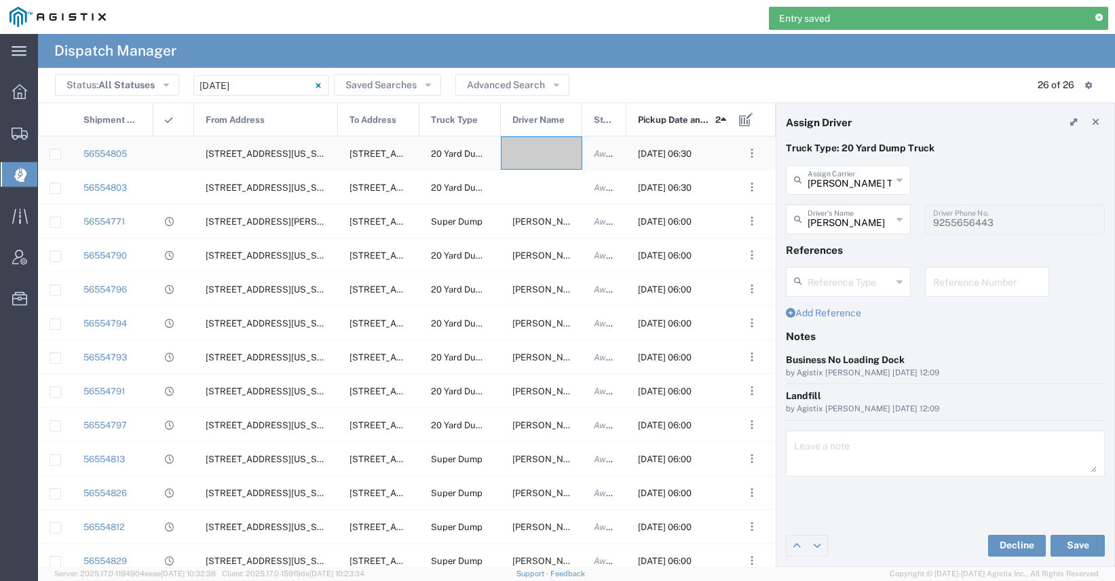
click at [547, 156] on div at bounding box center [541, 152] width 81 height 33
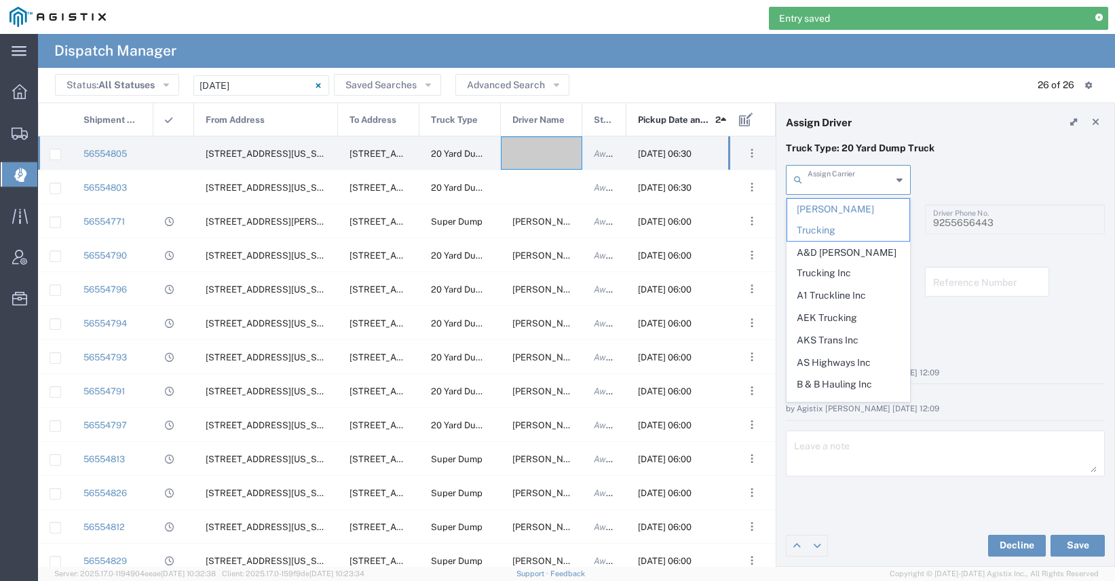
click at [841, 174] on input "text" at bounding box center [850, 179] width 84 height 24
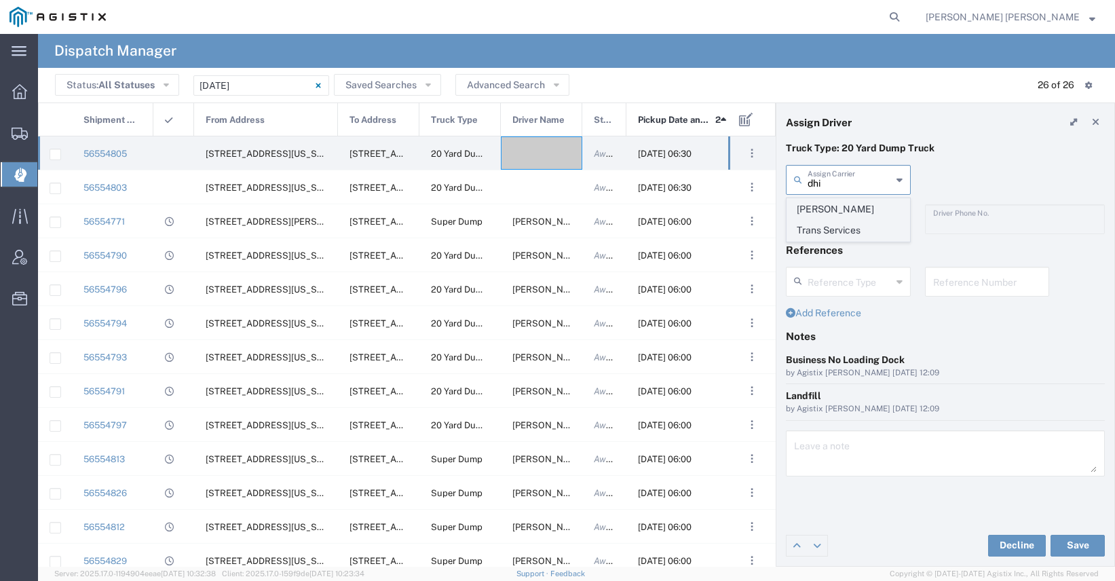
click at [817, 210] on span "[PERSON_NAME] Trans Services" at bounding box center [848, 220] width 122 height 42
click at [827, 221] on input "text" at bounding box center [850, 218] width 84 height 24
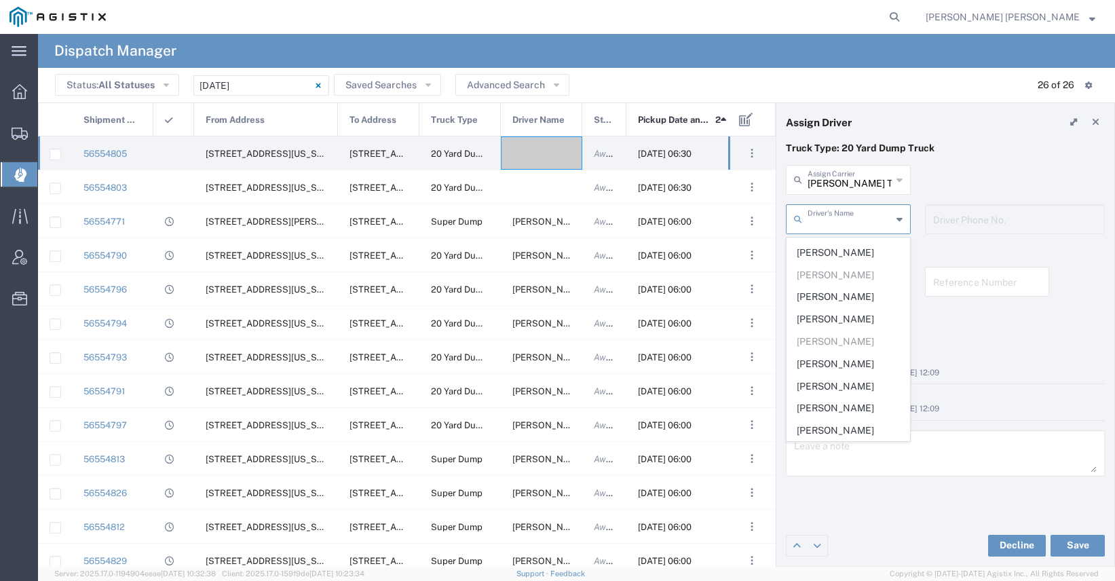
scroll to position [263, 0]
click at [846, 184] on input "[PERSON_NAME] Trans Services" at bounding box center [850, 179] width 84 height 24
click at [837, 181] on input "[PERSON_NAME] Trans Services" at bounding box center [850, 179] width 84 height 24
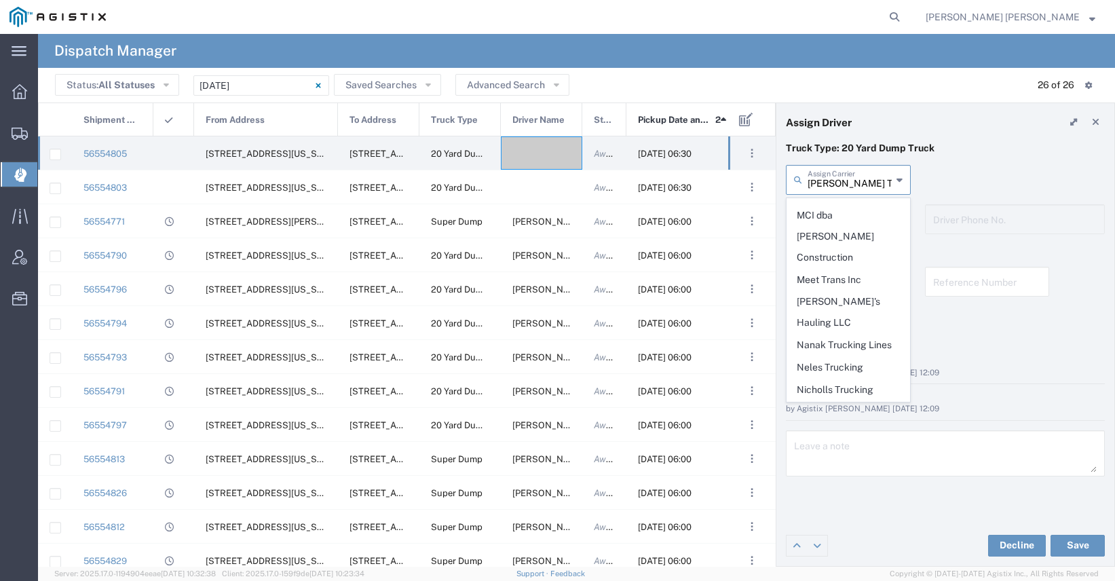
scroll to position [1042, 0]
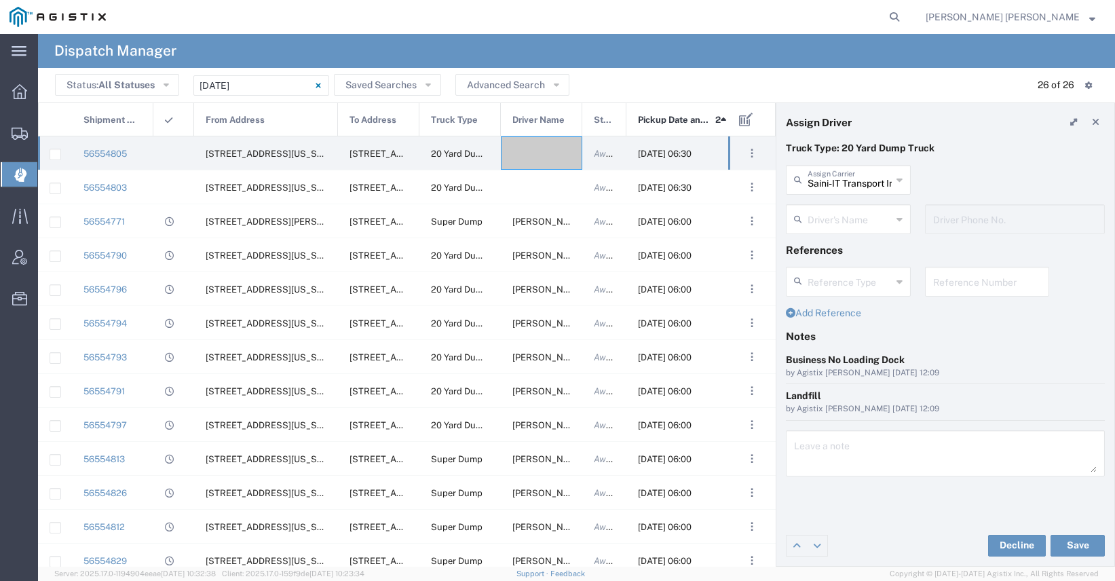
click at [825, 215] on input "text" at bounding box center [850, 218] width 84 height 24
click at [828, 241] on span "[PERSON_NAME]" at bounding box center [848, 248] width 122 height 21
click at [1069, 540] on button "Save" at bounding box center [1077, 546] width 54 height 22
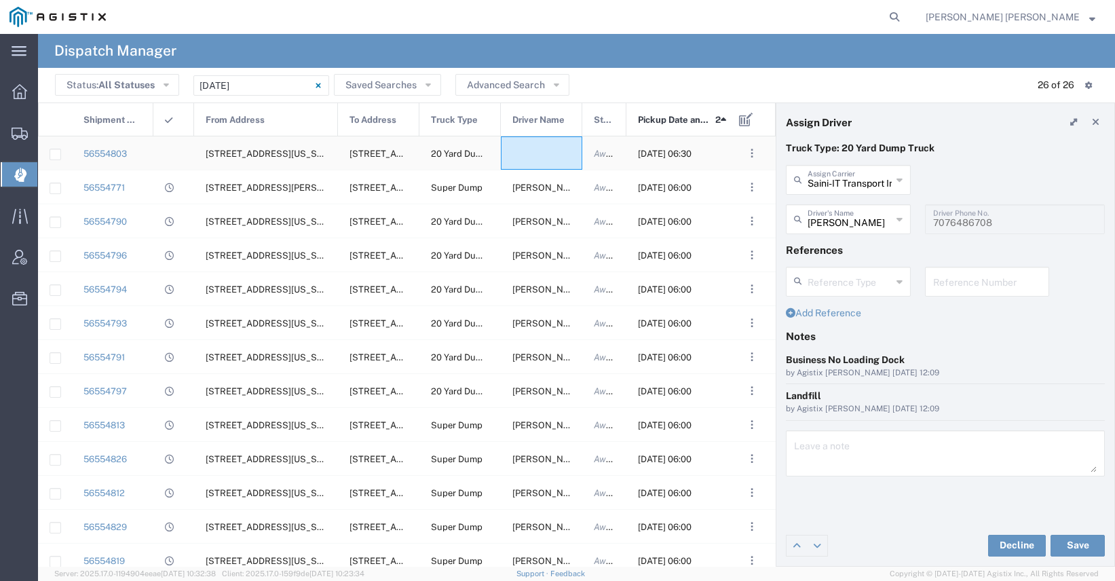
click at [528, 152] on div at bounding box center [541, 152] width 81 height 33
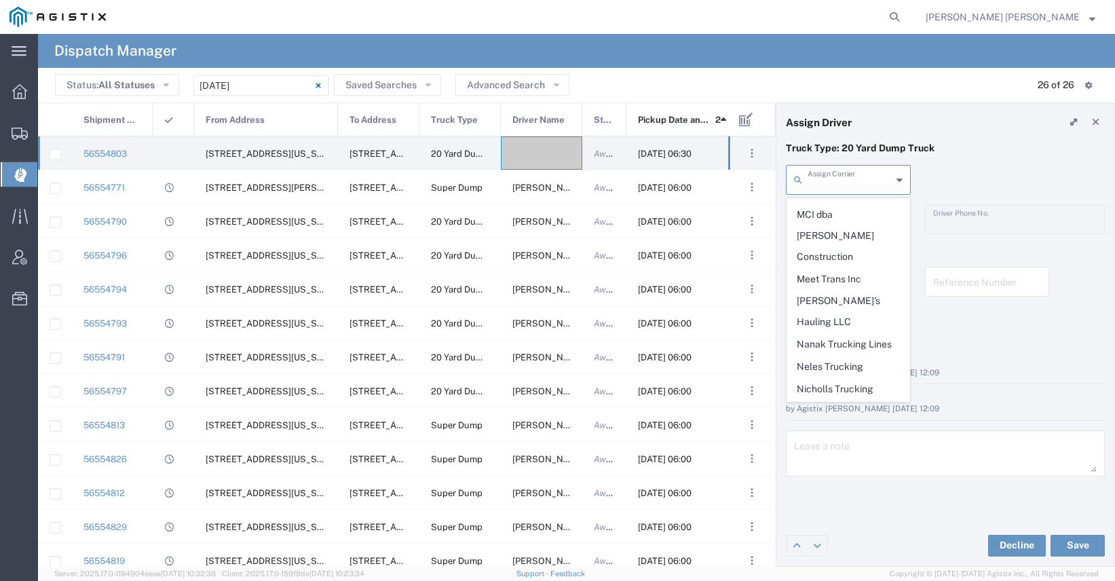
click at [843, 182] on input "text" at bounding box center [850, 179] width 84 height 24
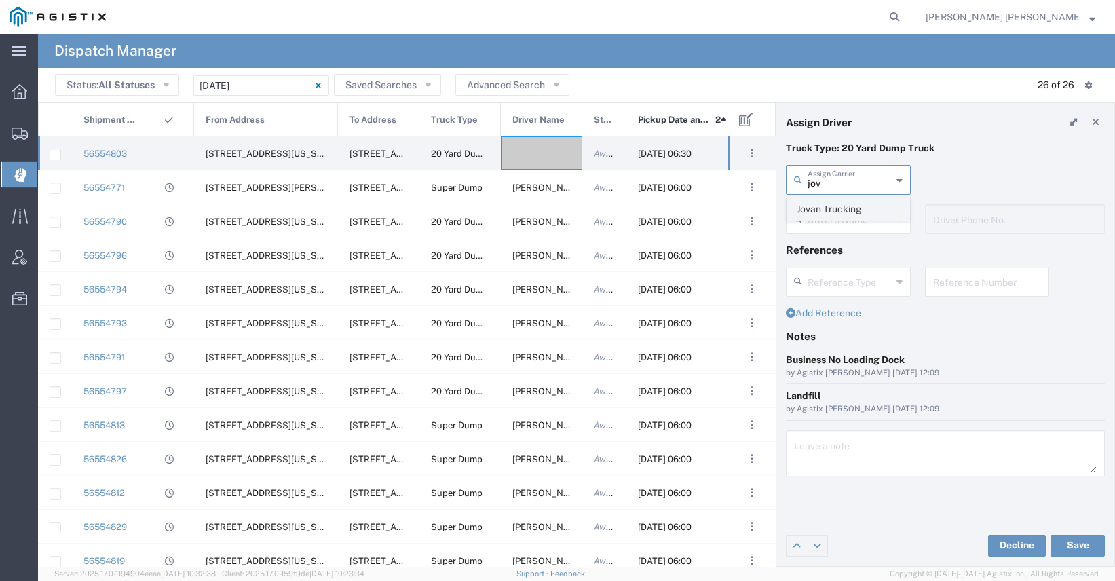
click at [847, 205] on span "Jovan Trucking" at bounding box center [848, 209] width 122 height 21
click at [846, 225] on input "text" at bounding box center [851, 218] width 86 height 24
click at [841, 258] on span "[PERSON_NAME]" at bounding box center [848, 248] width 122 height 21
click at [1067, 549] on button "Save" at bounding box center [1077, 546] width 54 height 22
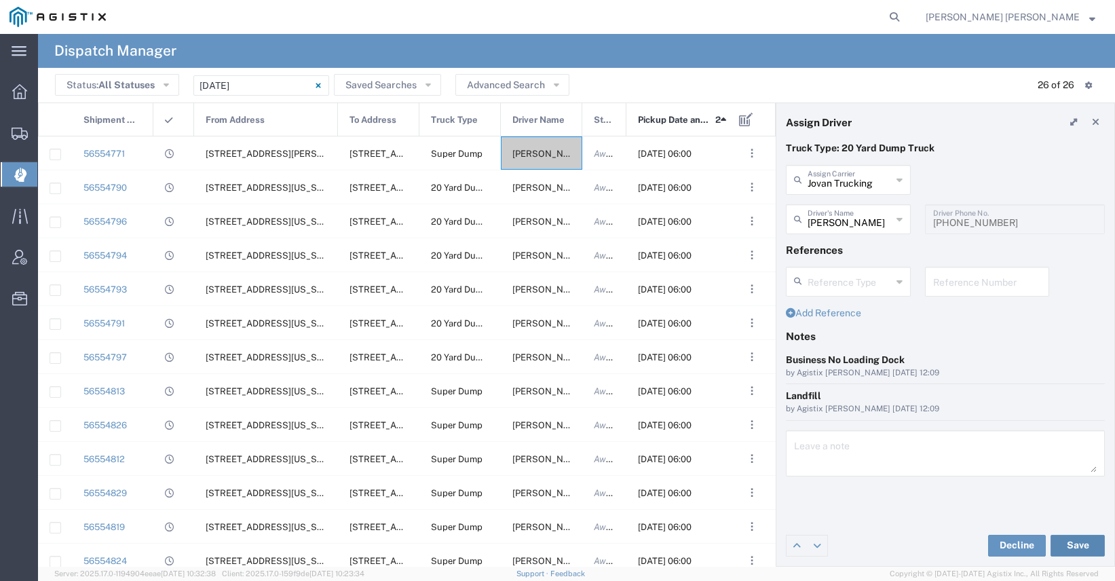
click at [1090, 548] on button "Save" at bounding box center [1077, 546] width 54 height 22
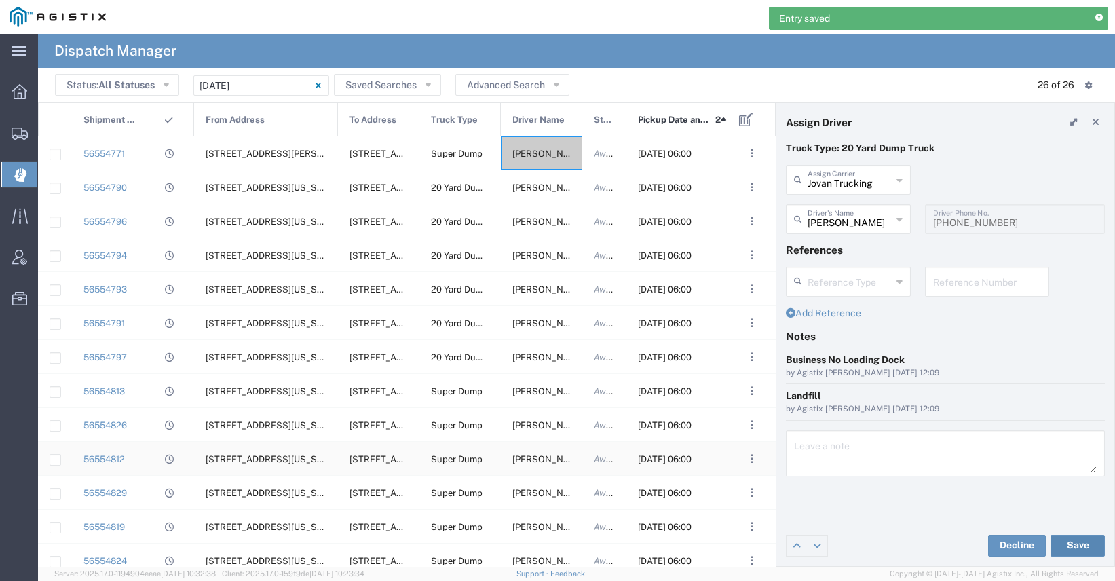
scroll to position [452, 0]
